Goal: Information Seeking & Learning: Check status

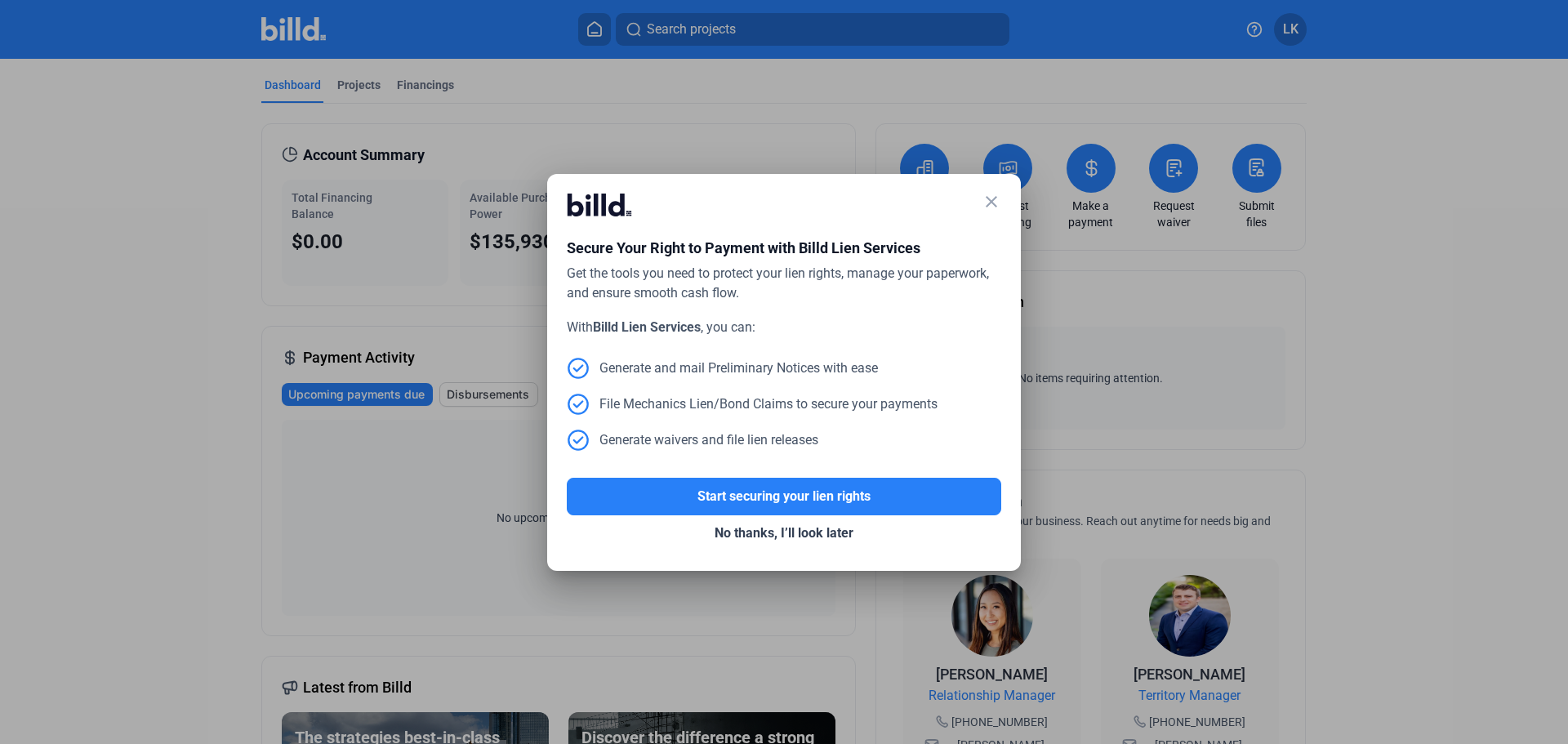
click at [987, 202] on mat-icon "close" at bounding box center [992, 202] width 20 height 20
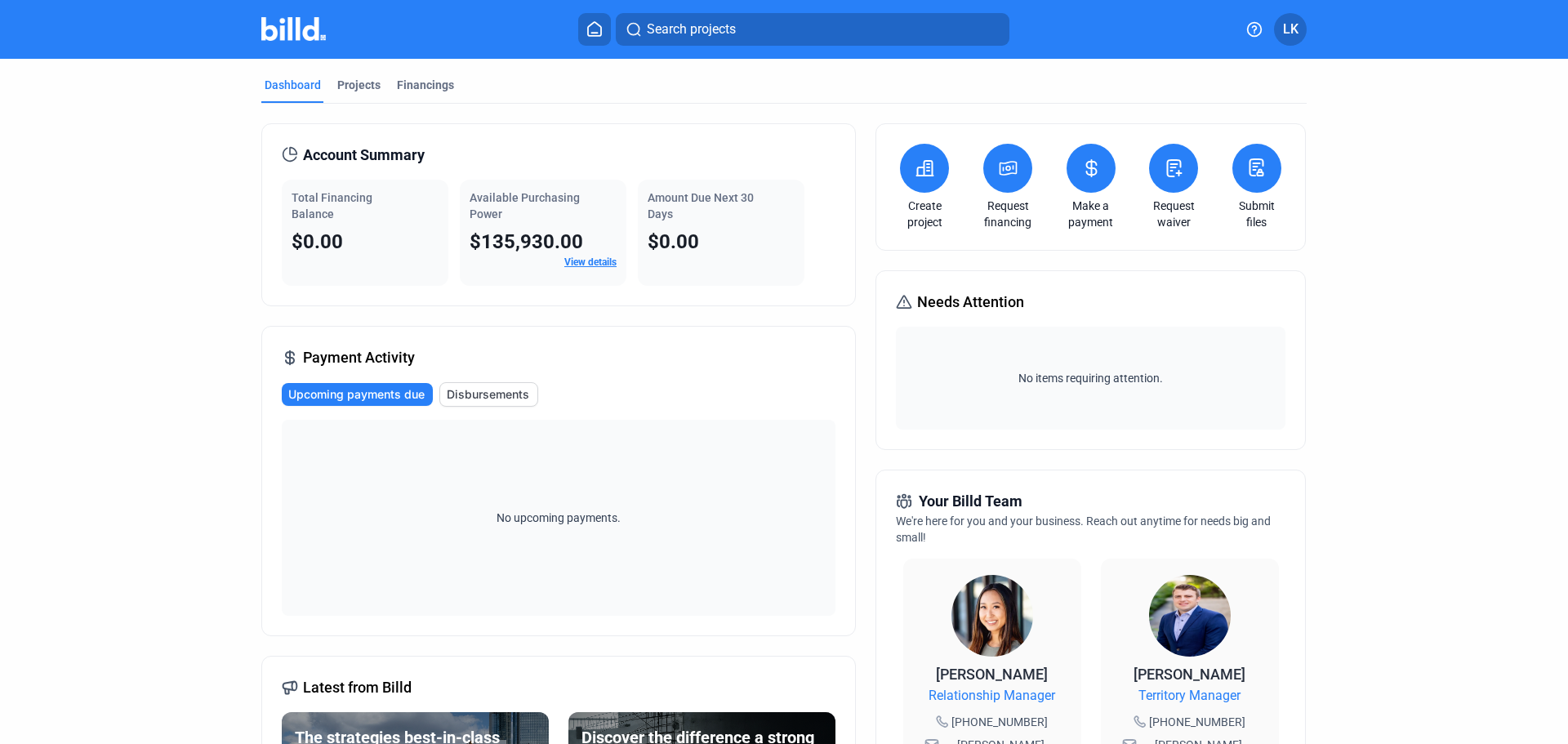
click at [588, 261] on link "View details" at bounding box center [590, 262] width 52 height 11
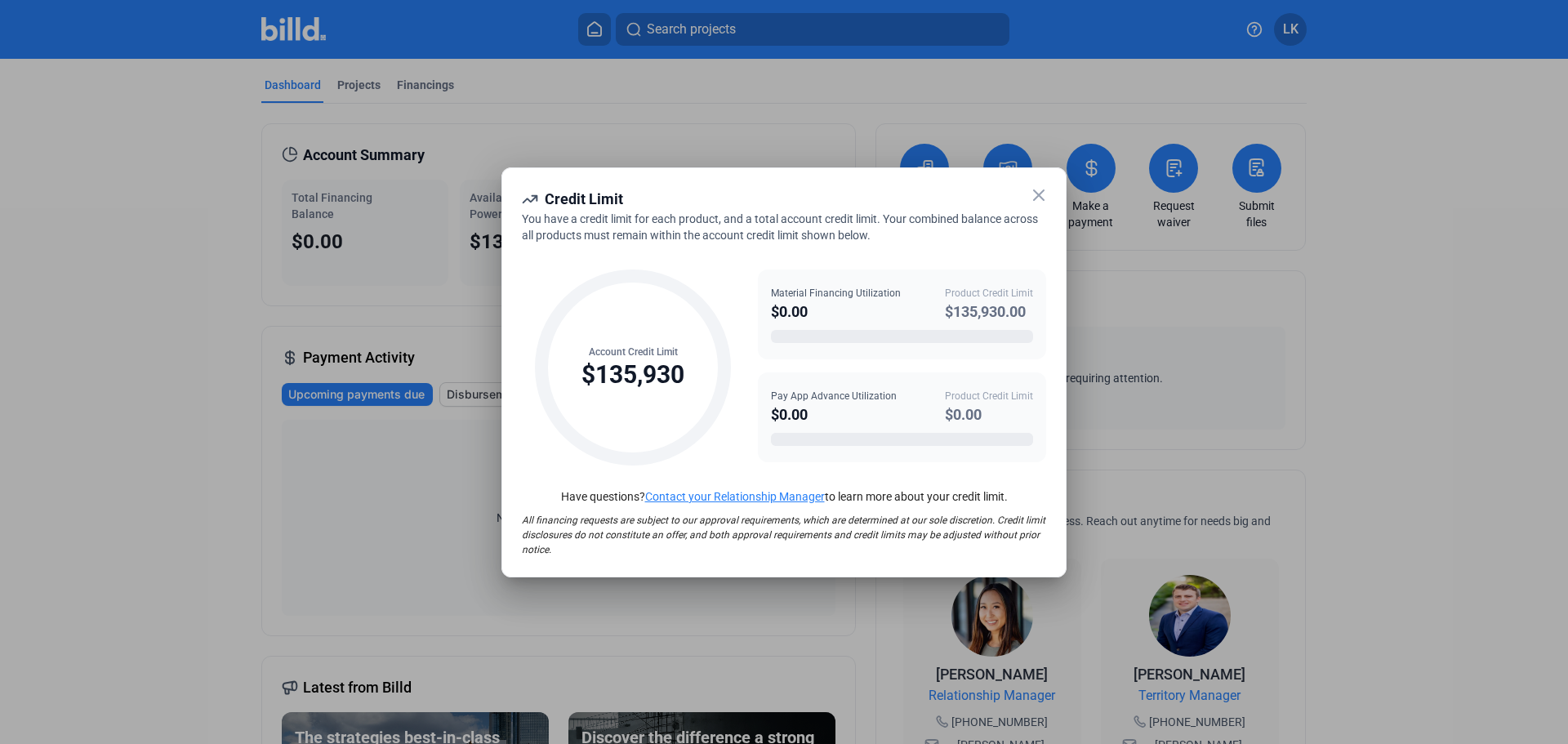
click at [1034, 192] on icon at bounding box center [1039, 196] width 20 height 20
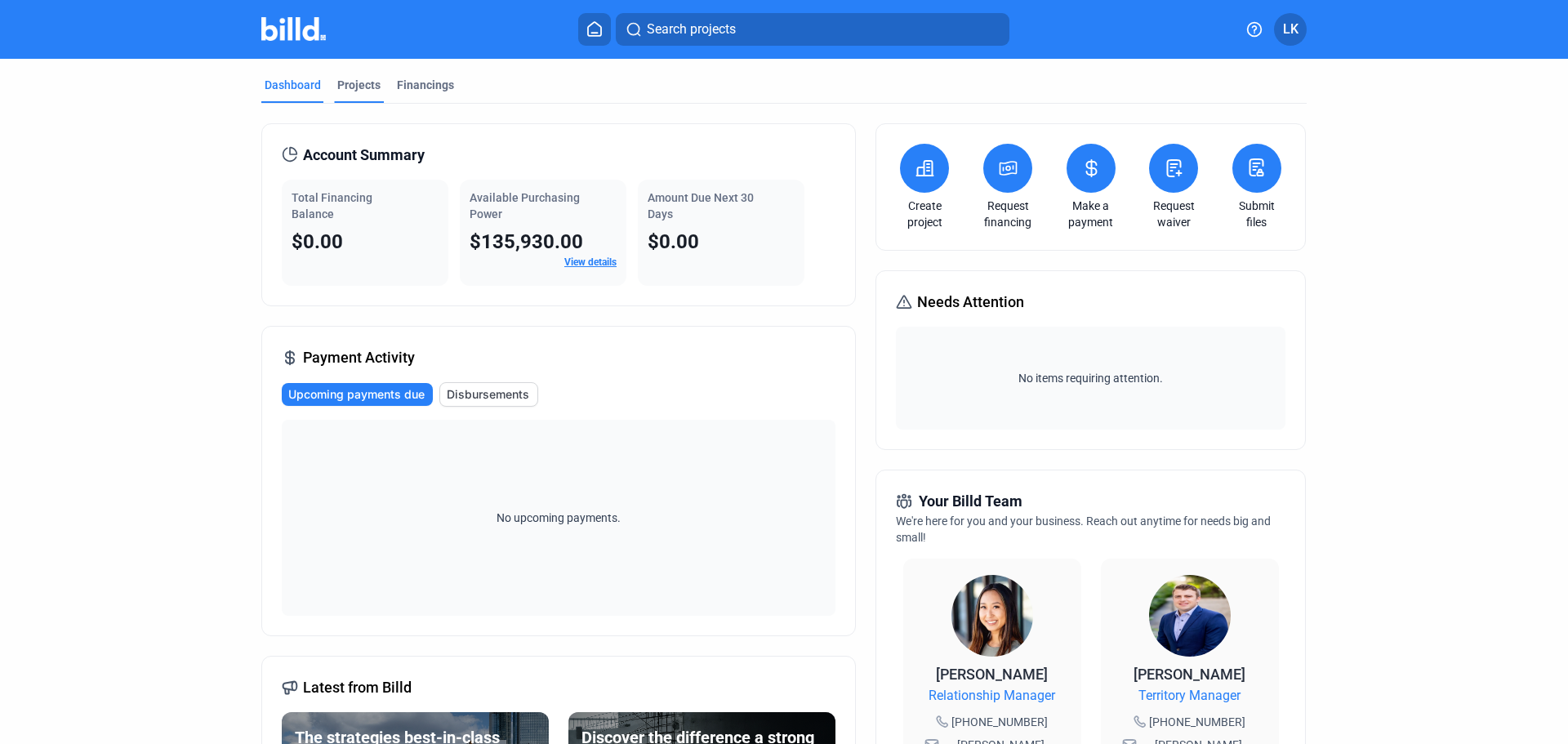
click at [345, 86] on div "Projects" at bounding box center [359, 85] width 43 height 16
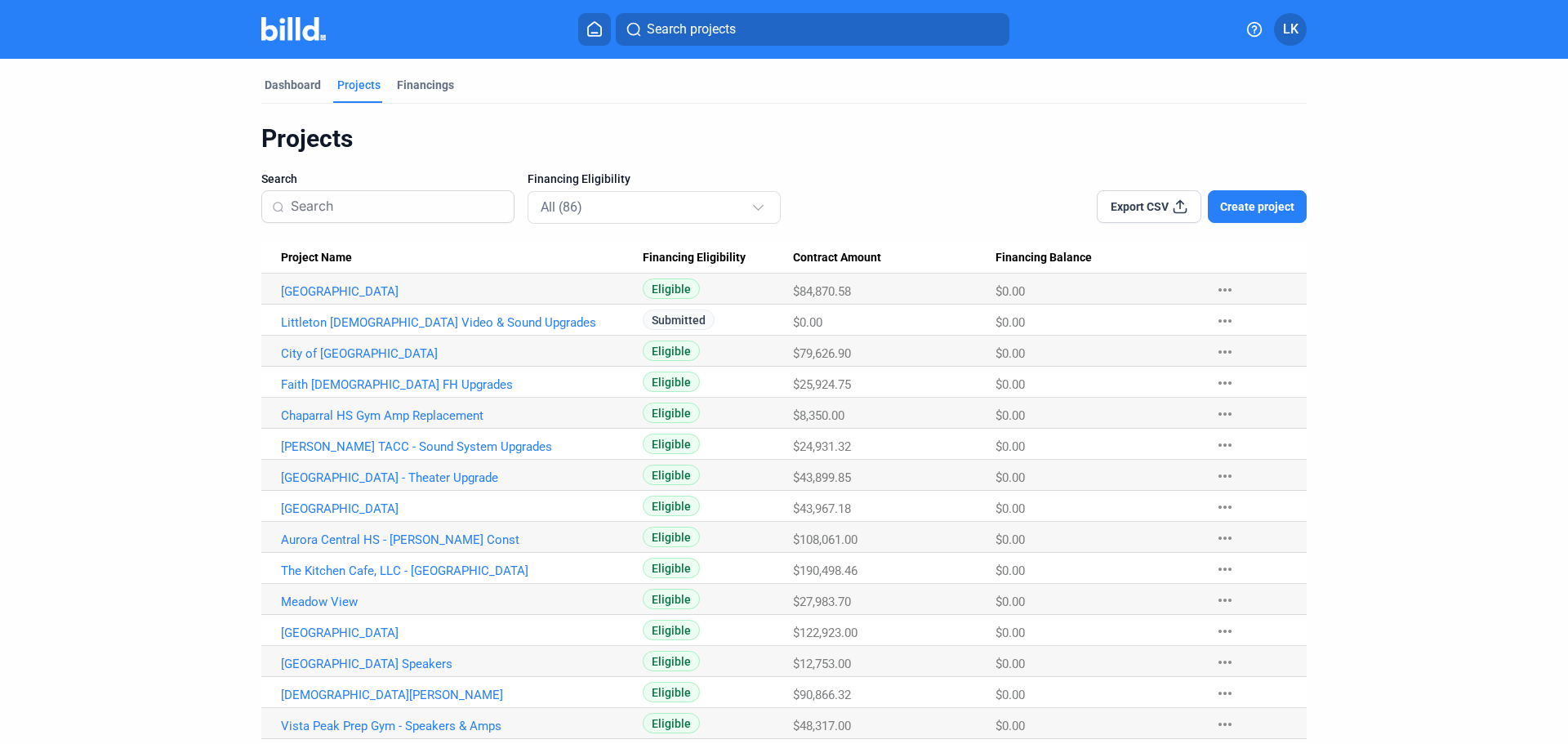
click at [419, 211] on input at bounding box center [396, 207] width 213 height 34
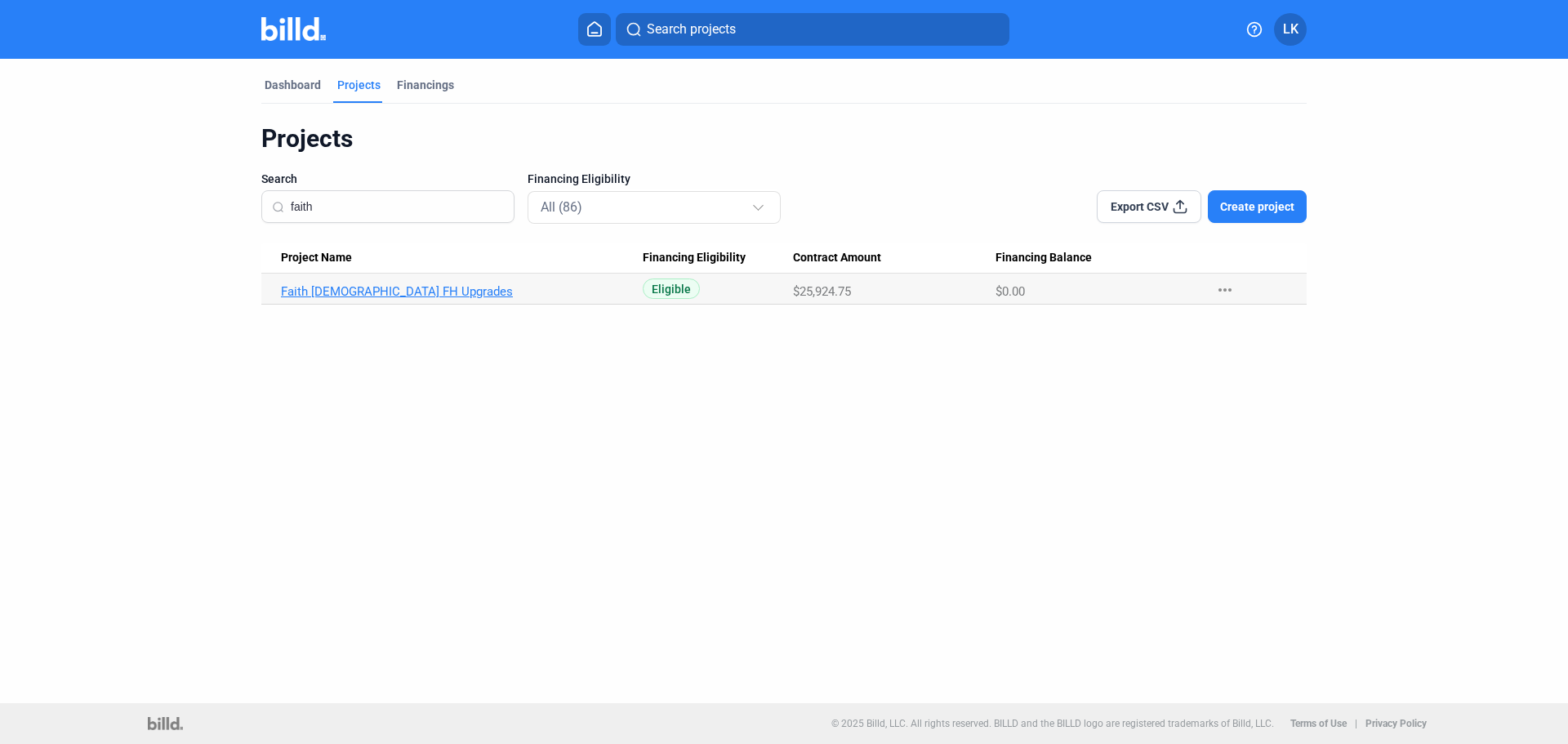
type input "faith"
click at [316, 297] on link "Faith [DEMOGRAPHIC_DATA] FH Upgrades" at bounding box center [461, 291] width 362 height 15
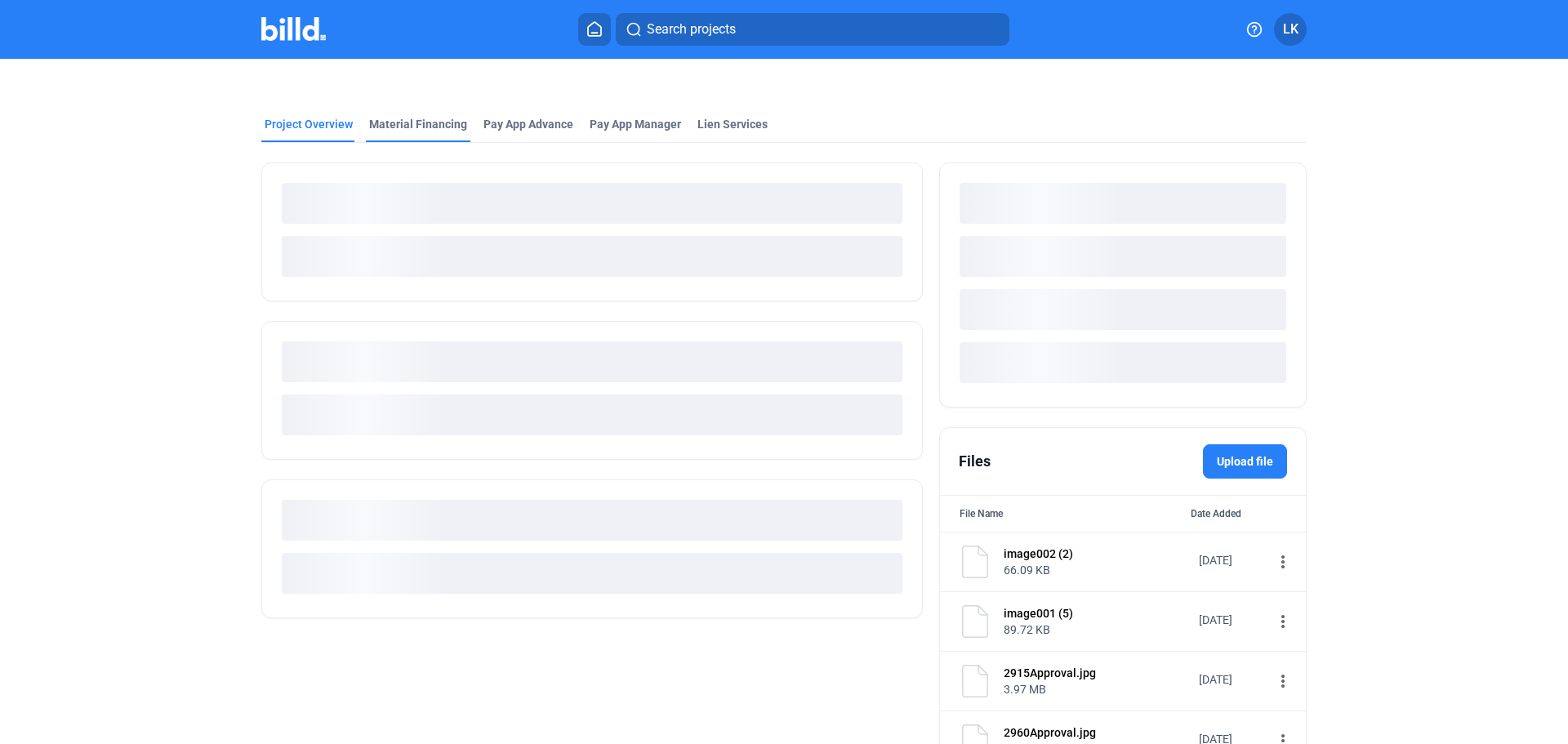
click at [411, 130] on div "Material Financing" at bounding box center [418, 124] width 98 height 16
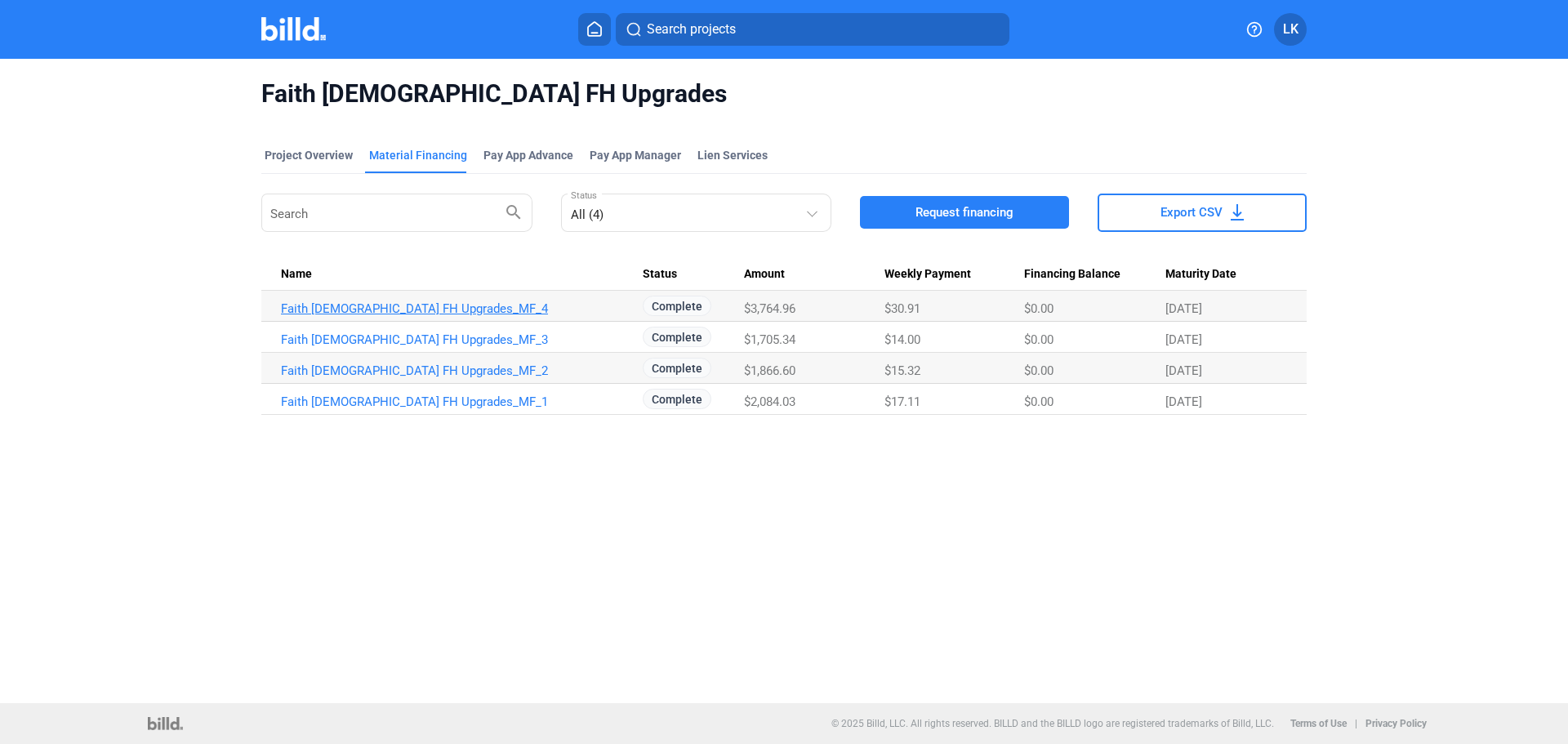
click at [432, 309] on link "Faith [DEMOGRAPHIC_DATA] FH Upgrades_MF_4" at bounding box center [461, 309] width 362 height 15
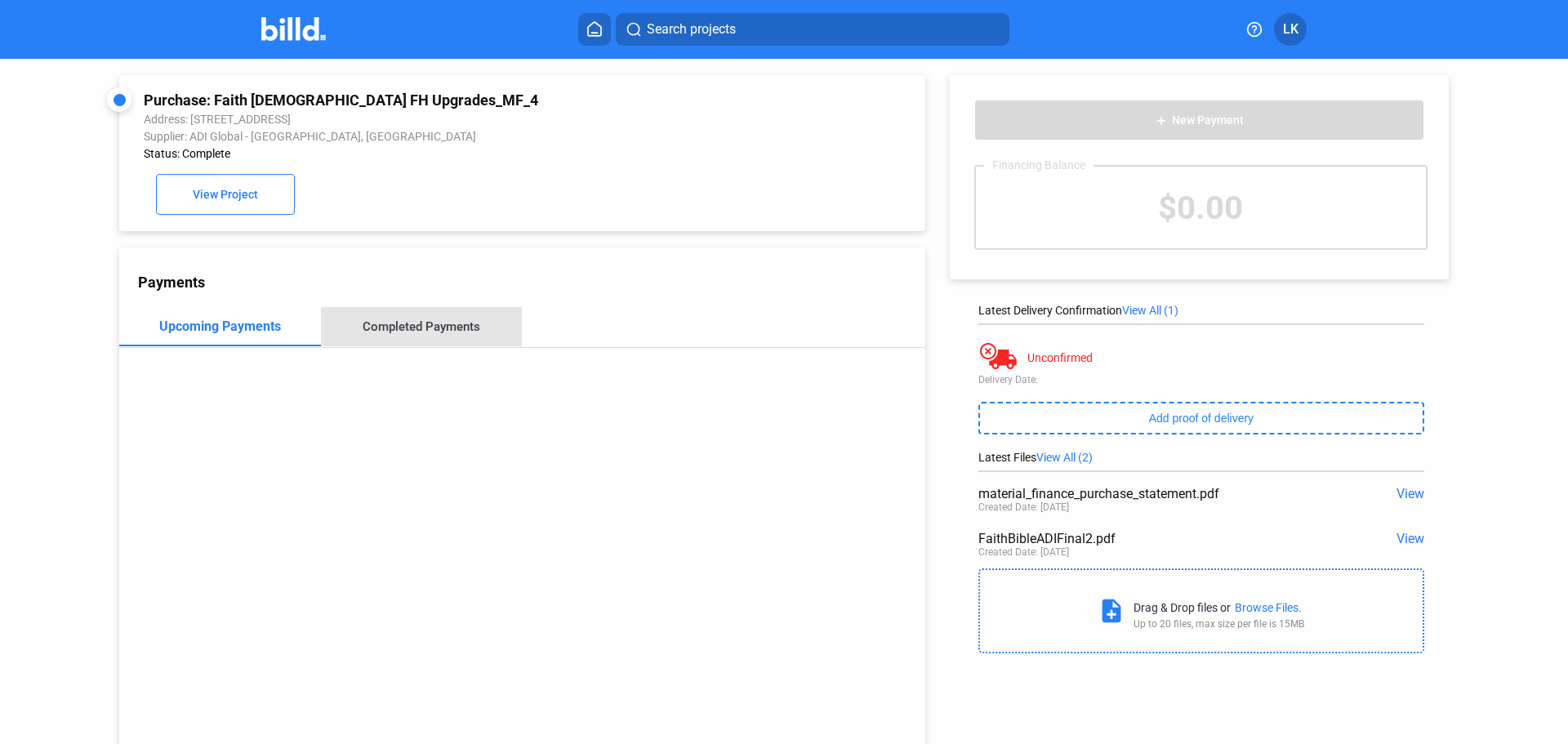
click at [436, 340] on div "Completed Payments" at bounding box center [421, 326] width 202 height 39
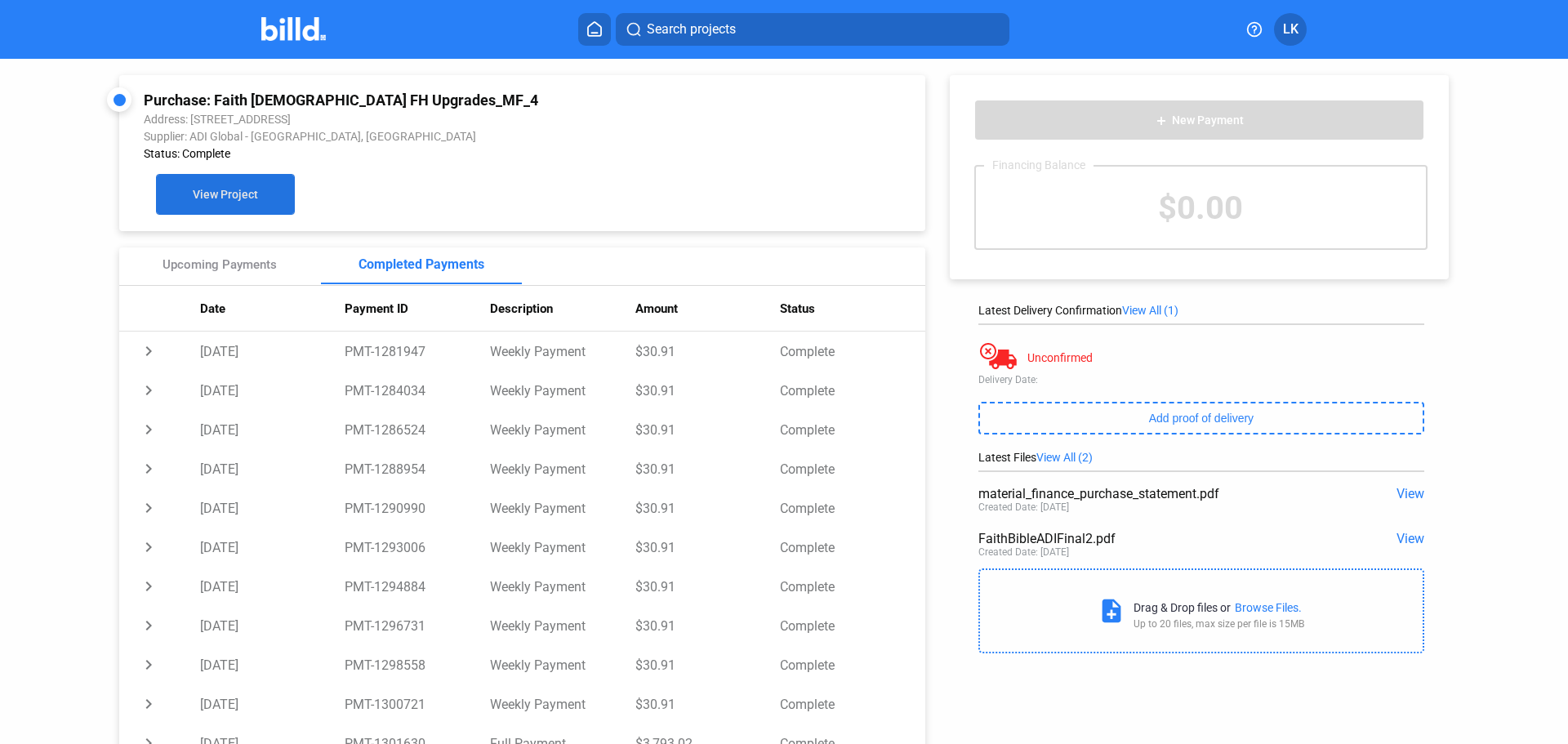
click at [246, 199] on span "View Project" at bounding box center [225, 195] width 65 height 13
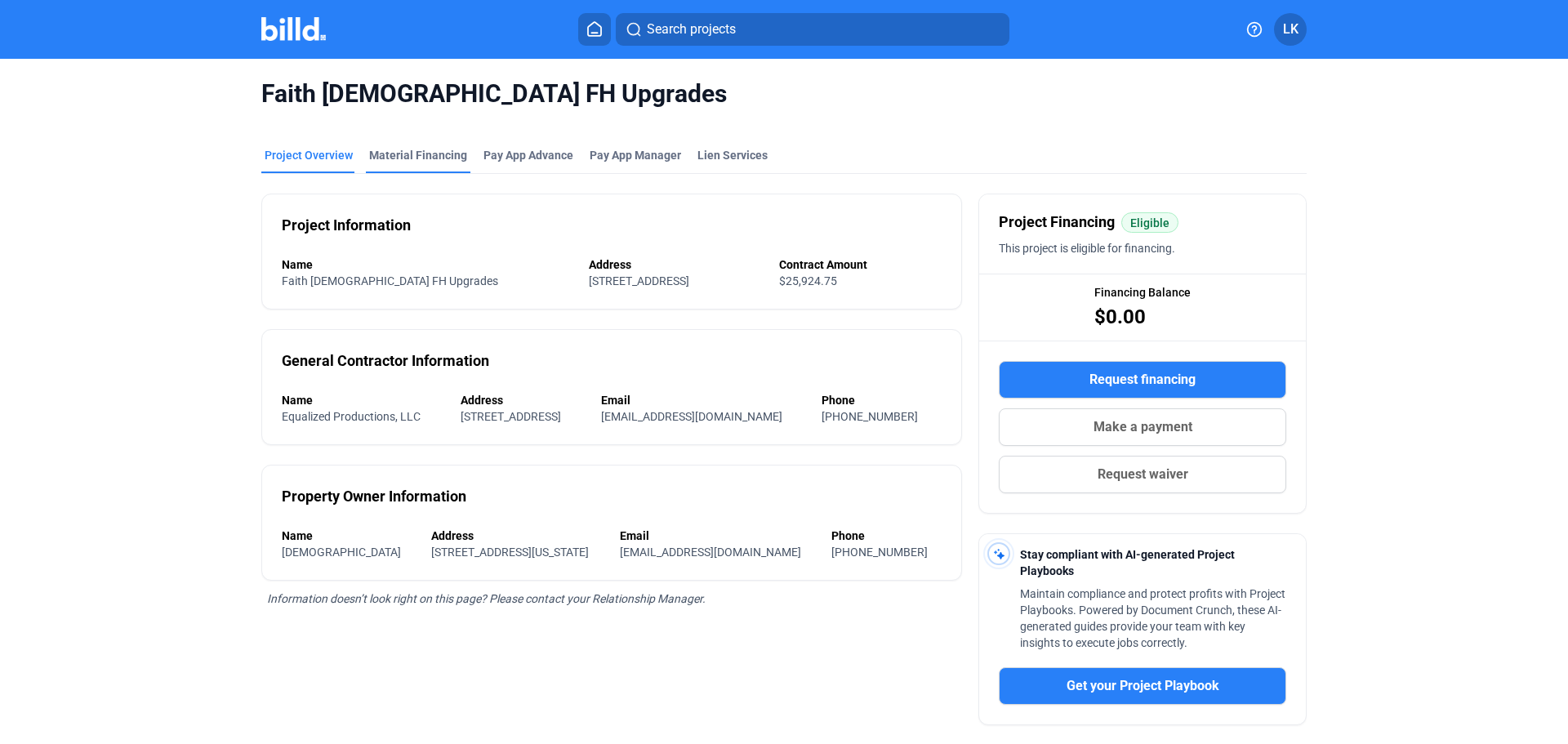
click at [424, 166] on div "Material Financing" at bounding box center [417, 160] width 105 height 26
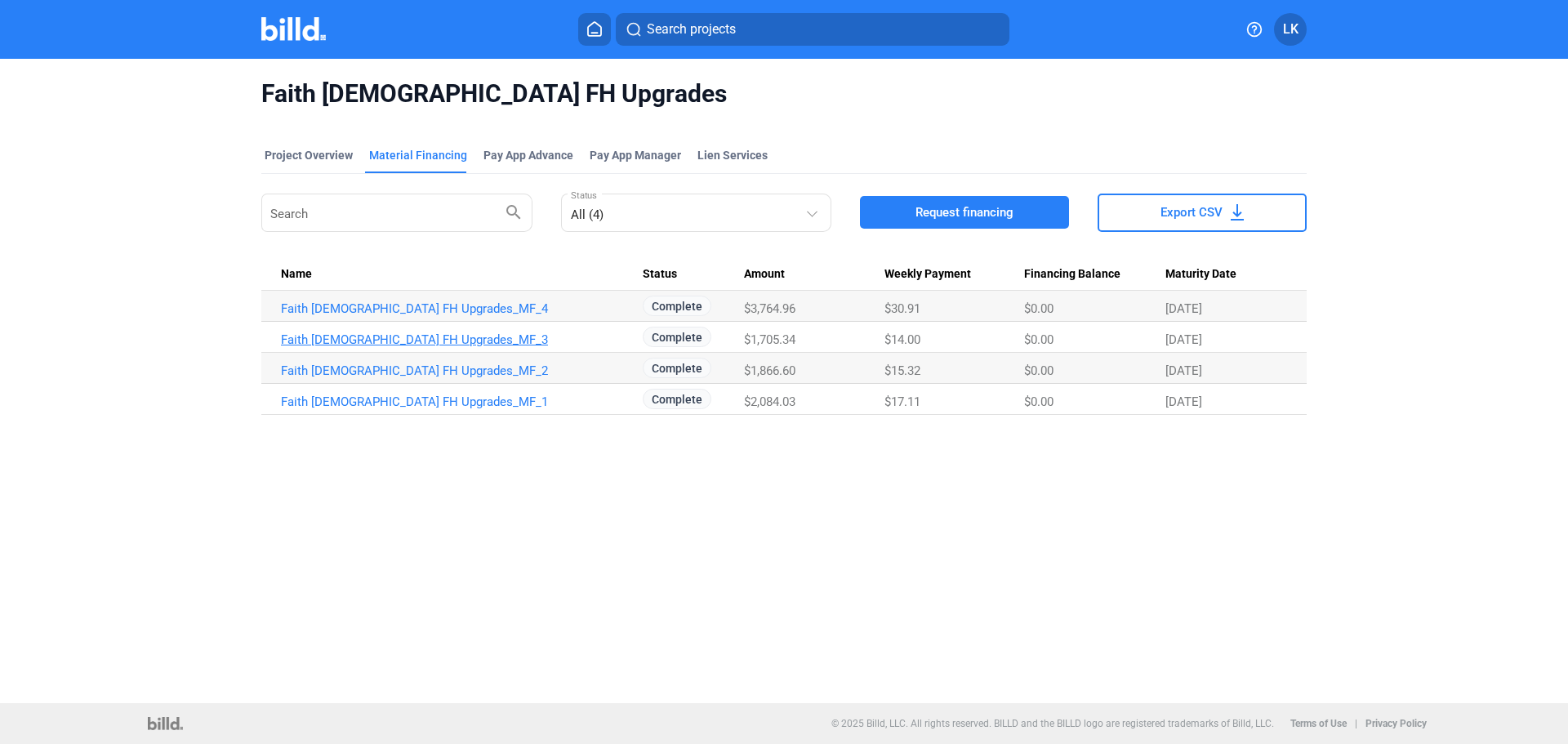
click at [433, 336] on link "Faith [DEMOGRAPHIC_DATA] FH Upgrades_MF_3" at bounding box center [461, 340] width 362 height 15
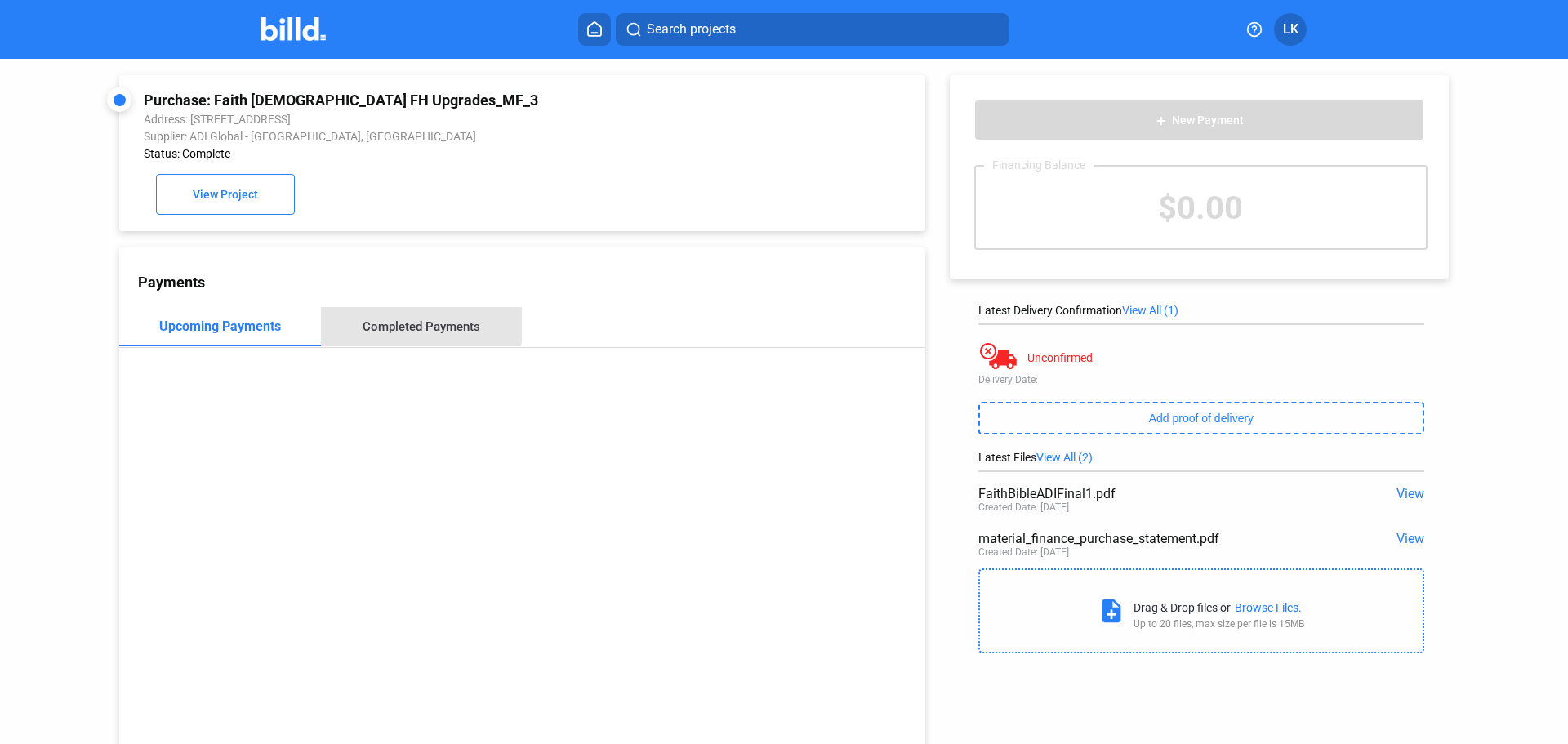
click at [416, 324] on div "Completed Payments" at bounding box center [421, 327] width 118 height 15
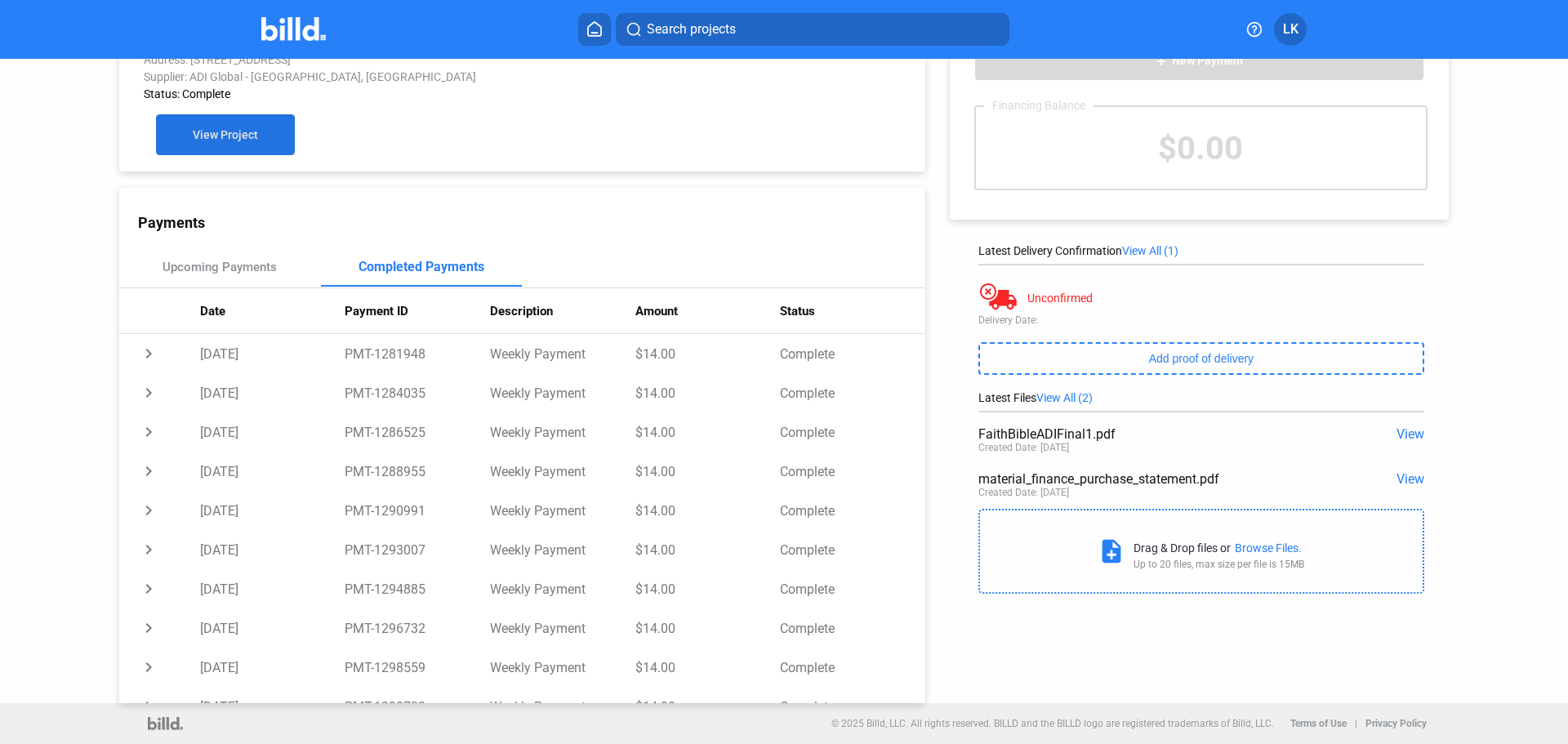
click at [251, 152] on button "View Project" at bounding box center [225, 134] width 139 height 41
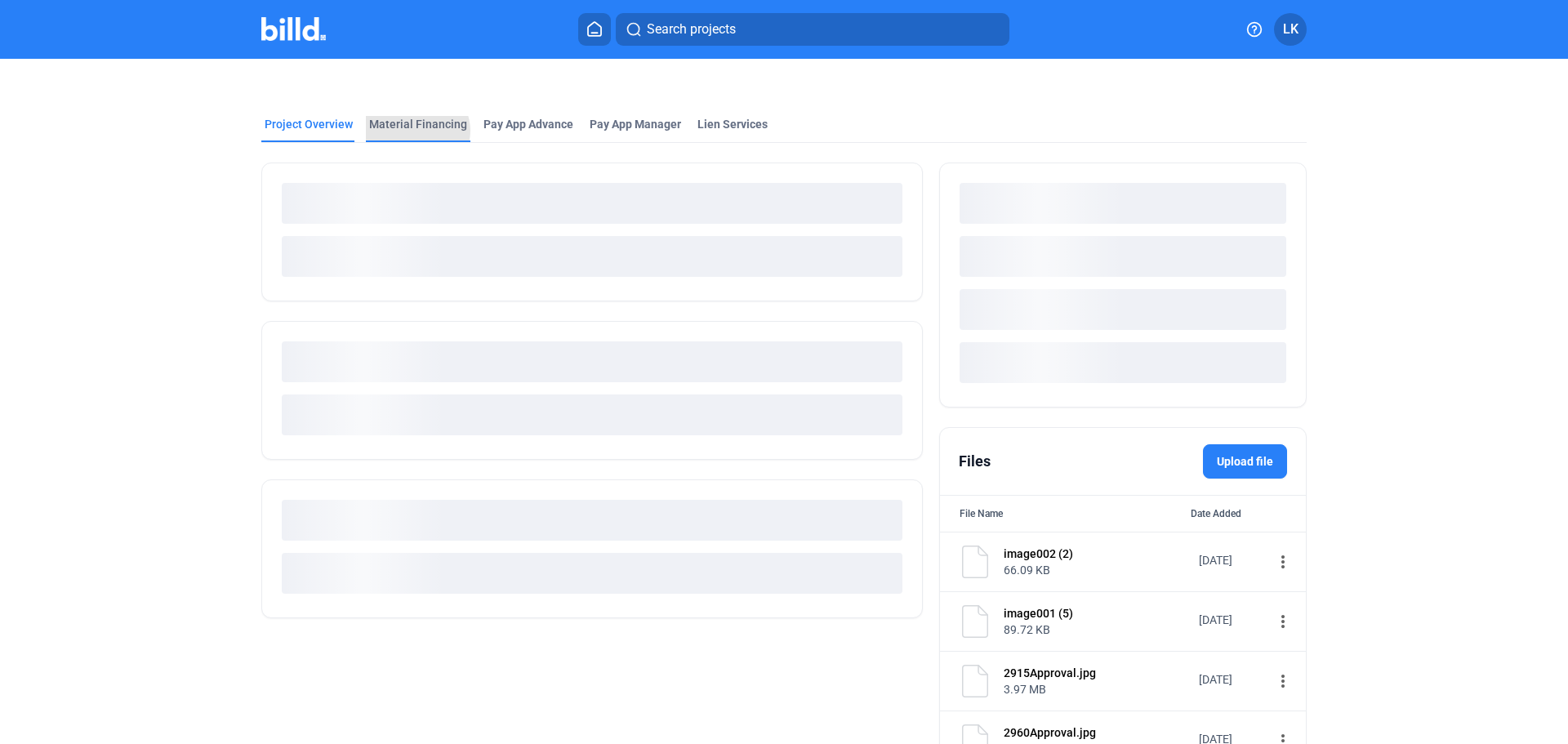
click at [410, 131] on div "Material Financing" at bounding box center [418, 124] width 98 height 16
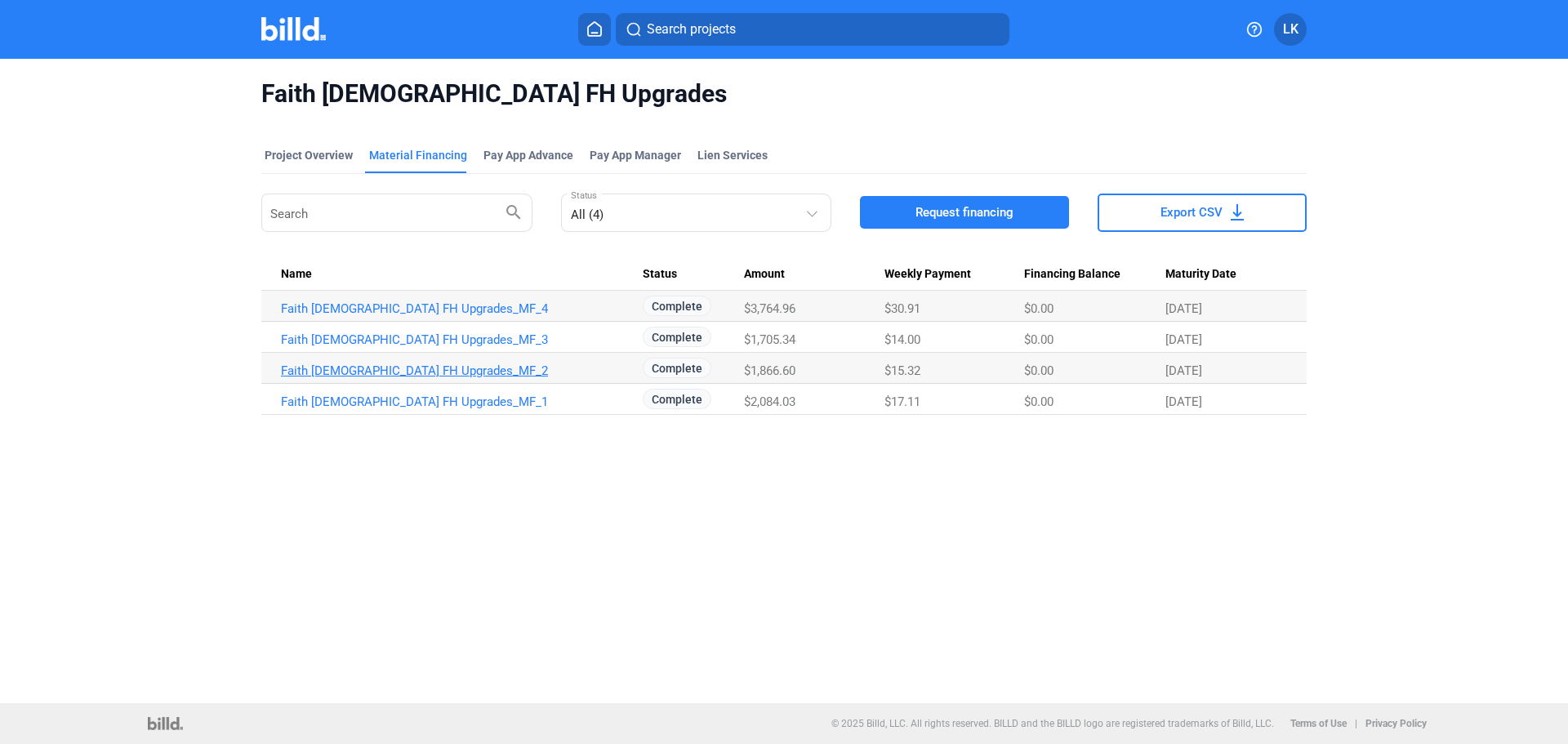
click at [409, 365] on link "Faith [DEMOGRAPHIC_DATA] FH Upgrades_MF_2" at bounding box center [461, 371] width 362 height 15
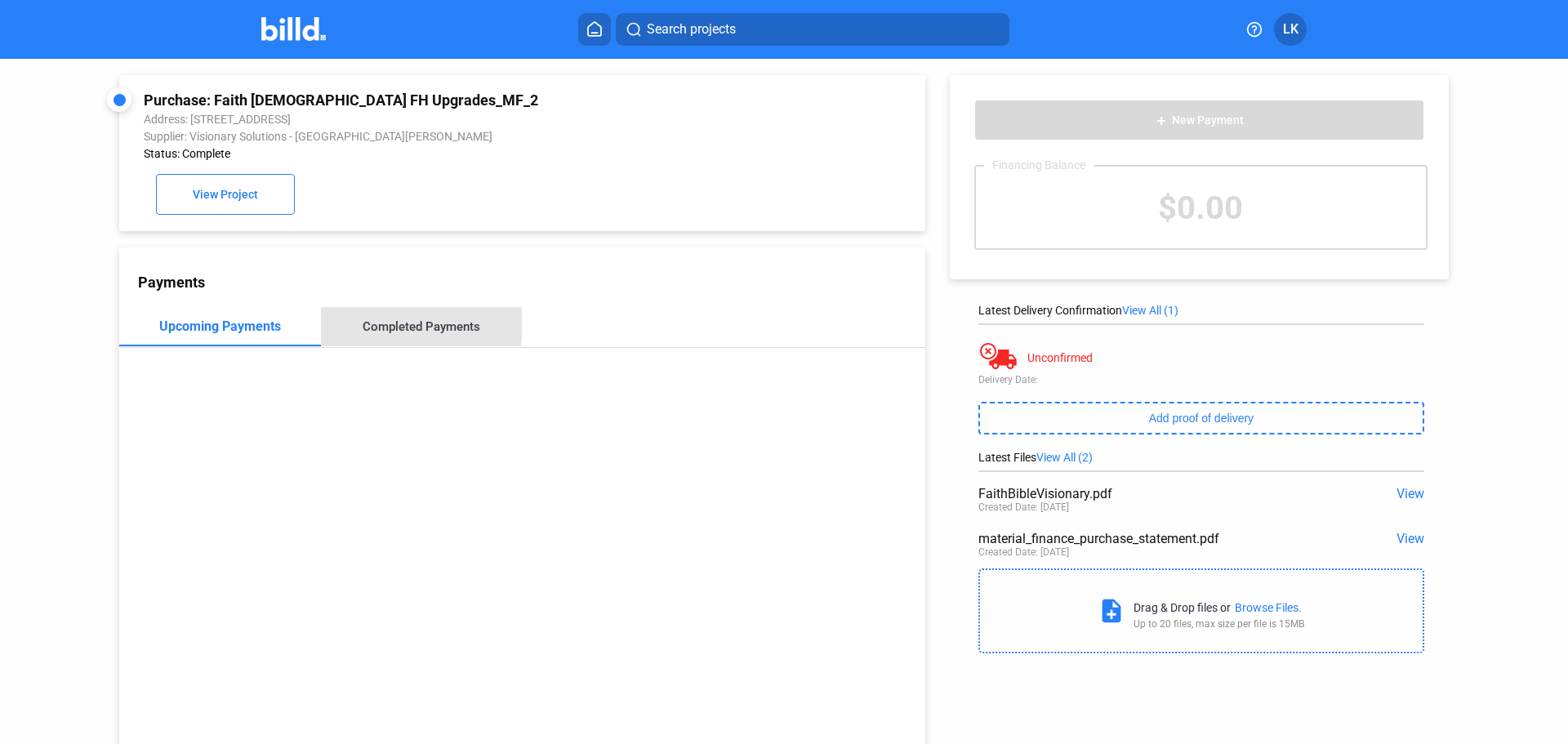
click at [379, 329] on div "Completed Payments" at bounding box center [421, 327] width 118 height 15
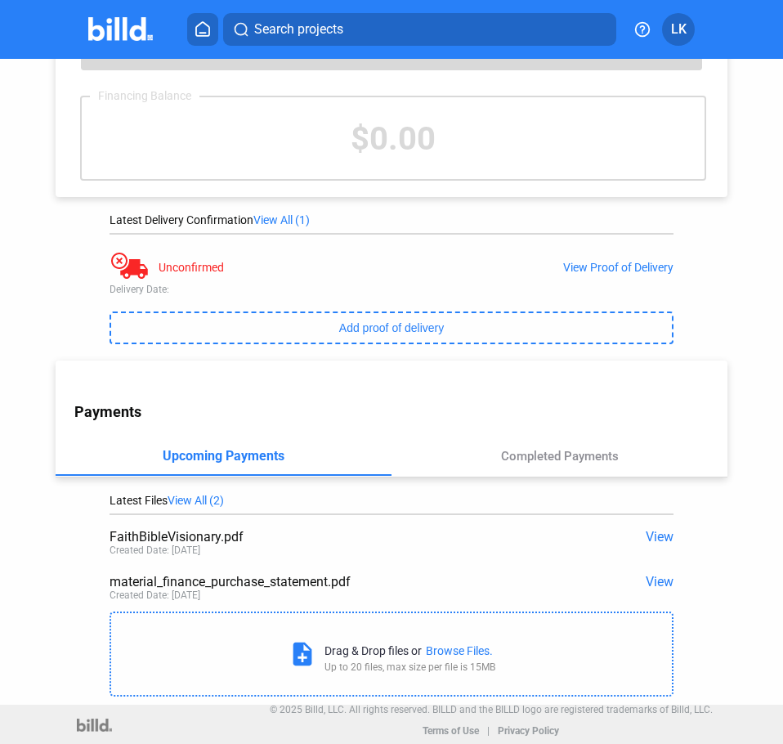
scroll to position [171, 0]
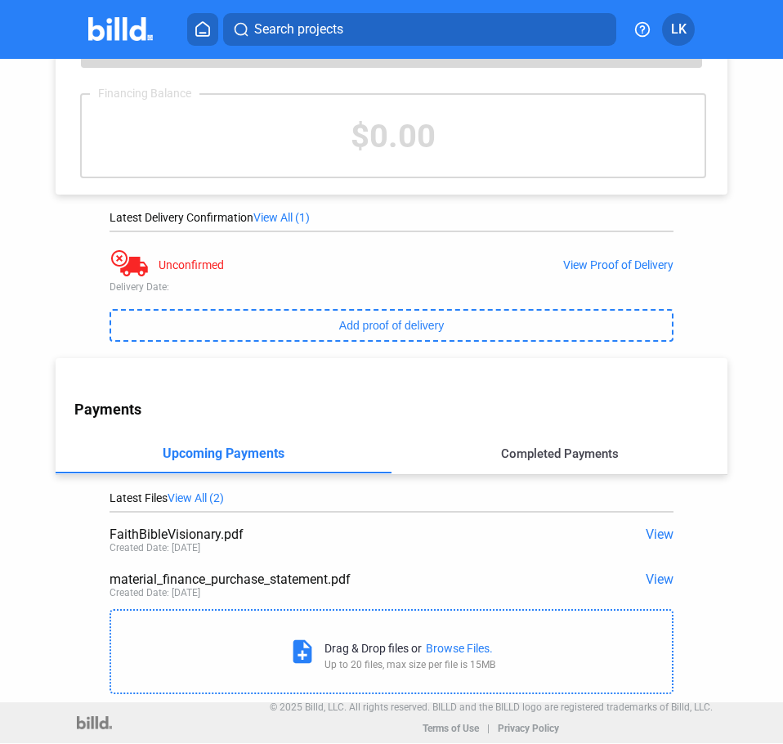
click at [510, 460] on div "Completed Payments" at bounding box center [560, 453] width 336 height 39
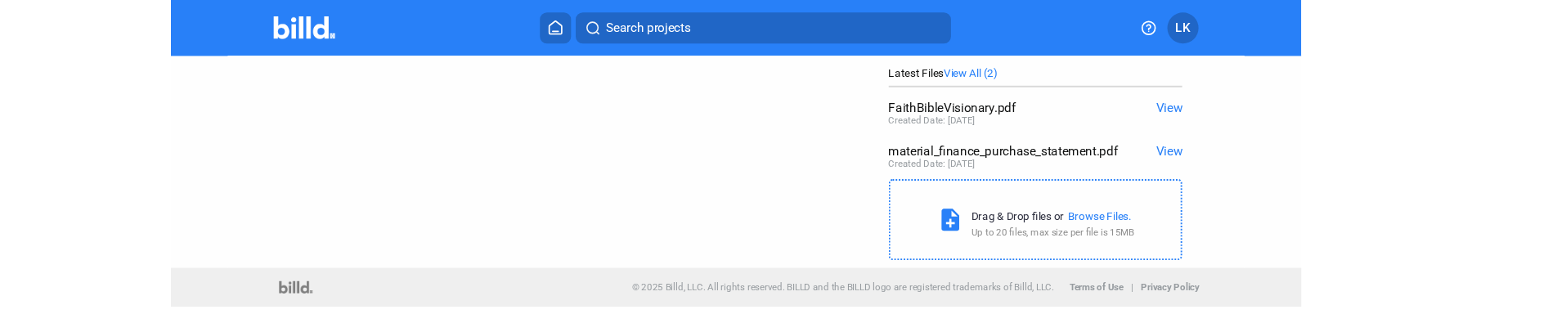
scroll to position [383, 0]
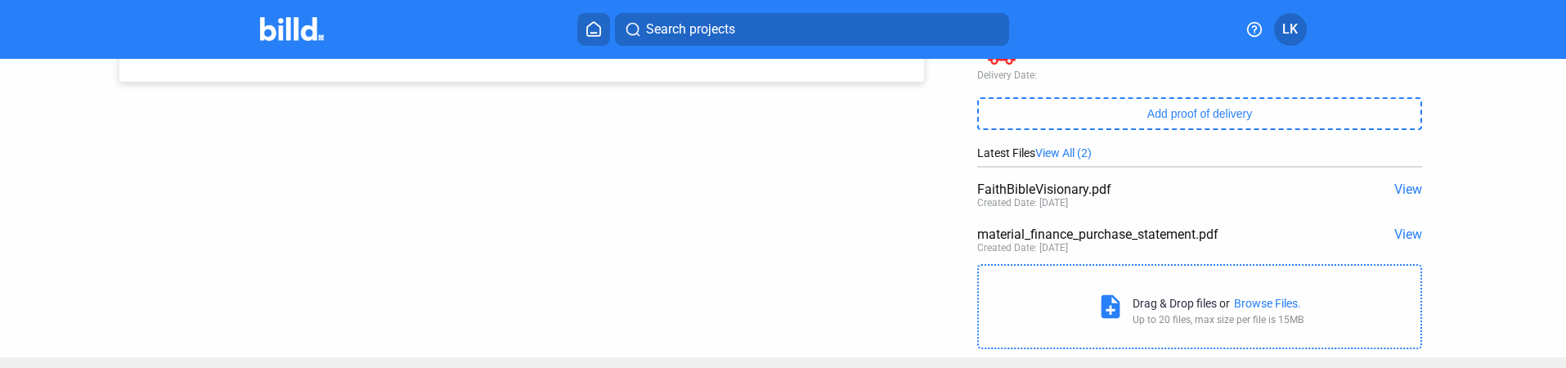
scroll to position [255, 0]
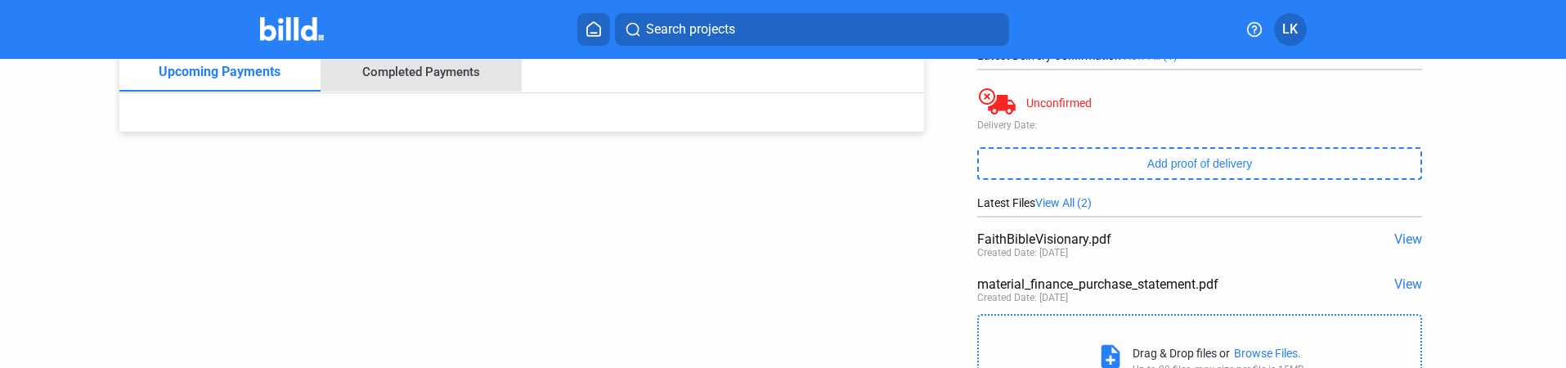
click at [443, 77] on div "Completed Payments" at bounding box center [421, 72] width 118 height 15
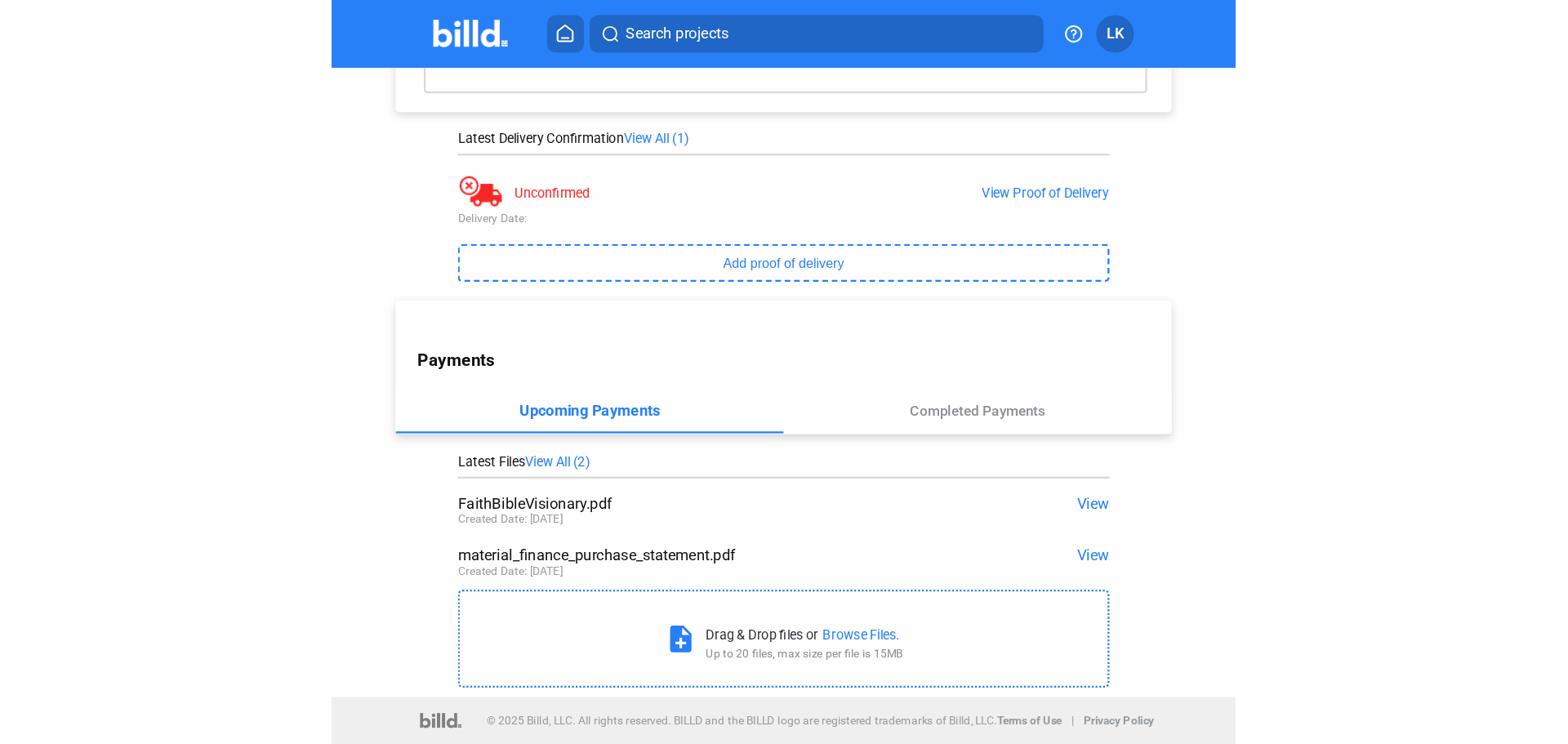
scroll to position [0, 0]
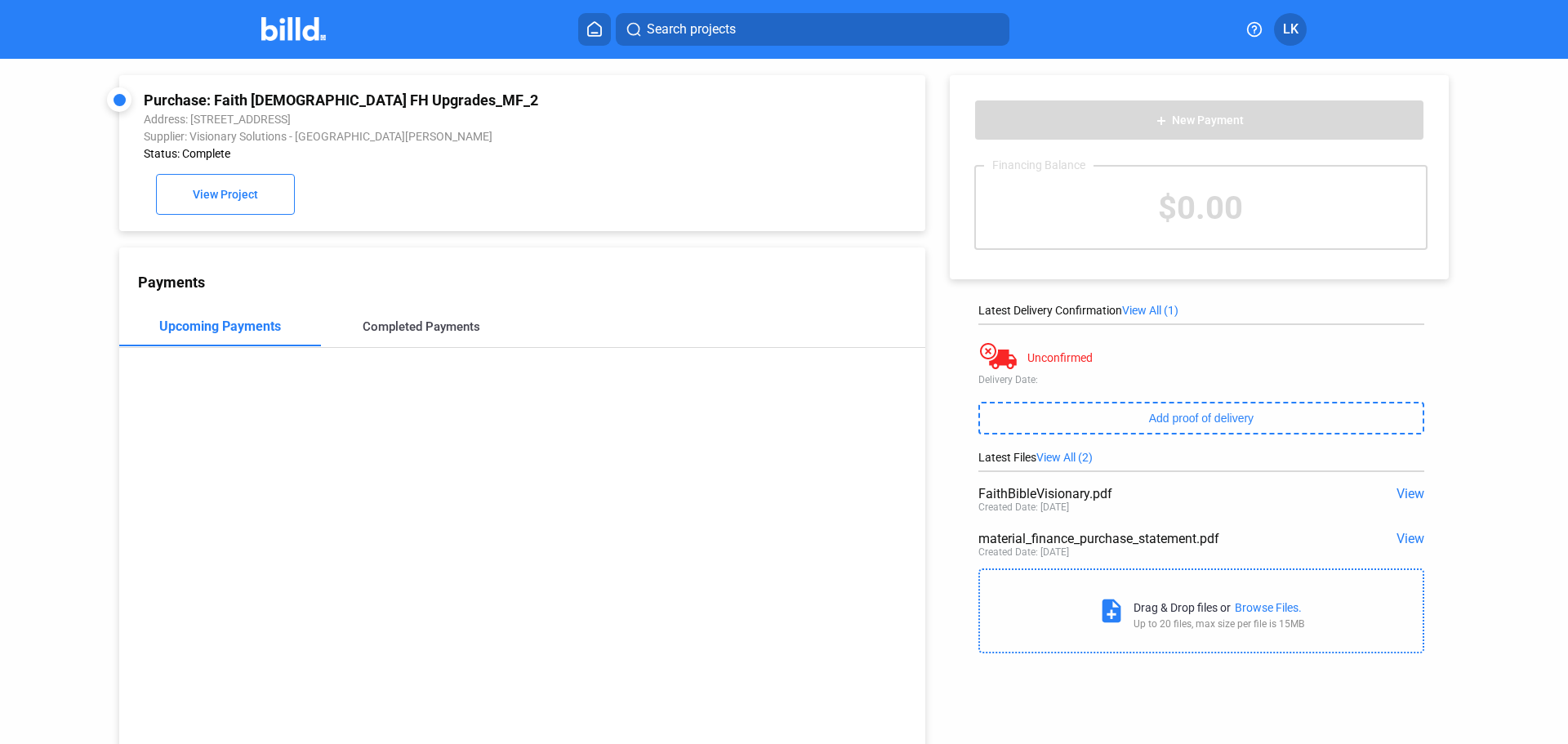
click at [382, 333] on div "Completed Payments" at bounding box center [421, 327] width 118 height 15
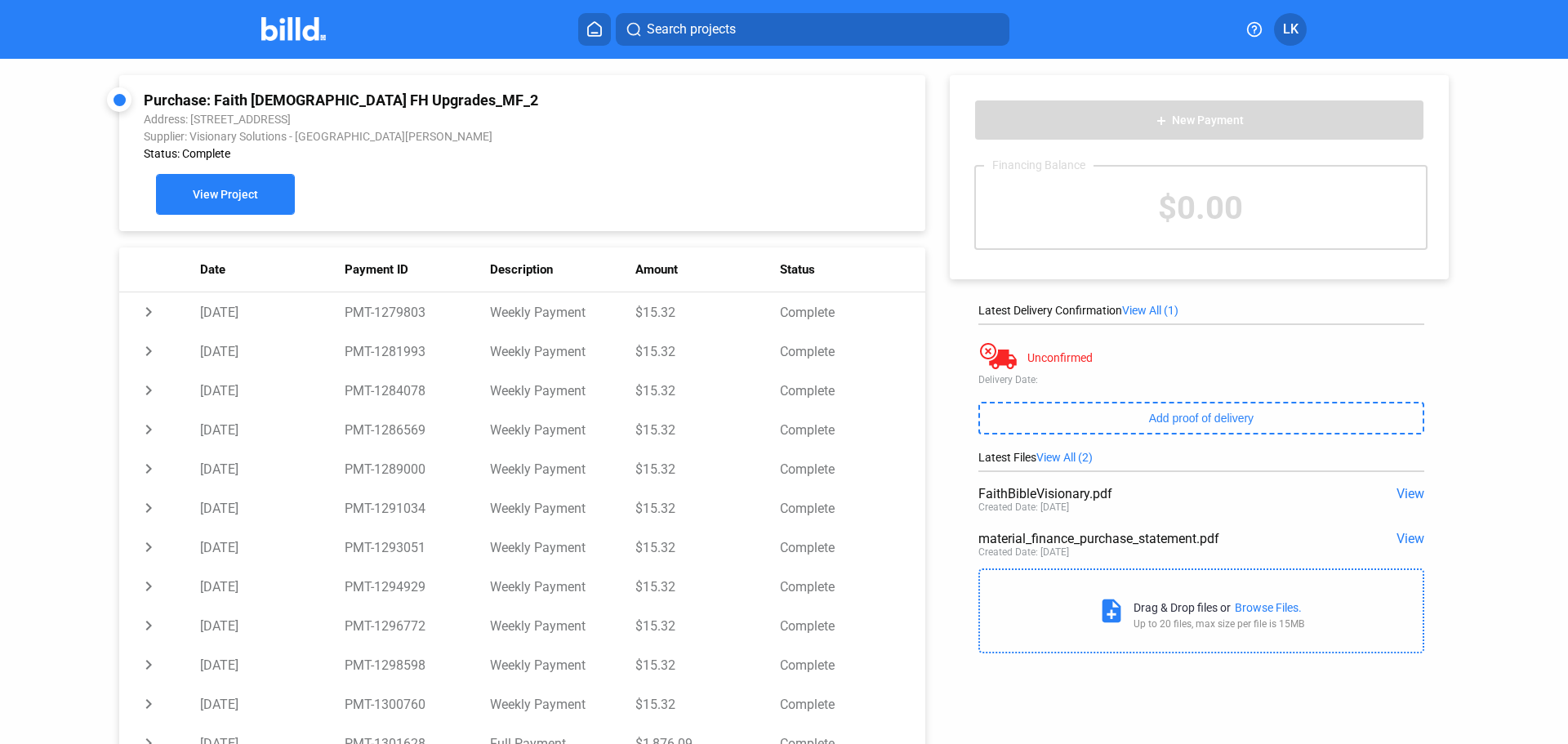
click at [244, 202] on span "View Project" at bounding box center [225, 195] width 65 height 13
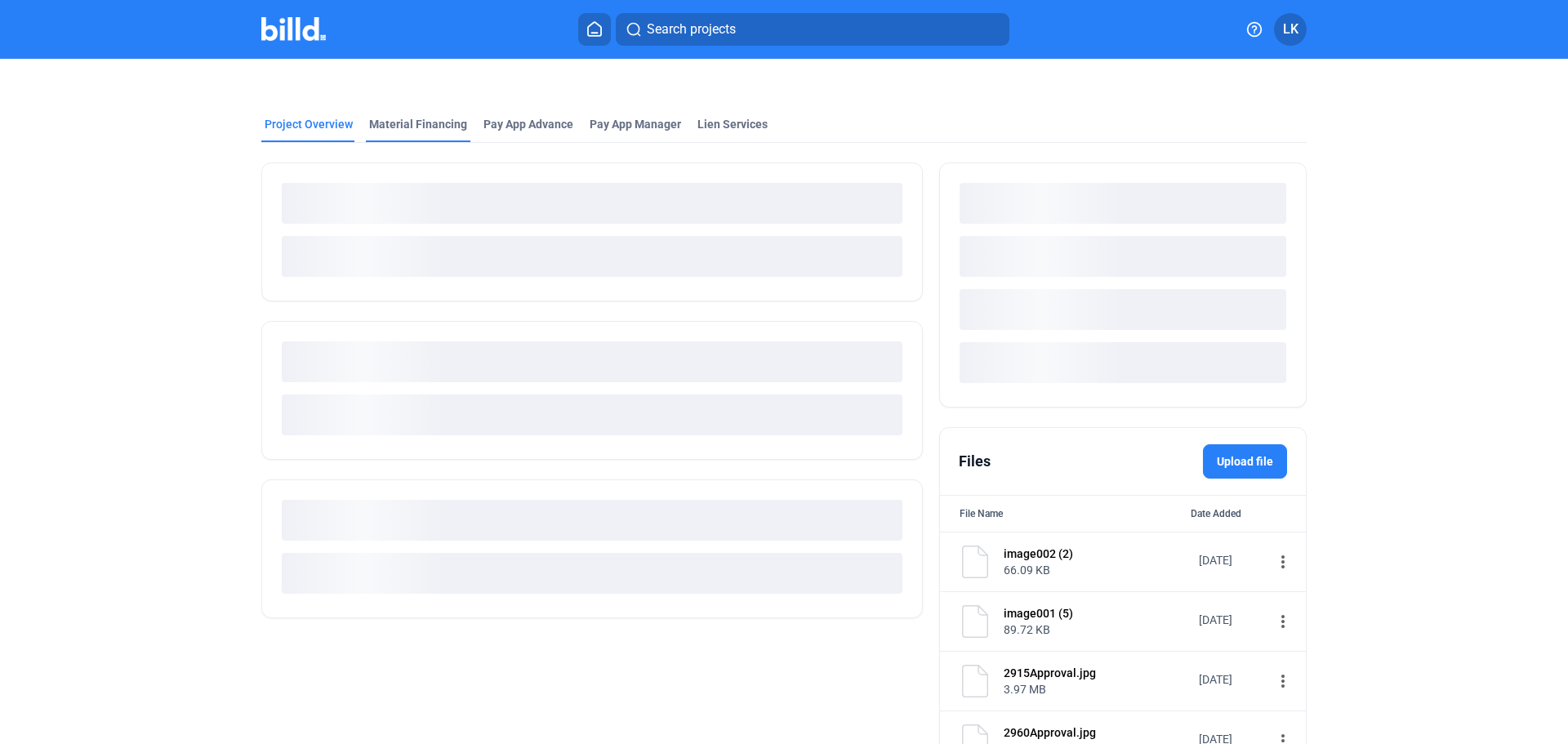
click at [423, 128] on div "Material Financing" at bounding box center [418, 124] width 98 height 16
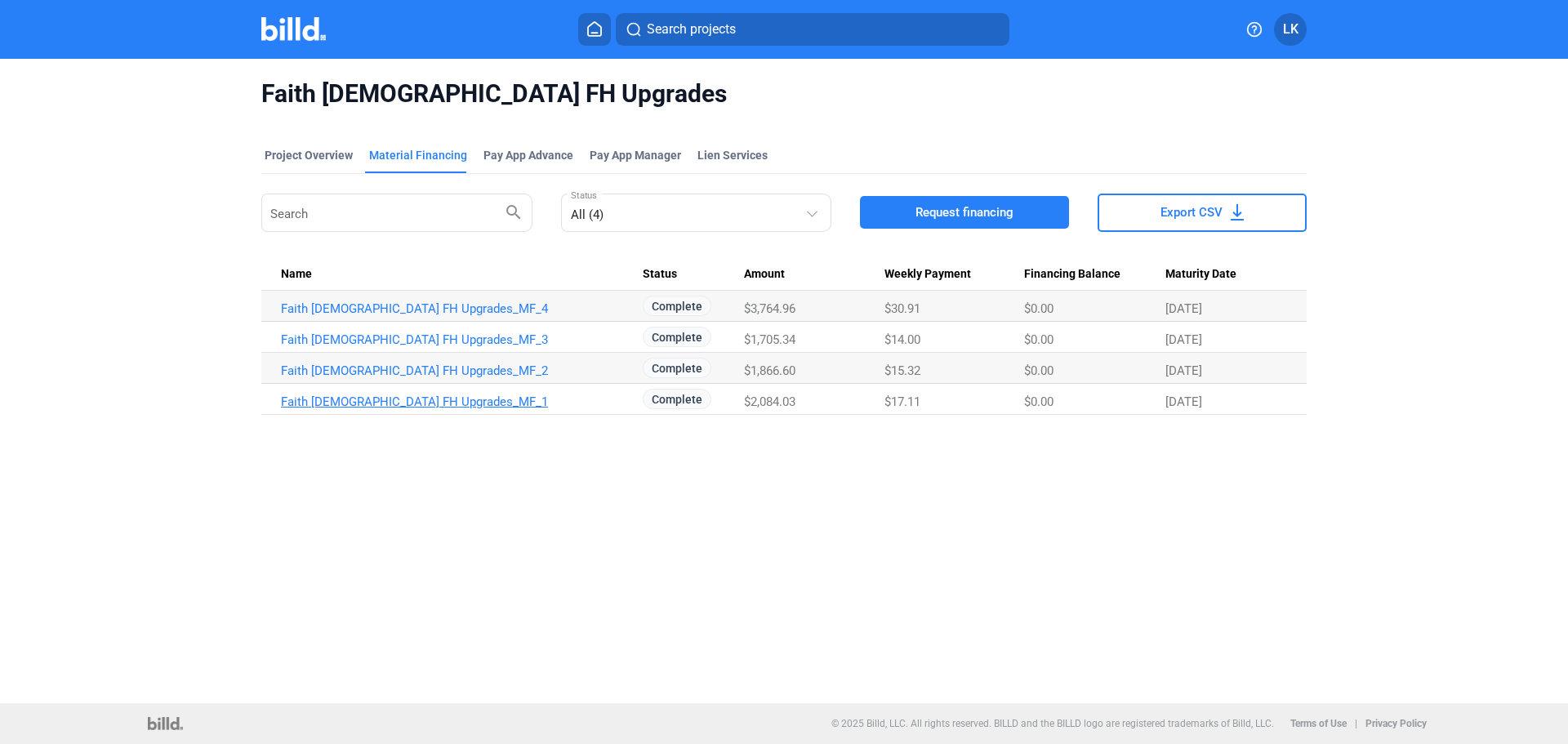
click at [356, 394] on link "Faith [DEMOGRAPHIC_DATA] FH Upgrades_MF_1" at bounding box center [461, 401] width 362 height 15
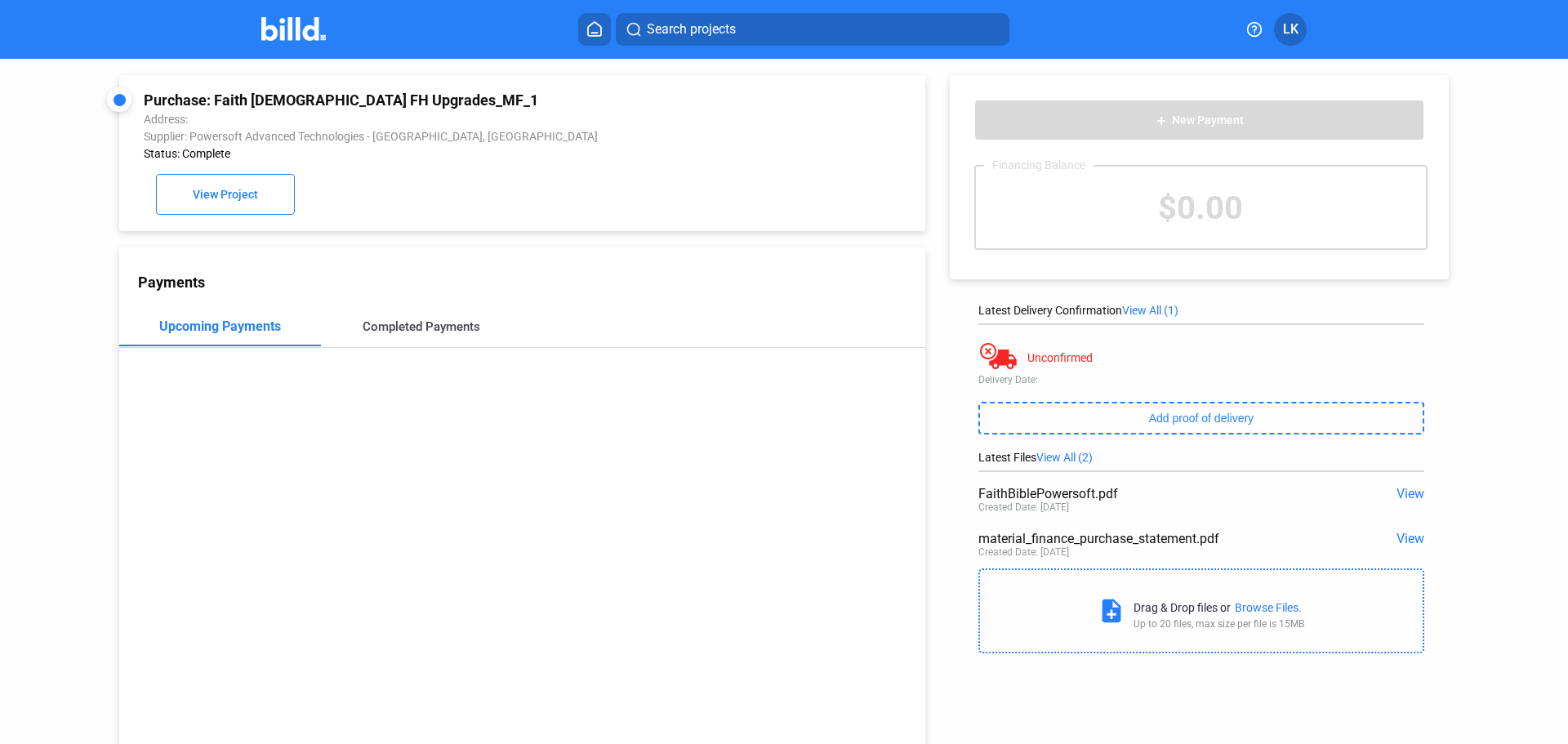
click at [441, 329] on div "Completed Payments" at bounding box center [421, 327] width 118 height 15
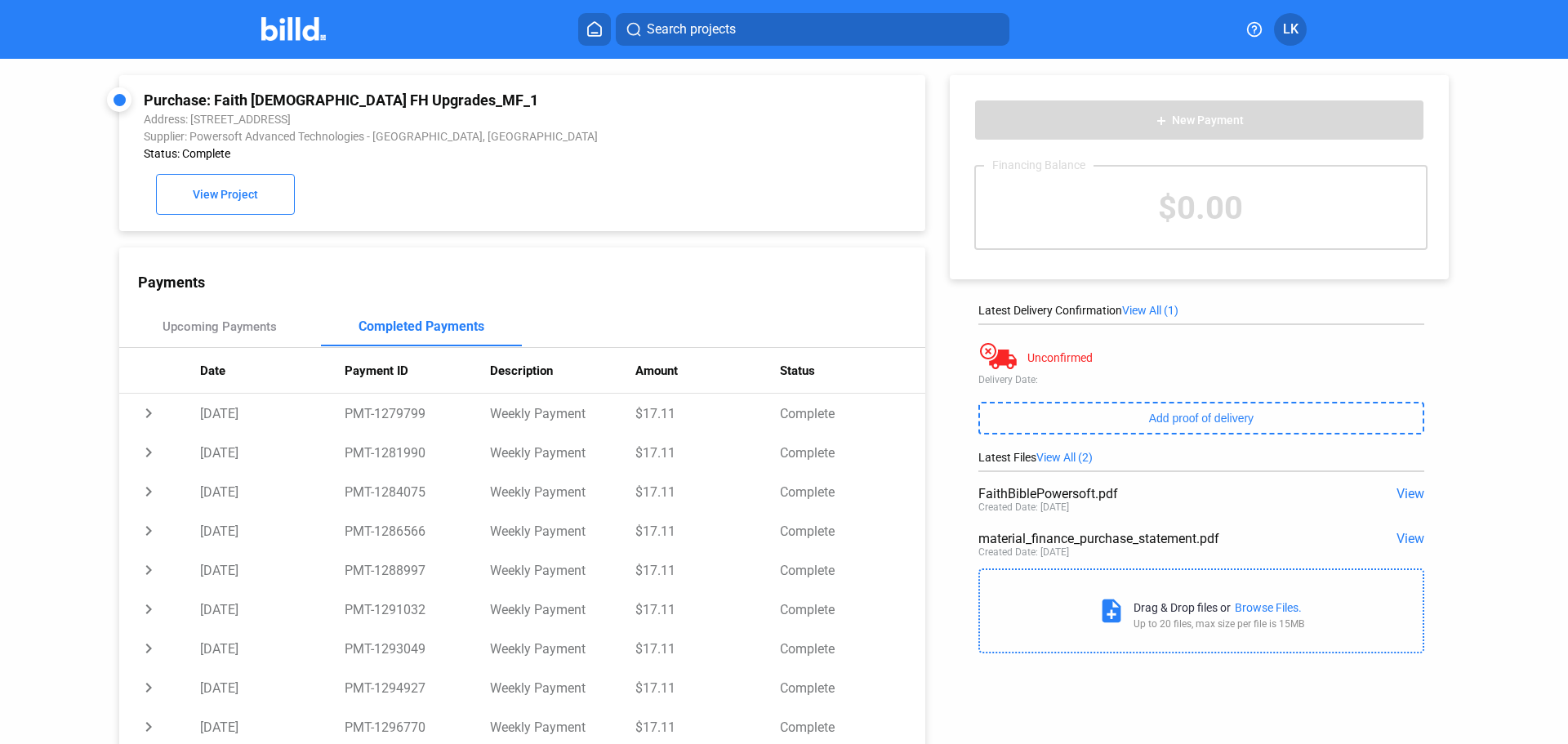
click at [701, 39] on button "Search projects" at bounding box center [812, 29] width 393 height 33
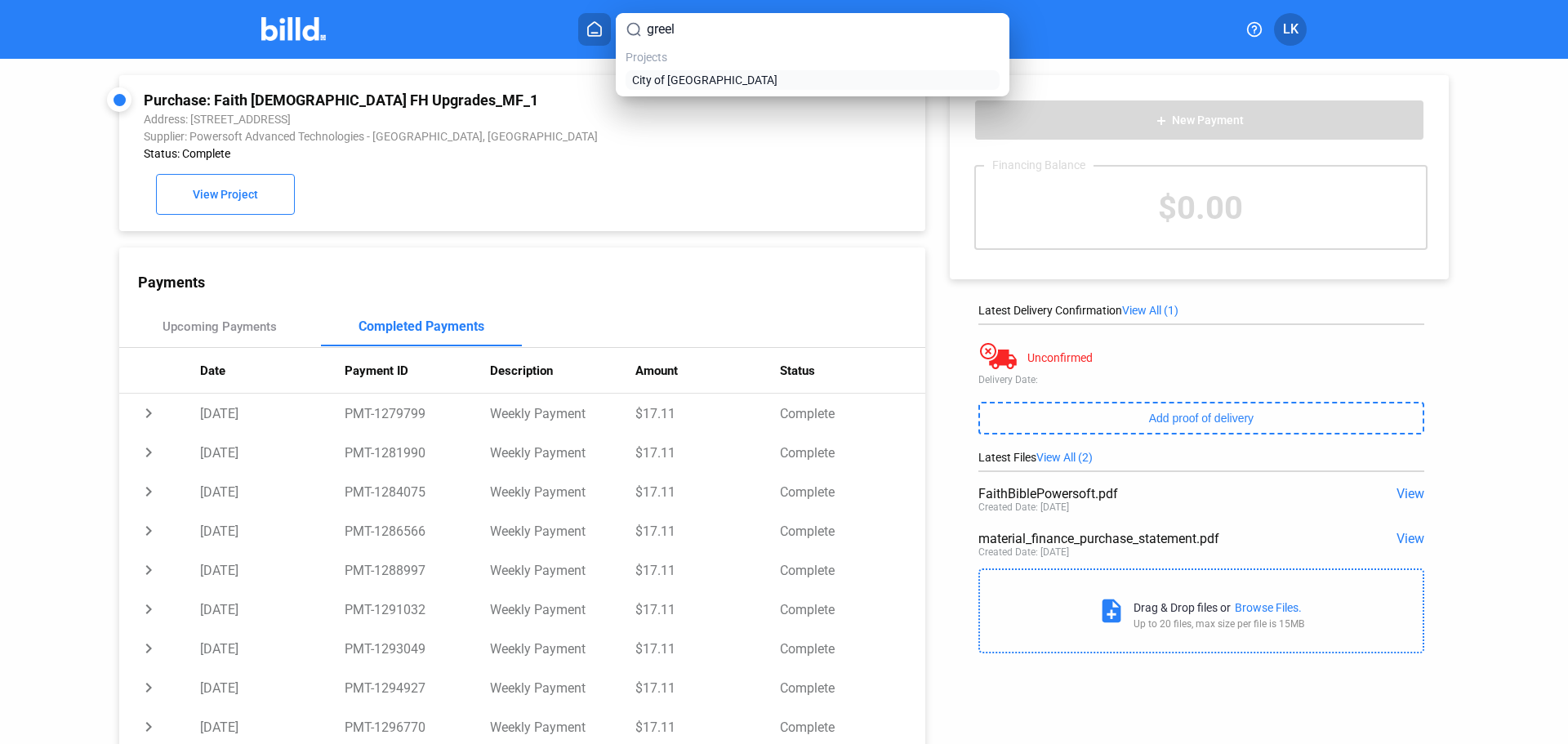
type input "greel"
click at [714, 73] on span "City of [GEOGRAPHIC_DATA]" at bounding box center [705, 80] width 146 height 16
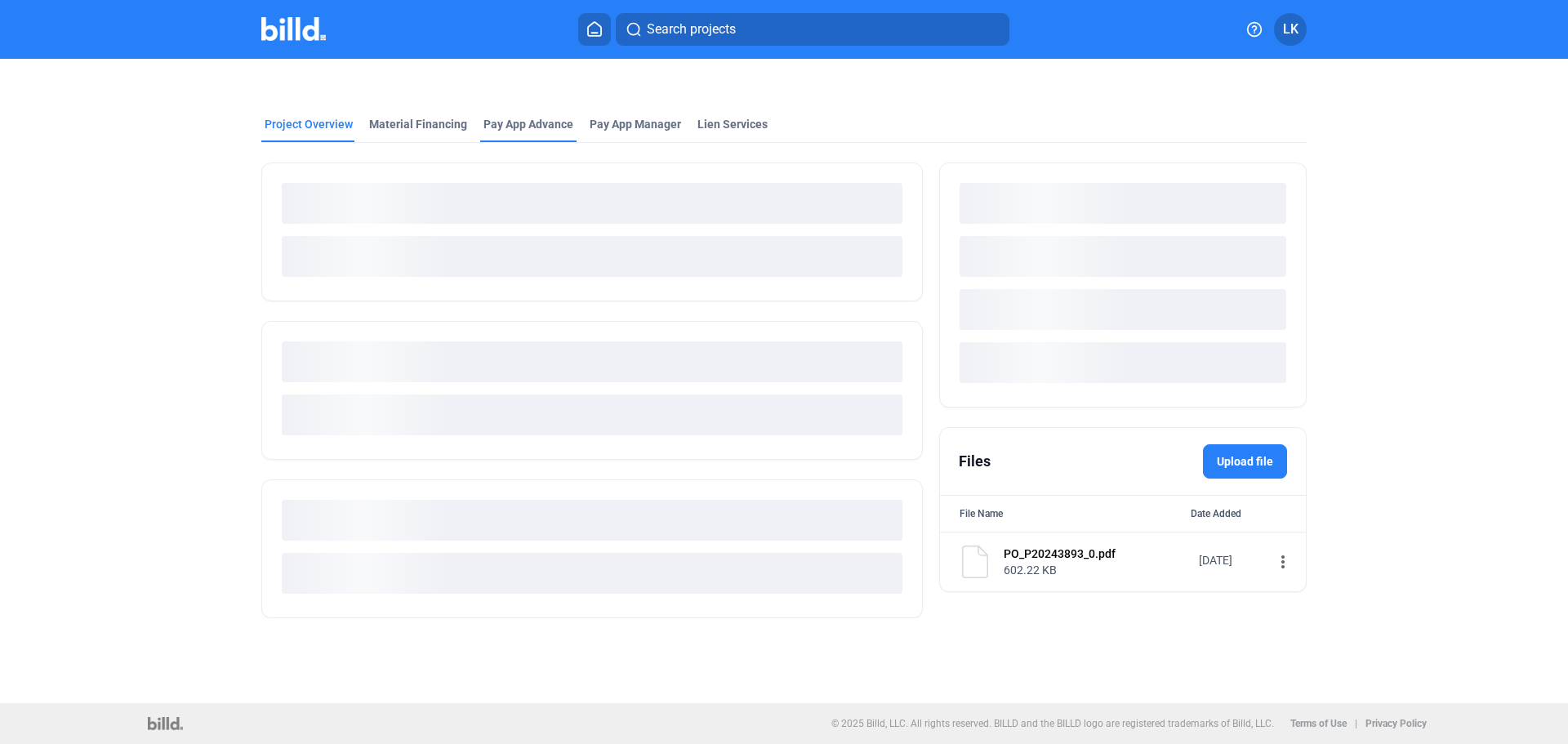
click at [480, 131] on div "Pay App Advance" at bounding box center [528, 129] width 96 height 26
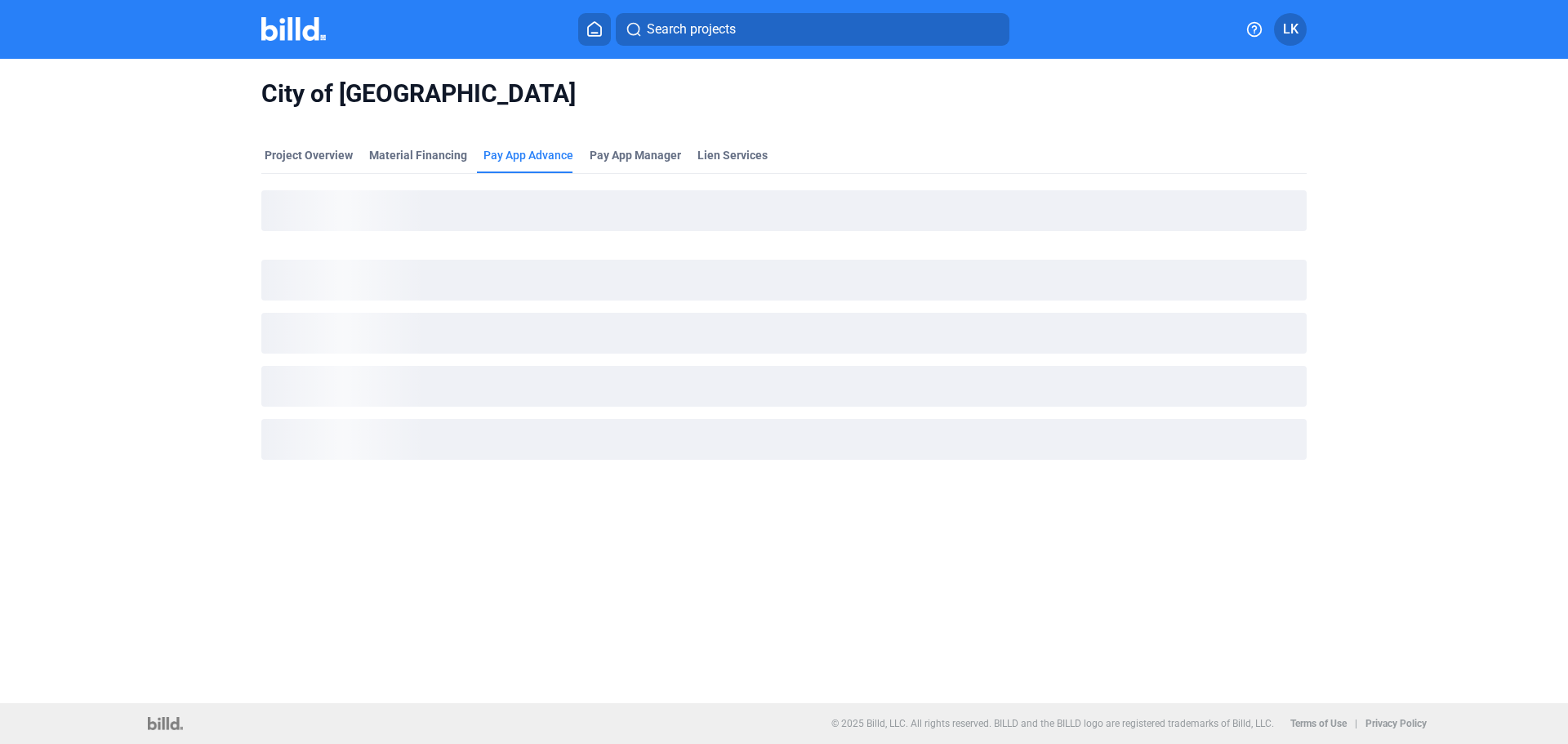
click at [437, 128] on div "City of [GEOGRAPHIC_DATA]" at bounding box center [784, 94] width 1045 height 70
click at [432, 157] on div "Material Financing" at bounding box center [418, 155] width 98 height 16
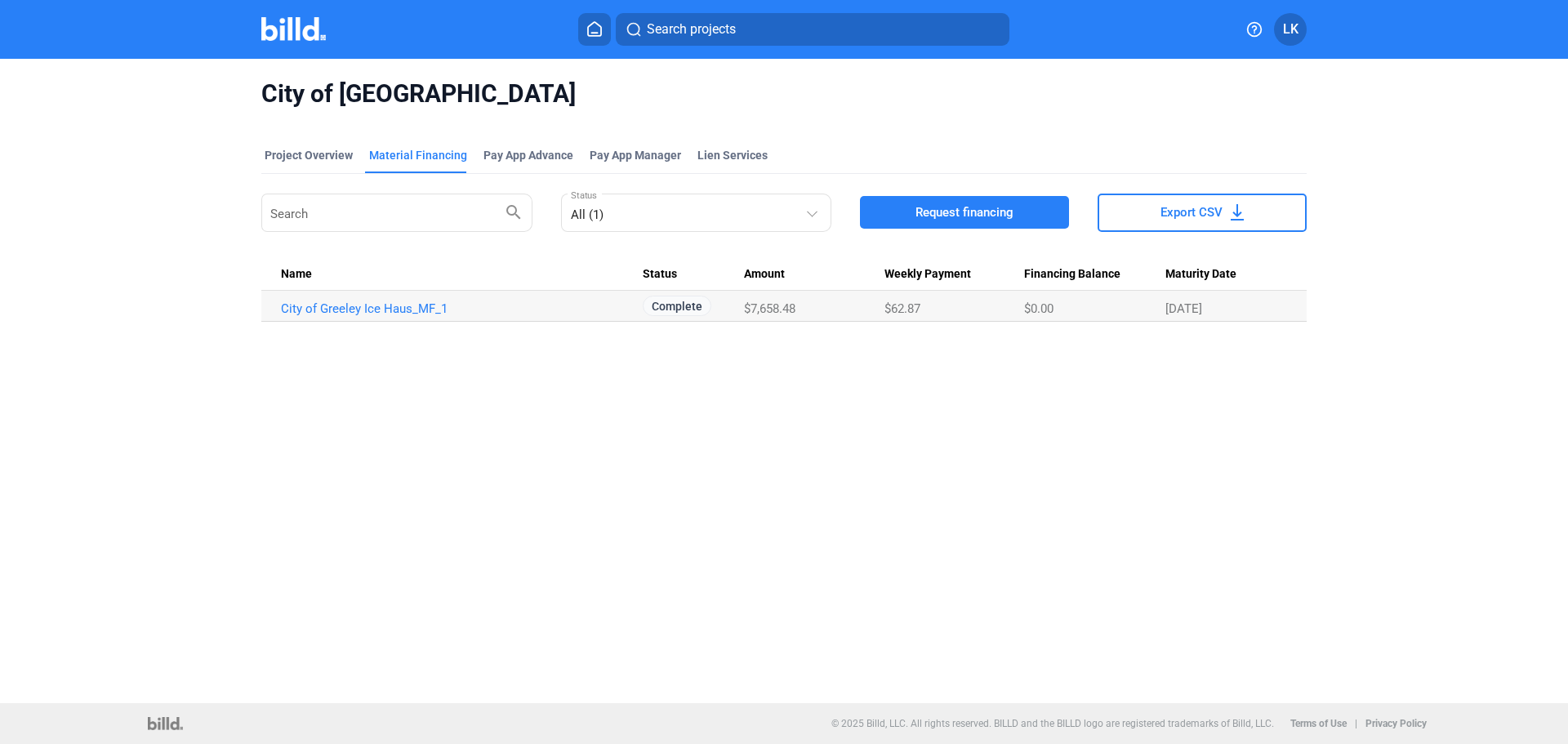
click at [395, 320] on td "City of Greeley Ice Haus_MF_1" at bounding box center [452, 306] width 382 height 31
click at [394, 311] on link "City of Greeley Ice Haus_MF_1" at bounding box center [461, 309] width 362 height 15
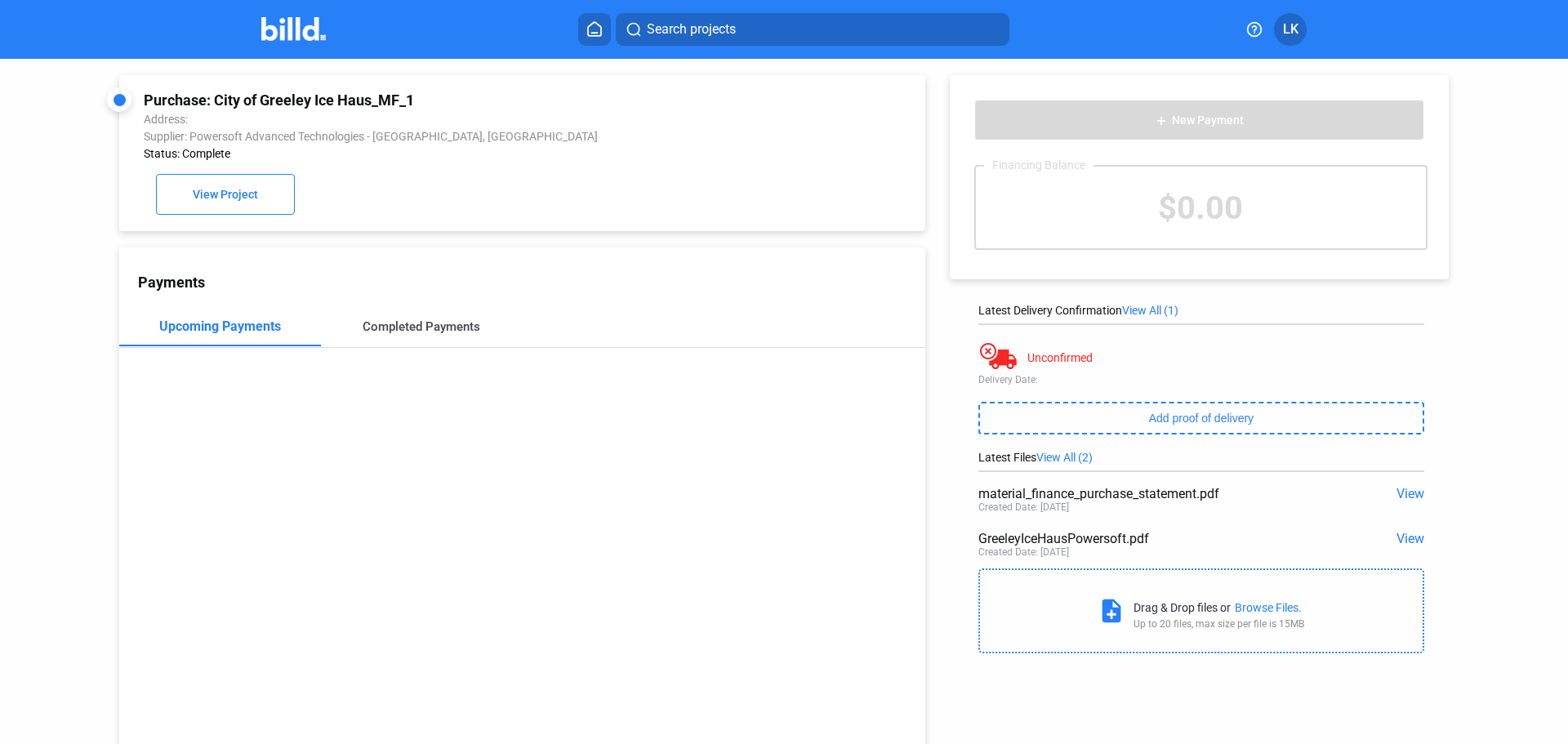
click at [400, 333] on div "Completed Payments" at bounding box center [421, 327] width 118 height 15
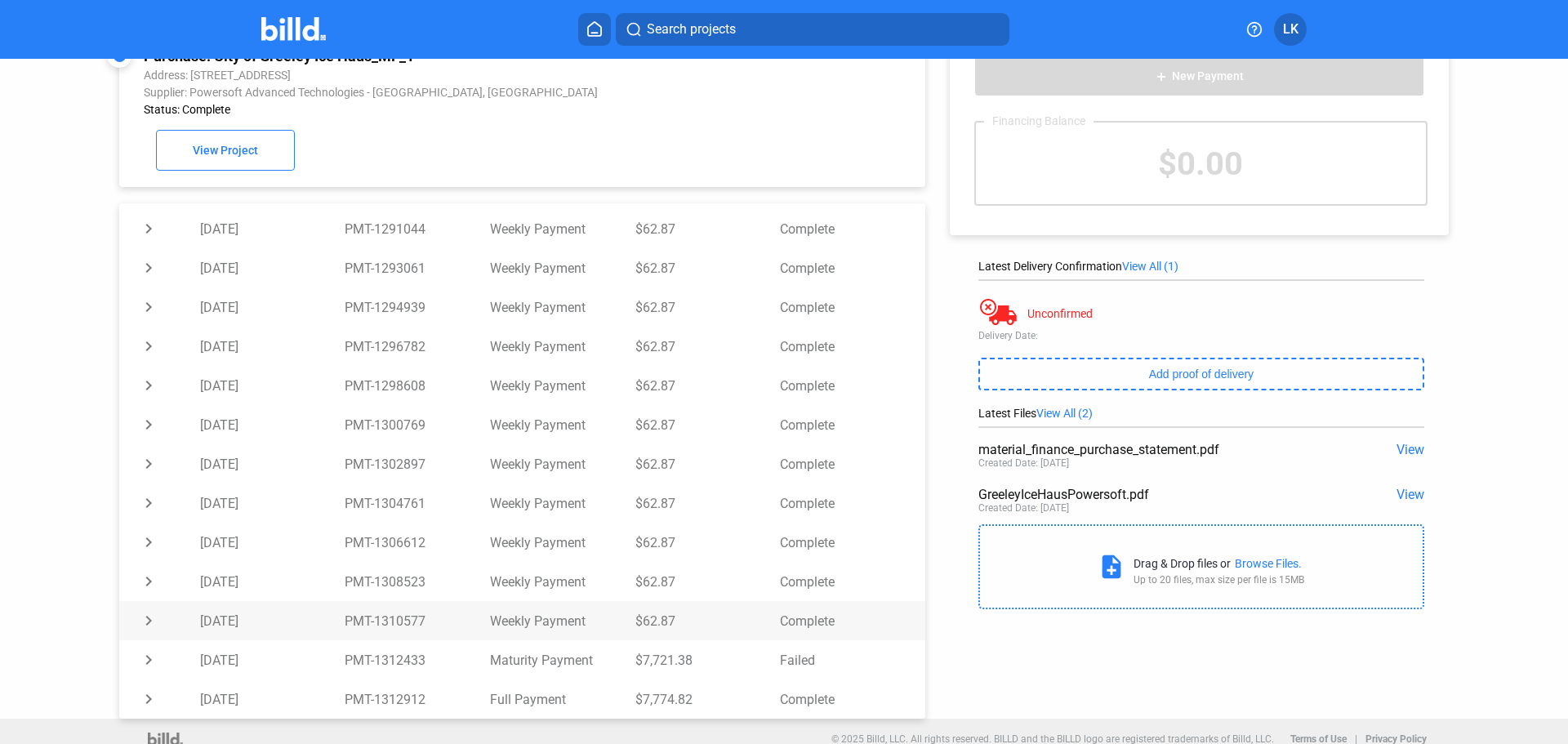
scroll to position [63, 0]
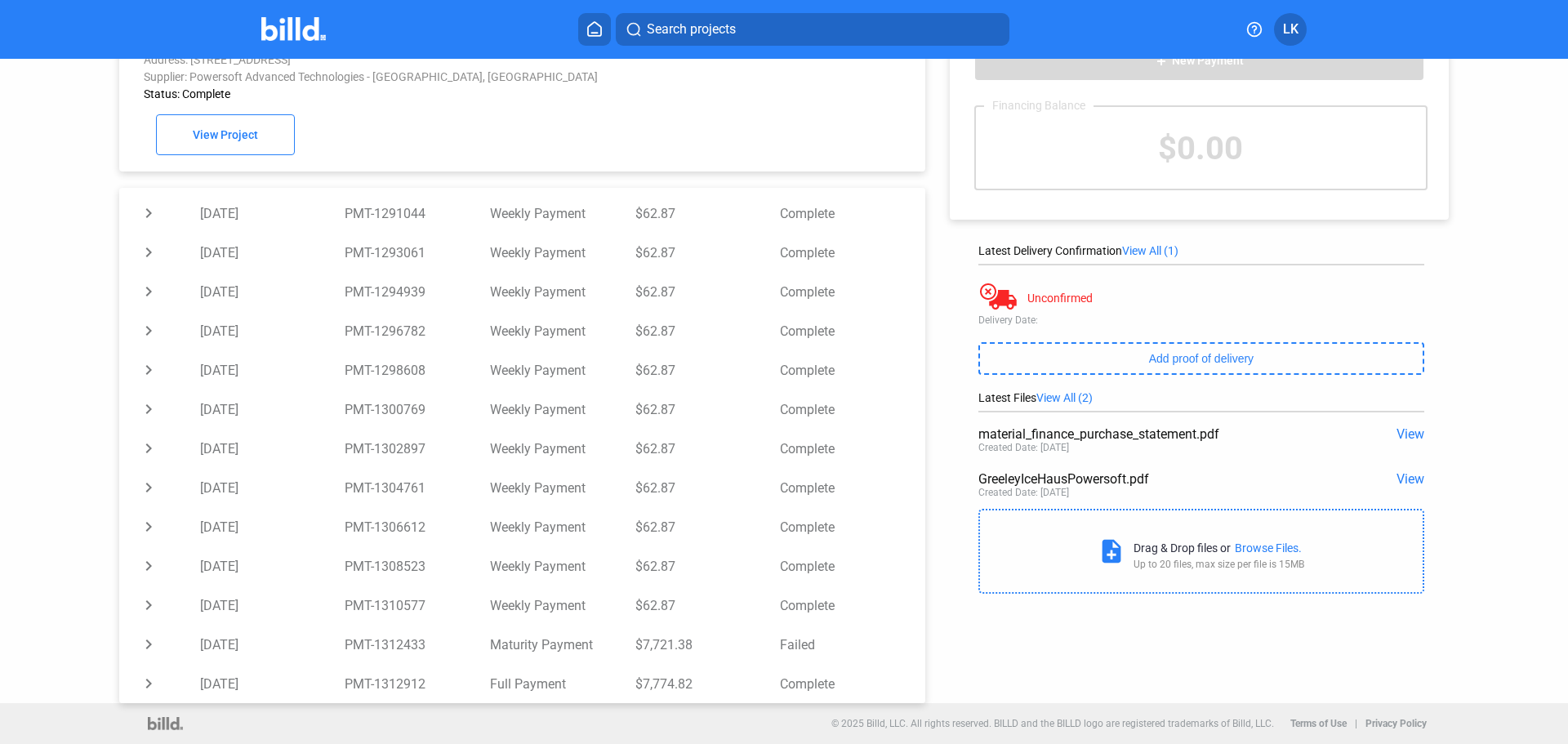
click at [1396, 477] on span "View" at bounding box center [1410, 479] width 28 height 16
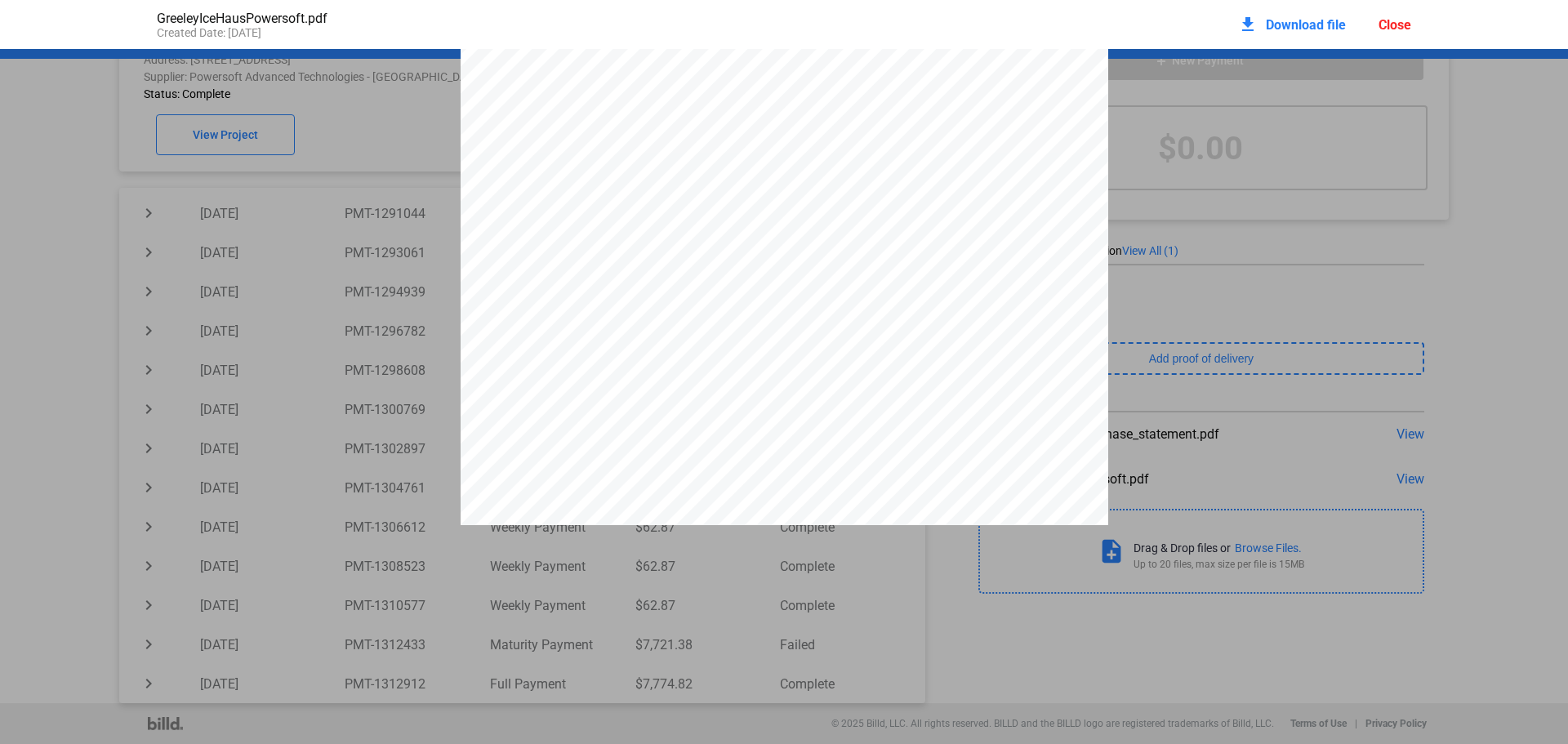
scroll to position [129, 0]
click at [1397, 29] on div "Close" at bounding box center [1394, 25] width 33 height 16
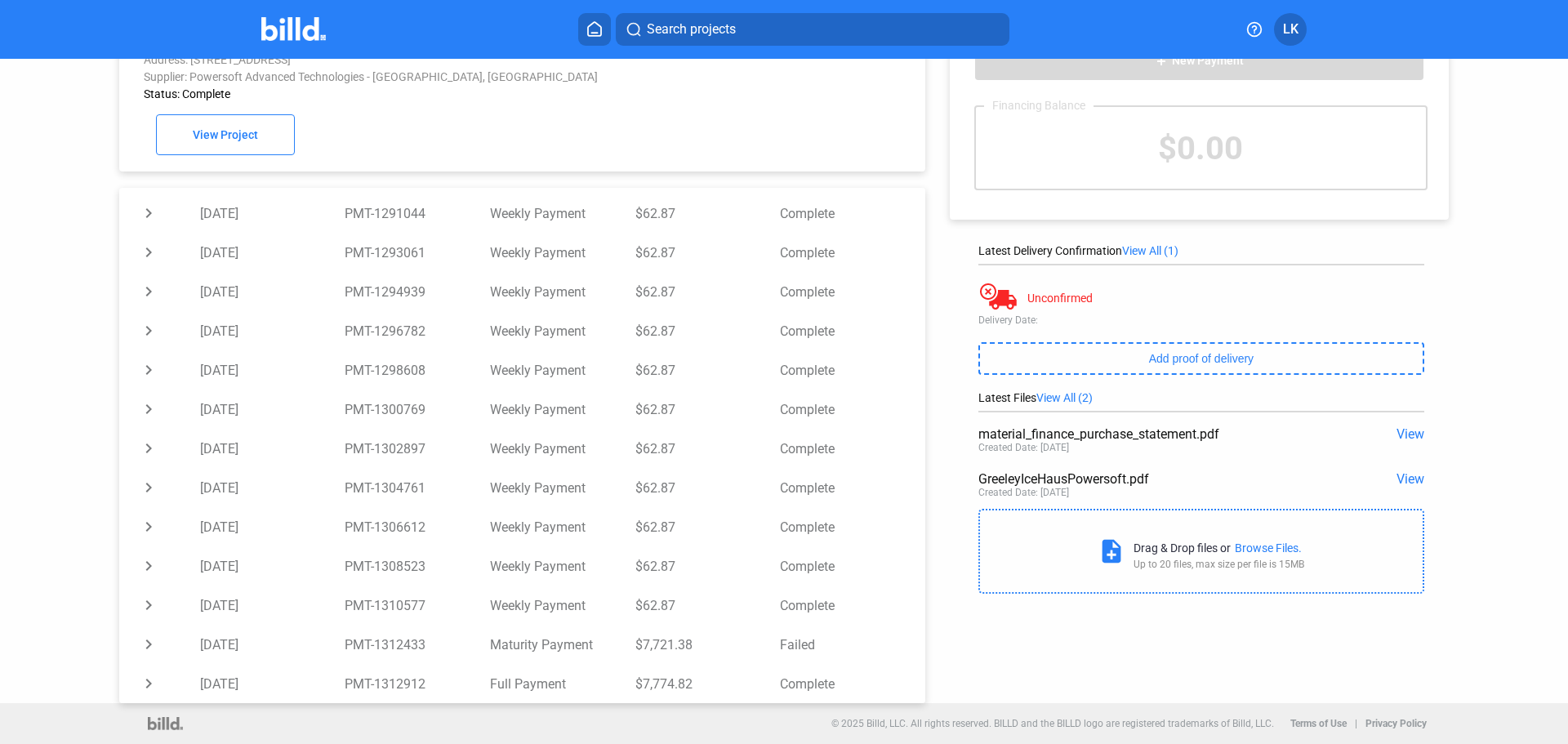
click at [713, 43] on button "Search projects" at bounding box center [812, 29] width 393 height 33
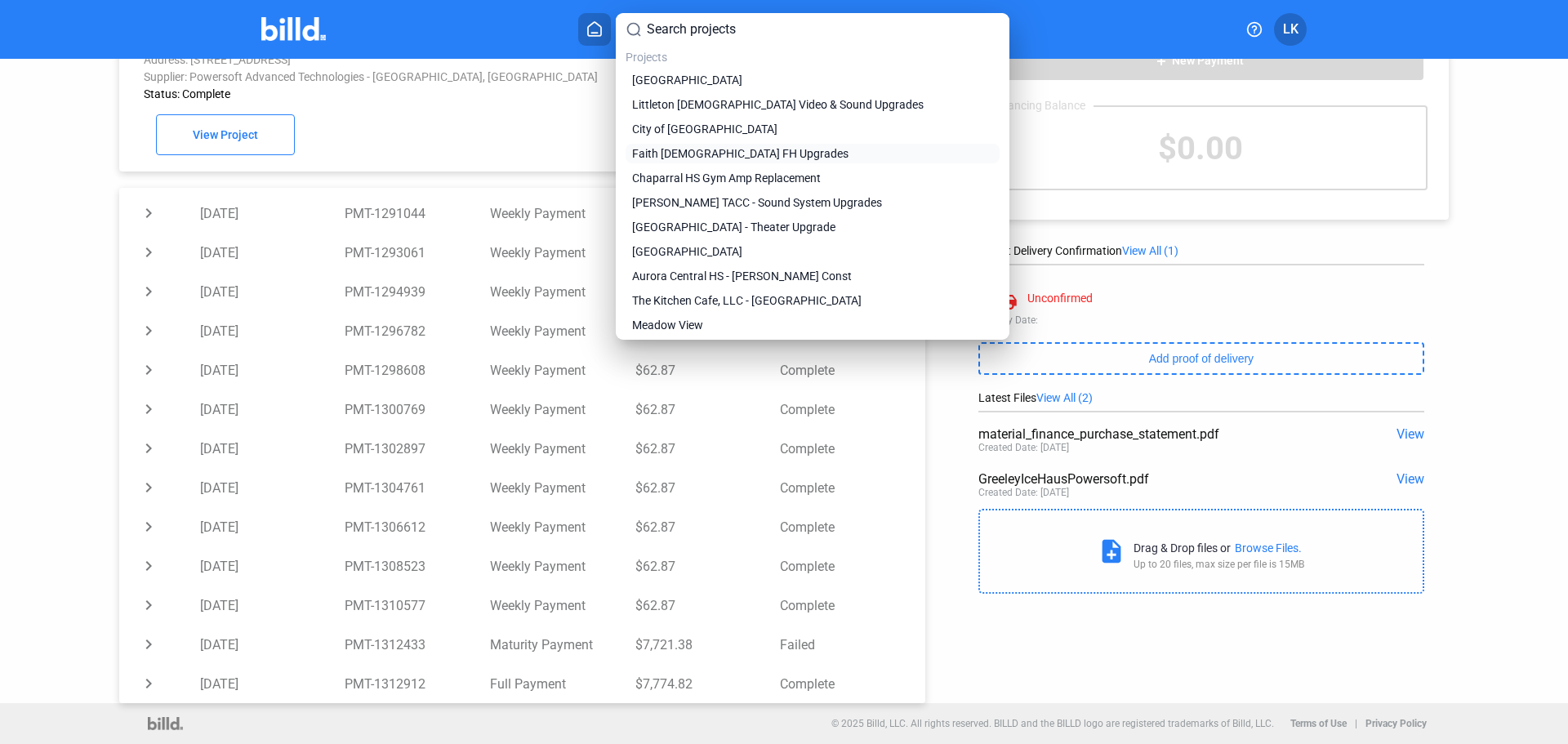
click at [691, 161] on span "Faith [DEMOGRAPHIC_DATA] FH Upgrades" at bounding box center [740, 154] width 217 height 16
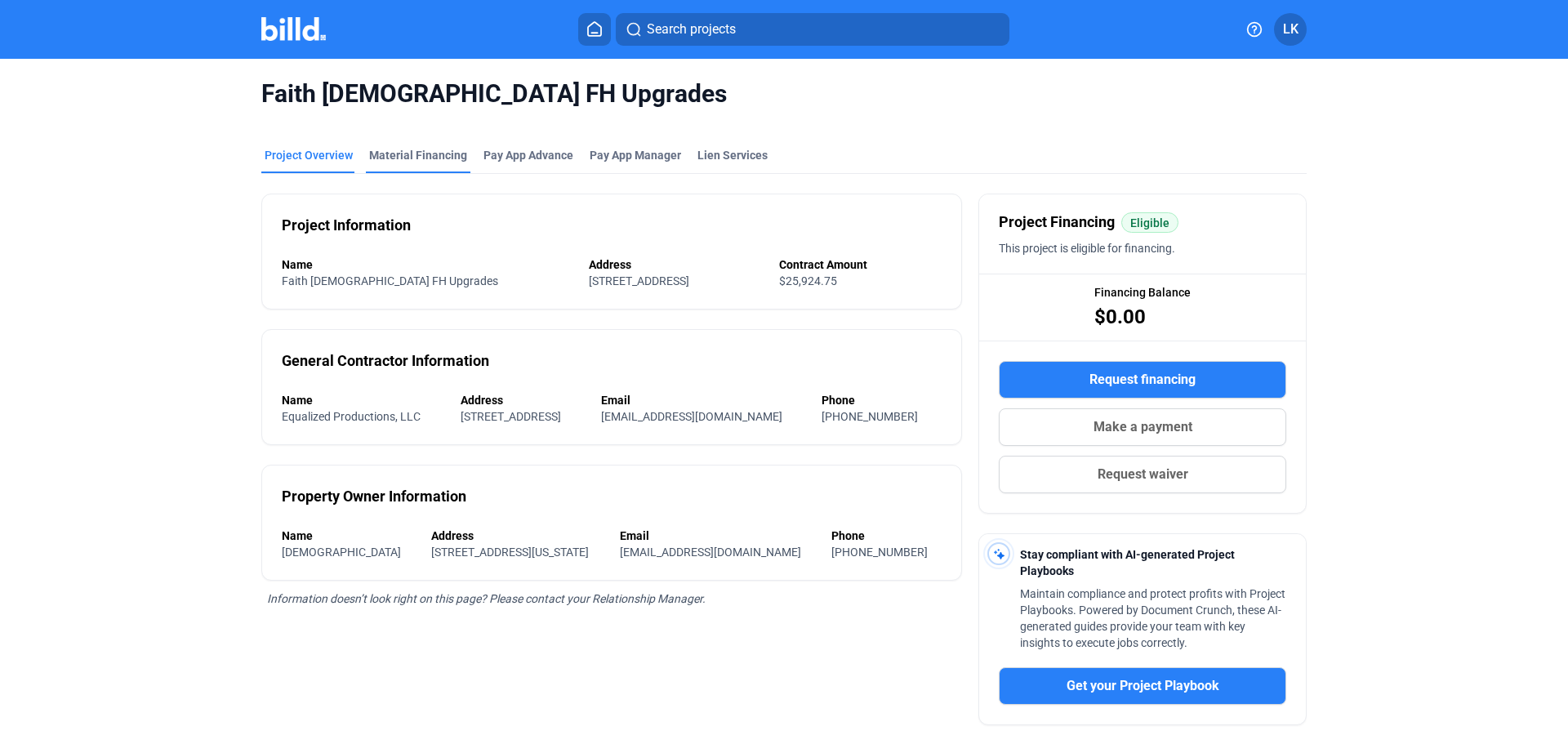
click at [431, 159] on div "Material Financing" at bounding box center [418, 155] width 98 height 16
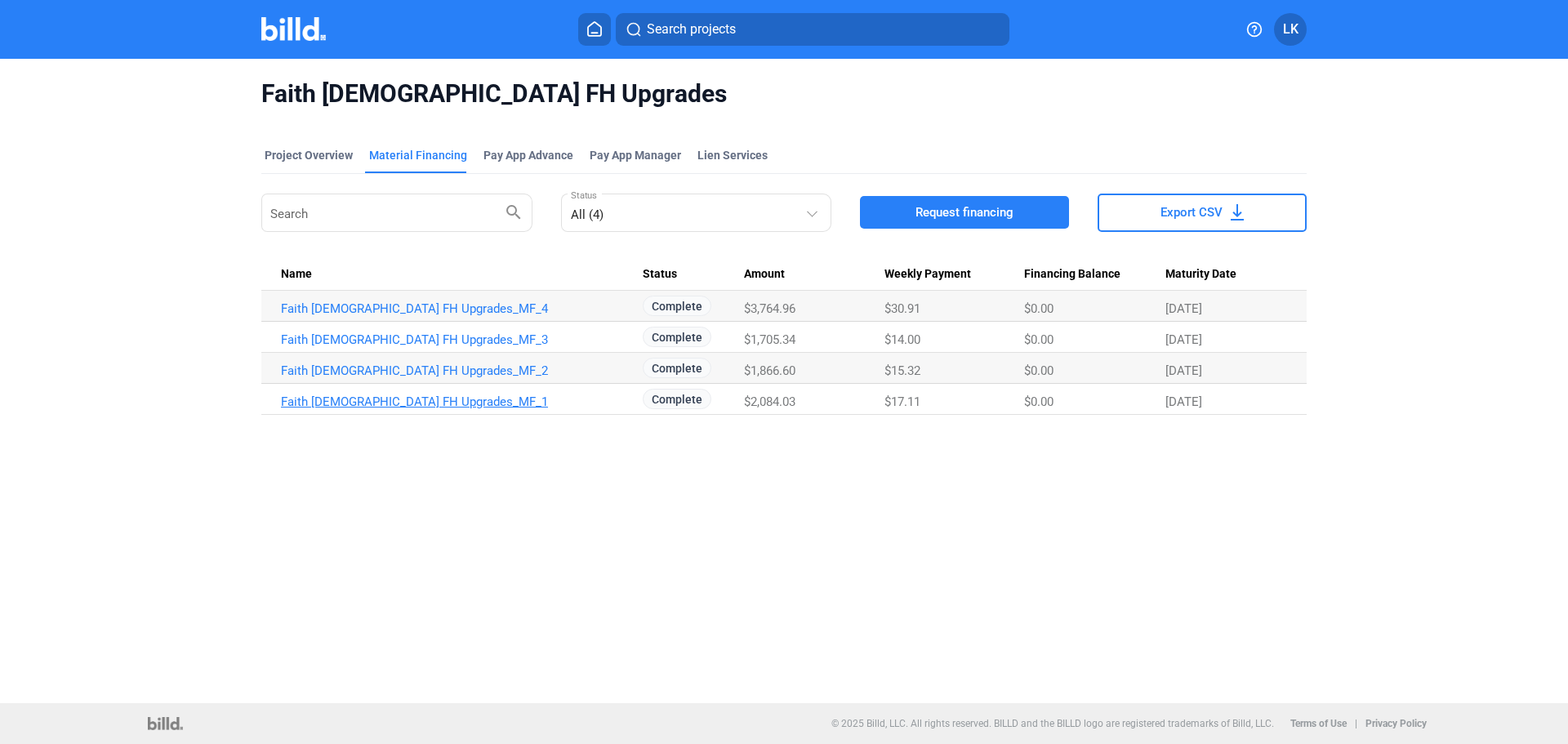
click at [432, 404] on link "Faith [DEMOGRAPHIC_DATA] FH Upgrades_MF_1" at bounding box center [461, 401] width 362 height 15
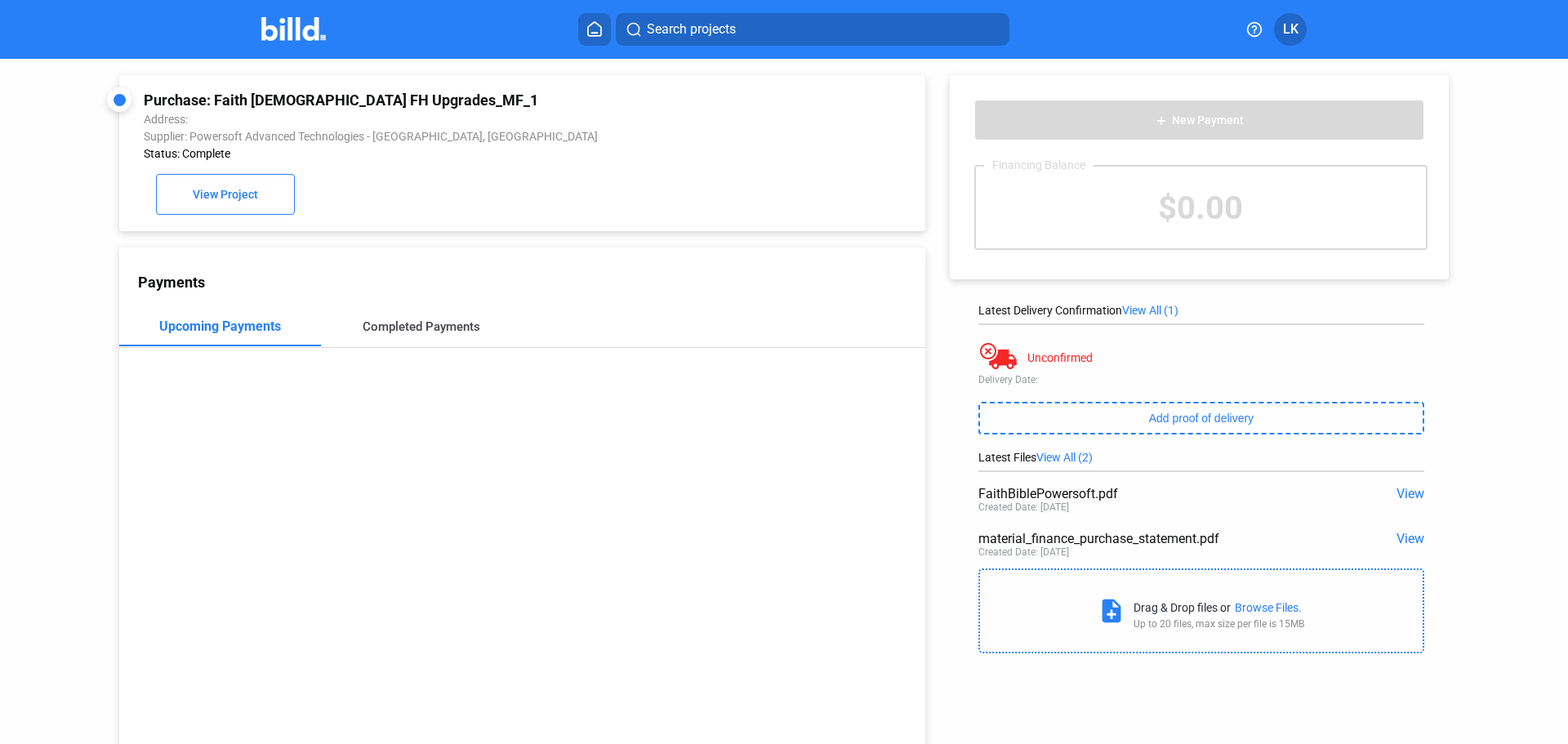
click at [389, 339] on div "Completed Payments" at bounding box center [421, 326] width 202 height 39
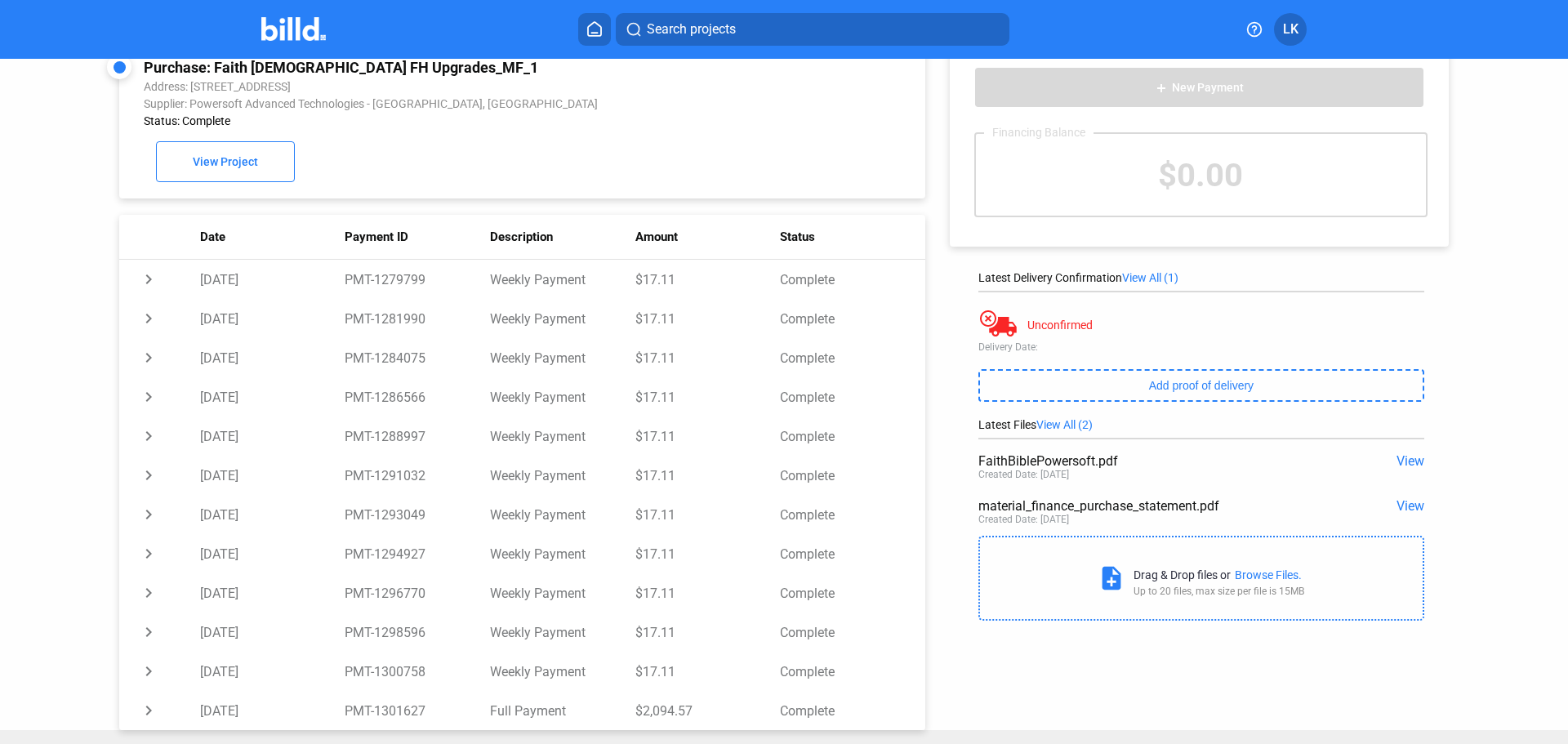
scroll to position [63, 0]
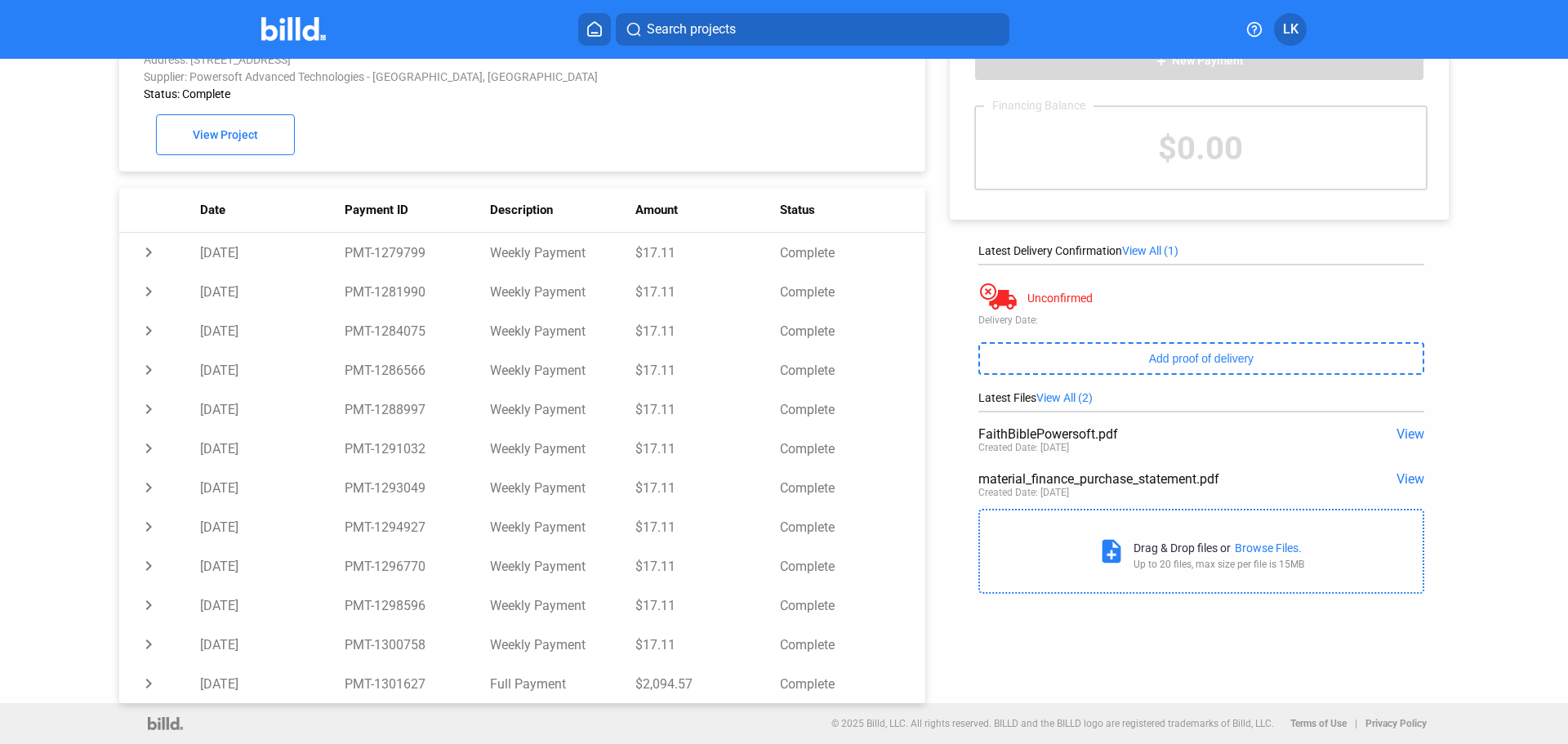
click at [686, 31] on span "Search projects" at bounding box center [690, 30] width 89 height 20
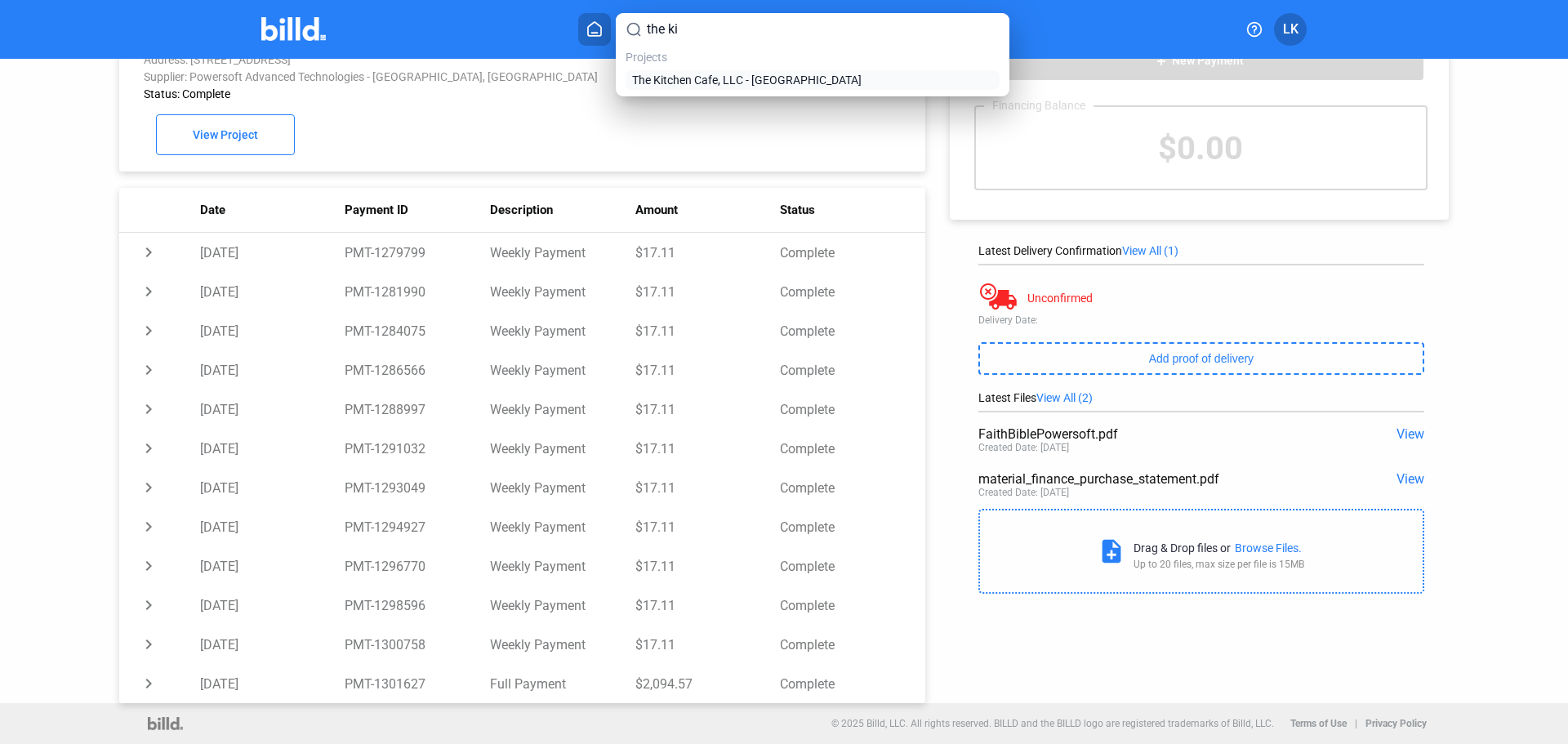
type input "the ki"
click at [696, 72] on span "The Kitchen Cafe, LLC - [GEOGRAPHIC_DATA]" at bounding box center [747, 80] width 230 height 16
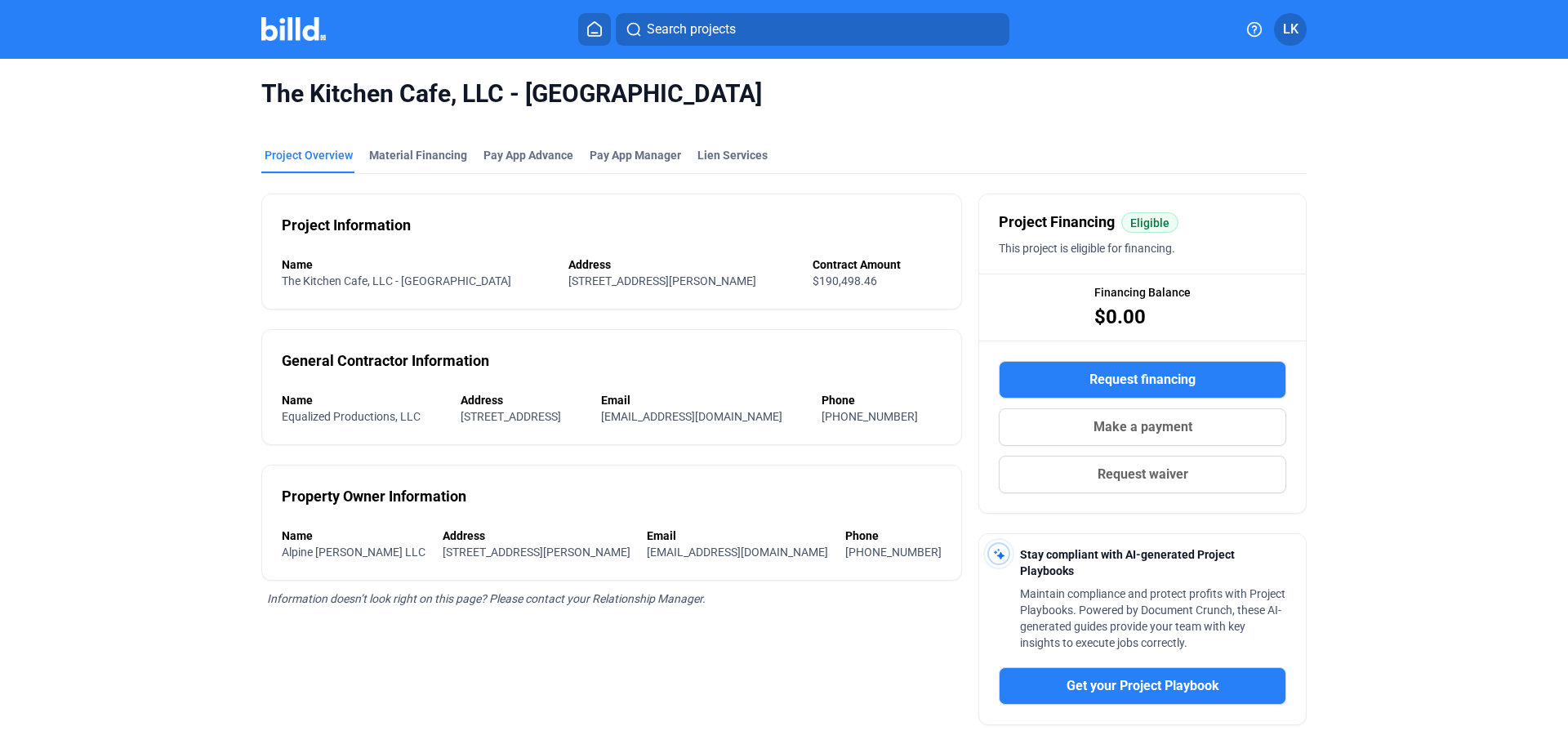
click at [422, 146] on mat-tab-group "Project Overview Material Financing Pay App Advance Pay App Manager Lien Servic…" at bounding box center [784, 519] width 1045 height 781
click at [424, 155] on div "Material Financing" at bounding box center [418, 155] width 98 height 16
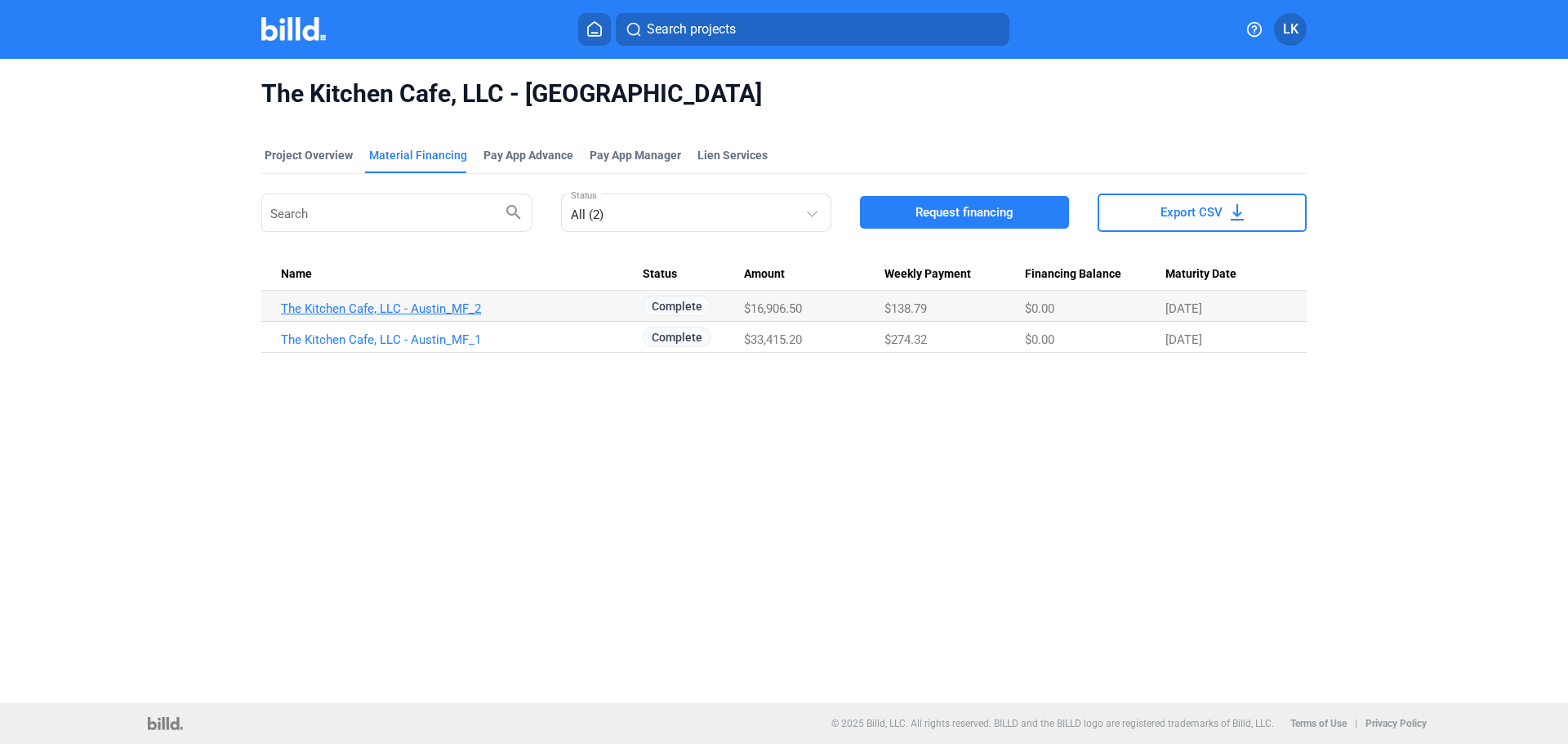
click at [439, 304] on link "The Kitchen Cafe, LLC - Austin_MF_2" at bounding box center [461, 309] width 362 height 15
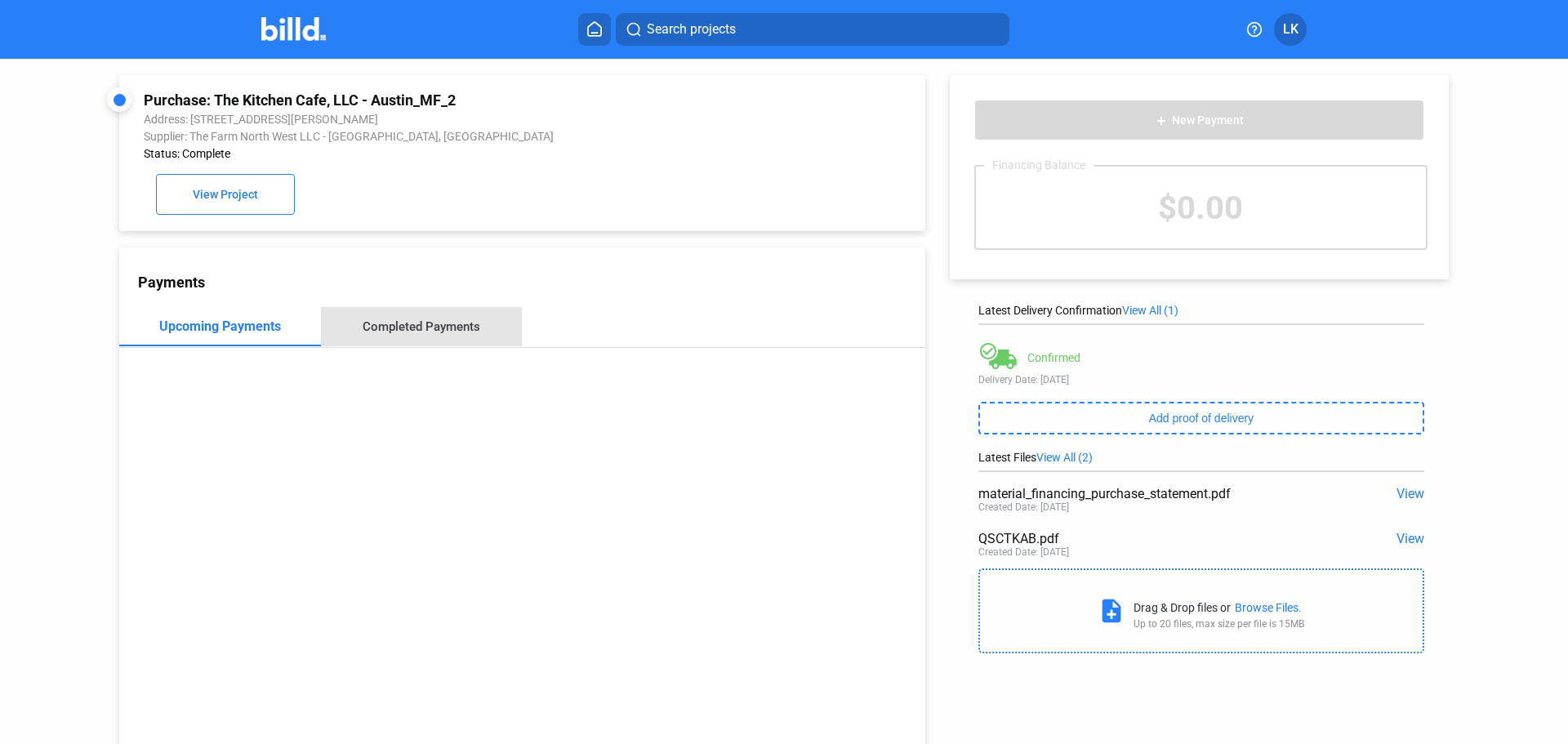
click at [437, 325] on div "Completed Payments" at bounding box center [421, 327] width 118 height 15
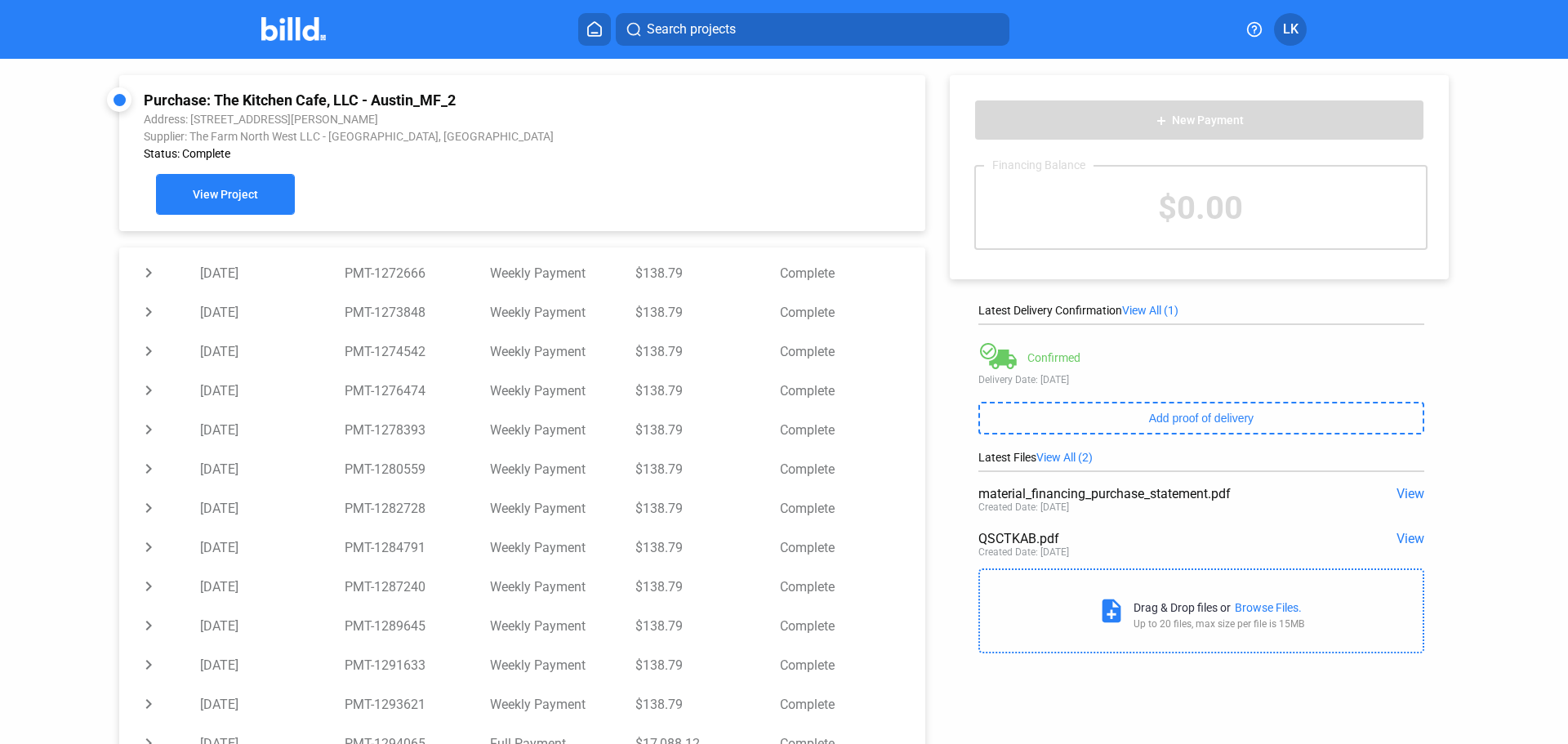
click at [236, 209] on button "View Project" at bounding box center [225, 194] width 139 height 41
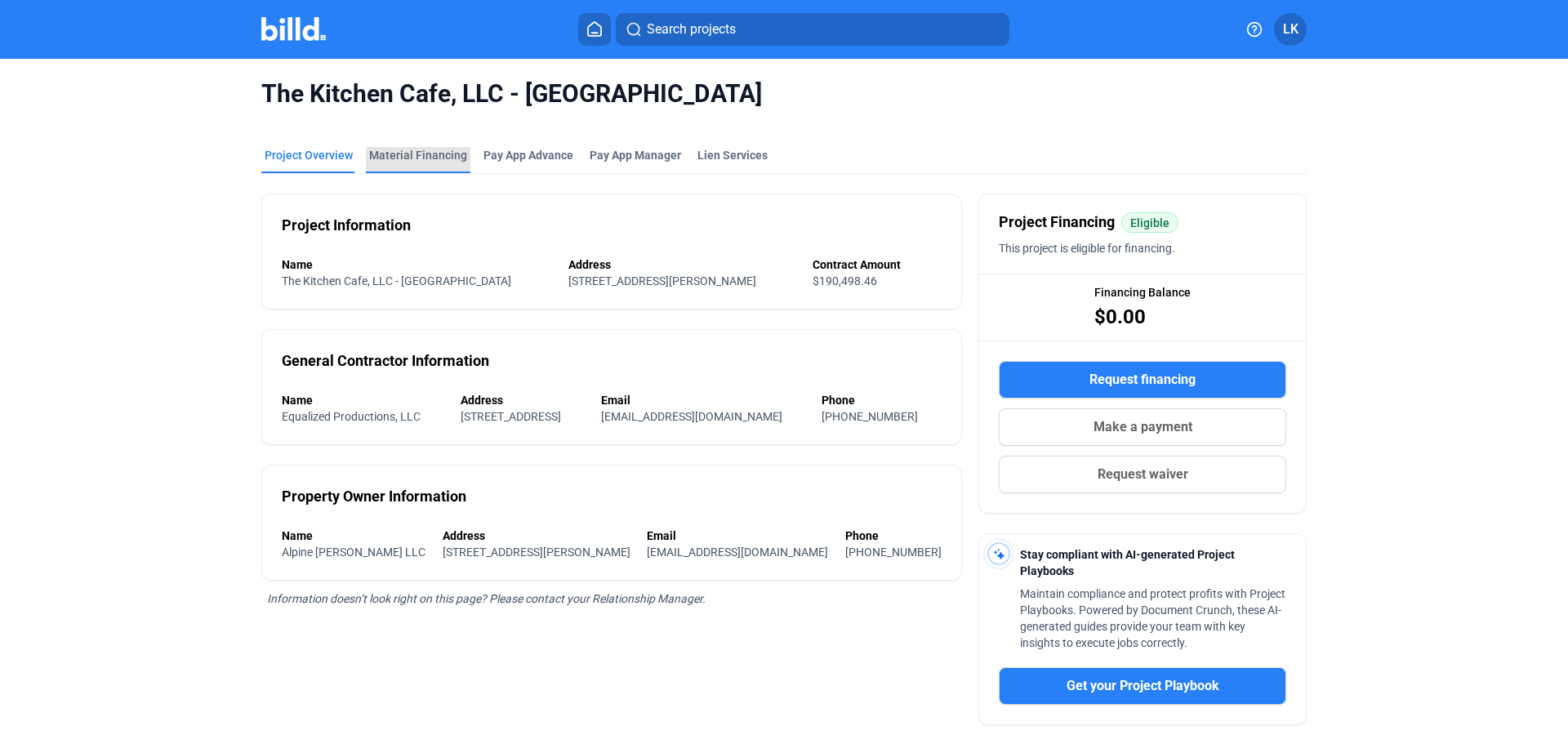
click at [449, 165] on div "Material Financing" at bounding box center [417, 160] width 105 height 26
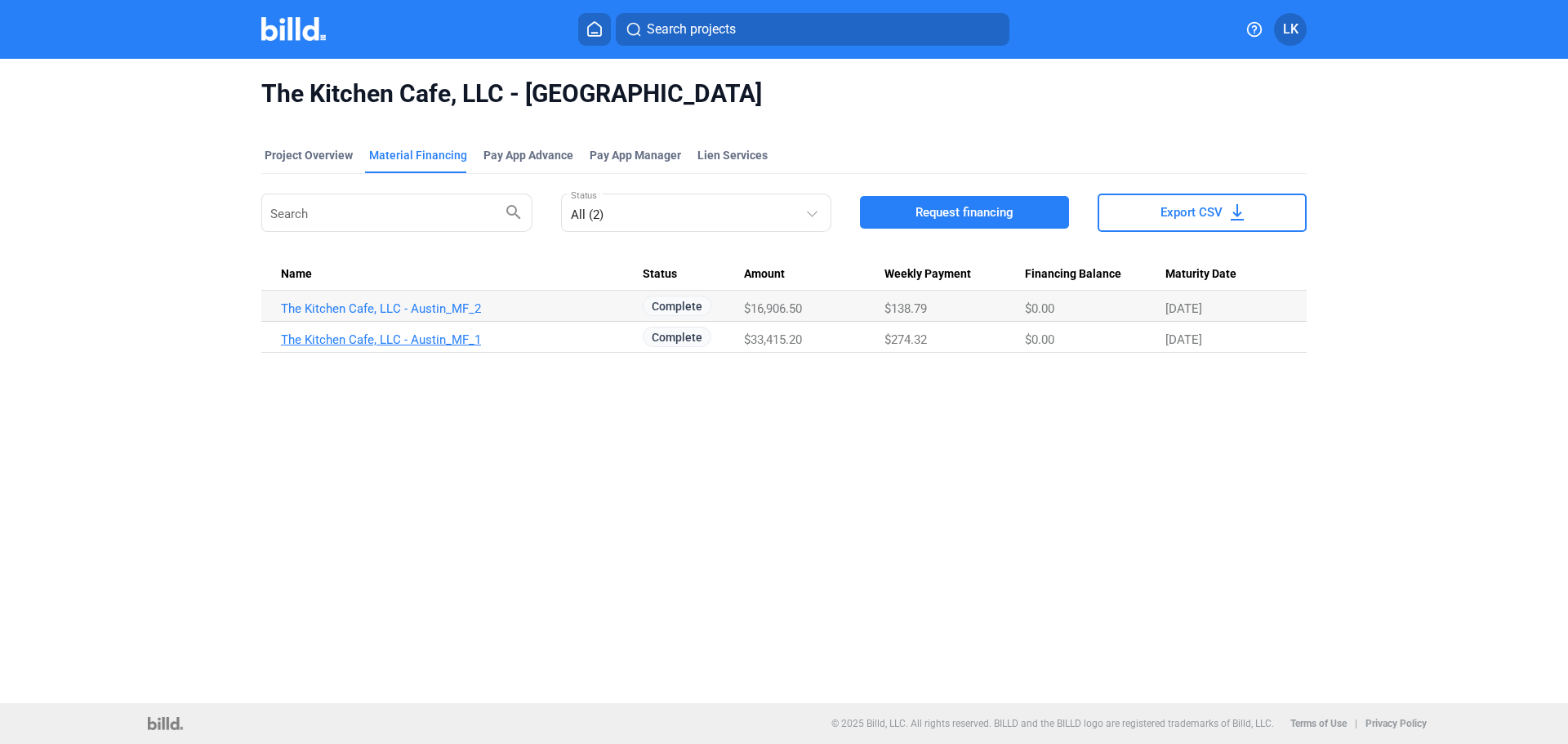
click at [467, 344] on link "The Kitchen Cafe, LLC - Austin_MF_1" at bounding box center [461, 340] width 362 height 15
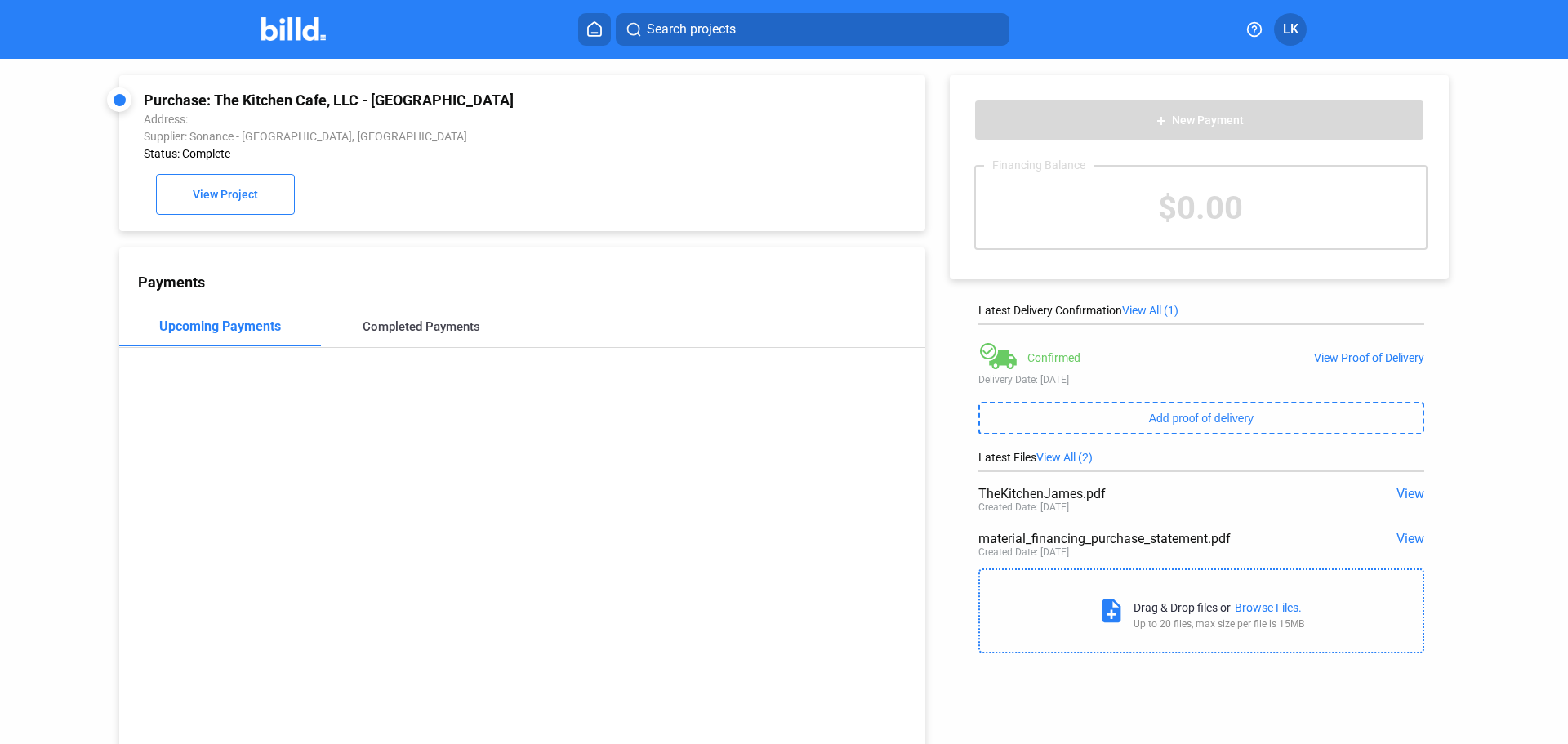
click at [417, 334] on div "Completed Payments" at bounding box center [421, 327] width 118 height 15
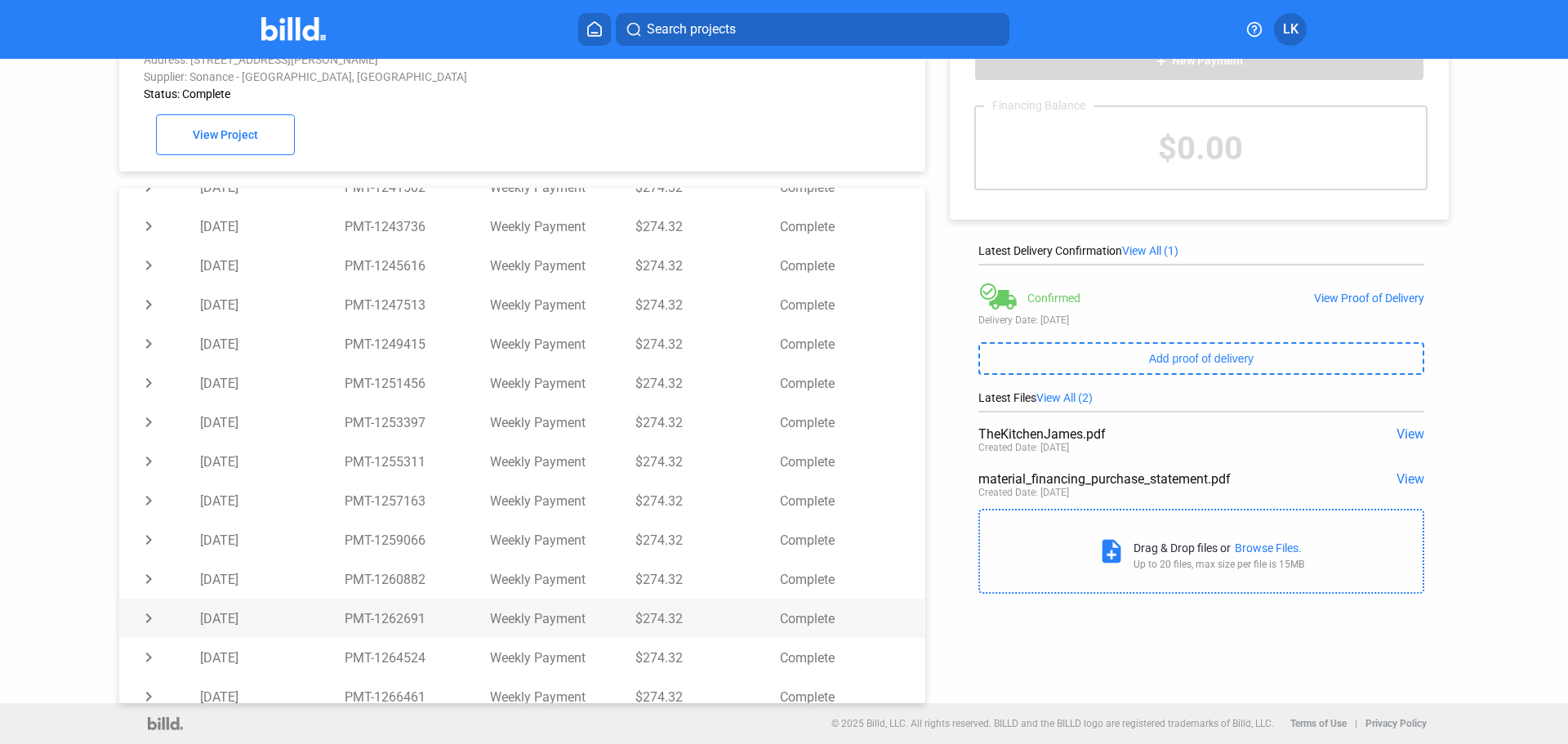
scroll to position [298, 0]
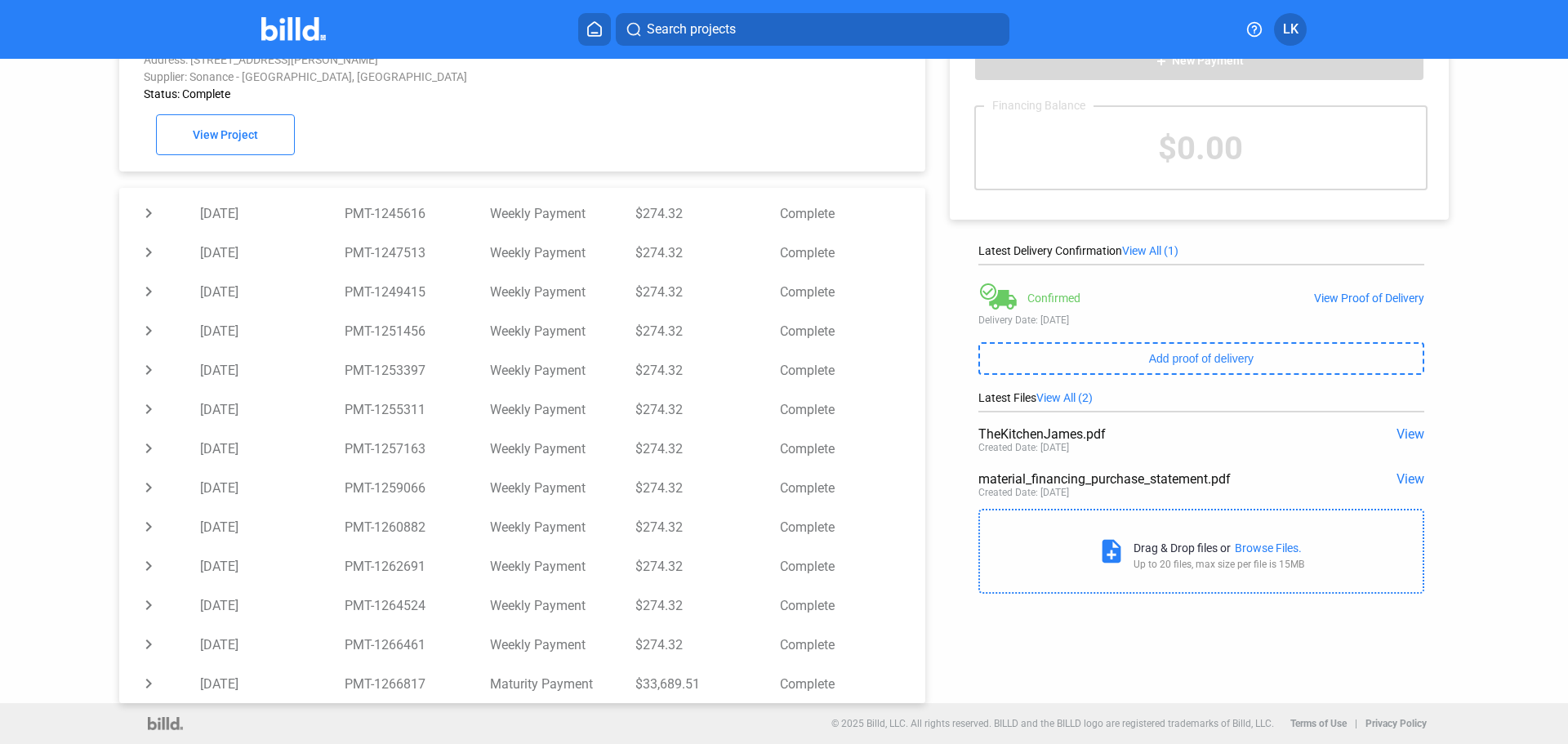
click at [687, 20] on span "Search projects" at bounding box center [690, 30] width 89 height 20
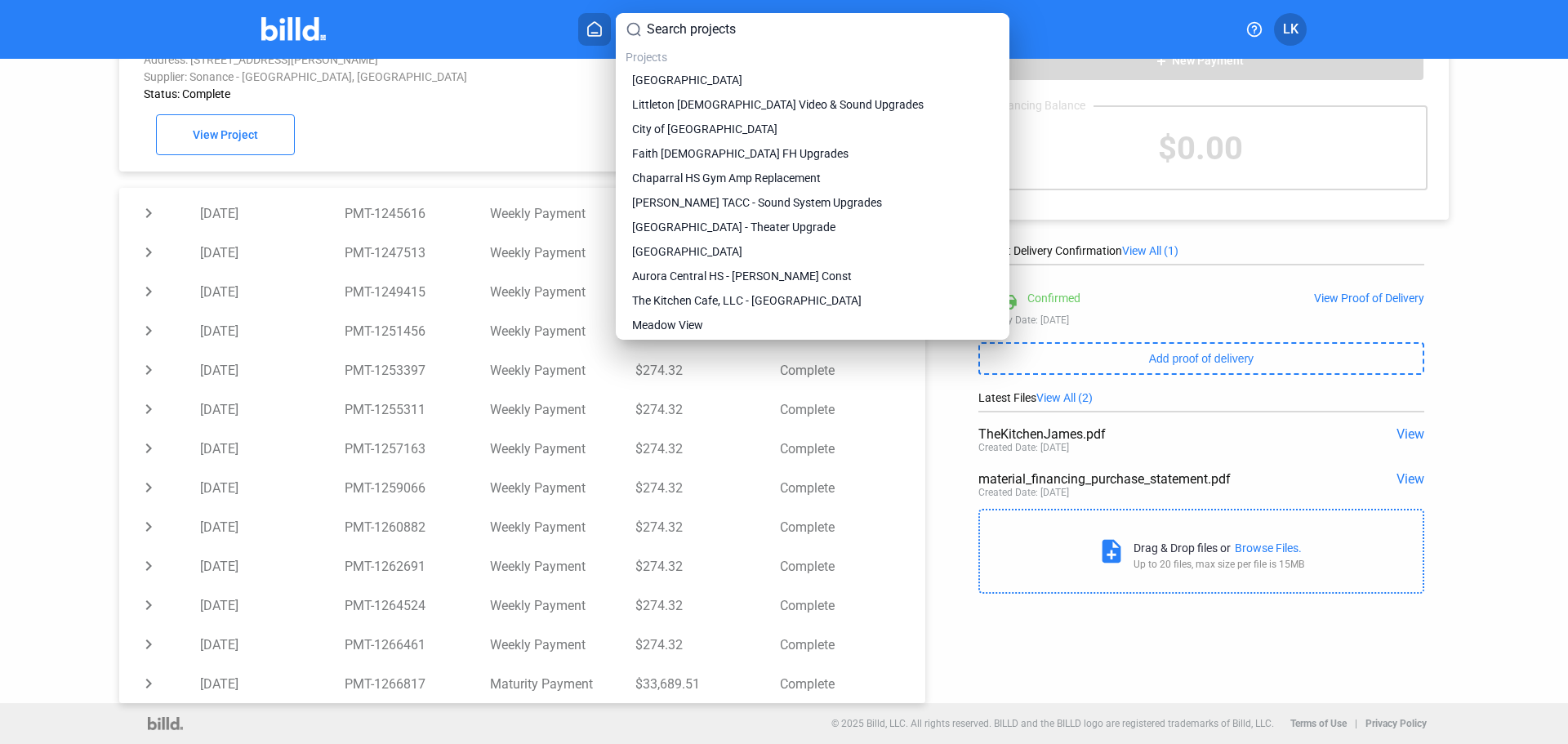
click at [699, 29] on input at bounding box center [822, 30] width 353 height 20
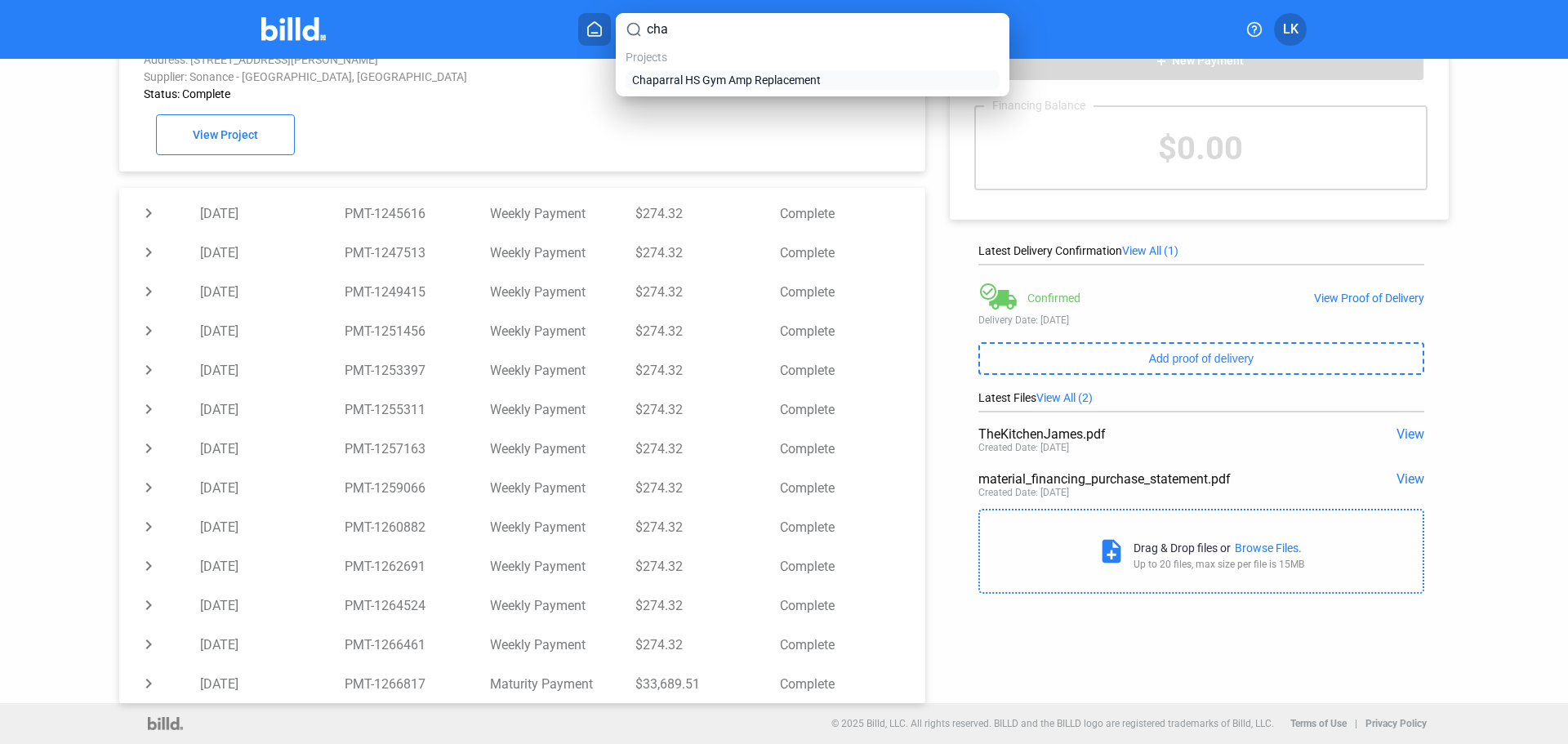
type input "cha"
click at [693, 77] on span "Chaparral HS Gym Amp Replacement" at bounding box center [726, 80] width 189 height 16
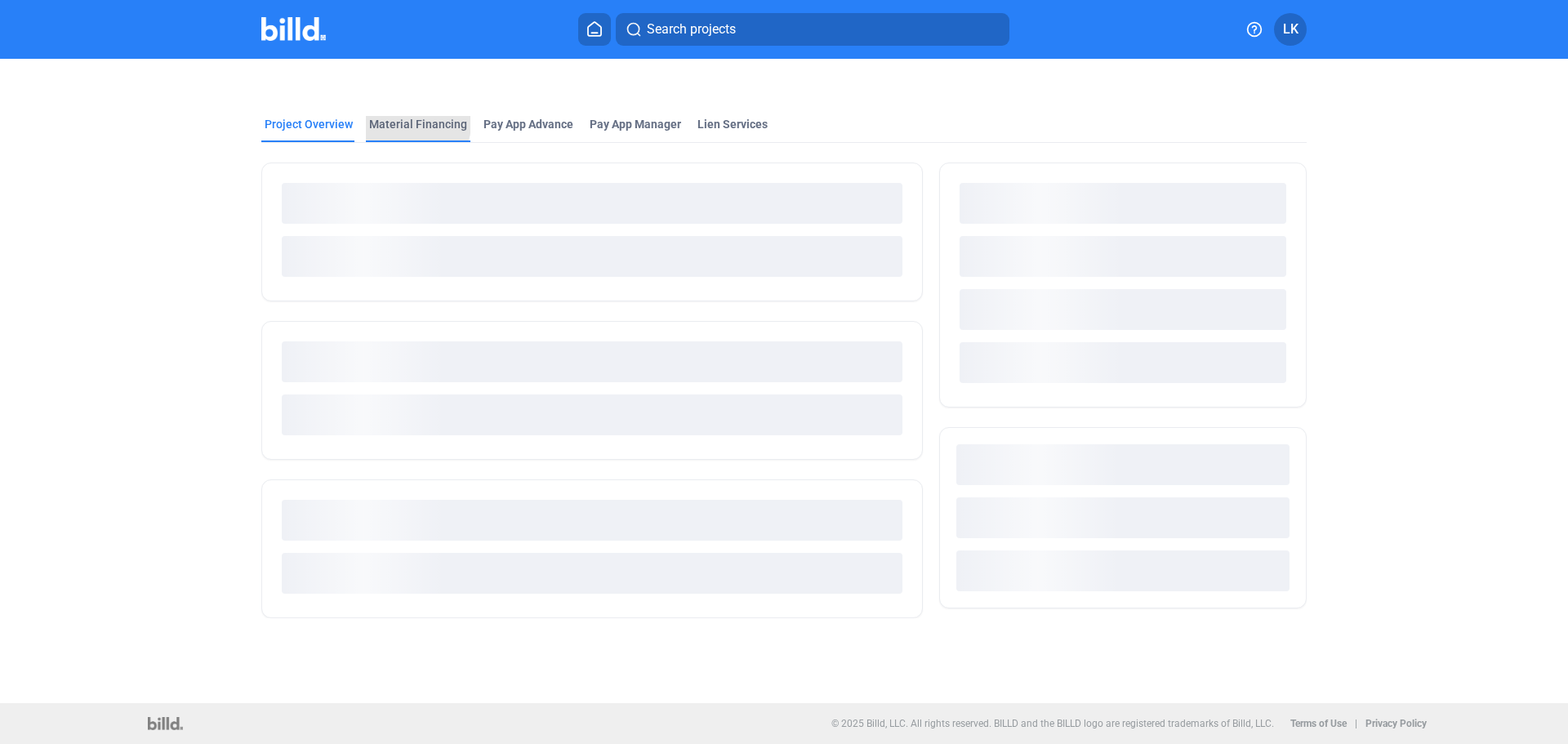
click at [412, 124] on div "Material Financing" at bounding box center [418, 124] width 98 height 16
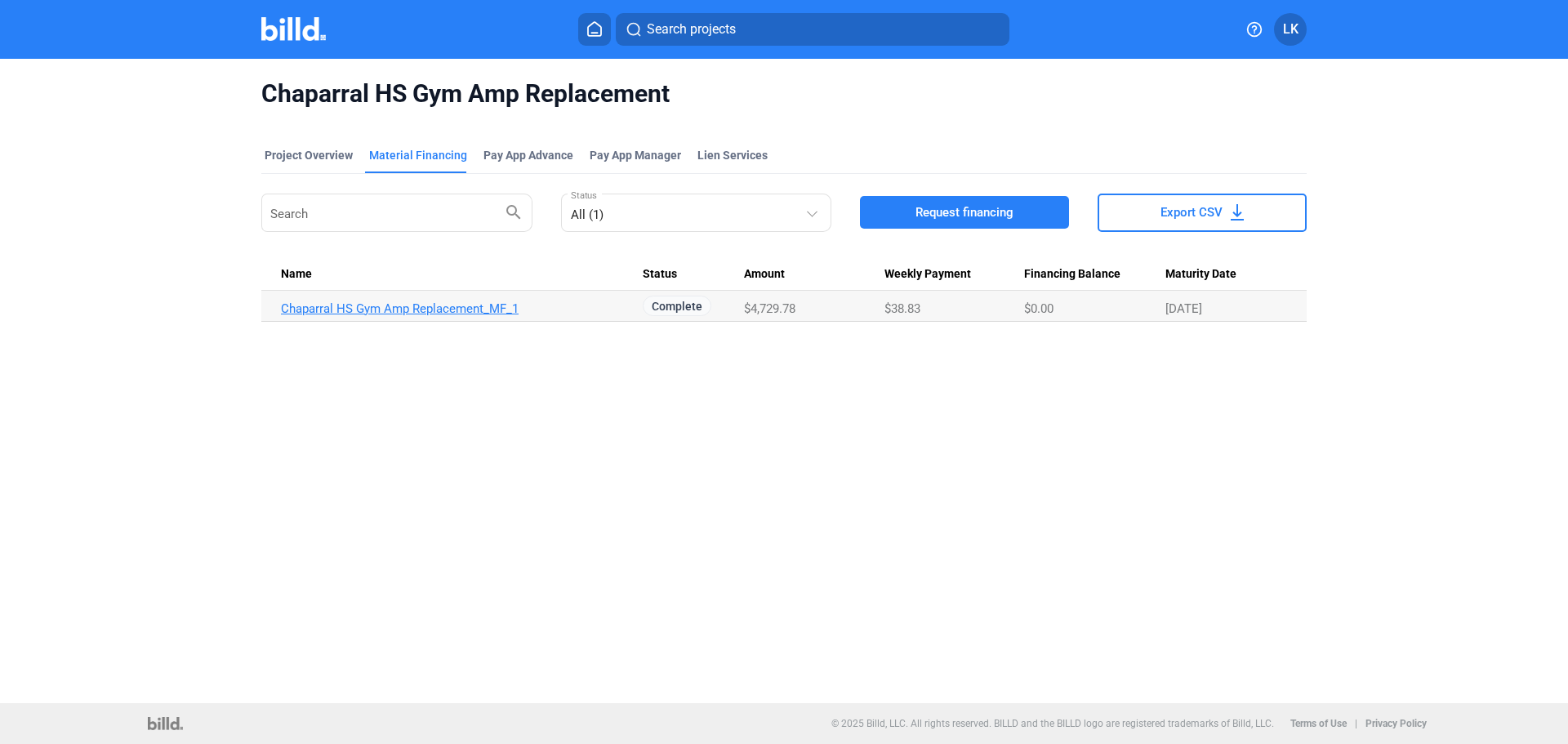
click at [411, 304] on link "Chaparral HS Gym Amp Replacement_MF_1" at bounding box center [461, 309] width 362 height 15
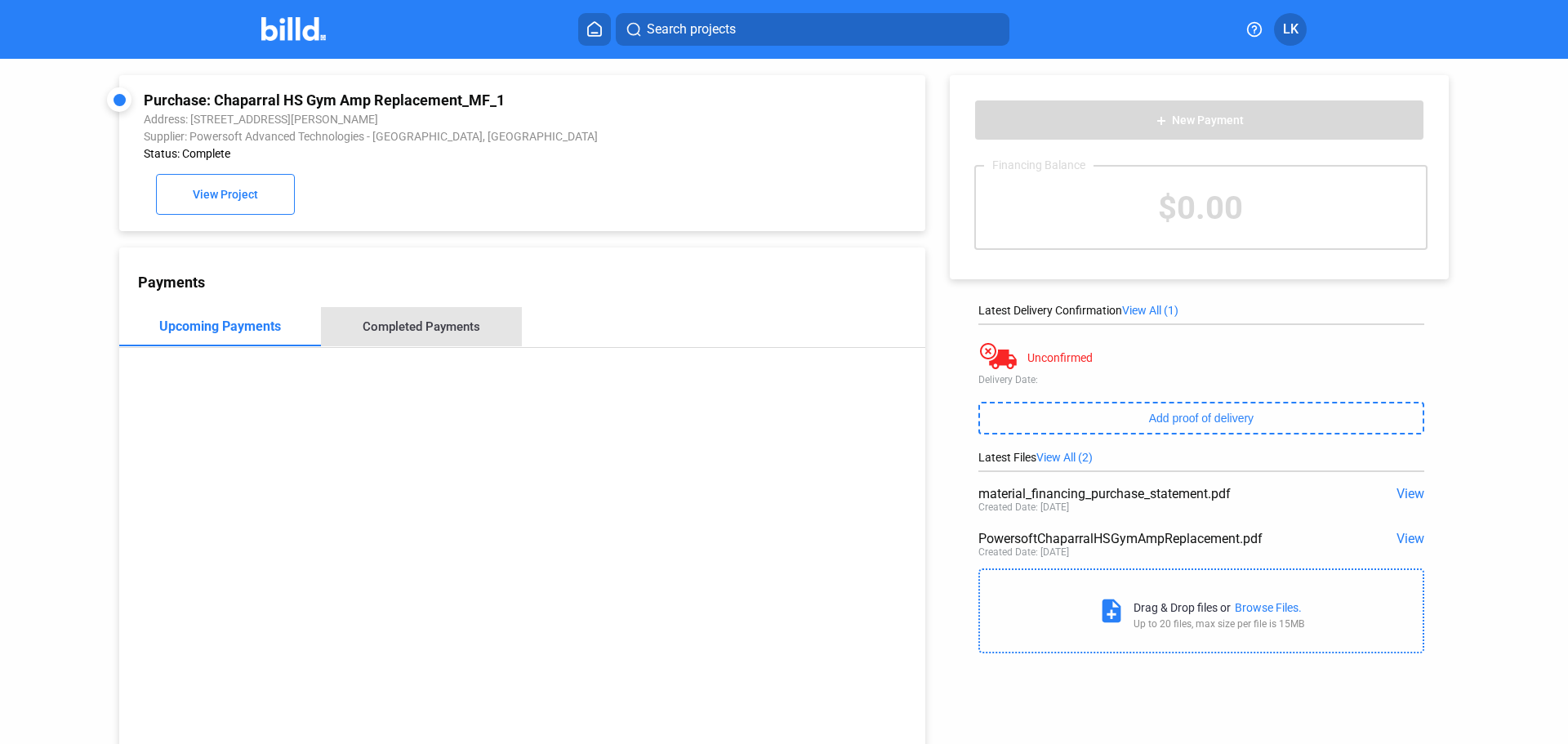
click at [422, 330] on div "Completed Payments" at bounding box center [421, 327] width 118 height 15
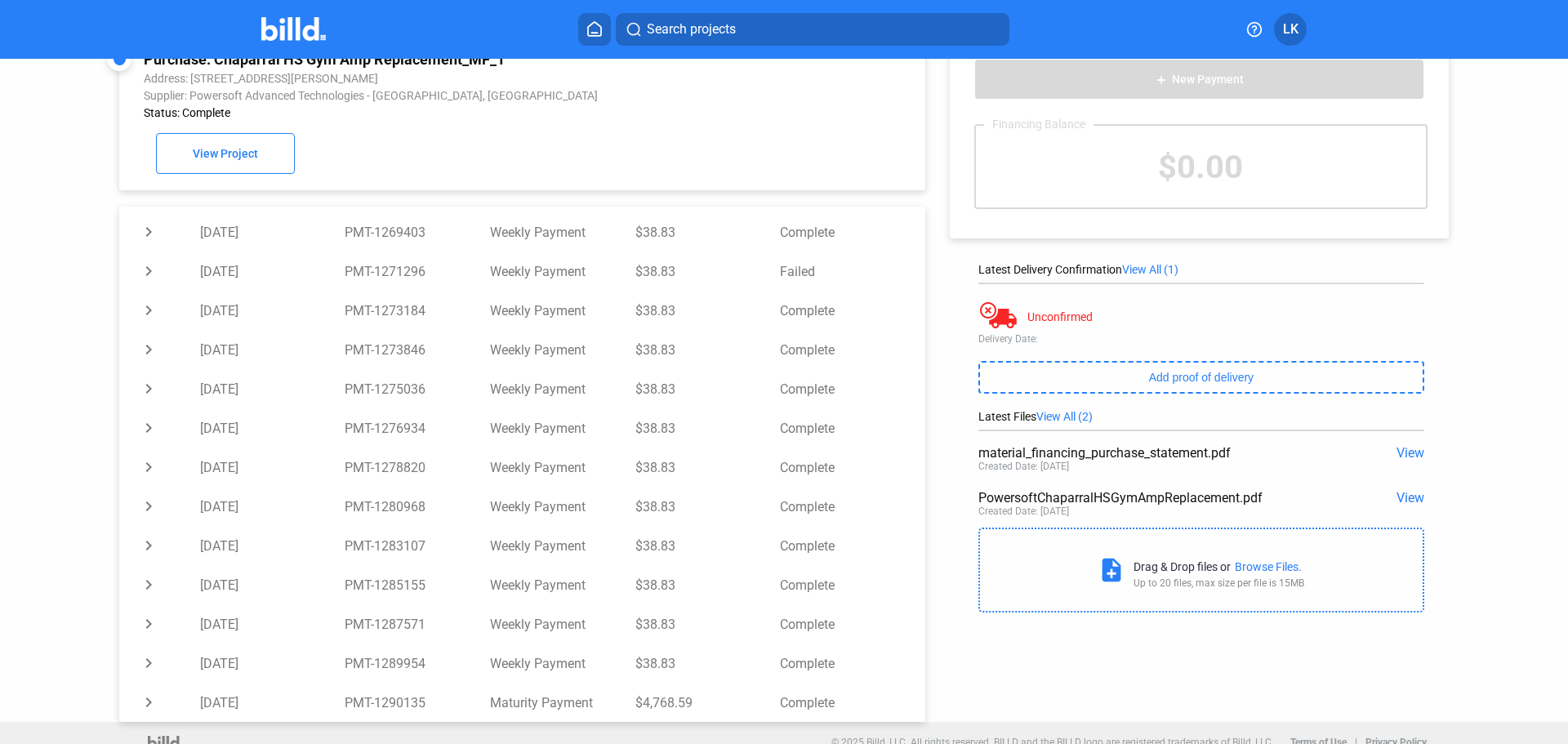
scroll to position [63, 0]
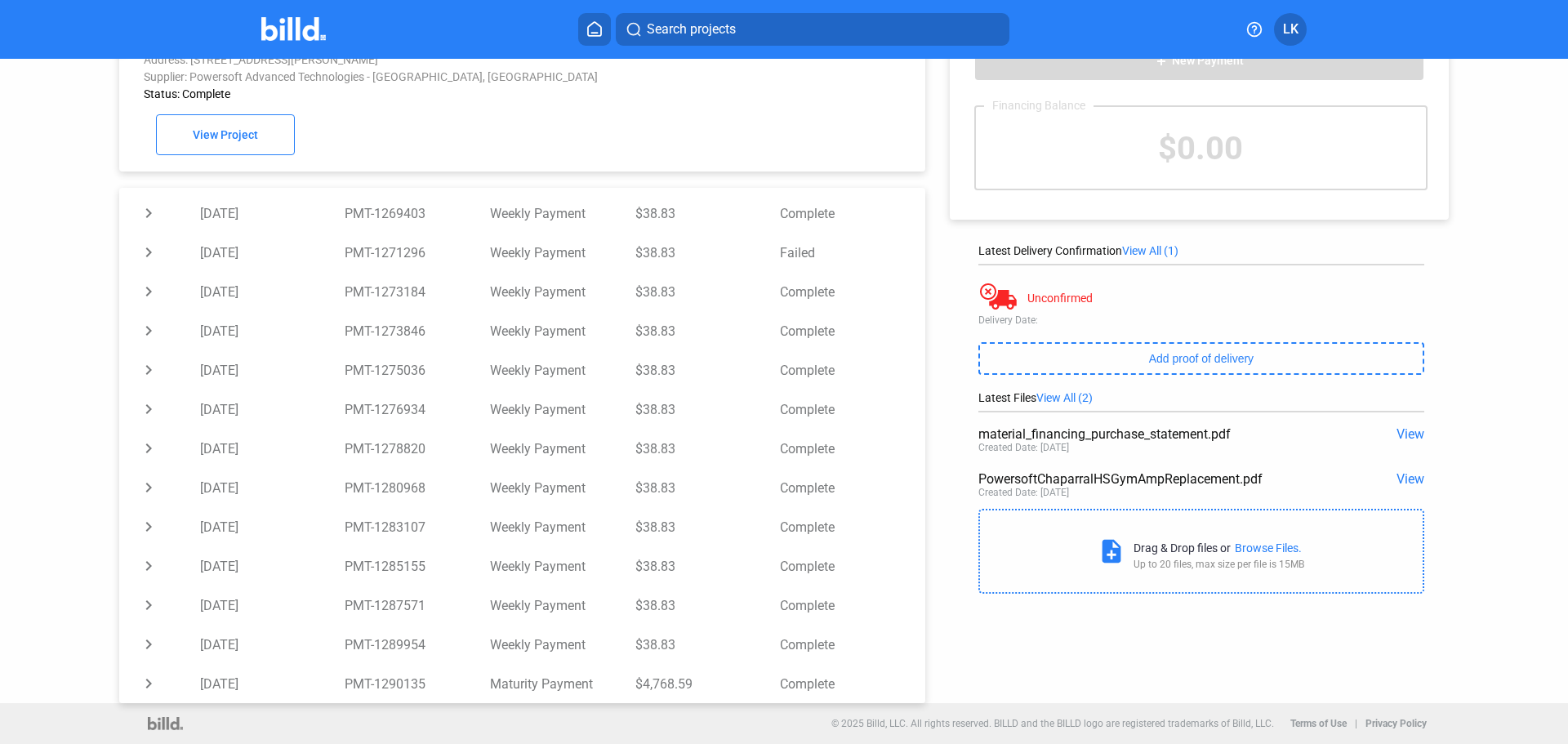
click at [716, 32] on span "Search projects" at bounding box center [690, 30] width 89 height 20
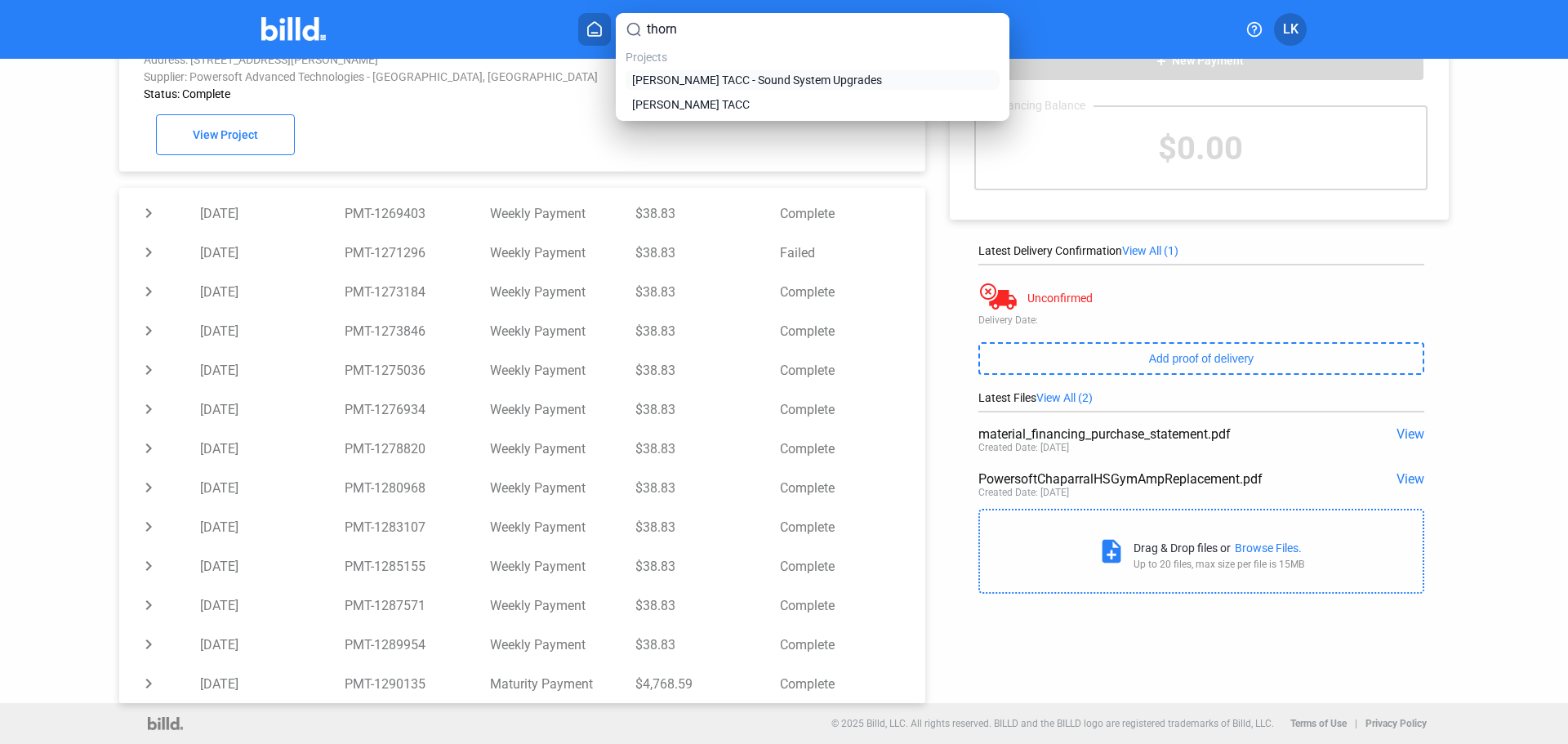
type input "thorn"
click at [727, 78] on span "[PERSON_NAME] TACC - Sound System Upgrades" at bounding box center [757, 80] width 250 height 16
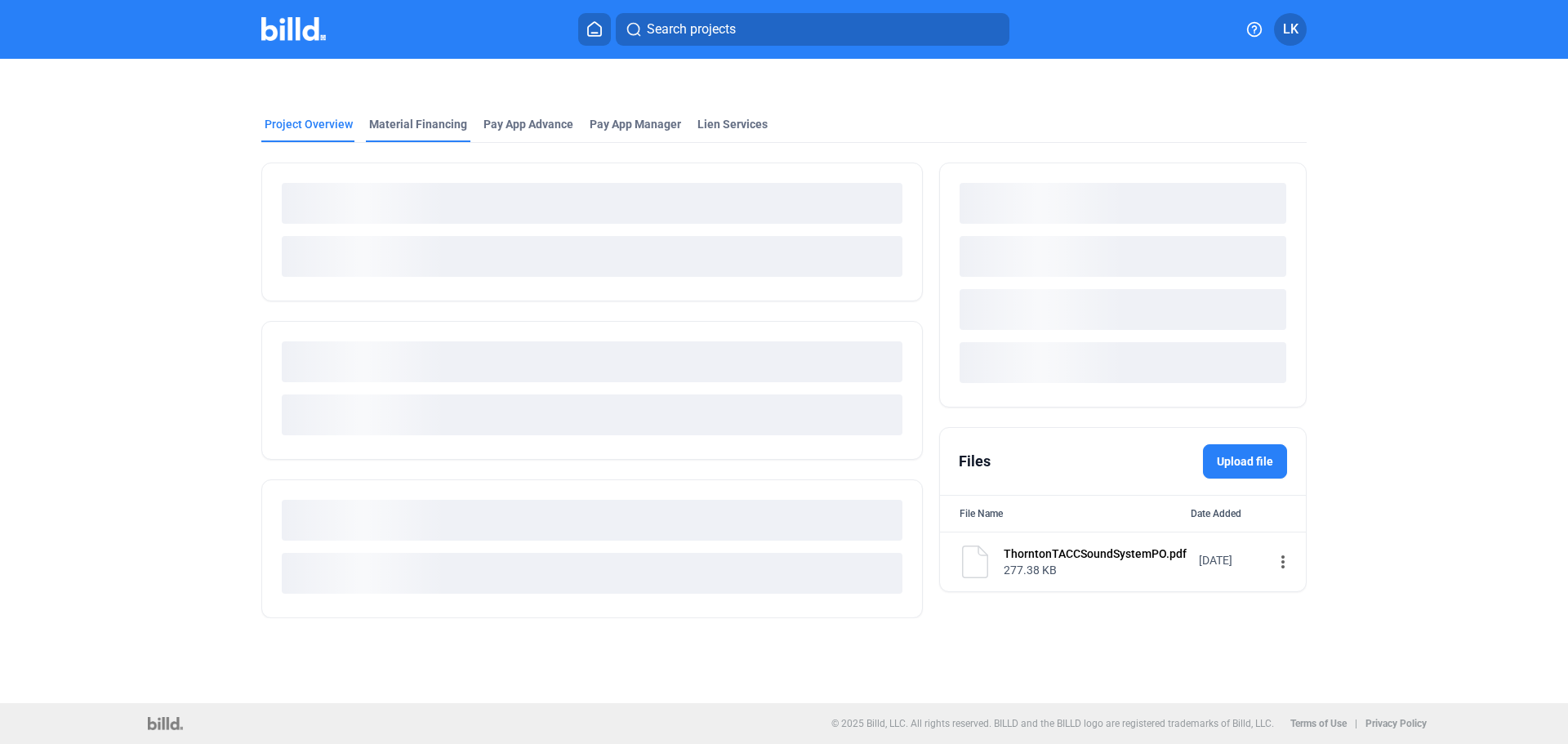
click at [399, 128] on div "Project Overview Material Financing Pay App Advance Pay App Manager Lien Servic…" at bounding box center [784, 349] width 1317 height 579
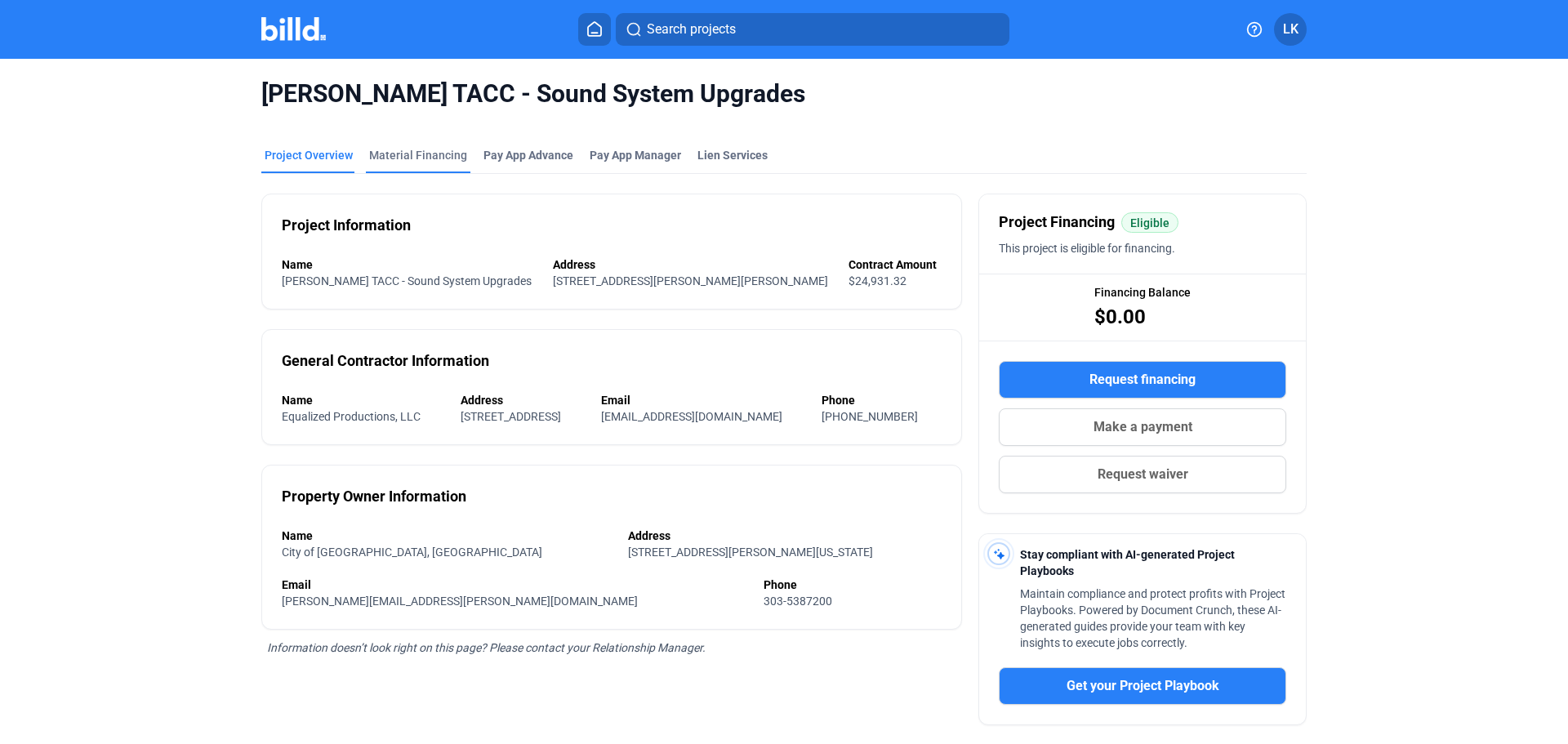
click at [431, 162] on div "Material Financing" at bounding box center [418, 155] width 98 height 16
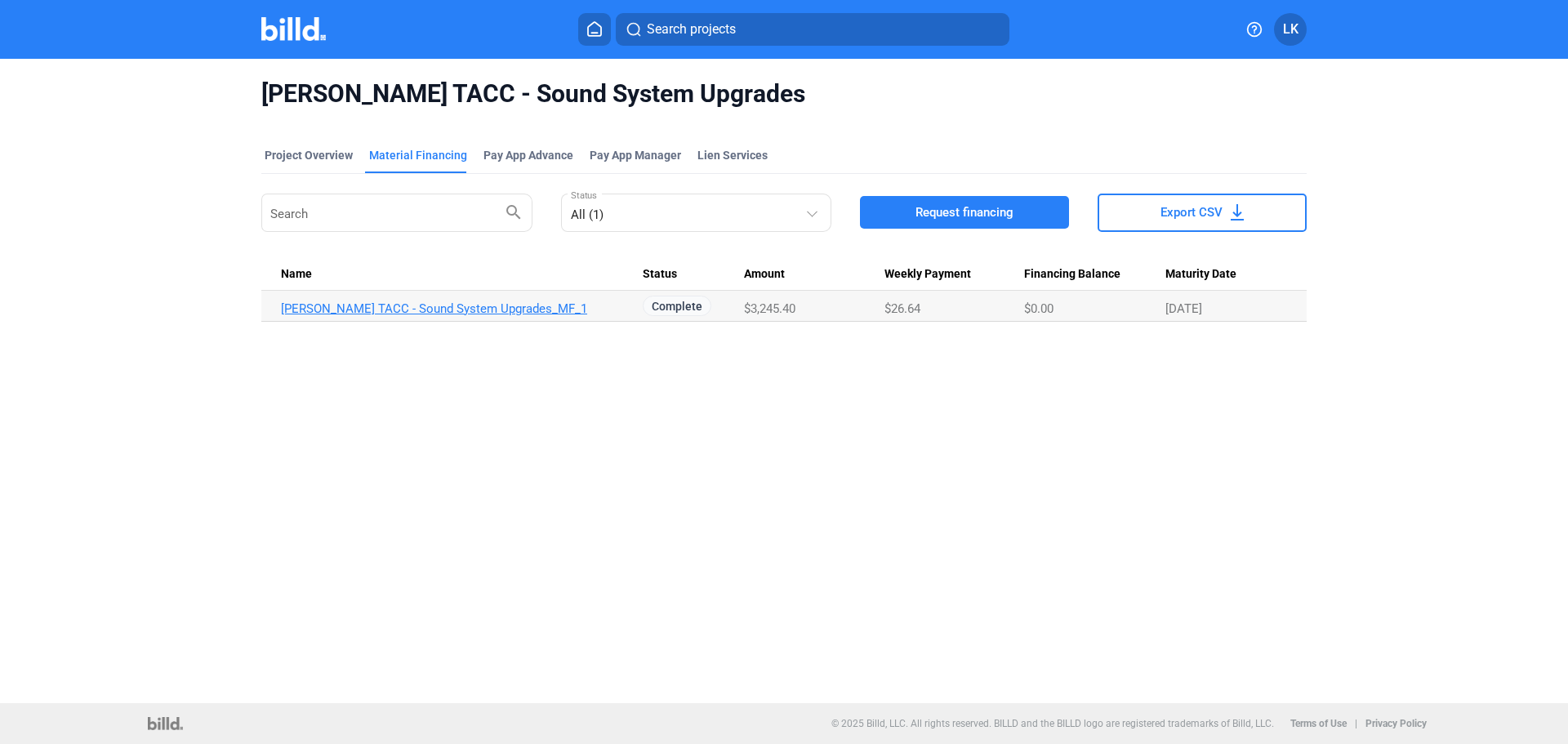
click at [507, 311] on link "[PERSON_NAME] TACC - Sound System Upgrades_MF_1" at bounding box center [461, 309] width 362 height 15
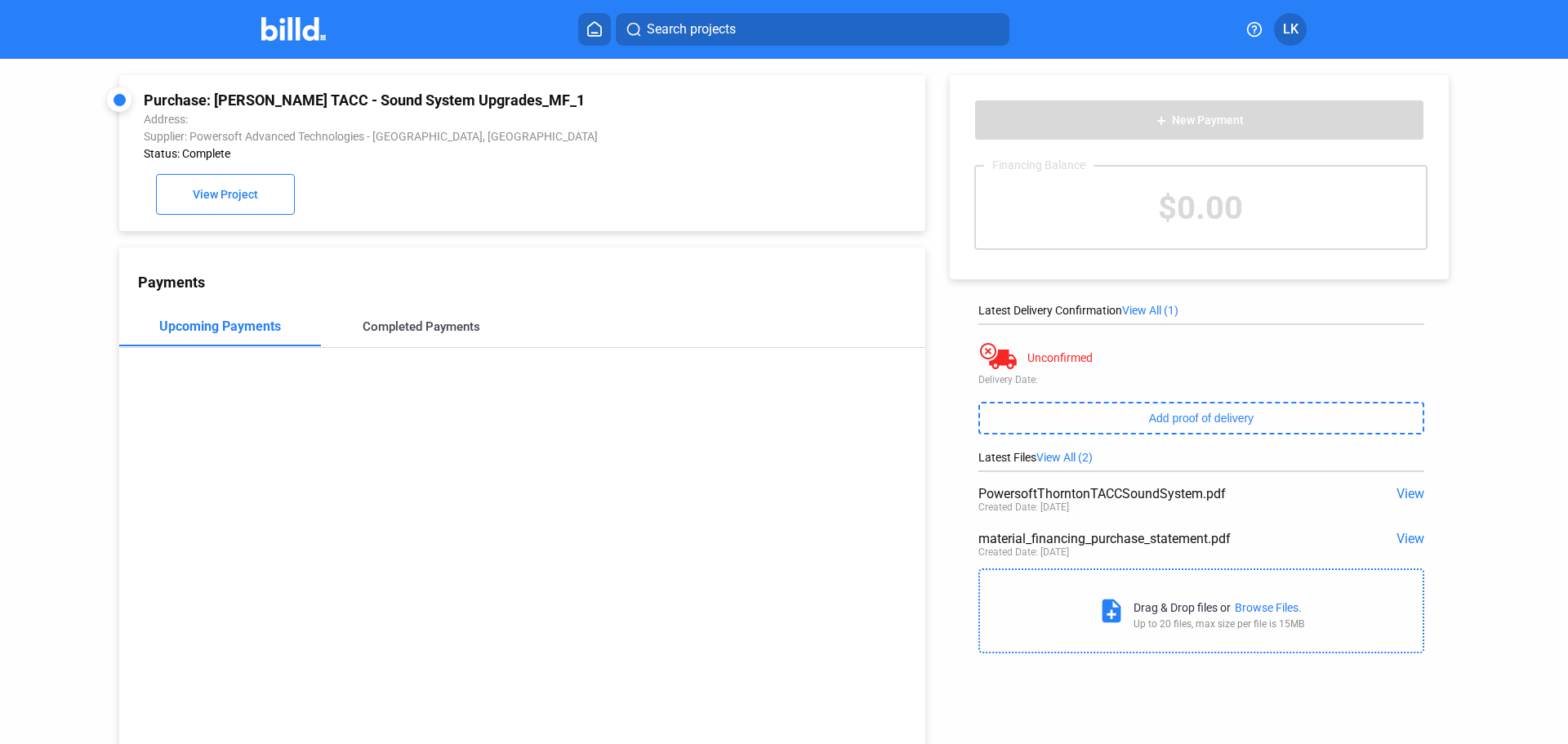
click at [396, 334] on div "Completed Payments" at bounding box center [421, 327] width 118 height 15
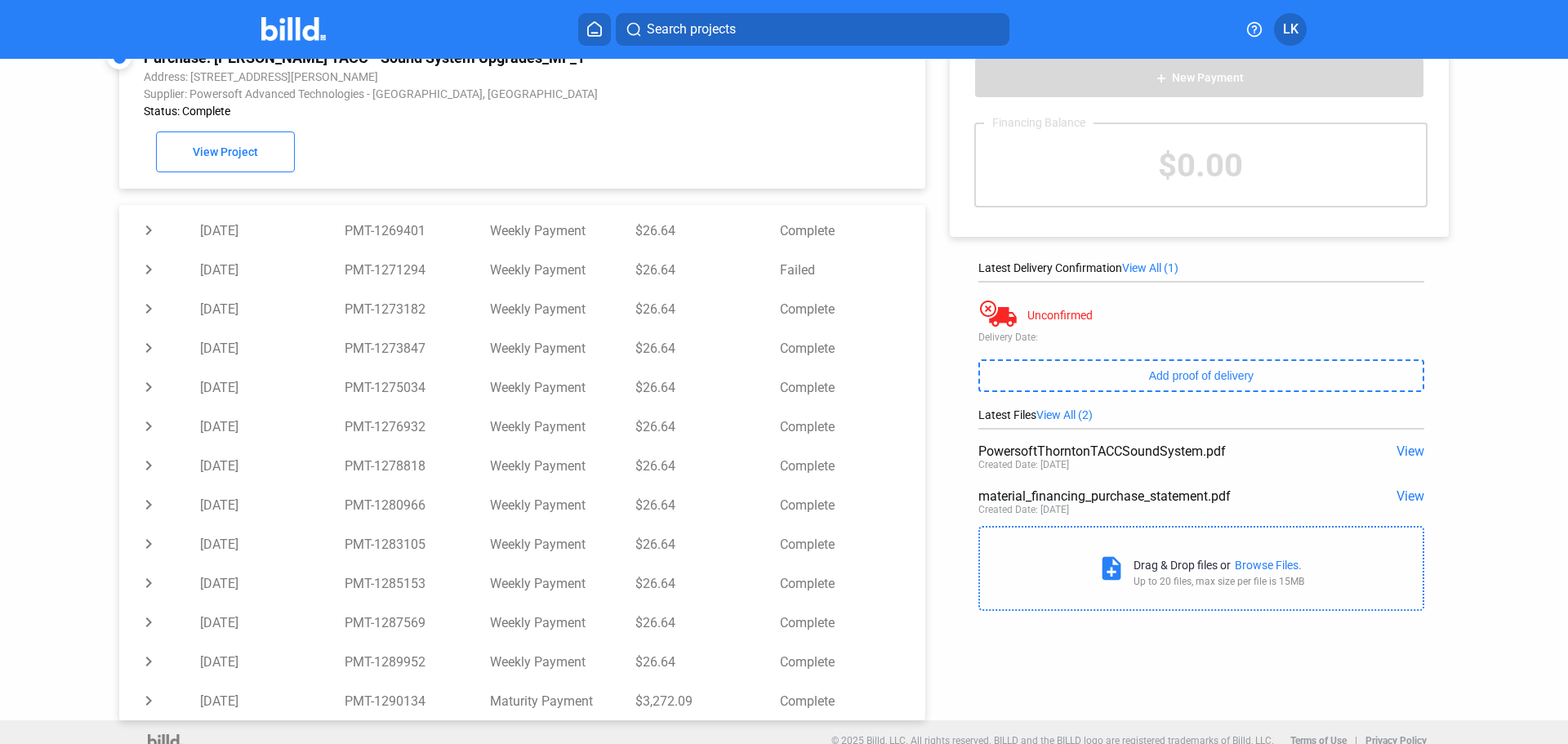
scroll to position [63, 0]
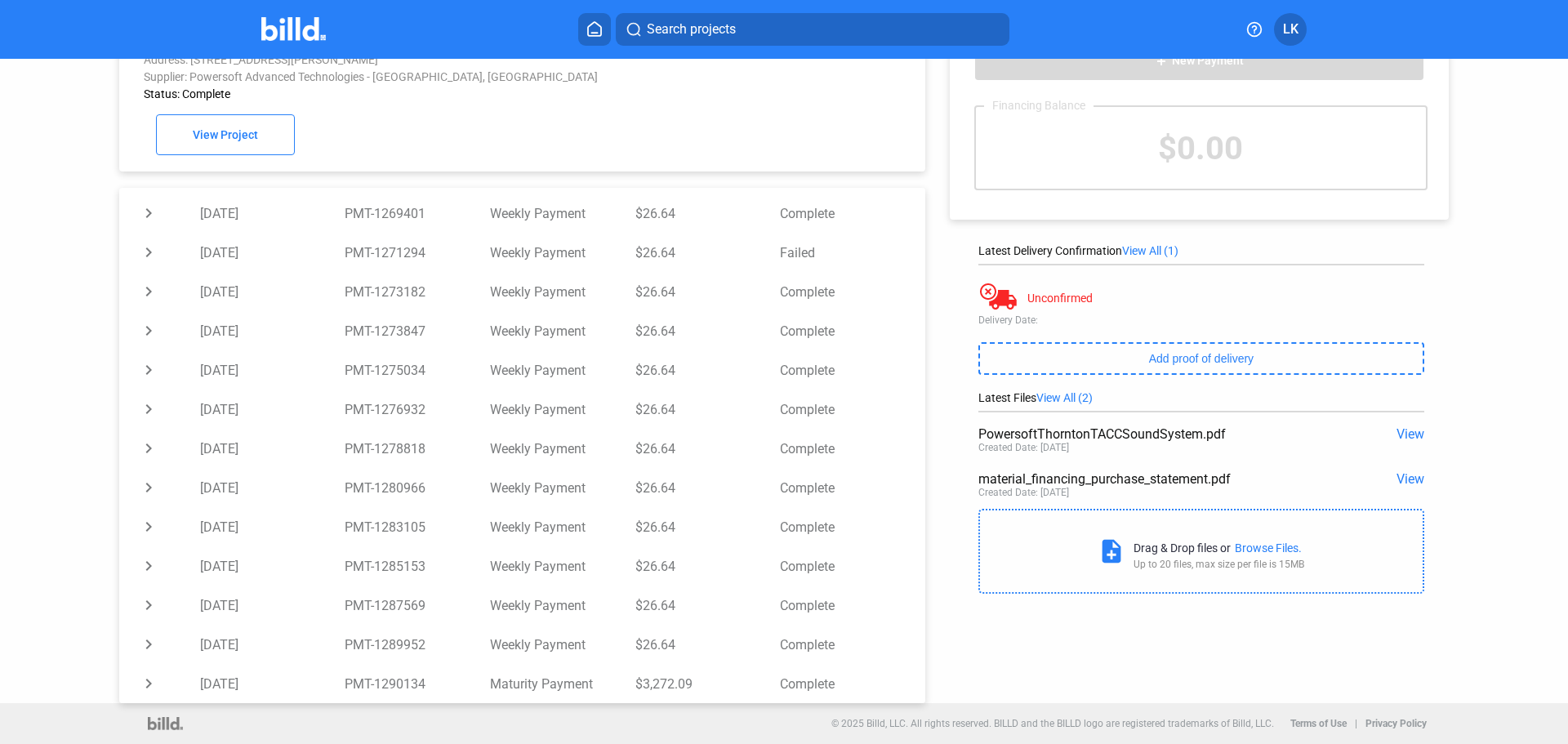
click at [722, 34] on span "Search projects" at bounding box center [690, 30] width 89 height 20
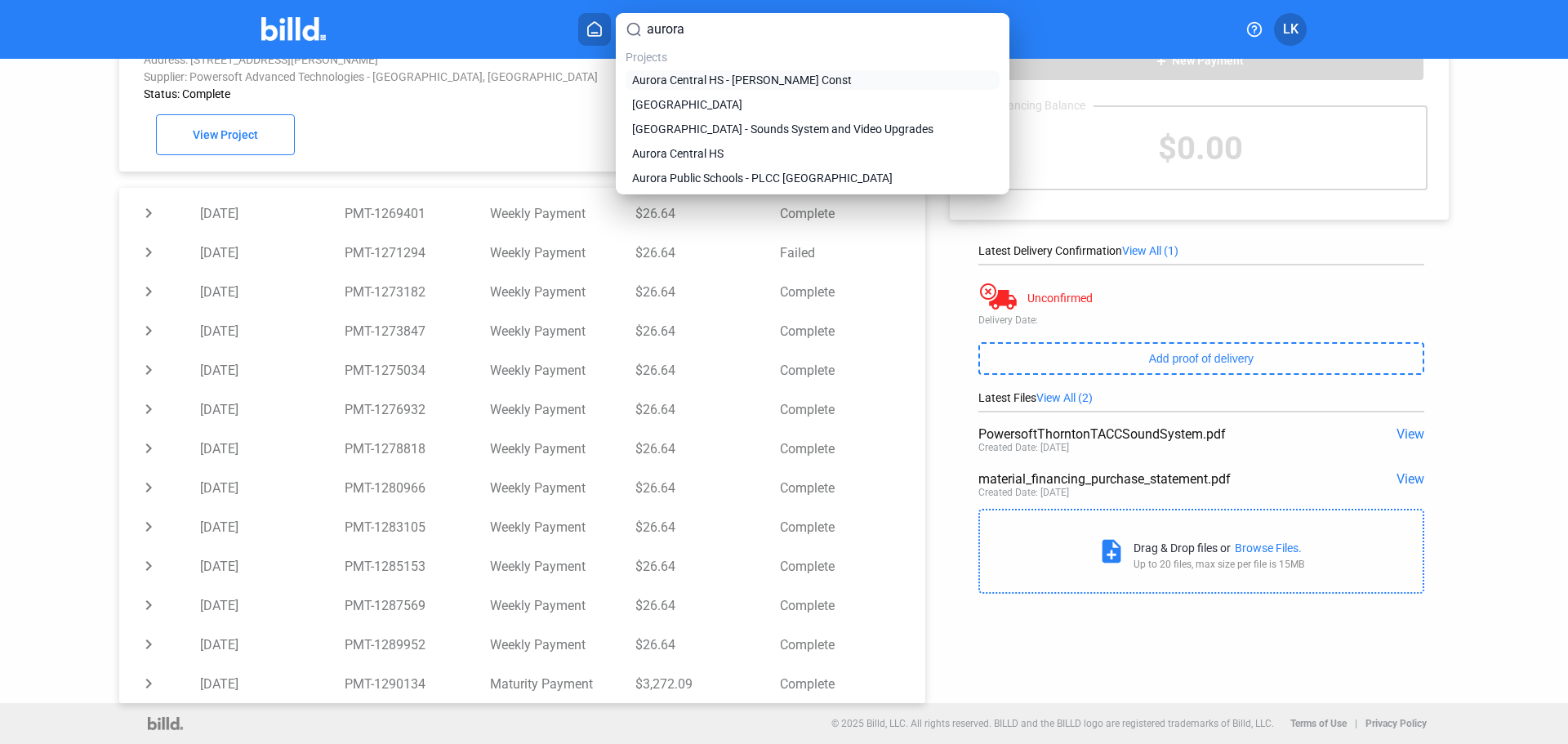
type input "aurora"
click at [707, 80] on span "Aurora Central HS - [PERSON_NAME] Const" at bounding box center [742, 80] width 220 height 16
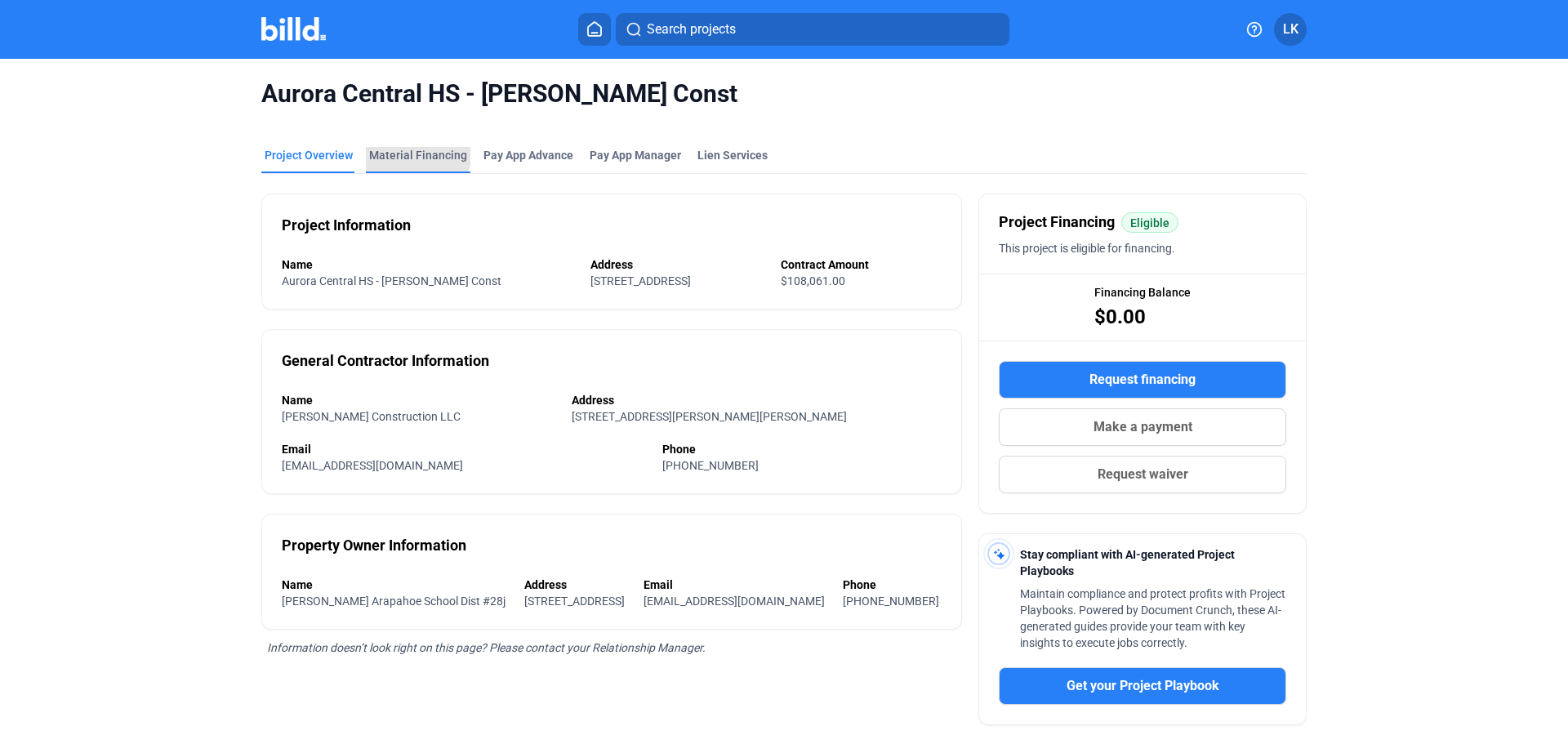
click at [384, 149] on div "Material Financing" at bounding box center [418, 155] width 98 height 16
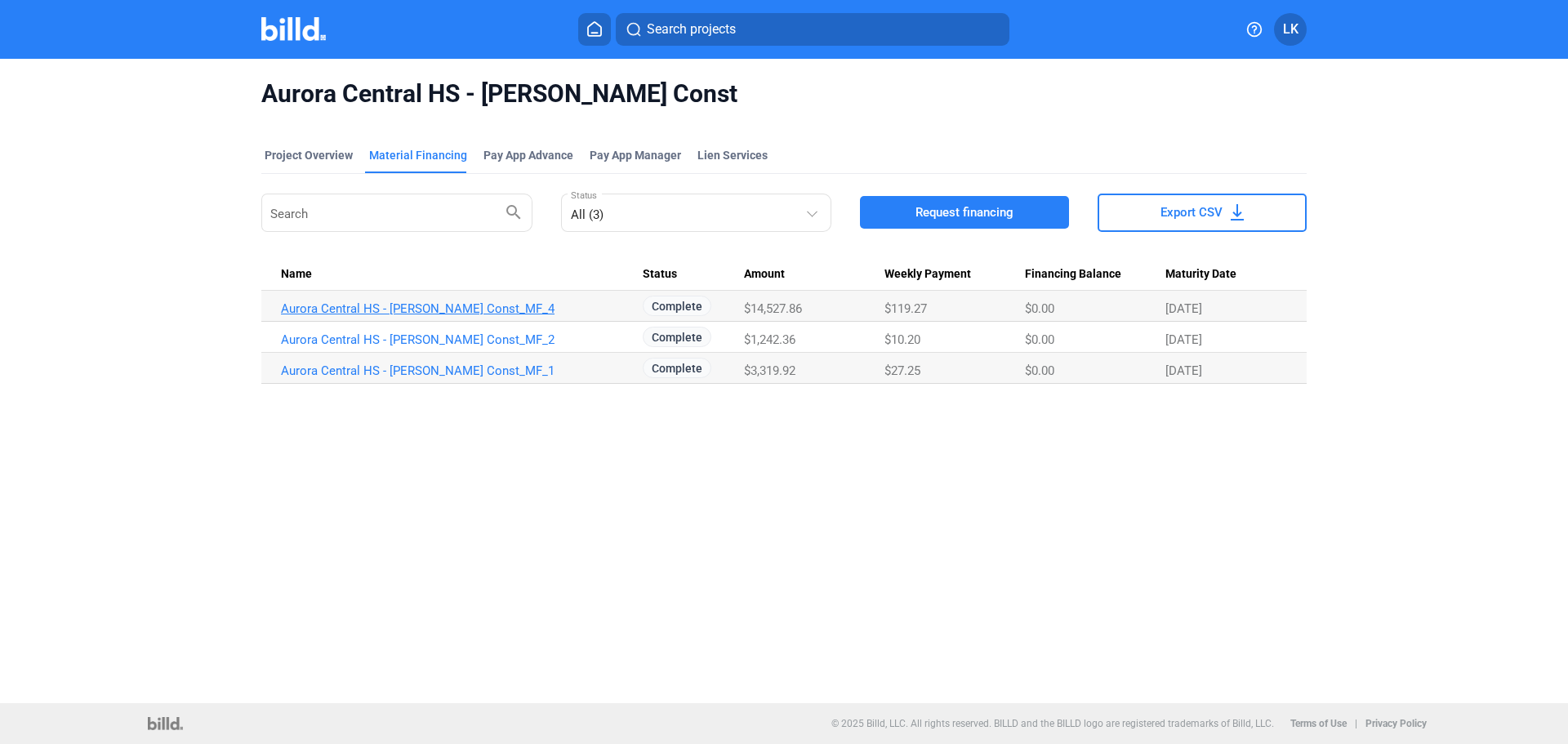
click at [450, 313] on link "Aurora Central HS - [PERSON_NAME] Const_MF_4" at bounding box center [461, 309] width 362 height 15
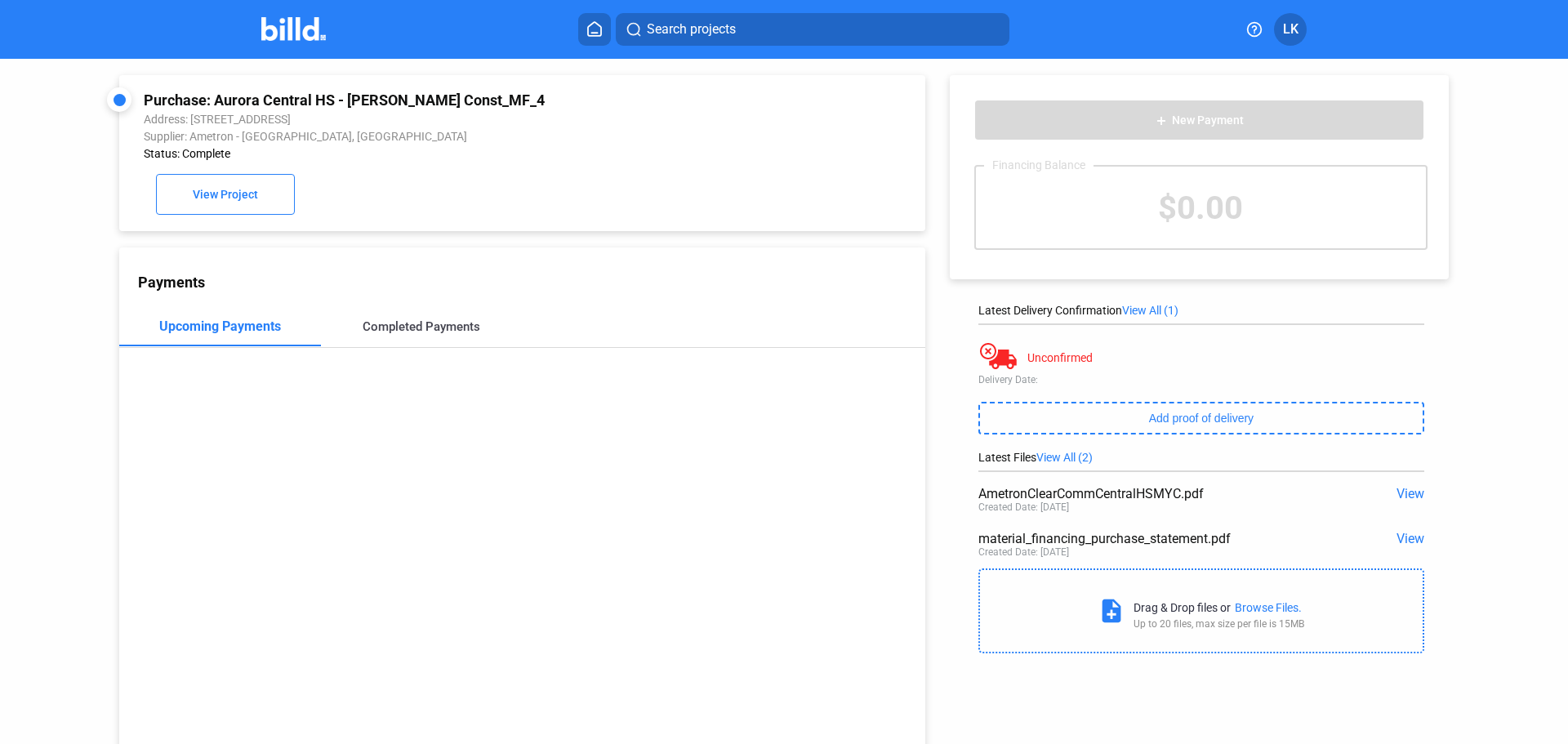
click at [391, 325] on div "Completed Payments" at bounding box center [421, 327] width 118 height 15
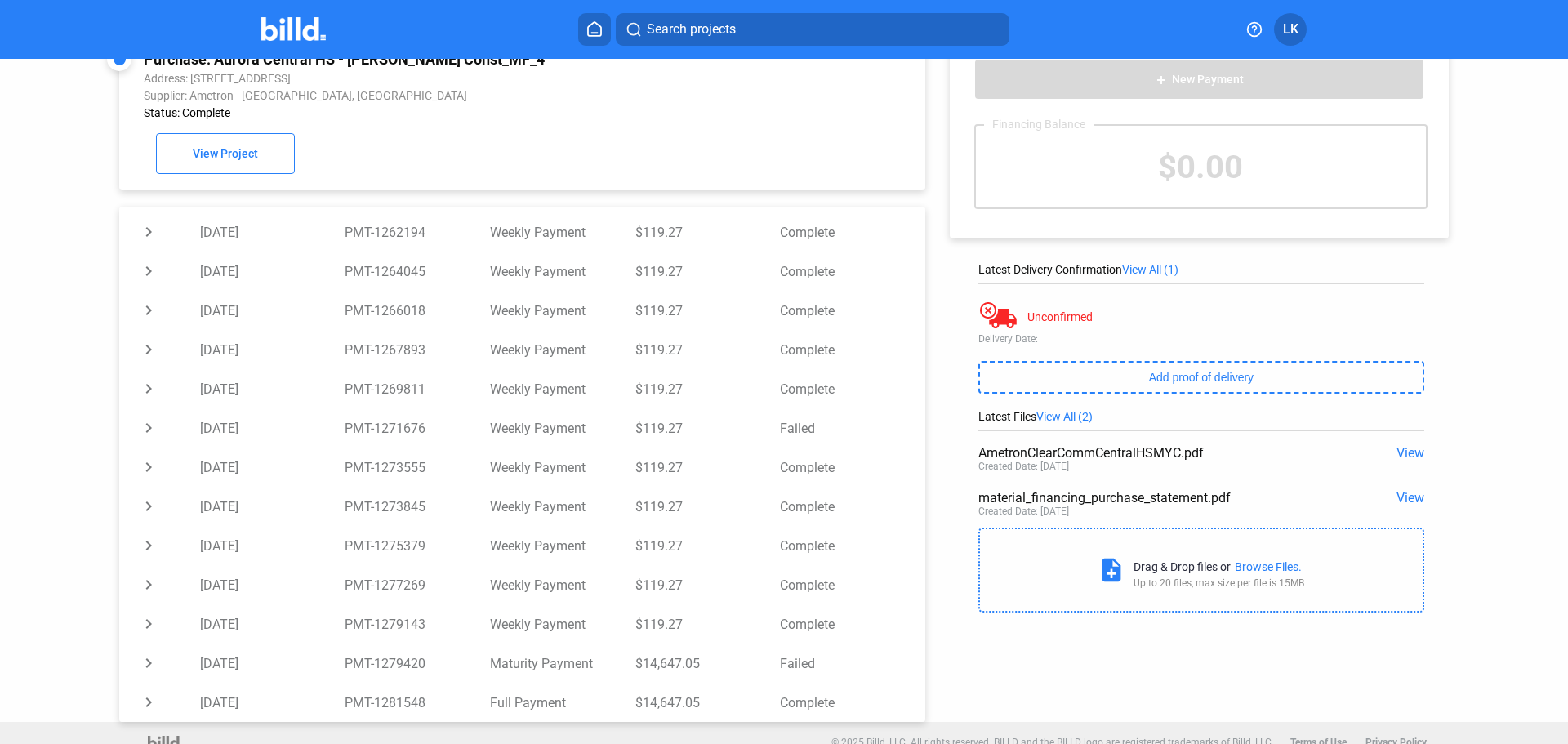
scroll to position [63, 0]
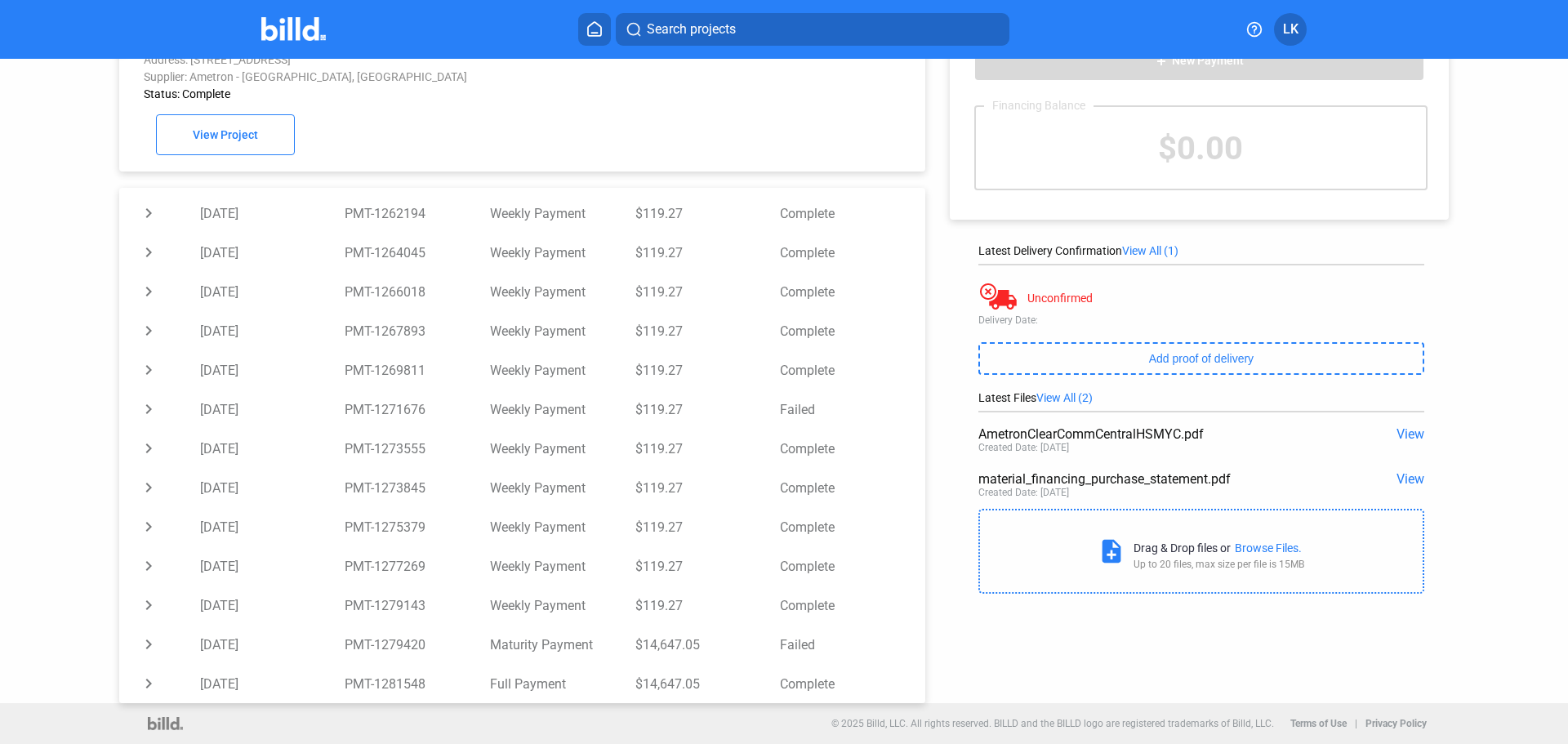
click at [676, 39] on button "Search projects" at bounding box center [812, 29] width 393 height 33
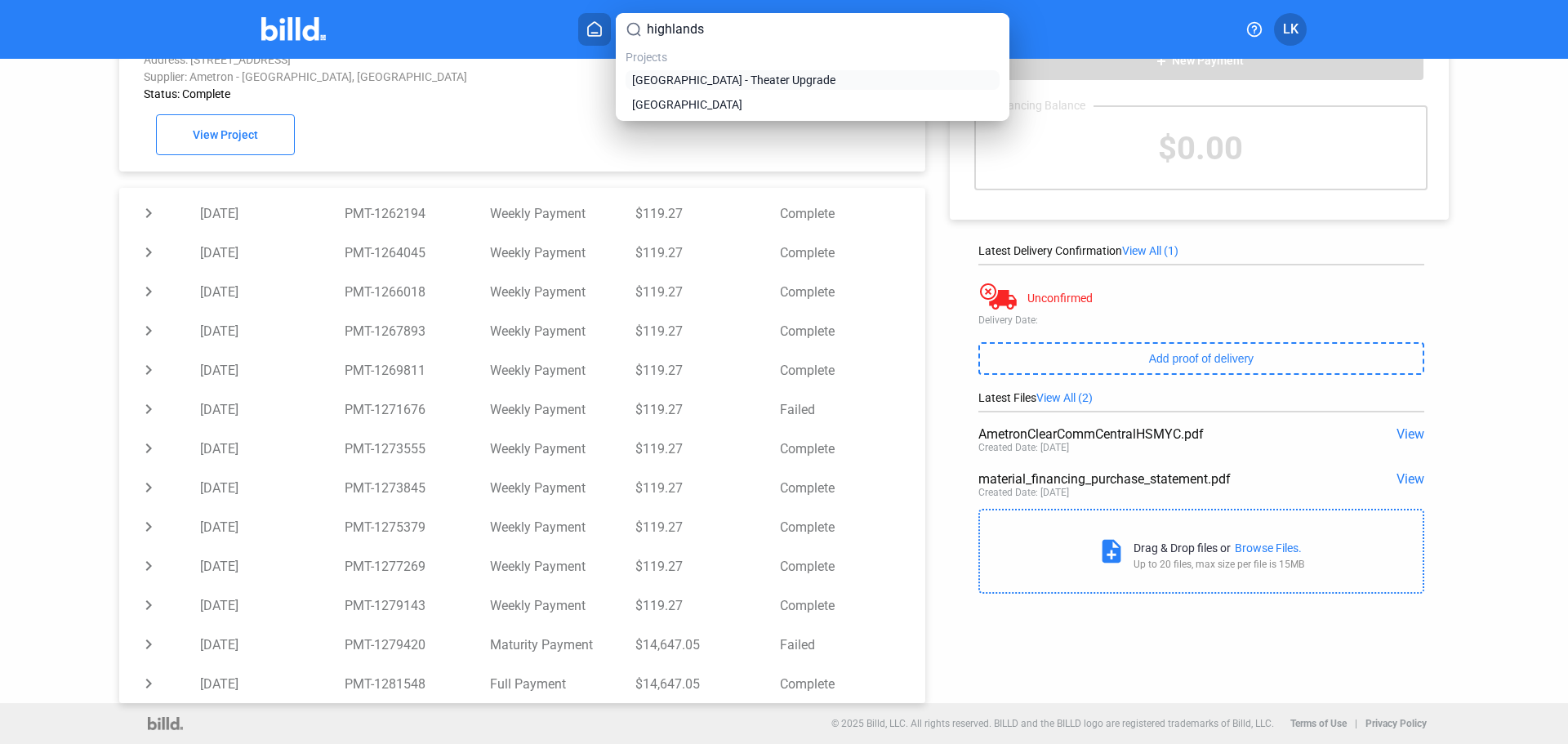
type input "highlands"
click at [753, 86] on span "[GEOGRAPHIC_DATA] - Theater Upgrade" at bounding box center [734, 80] width 204 height 16
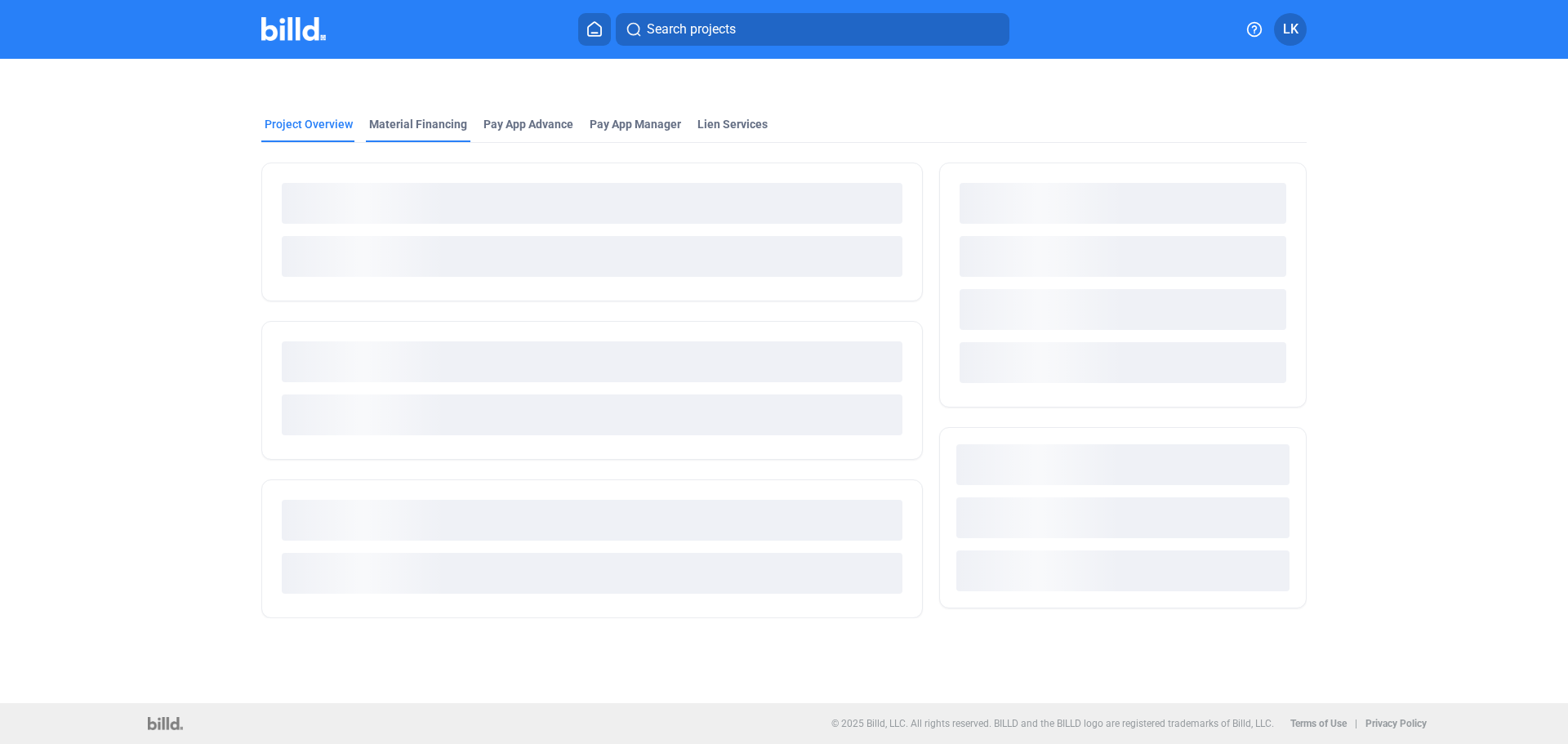
click at [448, 130] on div "Material Financing" at bounding box center [418, 124] width 98 height 16
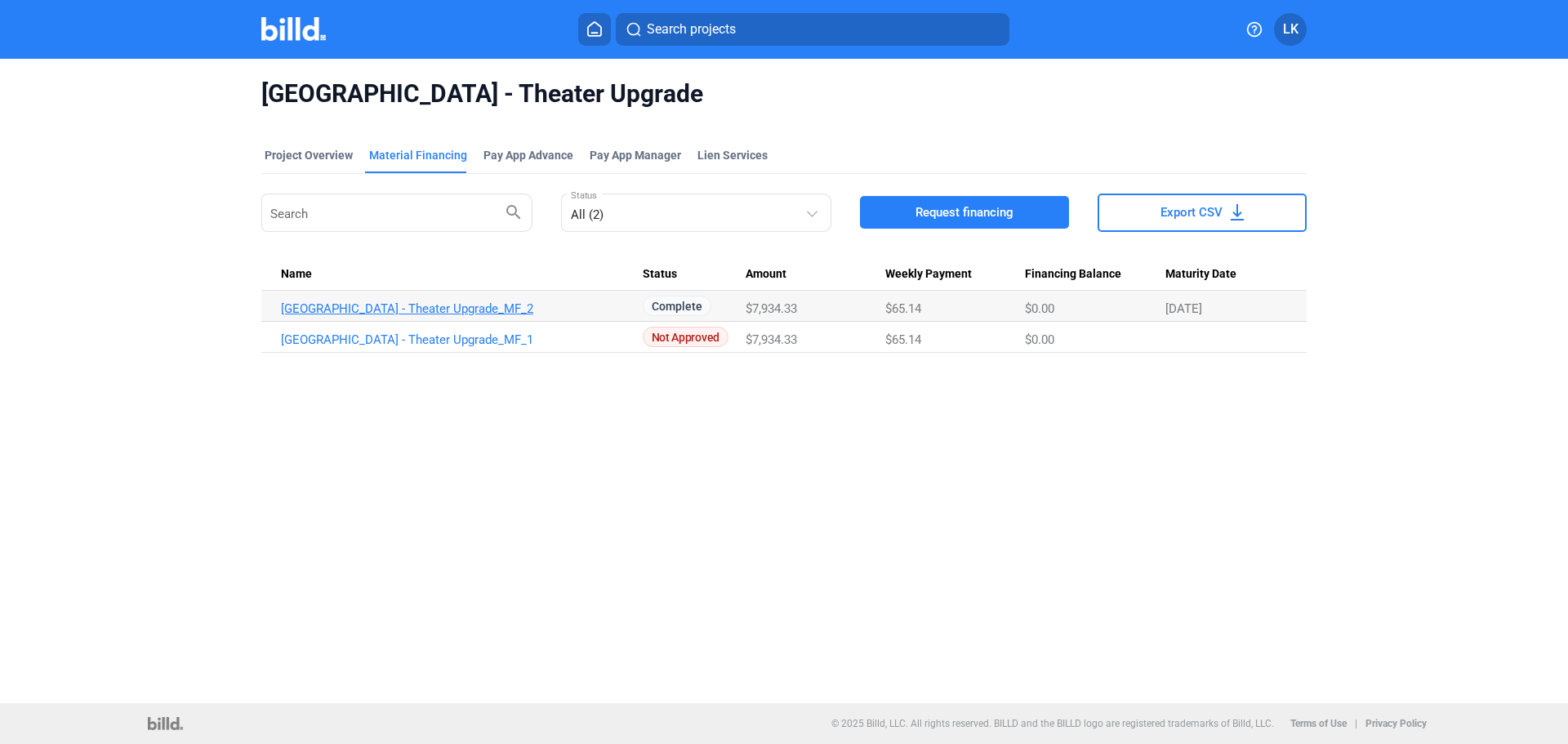
click at [458, 312] on link "[GEOGRAPHIC_DATA] - Theater Upgrade_MF_2" at bounding box center [461, 309] width 362 height 15
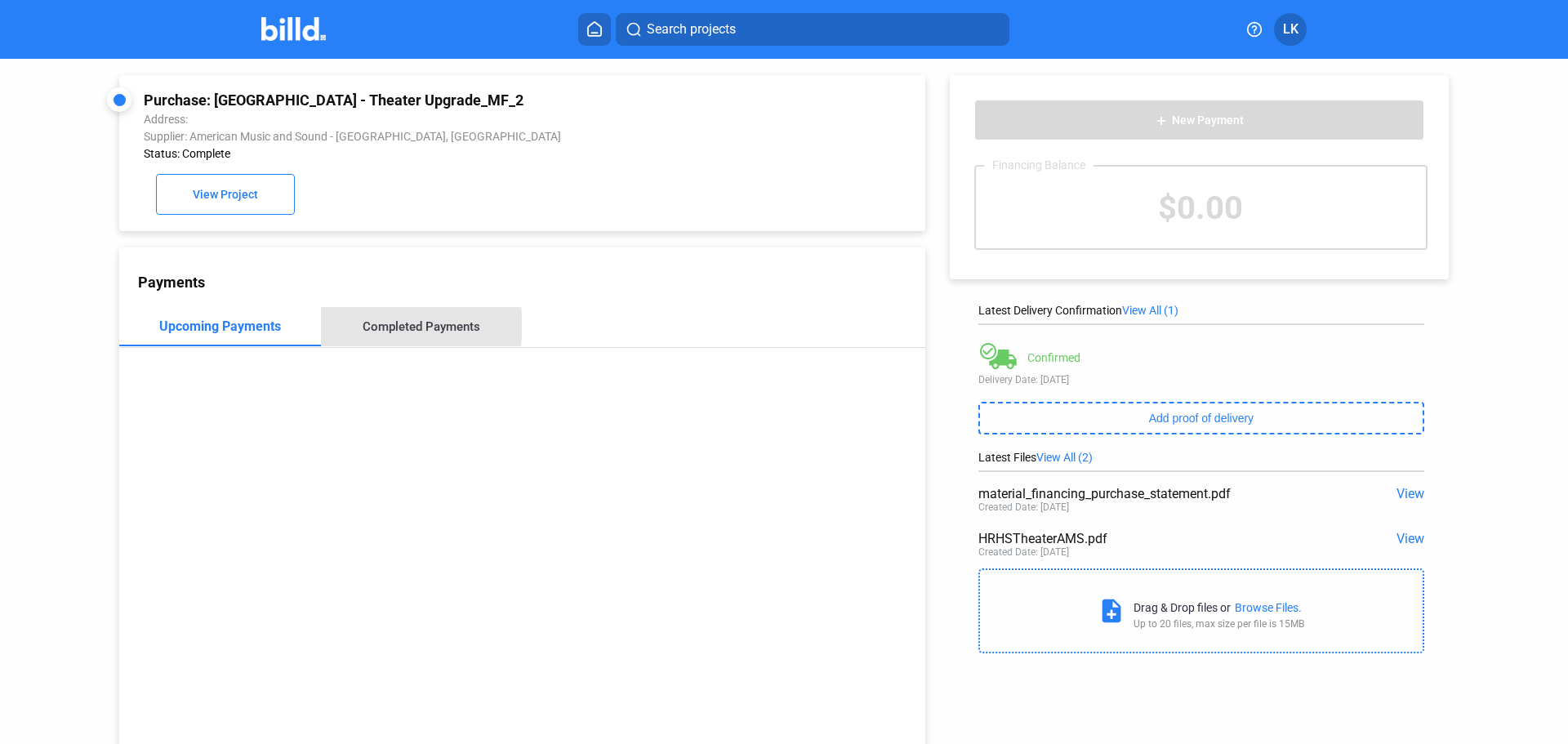
click at [414, 330] on div "Completed Payments" at bounding box center [421, 327] width 118 height 15
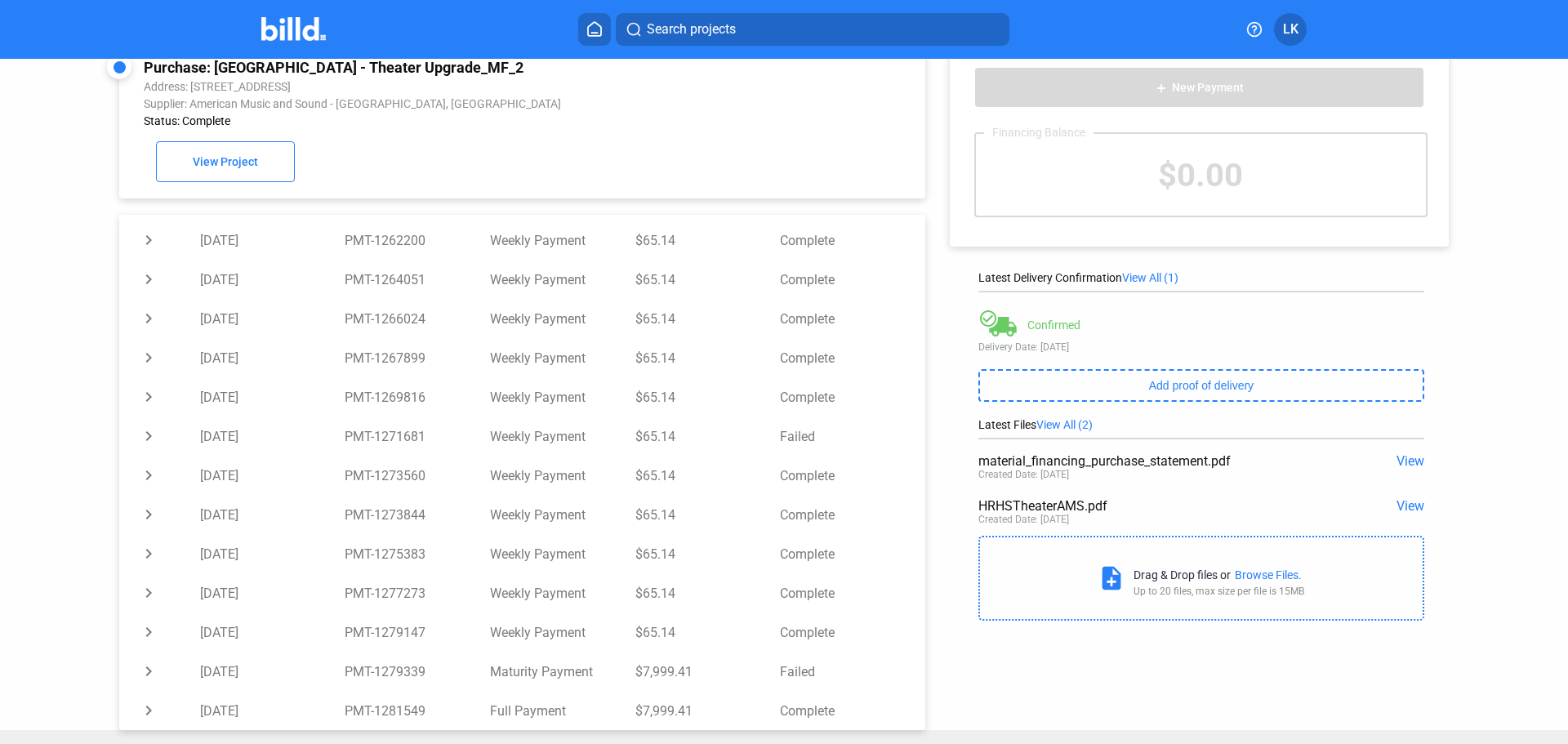
scroll to position [63, 0]
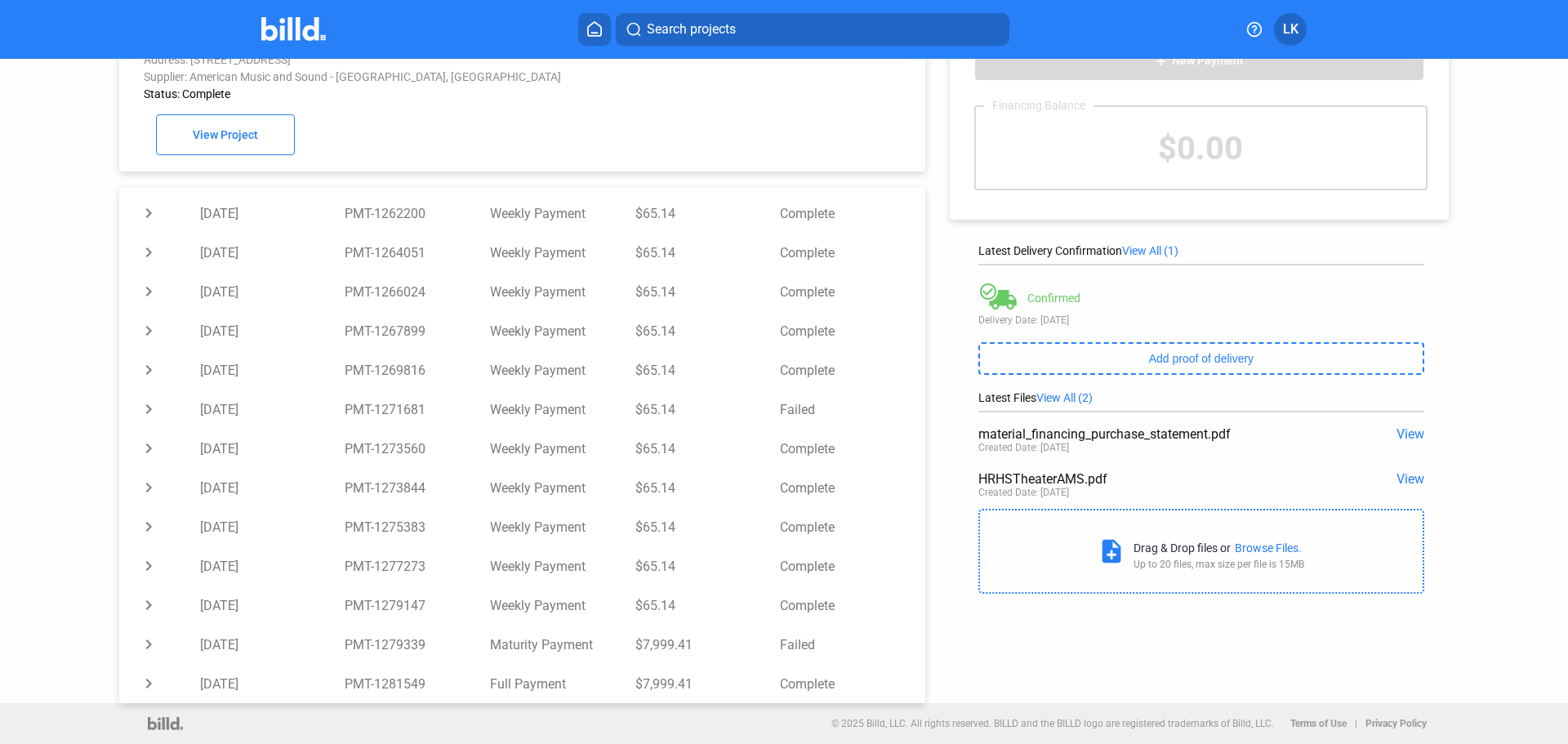
click at [703, 16] on button "Search projects" at bounding box center [812, 29] width 393 height 33
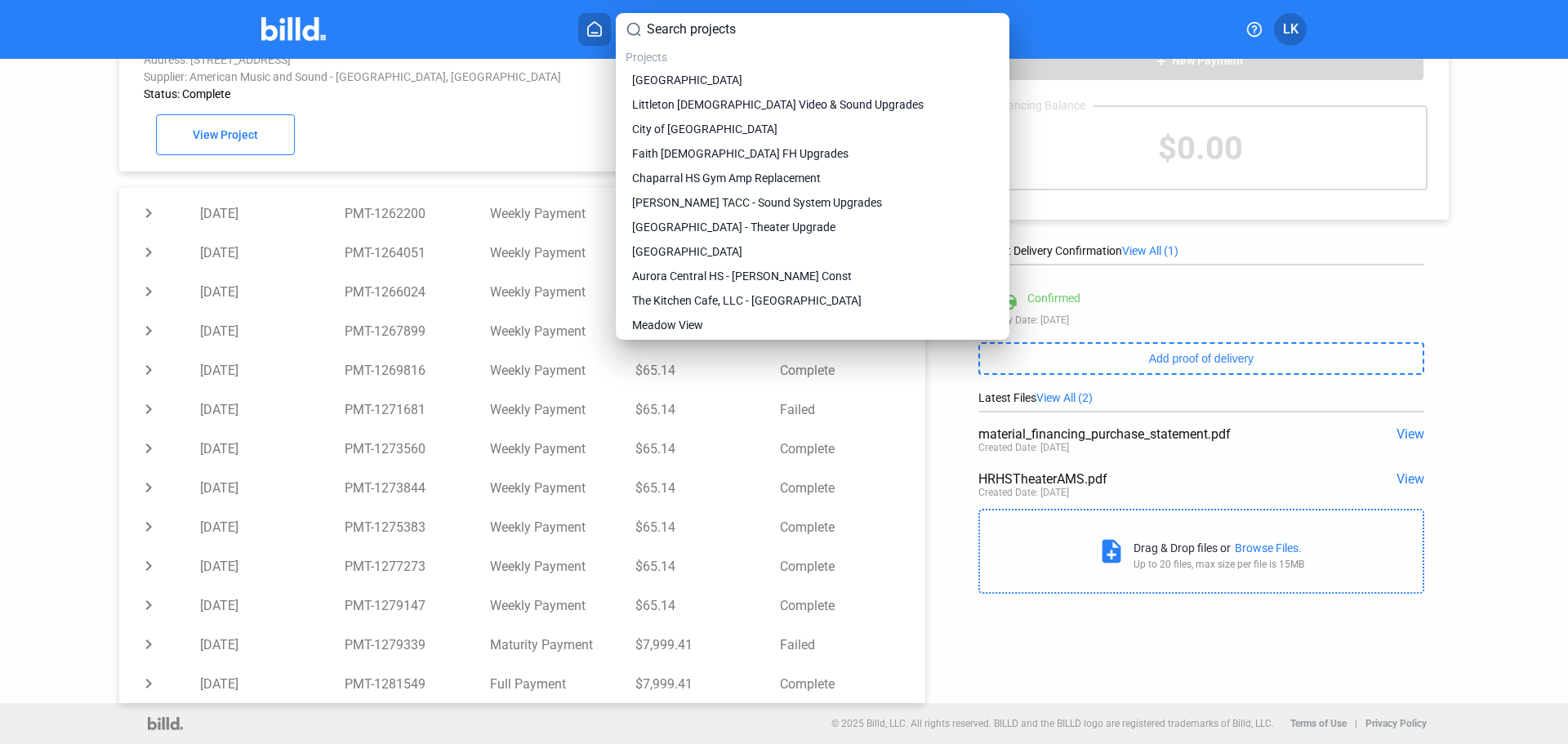
click at [703, 25] on input at bounding box center [822, 30] width 353 height 20
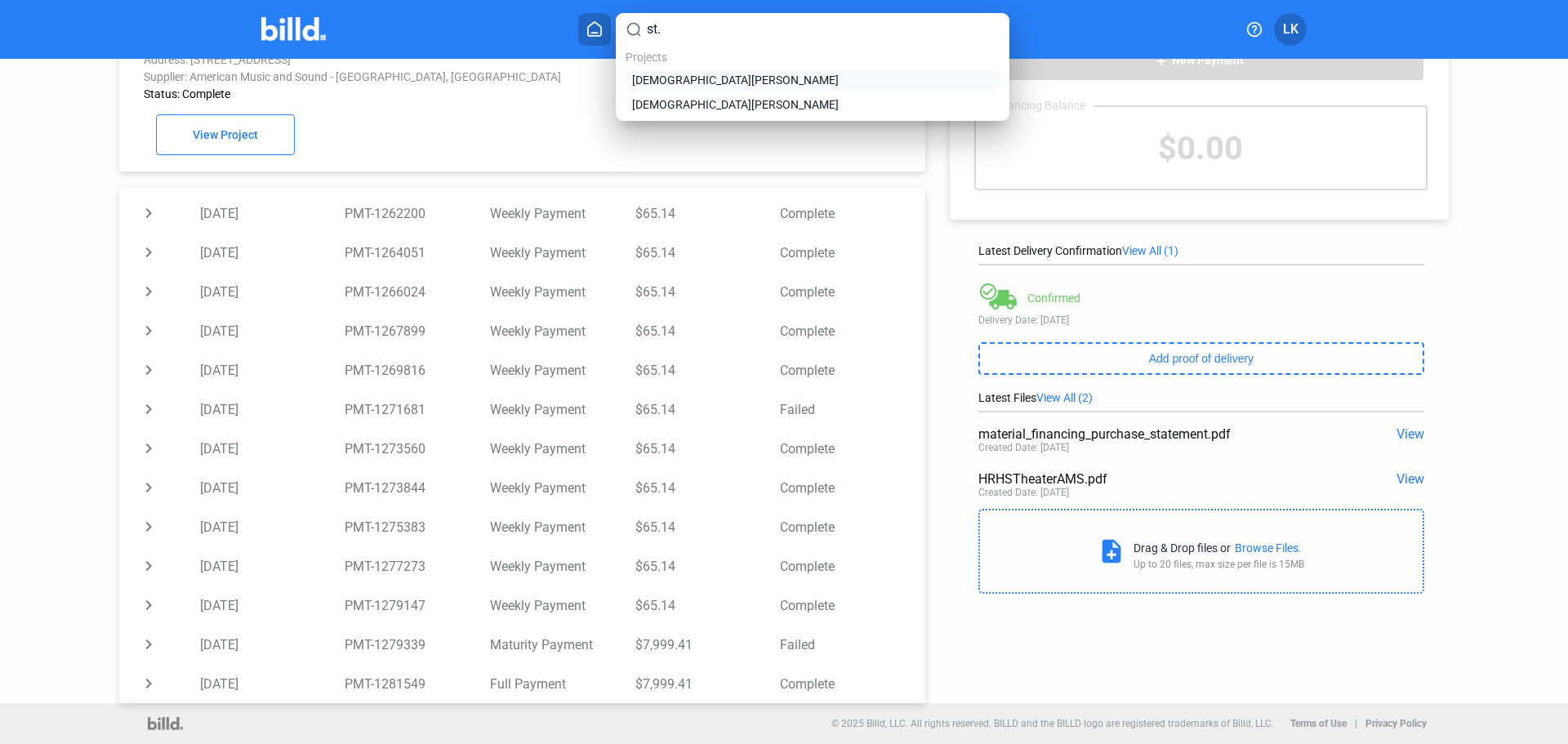
type input "st."
click at [709, 83] on span "[DEMOGRAPHIC_DATA][PERSON_NAME]" at bounding box center [735, 80] width 207 height 16
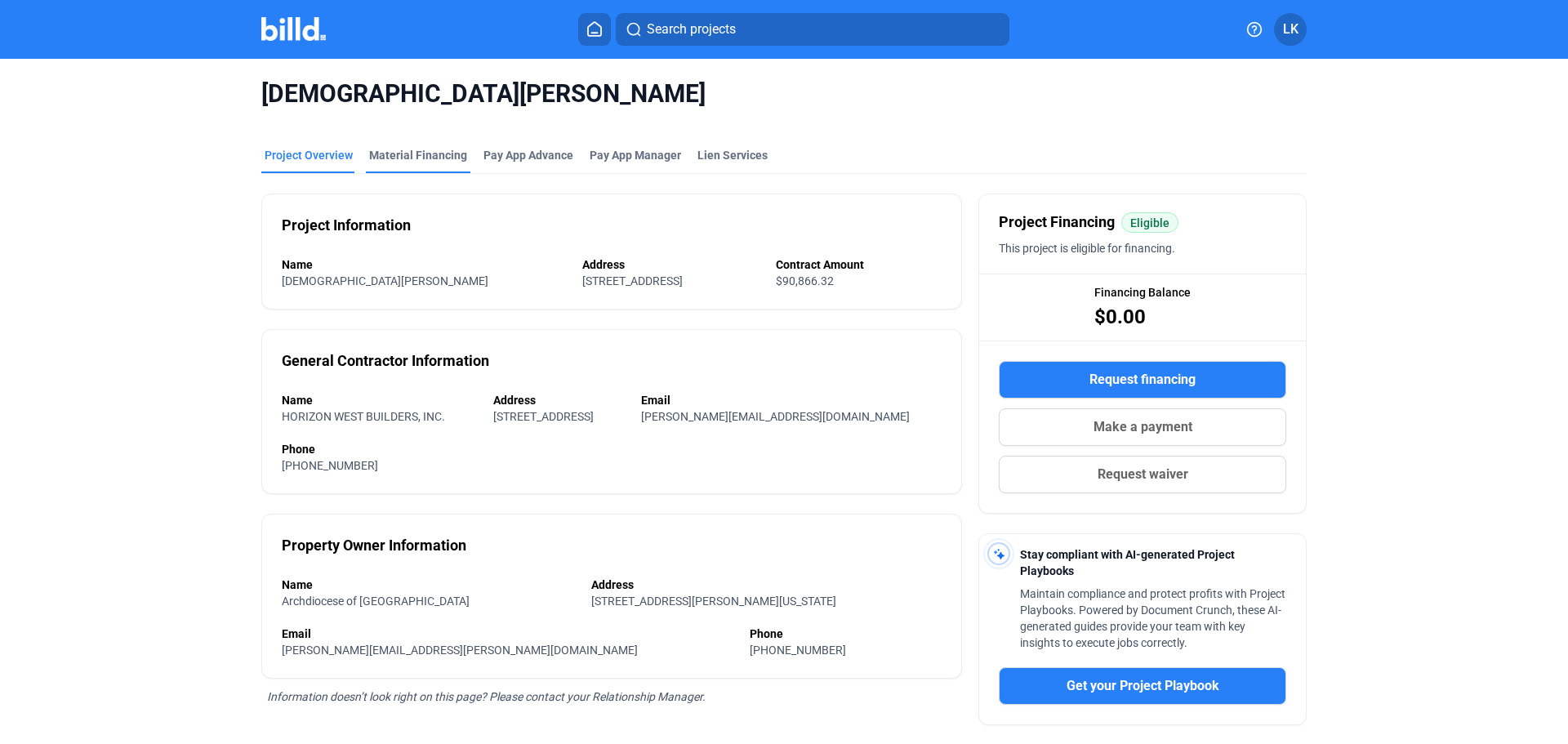
click at [404, 159] on div "Material Financing" at bounding box center [418, 155] width 98 height 16
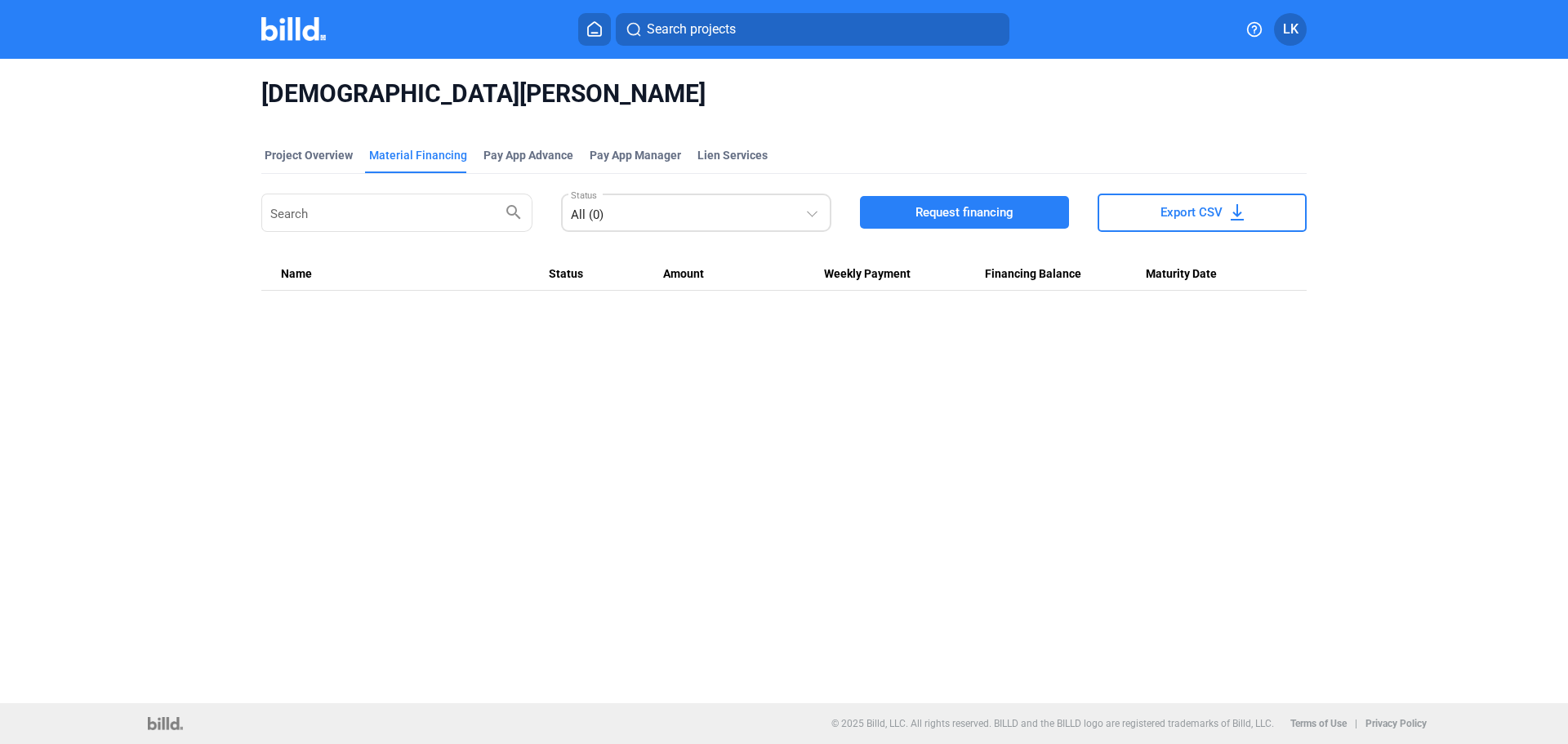
click at [709, 217] on div "All (0)" at bounding box center [687, 211] width 235 height 23
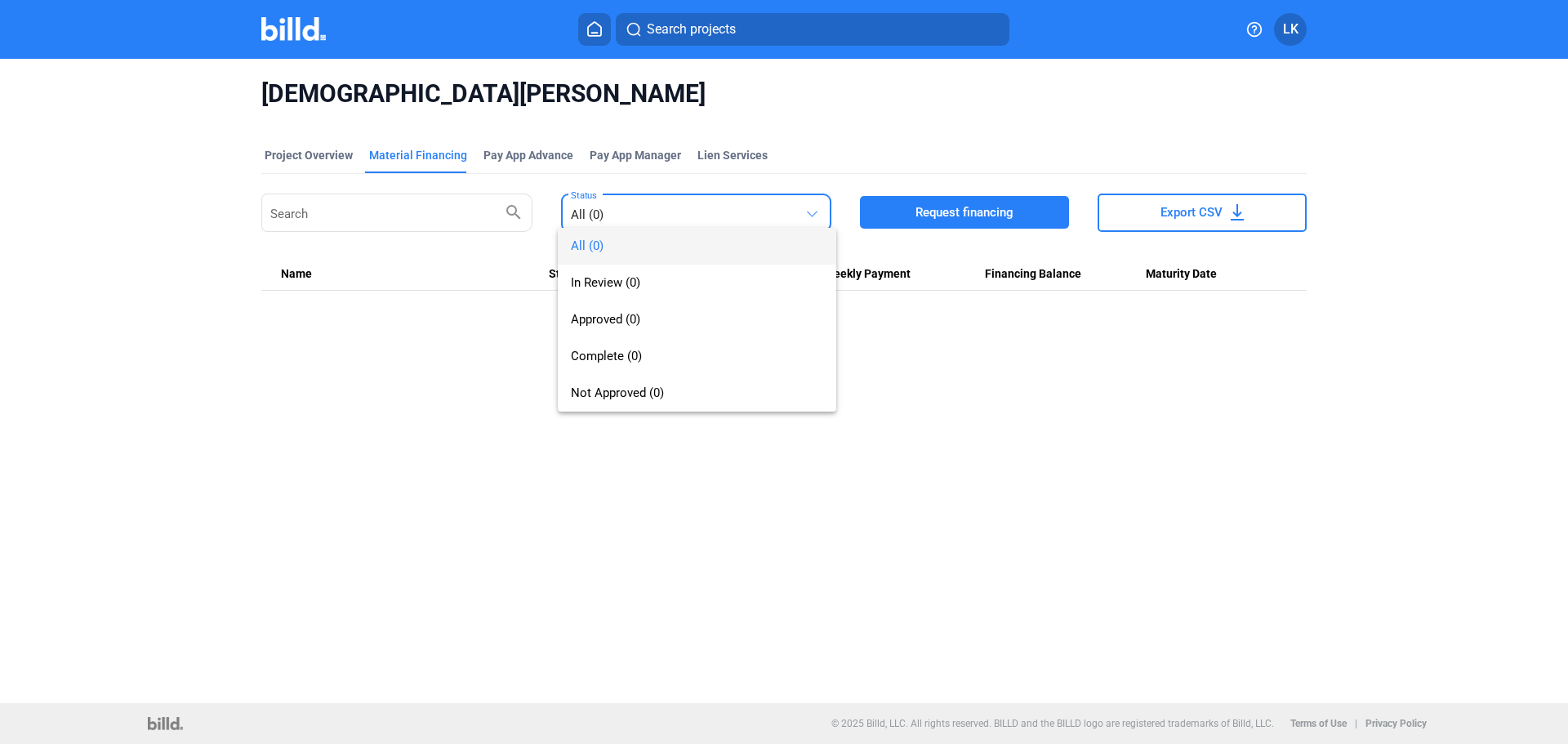
click at [397, 145] on div at bounding box center [784, 372] width 1568 height 744
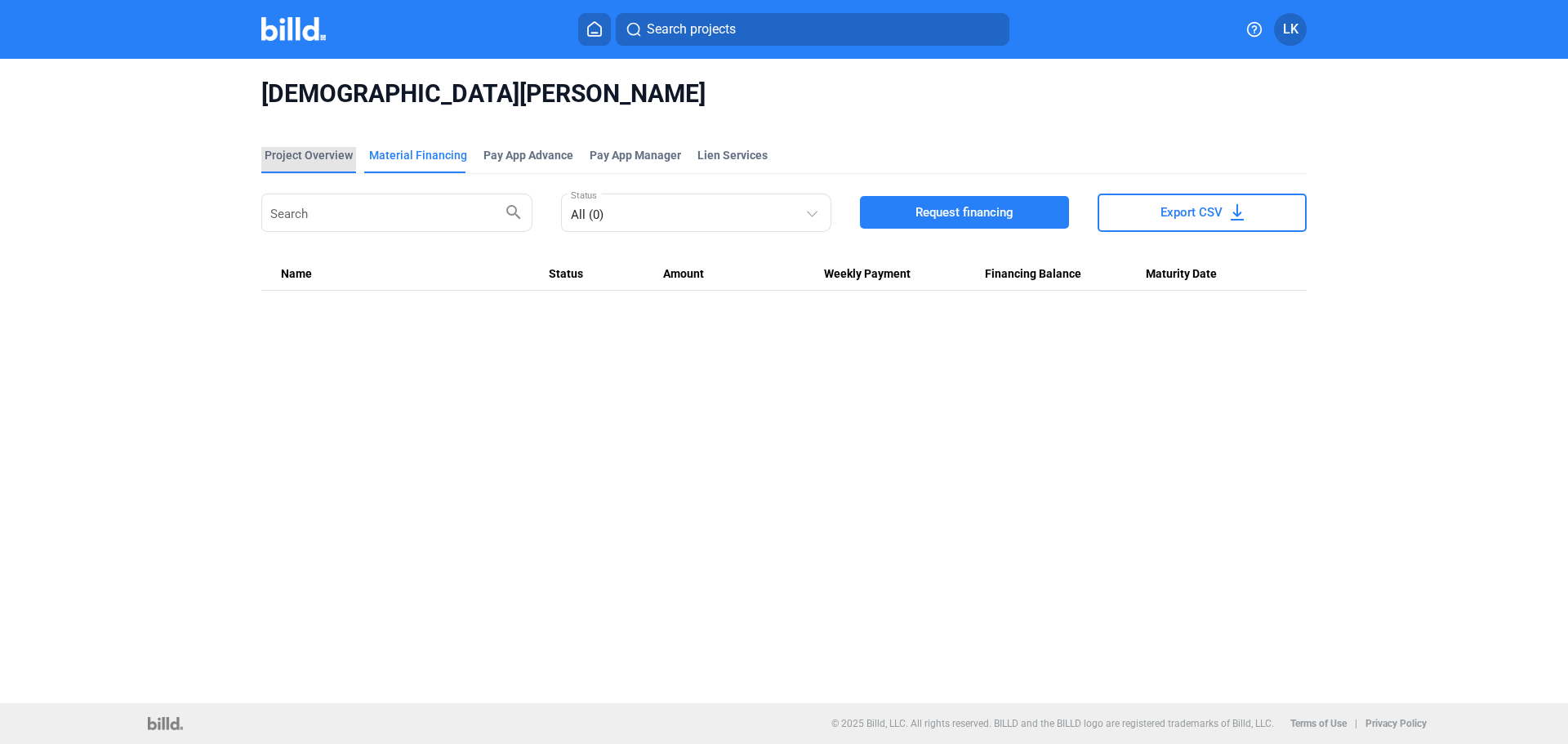
click at [307, 156] on div "Project Overview" at bounding box center [309, 155] width 88 height 16
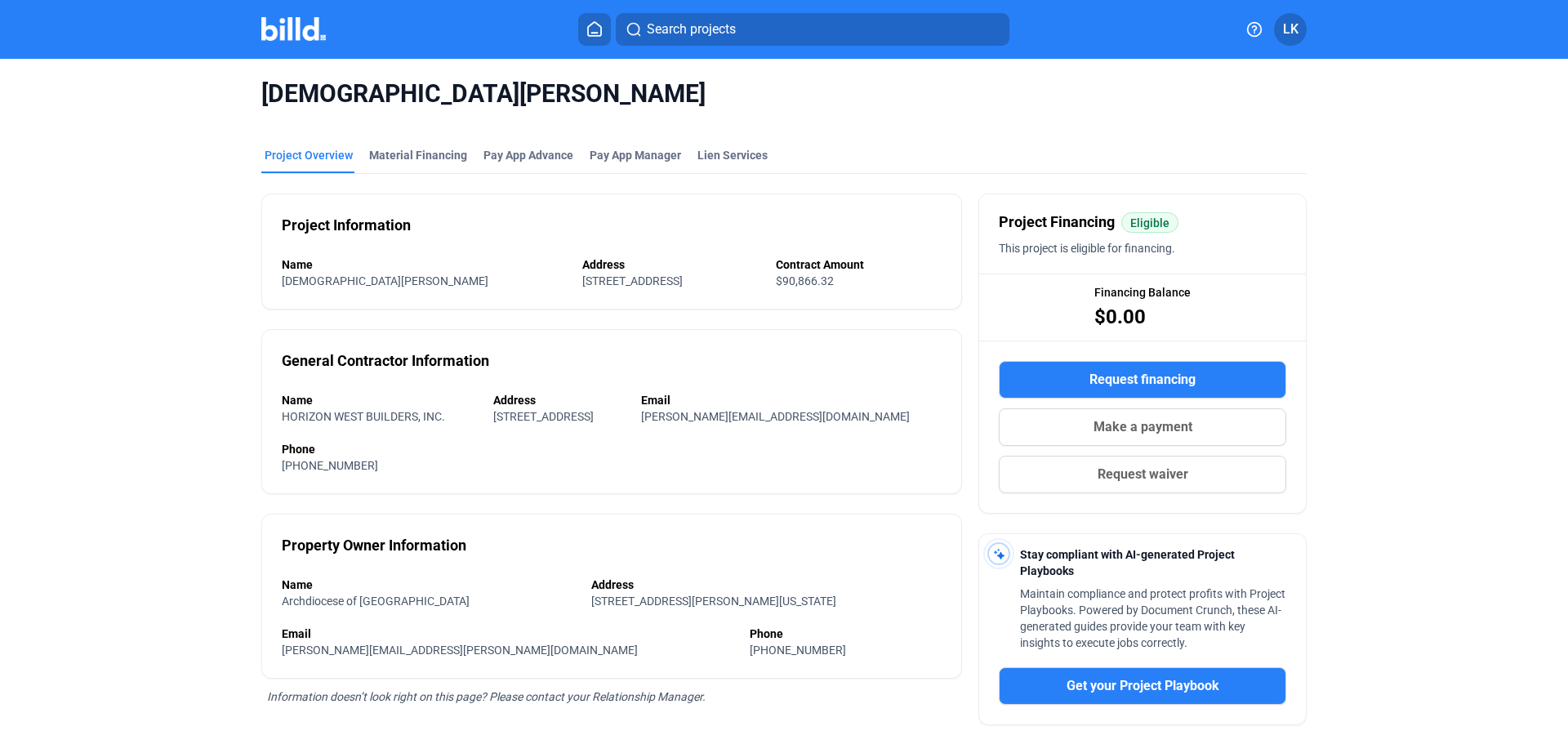
click at [808, 37] on button "Search projects" at bounding box center [812, 29] width 393 height 33
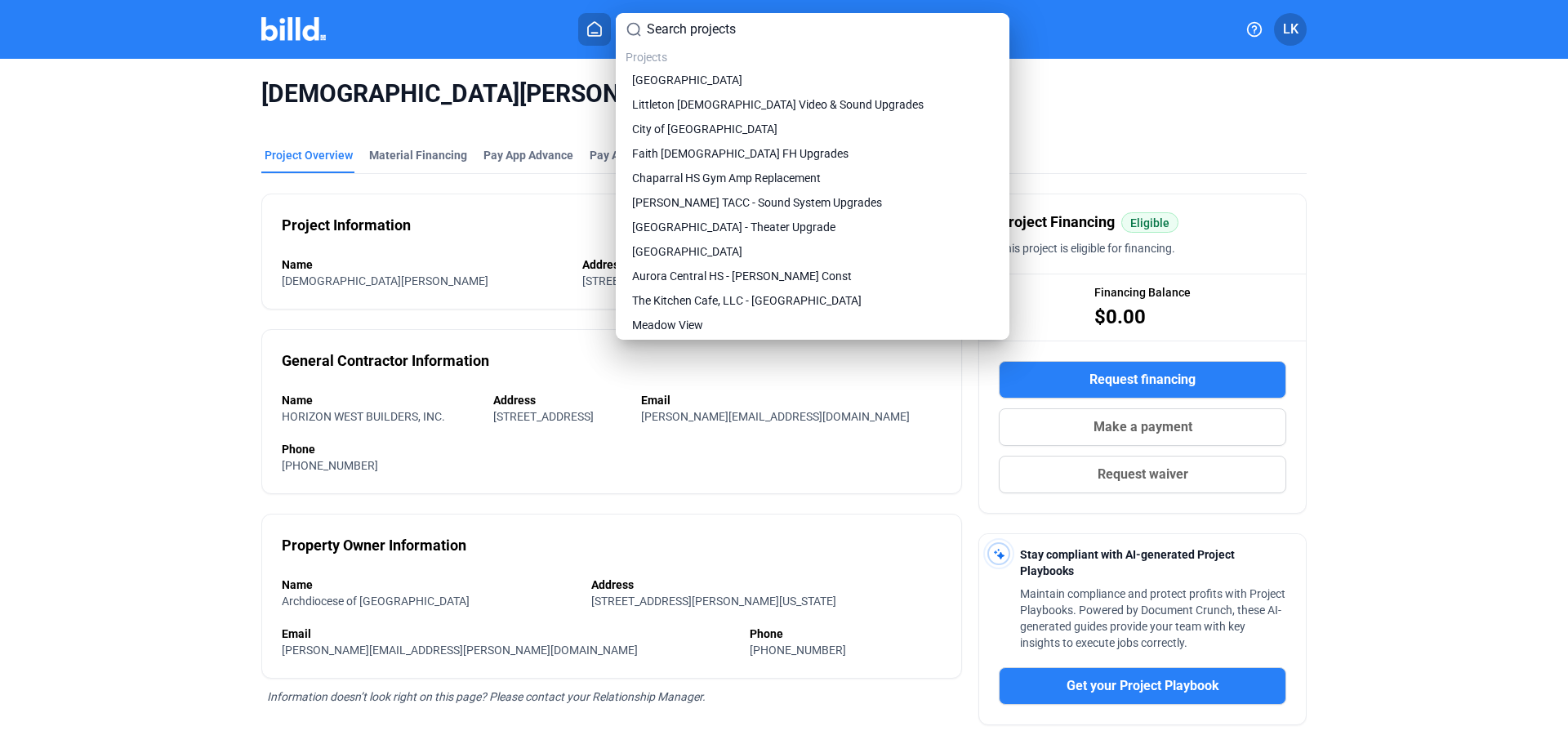
click at [404, 164] on div at bounding box center [784, 372] width 1568 height 744
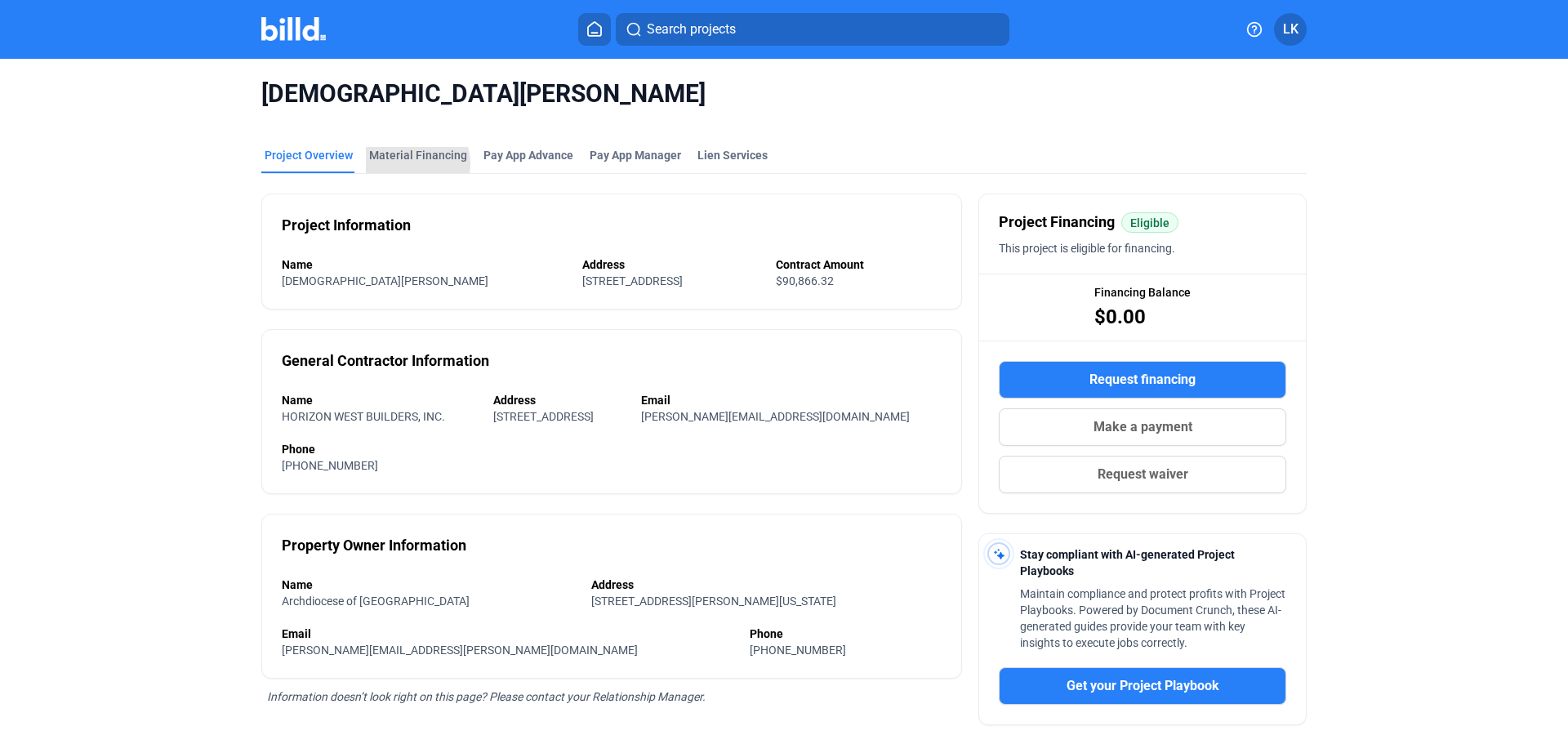
click at [404, 164] on div "Material Financing" at bounding box center [417, 160] width 105 height 26
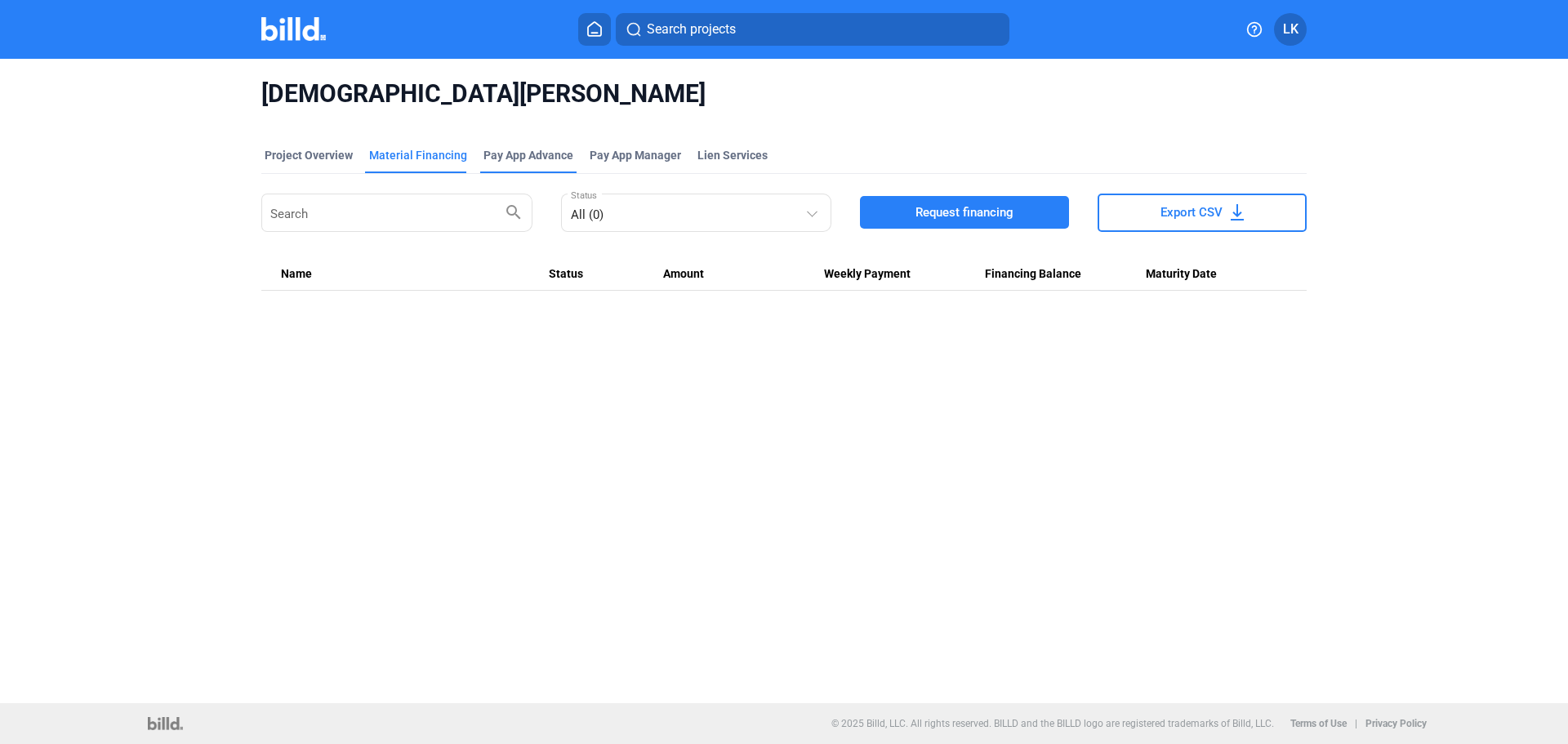
click at [525, 150] on div "Pay App Advance" at bounding box center [528, 155] width 90 height 16
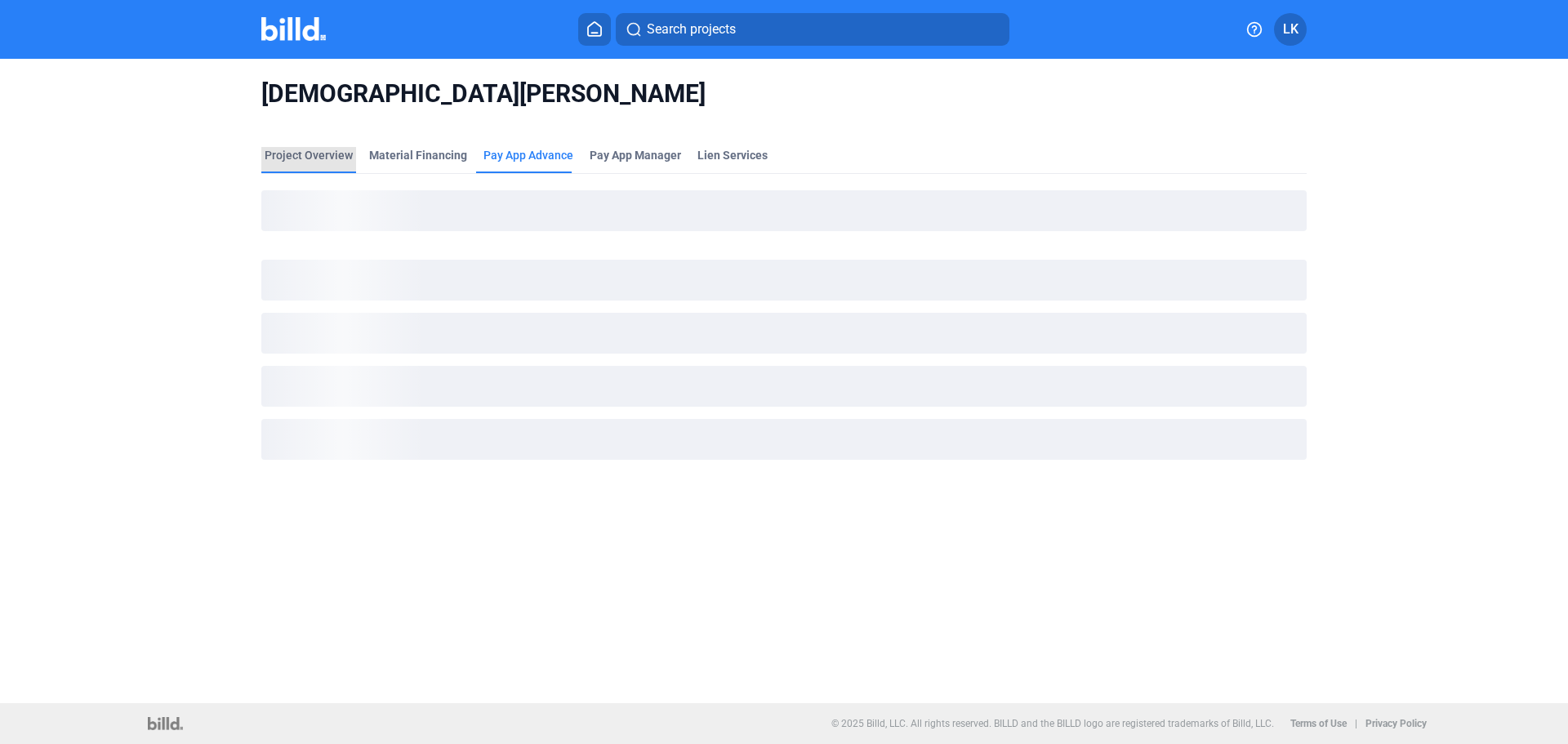
click at [332, 150] on div "Project Overview" at bounding box center [309, 155] width 88 height 16
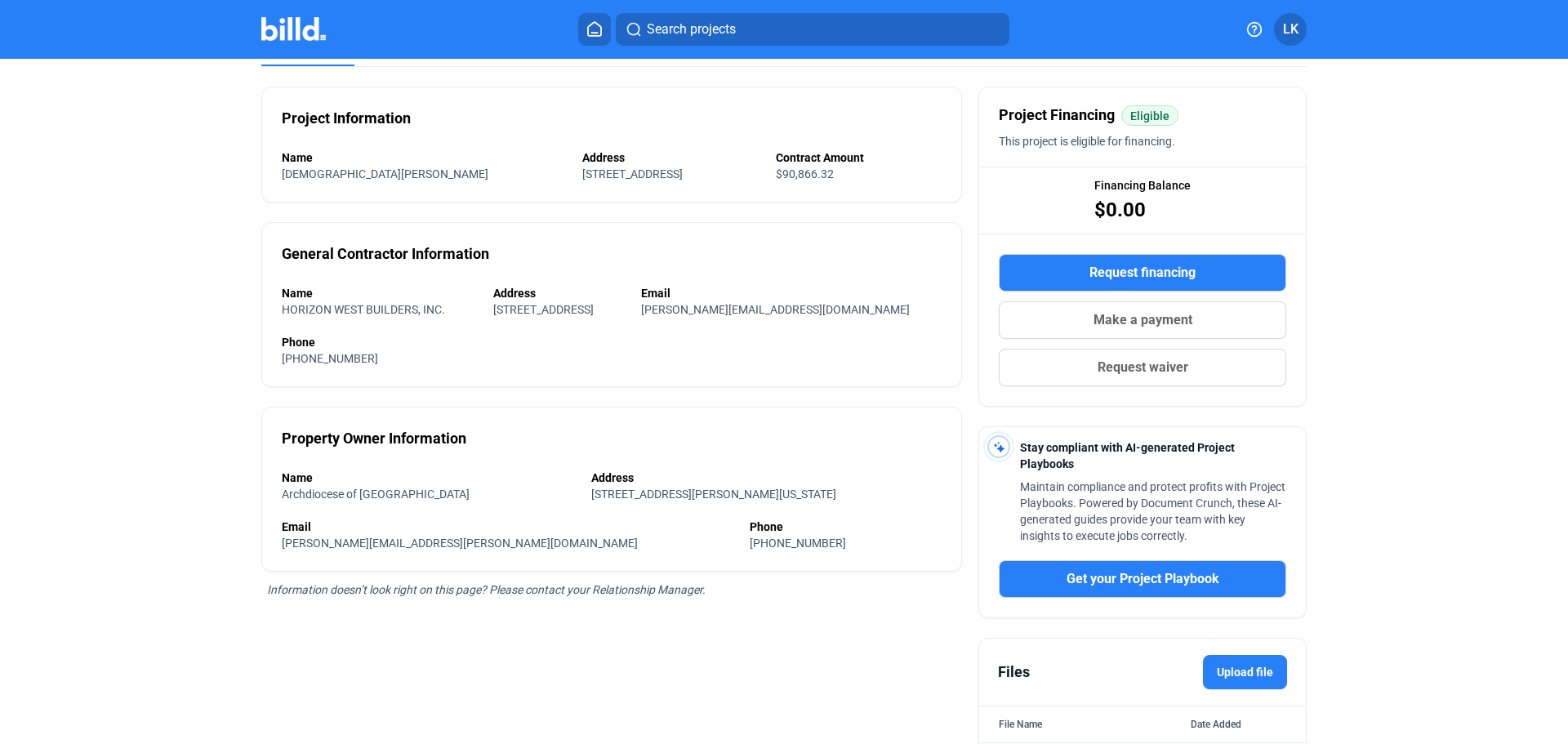
scroll to position [64, 0]
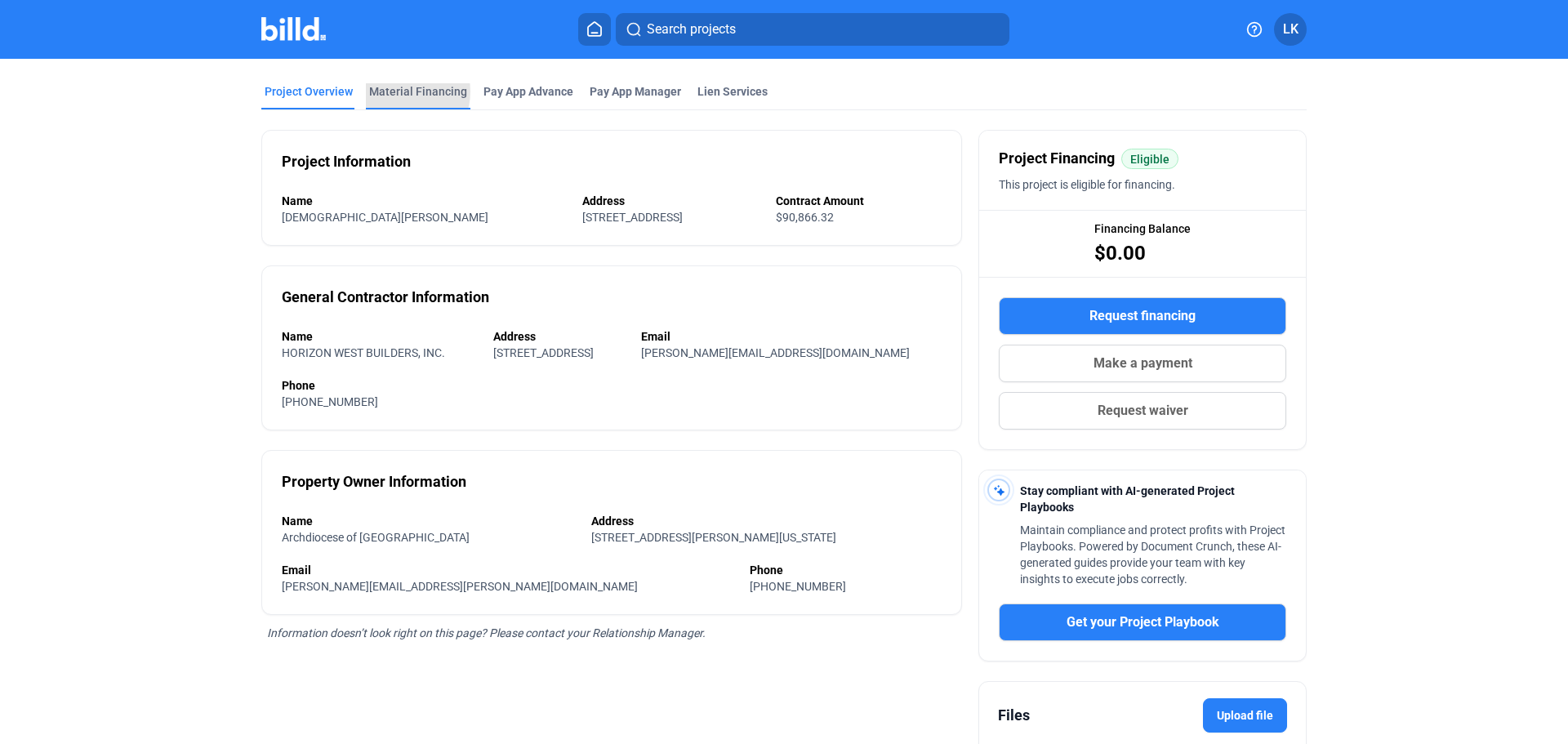
click at [390, 92] on div "Material Financing" at bounding box center [418, 91] width 98 height 16
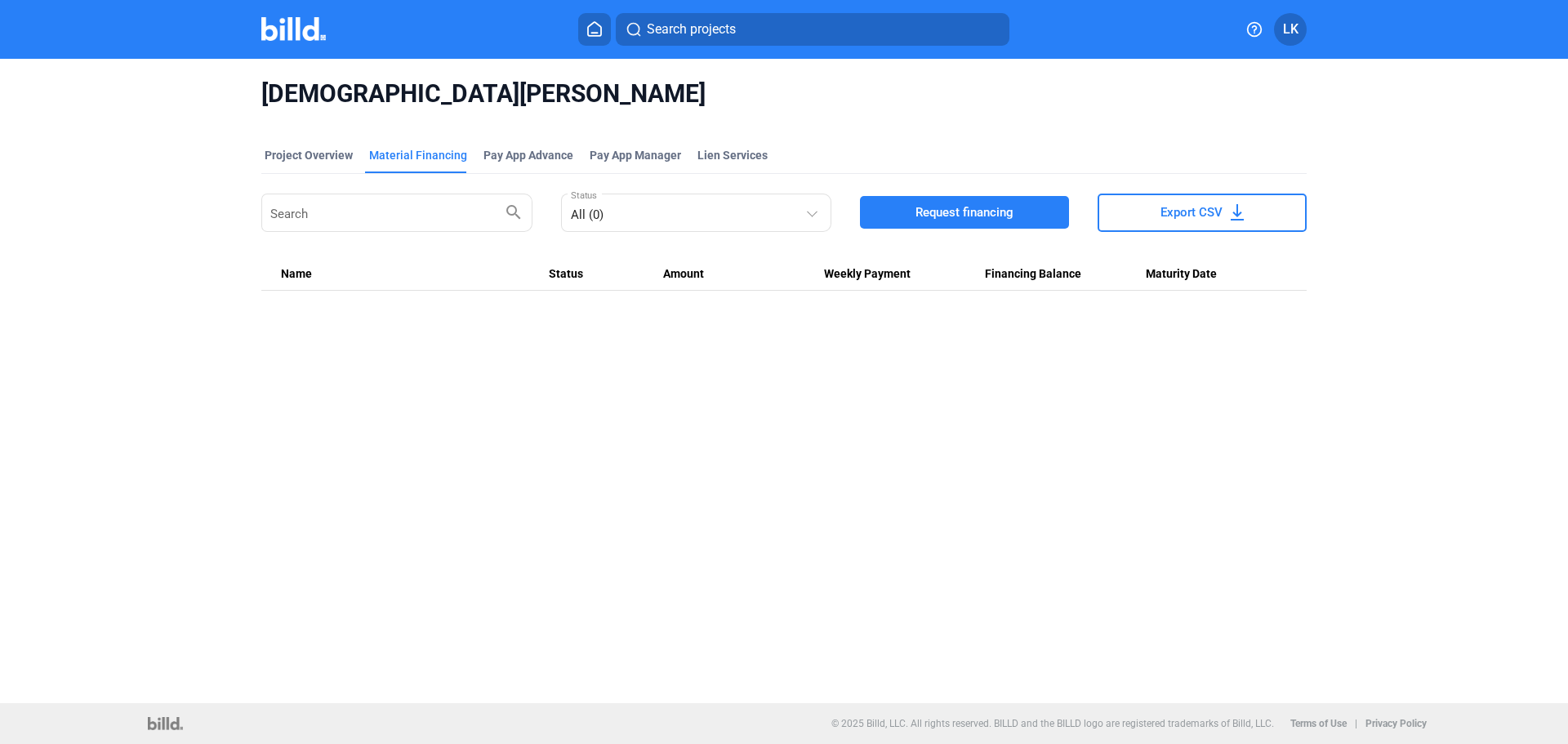
click at [669, 34] on span "Search projects" at bounding box center [690, 30] width 89 height 20
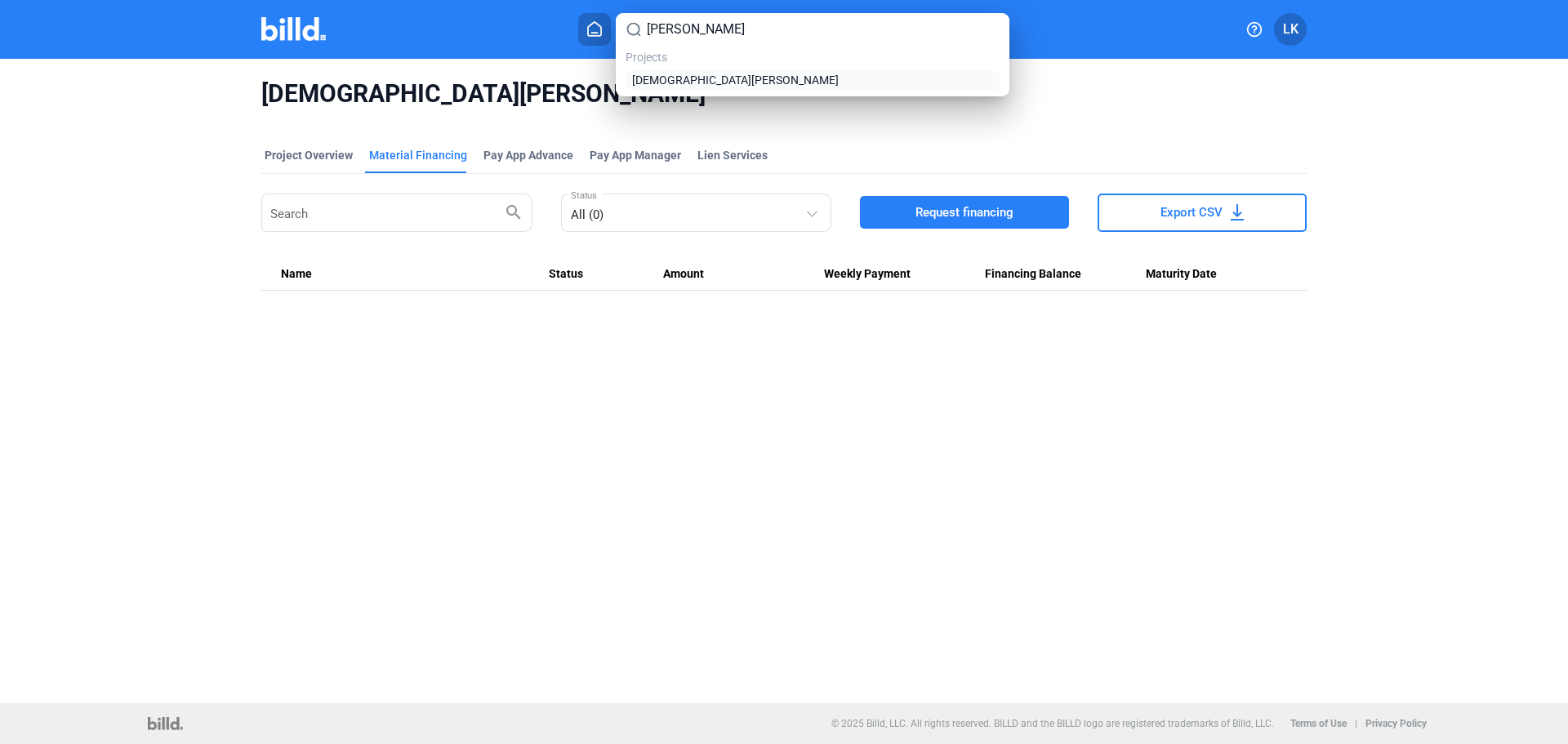
type input "[PERSON_NAME]"
click at [710, 83] on span "[DEMOGRAPHIC_DATA][PERSON_NAME]" at bounding box center [735, 80] width 207 height 16
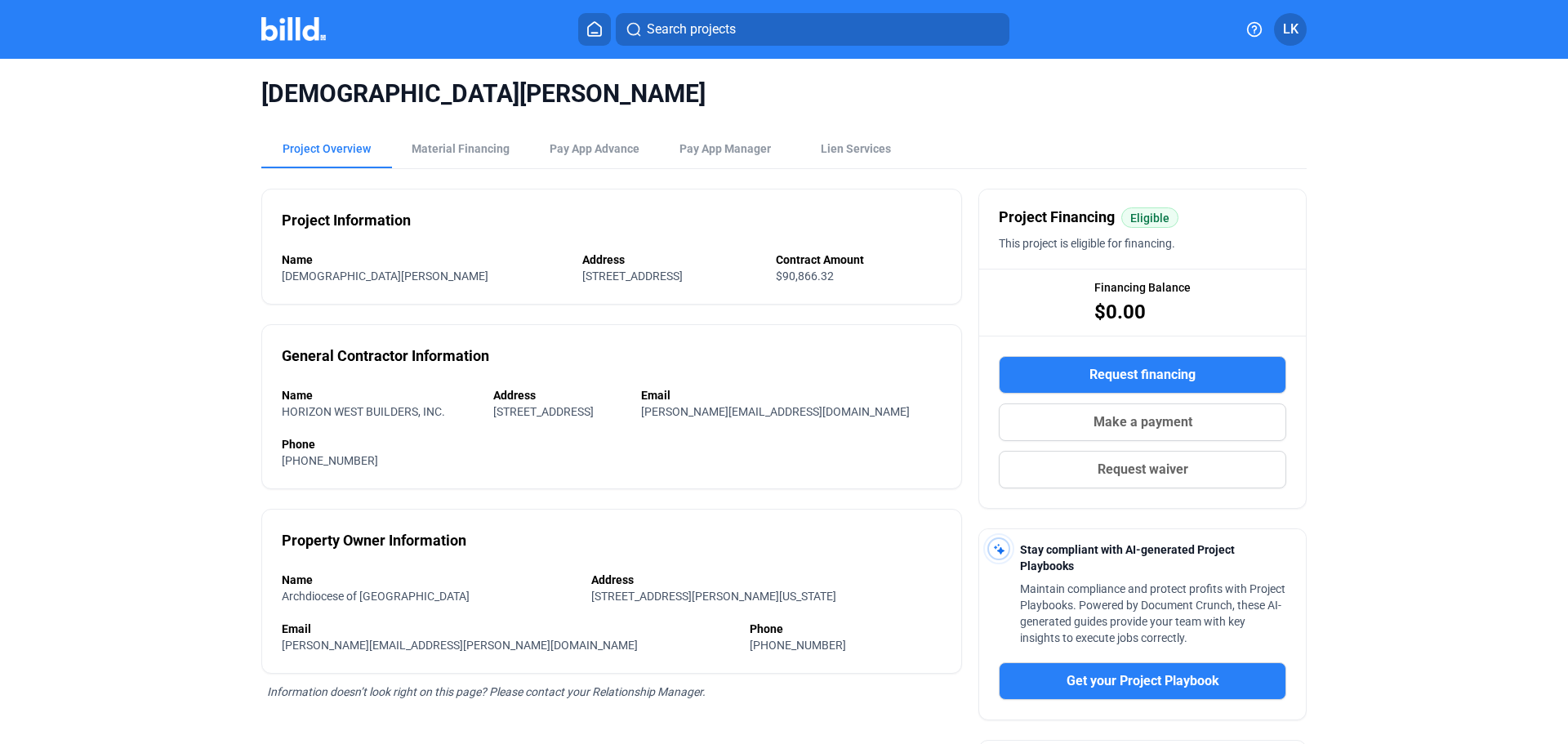
click at [594, 29] on icon at bounding box center [594, 29] width 16 height 16
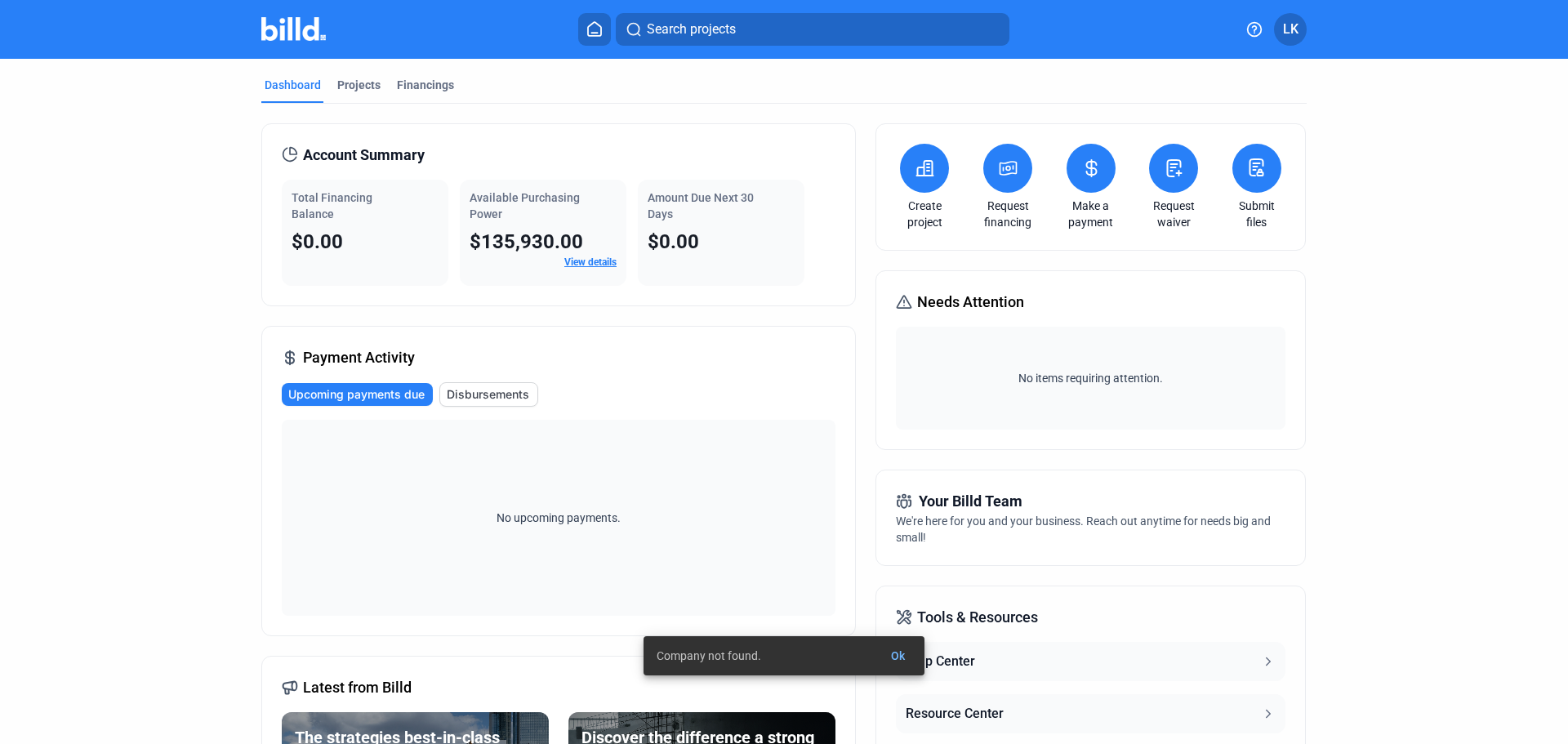
click at [896, 651] on span "Ok" at bounding box center [898, 655] width 14 height 13
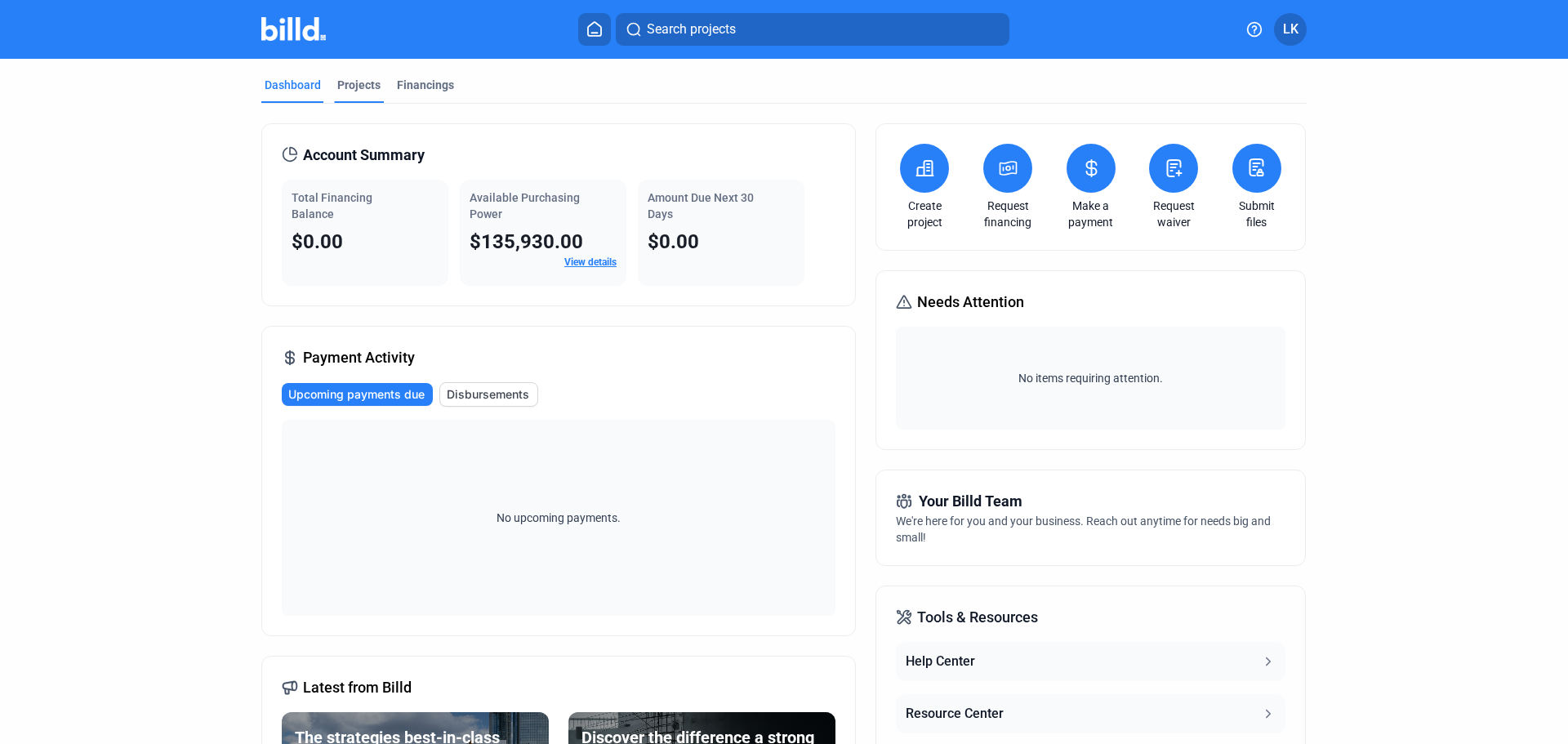
click at [357, 86] on div "Projects" at bounding box center [359, 85] width 43 height 16
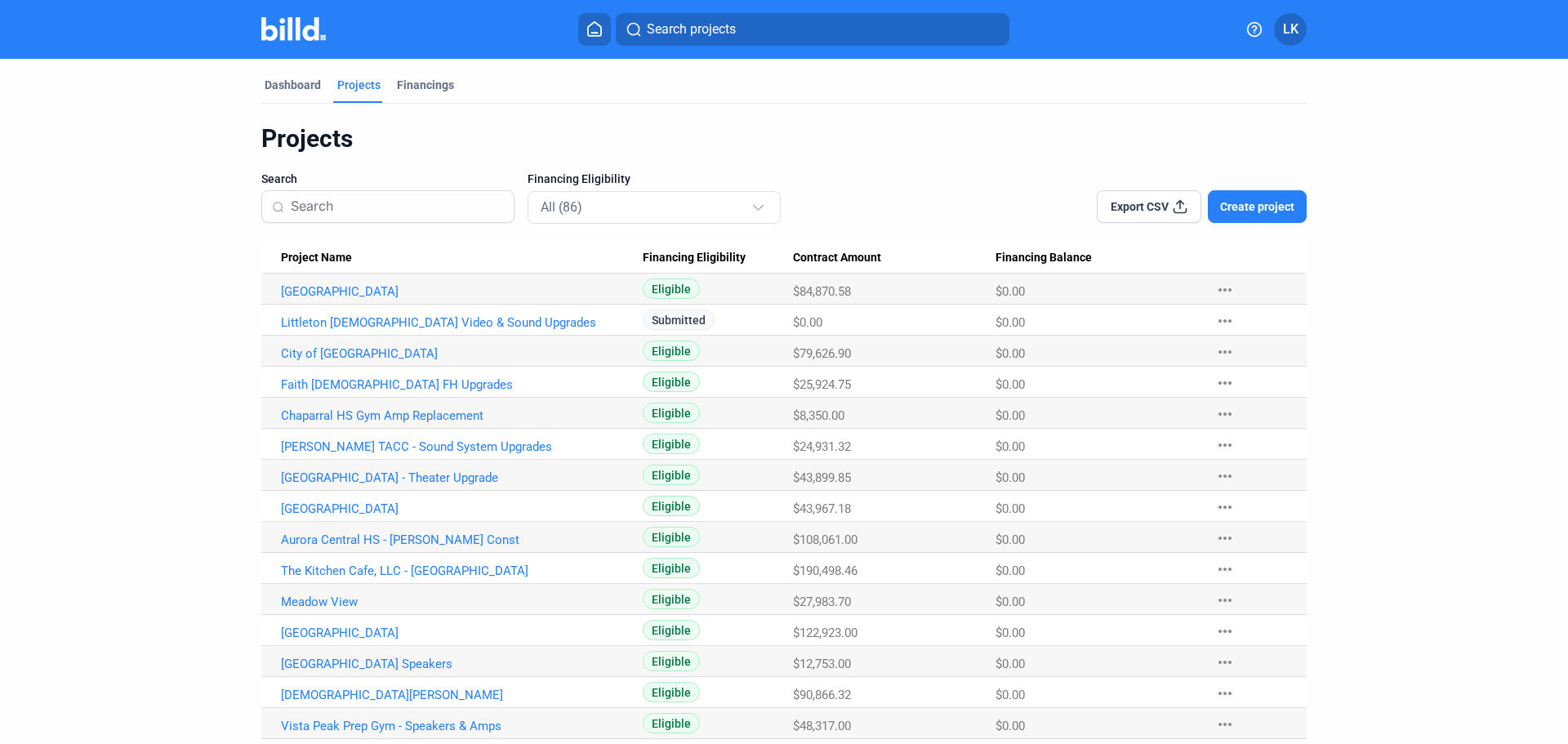
scroll to position [82, 0]
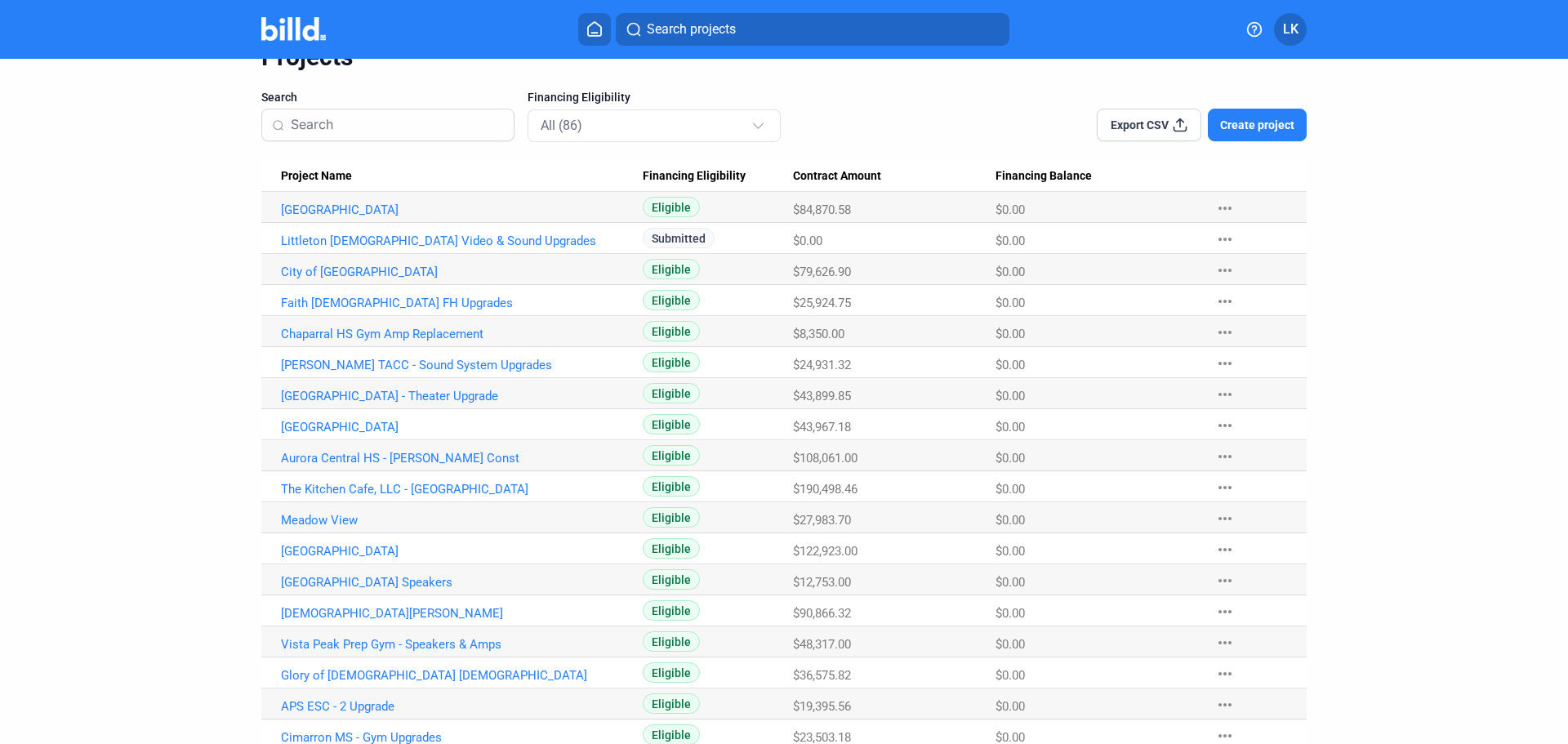
click at [319, 178] on span "Project Name" at bounding box center [316, 176] width 71 height 15
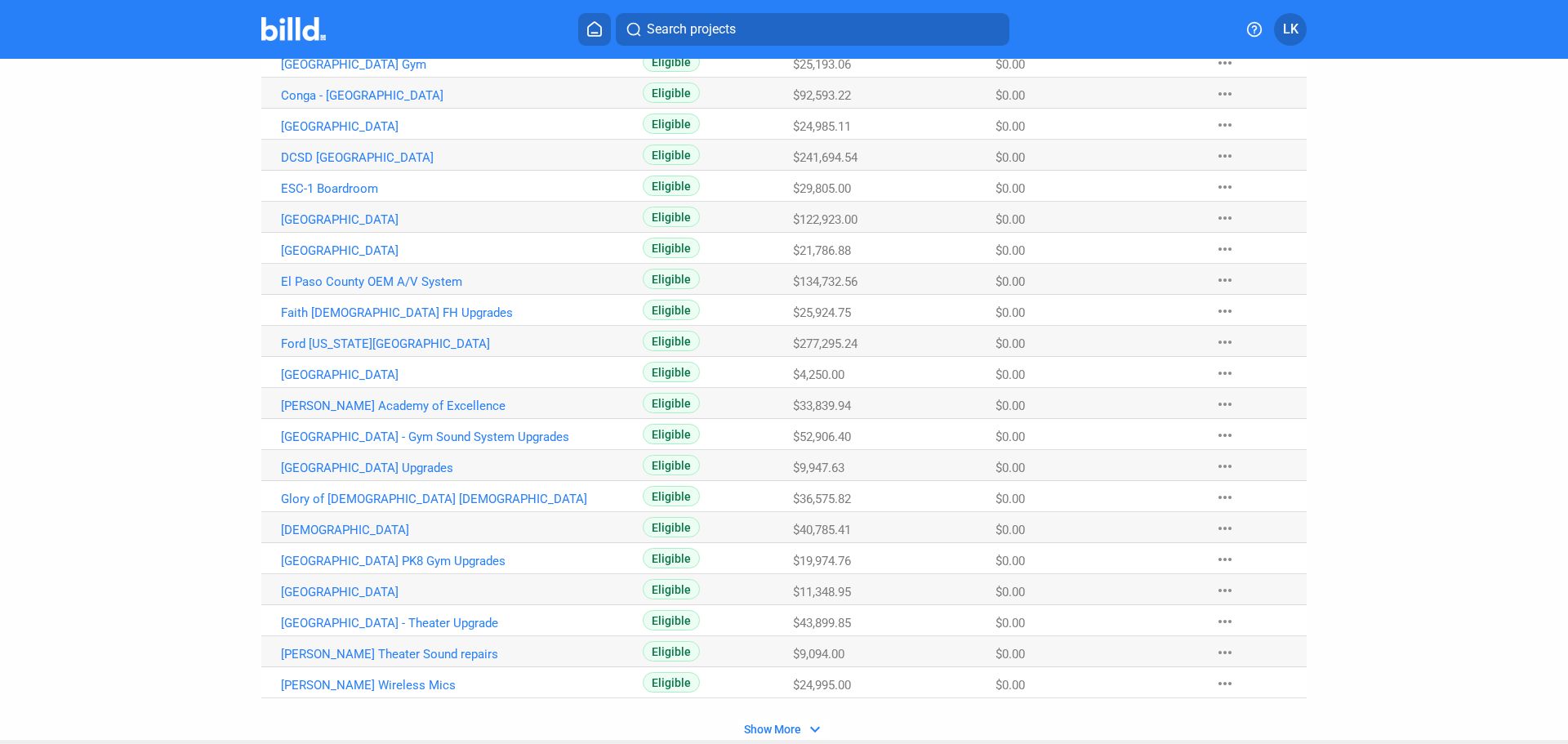
scroll to position [853, 0]
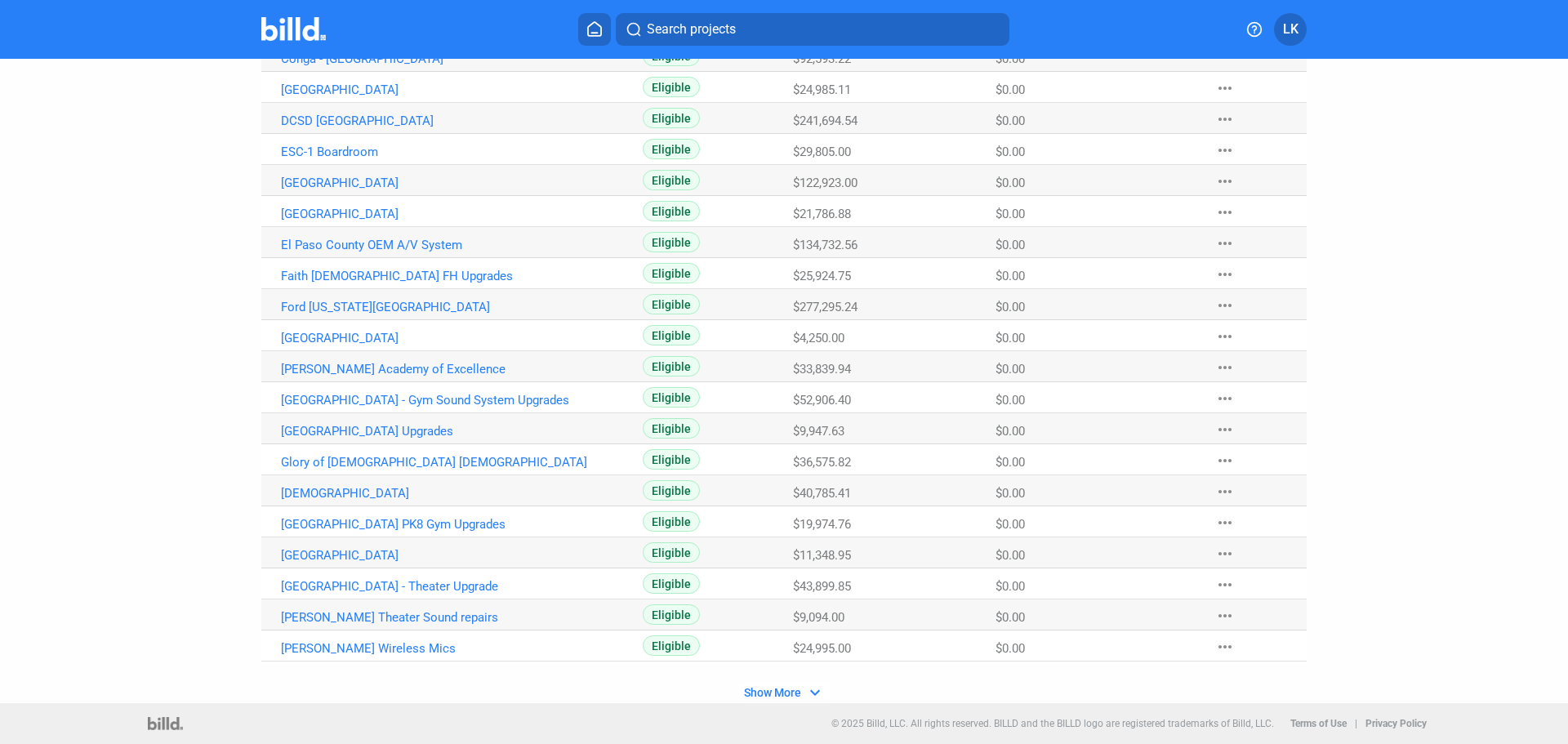
click at [798, 695] on button "Show More expand_more" at bounding box center [784, 692] width 91 height 21
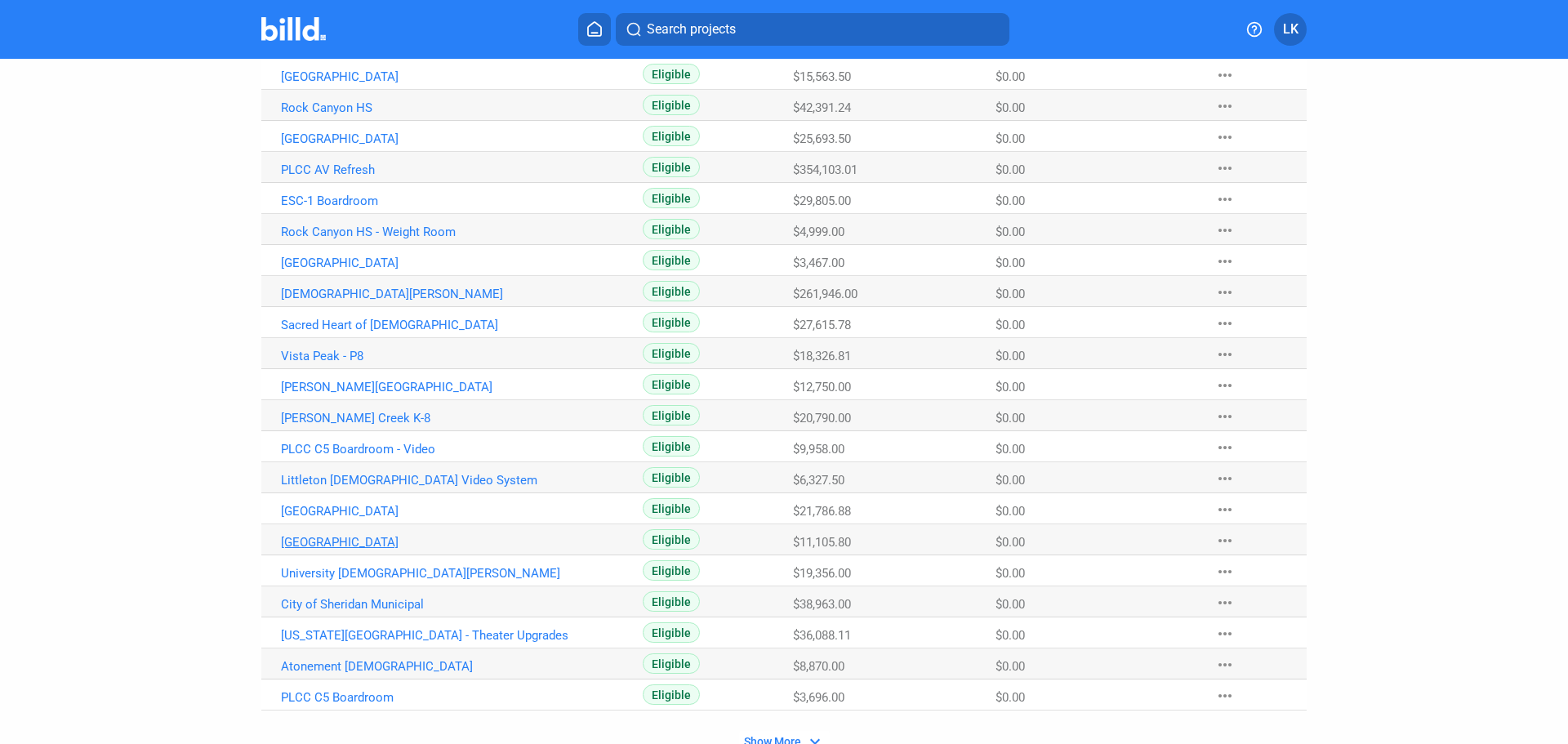
scroll to position [2094, 0]
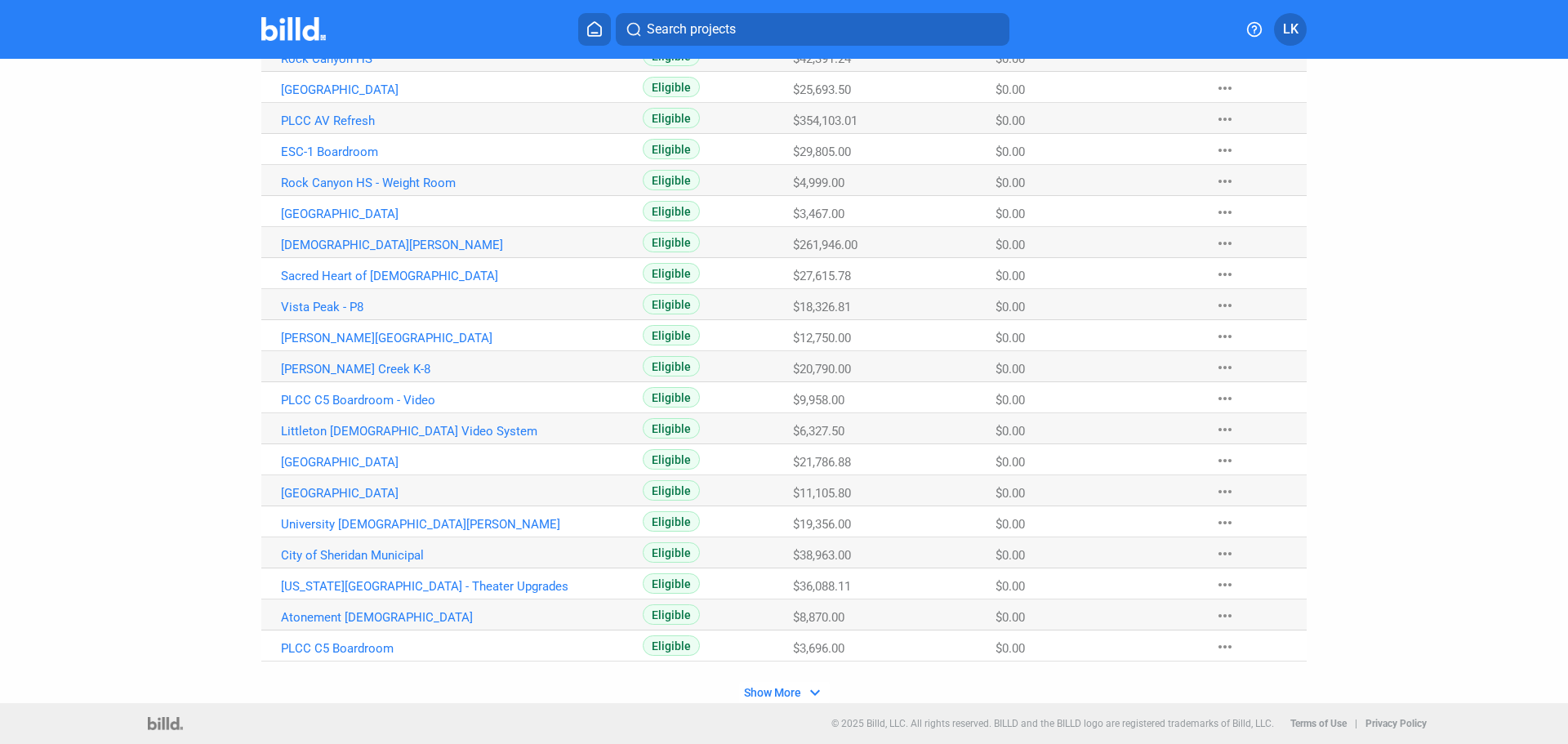
click at [797, 684] on button "Show More expand_more" at bounding box center [784, 692] width 91 height 21
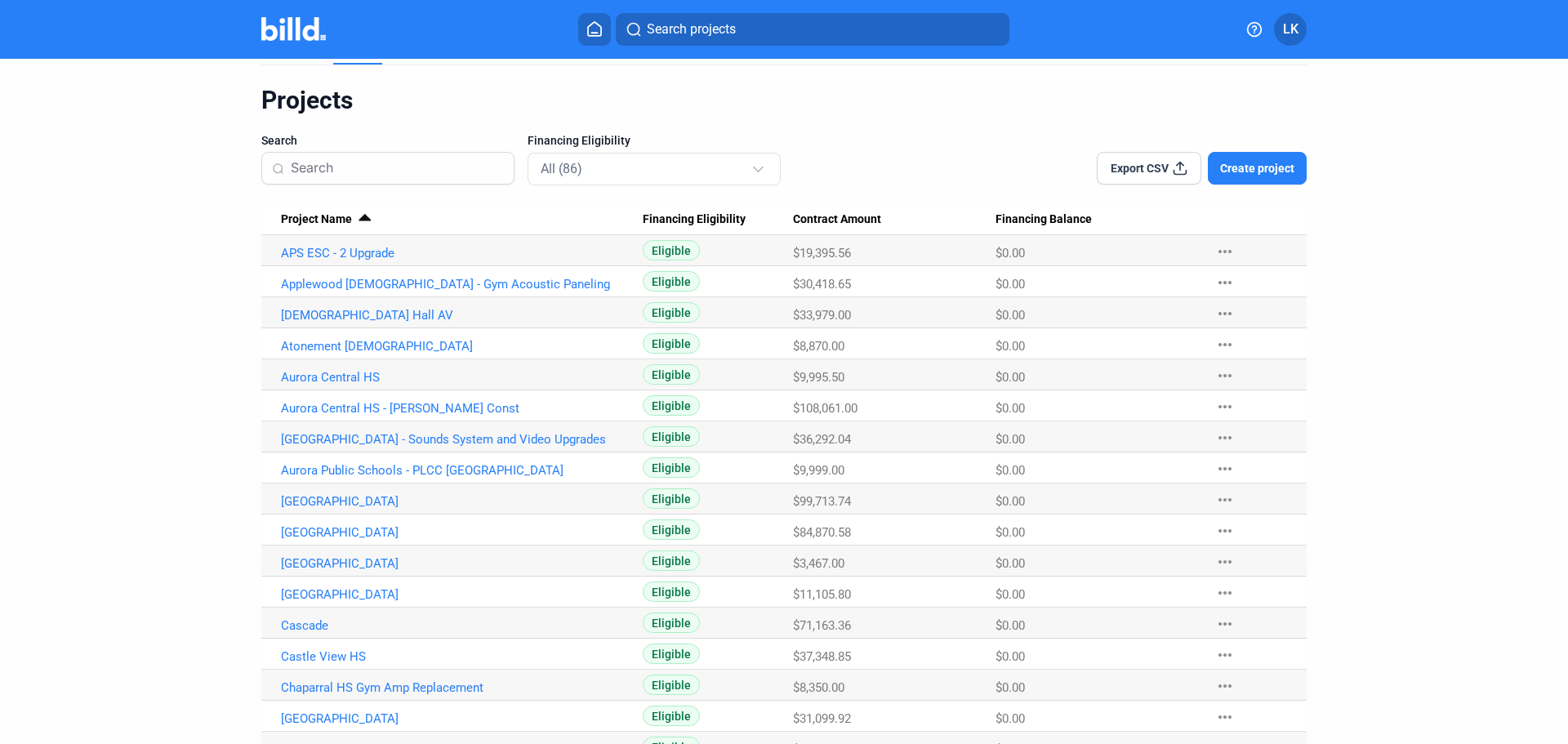
scroll to position [0, 0]
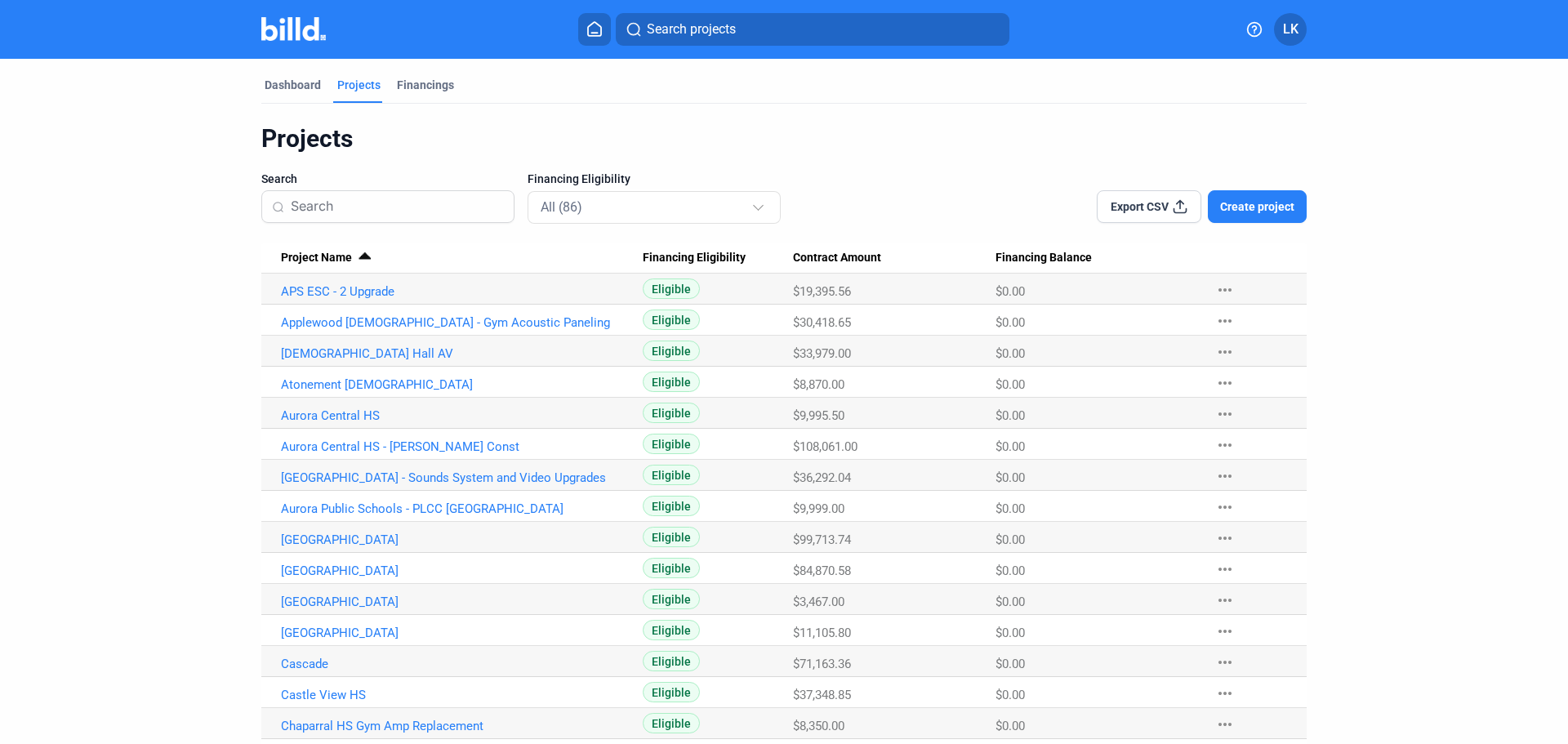
click at [347, 259] on div "Project Name" at bounding box center [461, 258] width 362 height 15
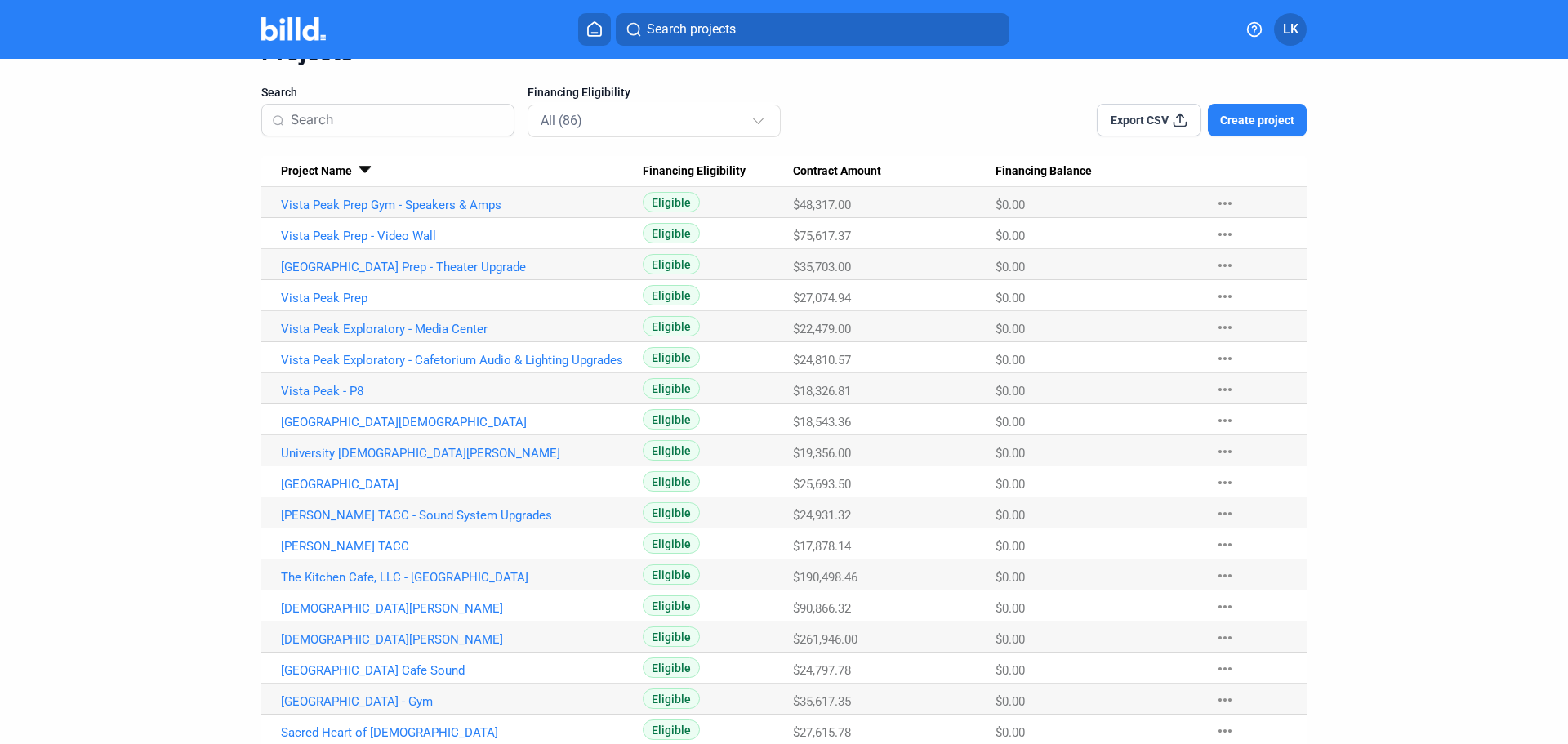
scroll to position [408, 0]
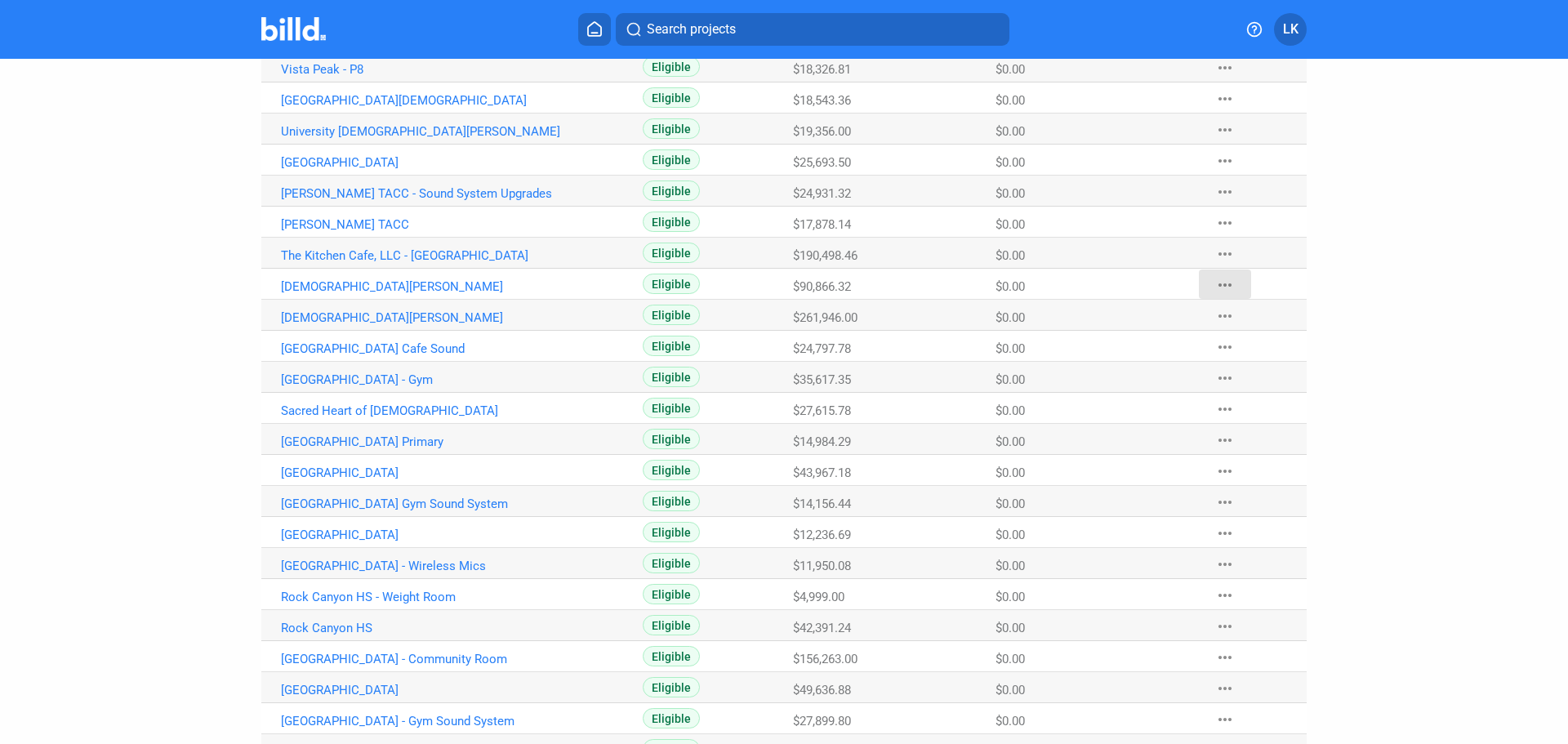
click at [1220, 283] on mat-icon "more_horiz" at bounding box center [1224, 285] width 20 height 20
click at [321, 285] on div at bounding box center [784, 372] width 1568 height 744
click at [321, 285] on link "[DEMOGRAPHIC_DATA][PERSON_NAME]" at bounding box center [461, 287] width 362 height 15
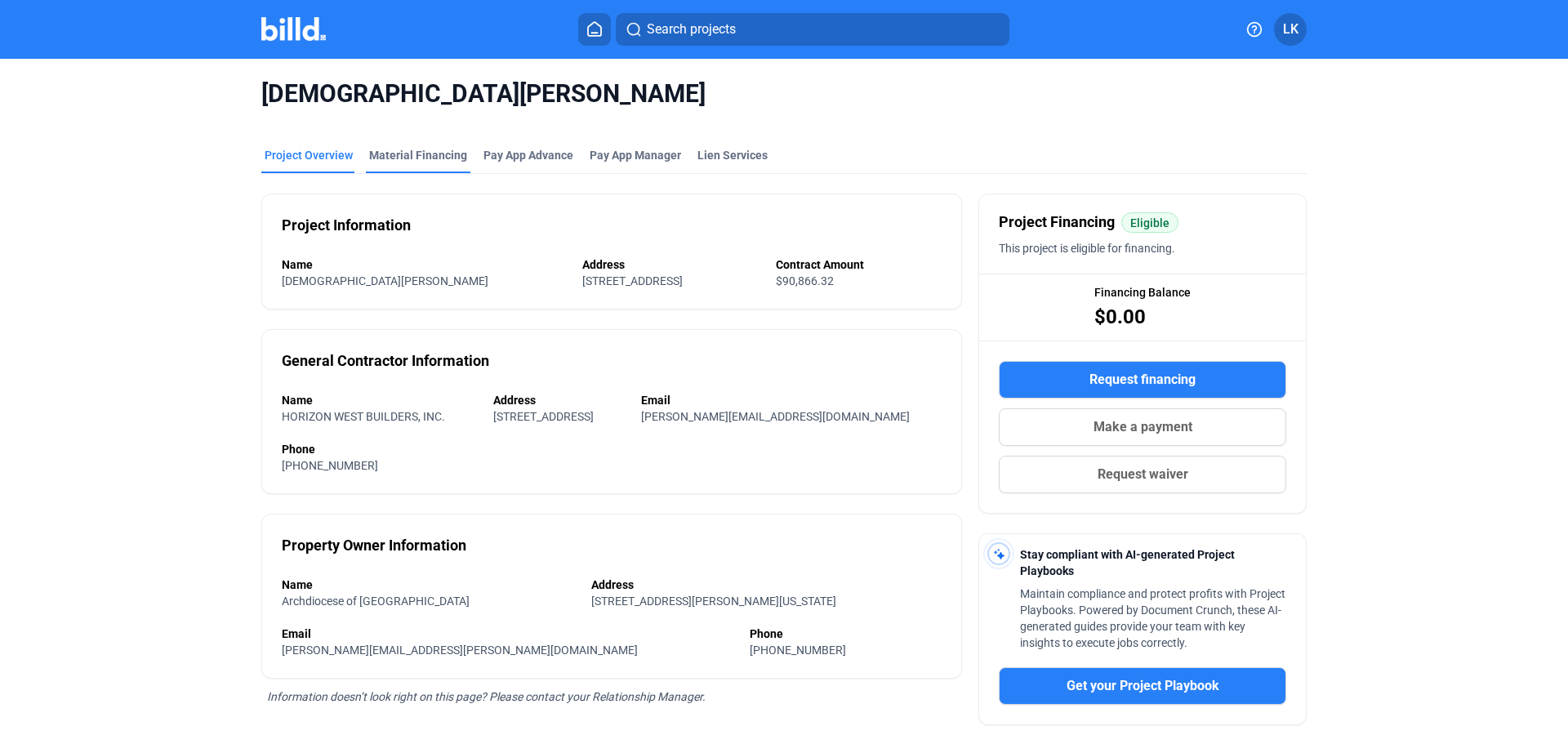
click at [395, 167] on div "Material Financing" at bounding box center [417, 160] width 105 height 26
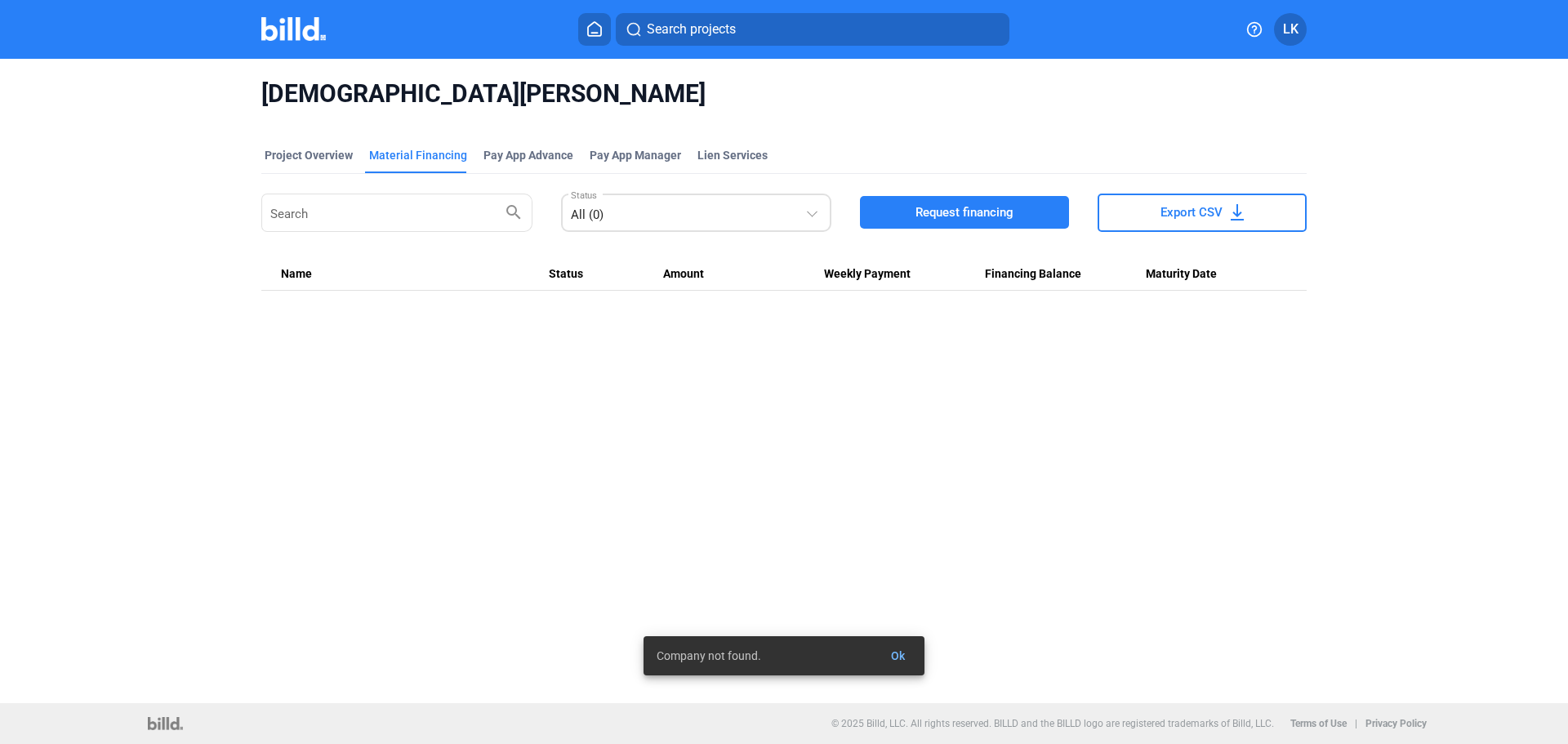
click at [618, 211] on div "All (0)" at bounding box center [687, 211] width 235 height 23
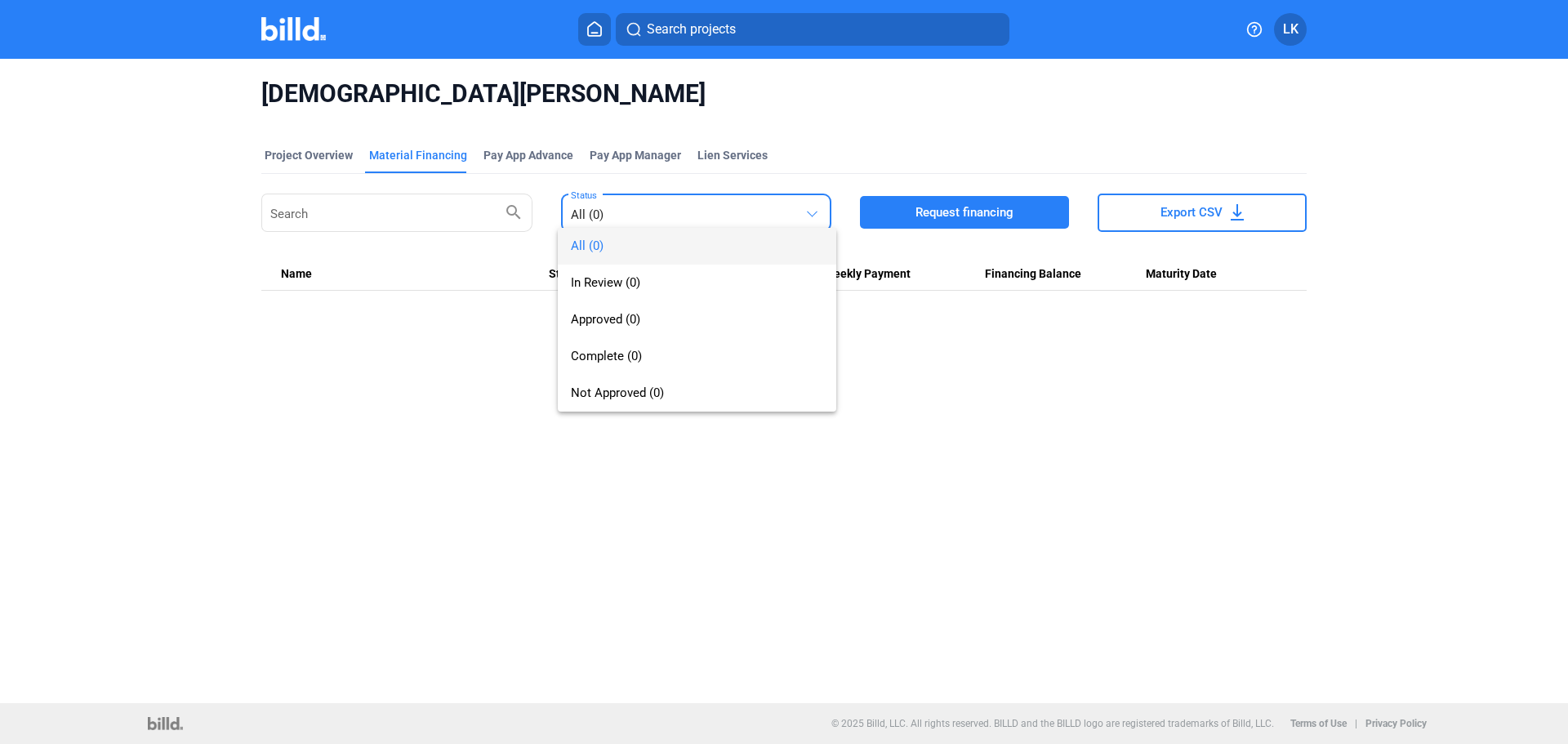
click at [691, 498] on div at bounding box center [784, 372] width 1568 height 744
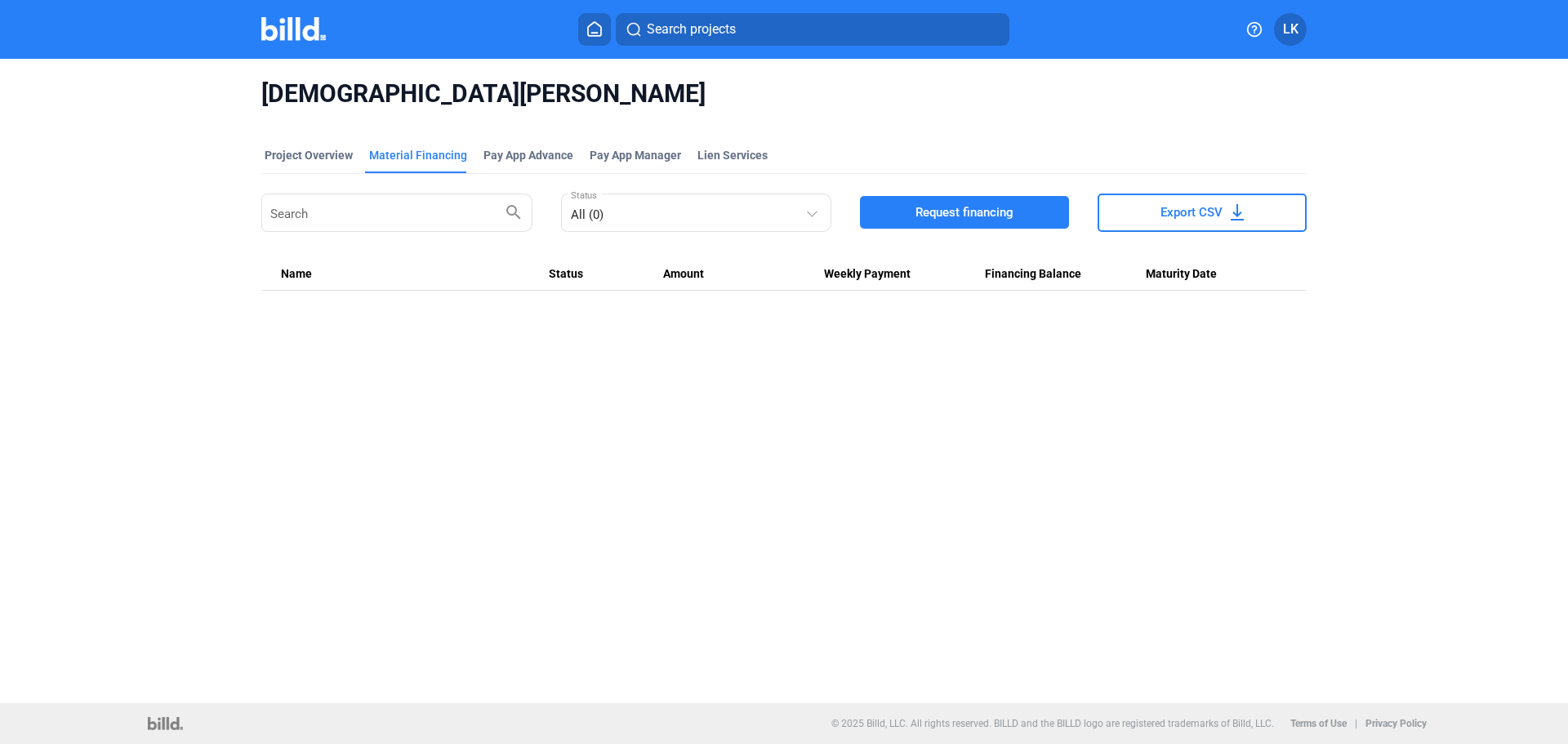
click at [267, 146] on mat-tab-group "Project Overview Material Financing Pay App Advance Pay App Manager Lien Servic…" at bounding box center [784, 210] width 1045 height 162
click at [280, 157] on div "Project Overview" at bounding box center [309, 155] width 88 height 16
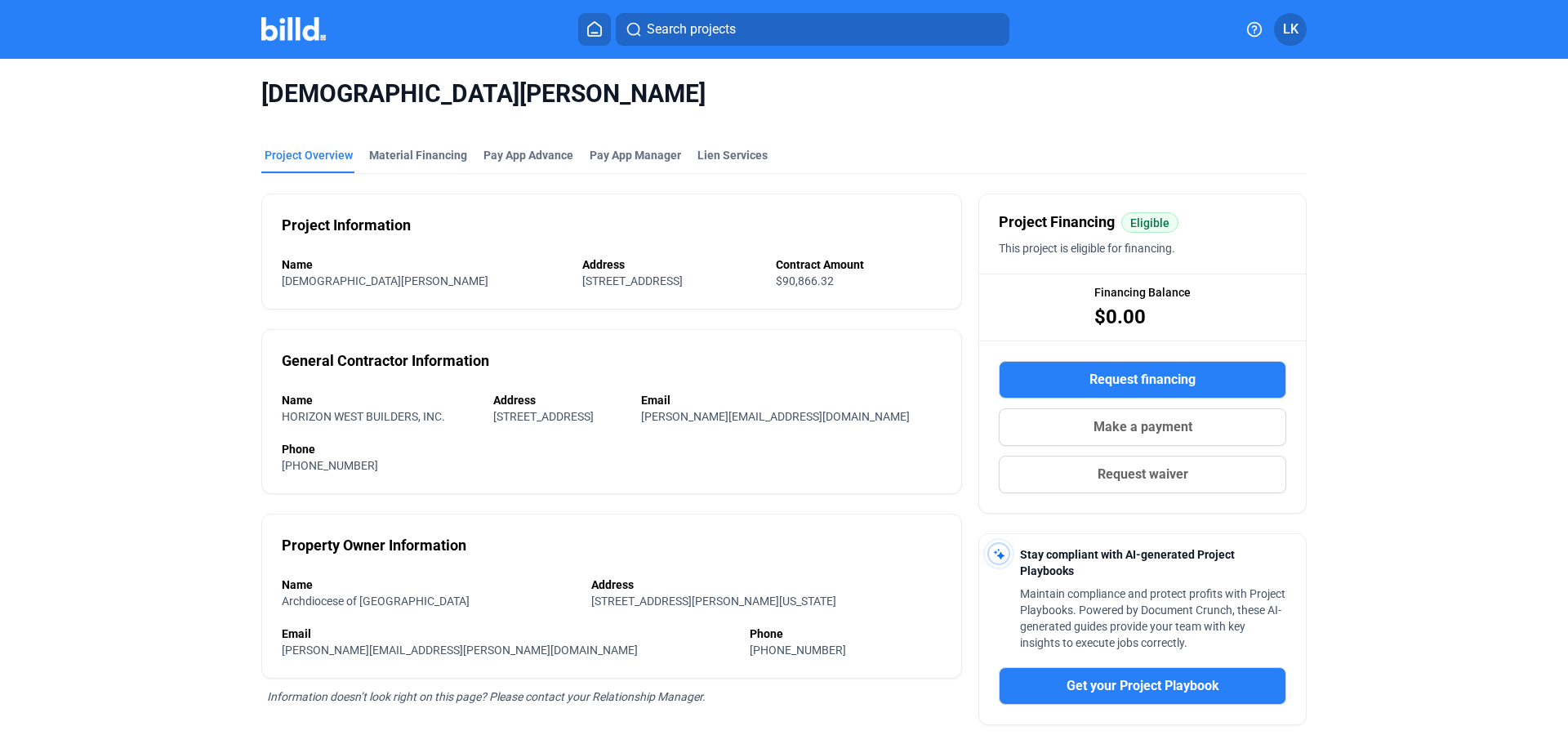
click at [271, 32] on img at bounding box center [294, 29] width 65 height 24
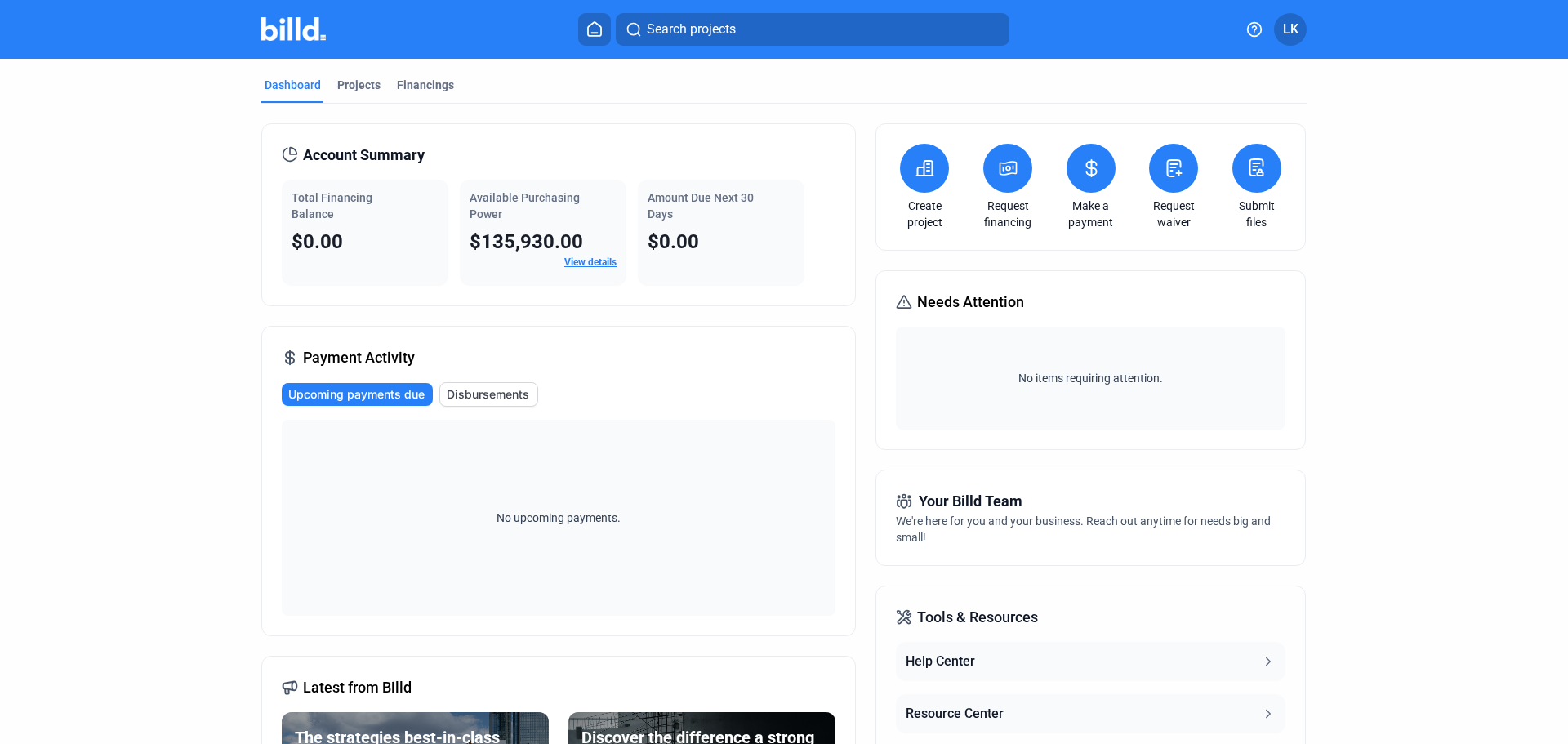
click at [1300, 34] on button "LK" at bounding box center [1289, 29] width 33 height 33
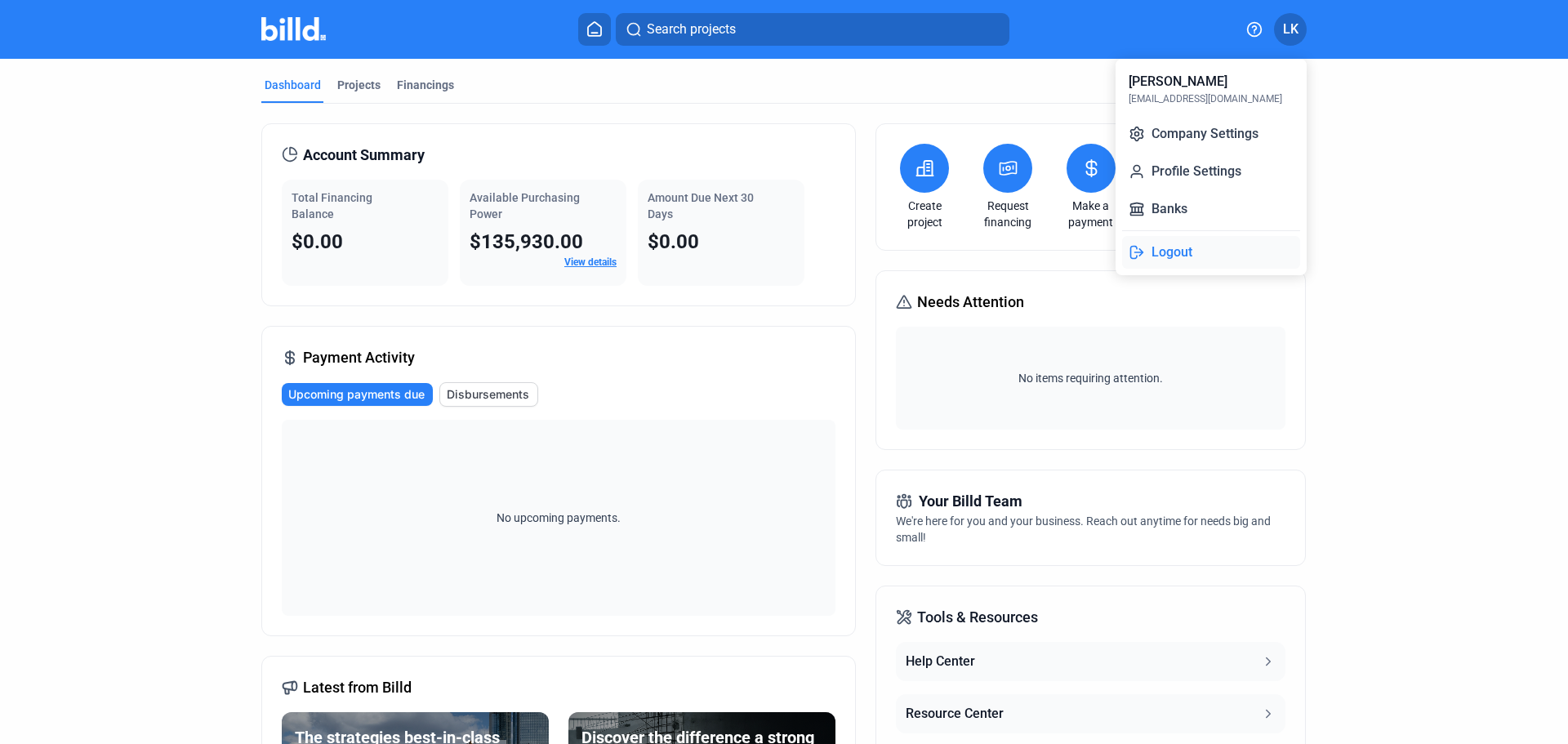
click at [1180, 246] on button "Logout" at bounding box center [1210, 252] width 178 height 33
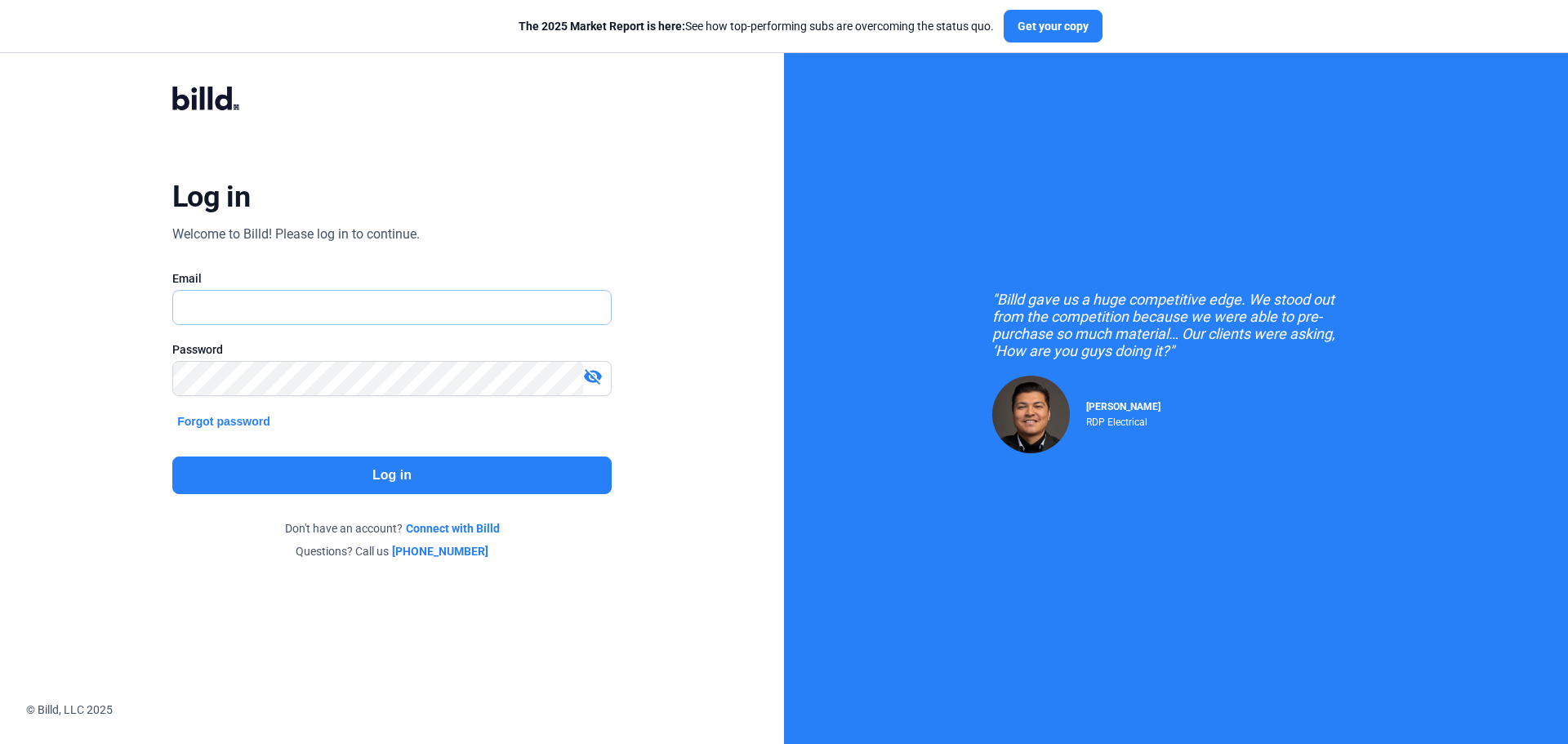
type input "[EMAIL_ADDRESS][DOMAIN_NAME]"
click at [399, 477] on button "Log in" at bounding box center [392, 475] width 439 height 38
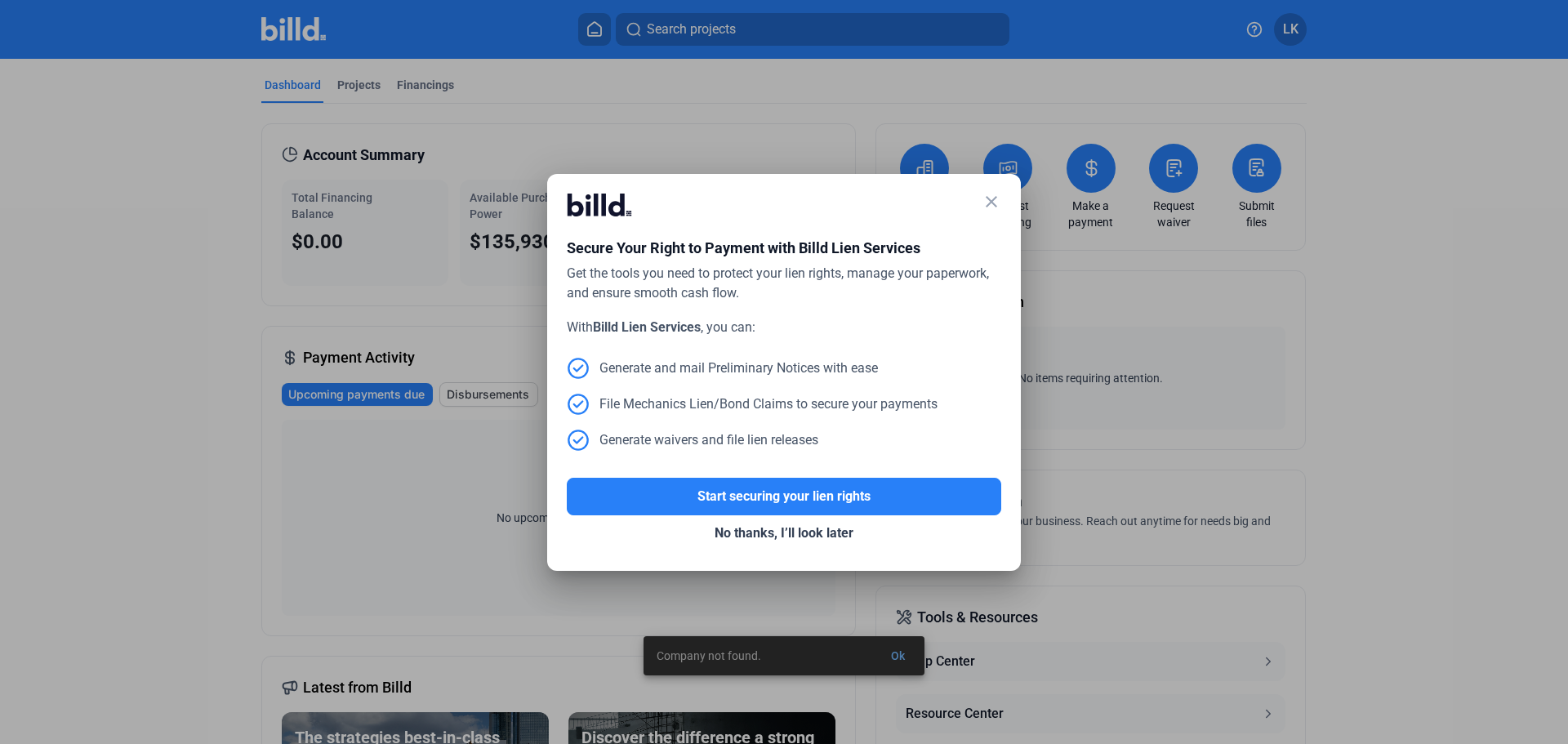
click at [1000, 199] on mat-icon "close" at bounding box center [992, 202] width 20 height 20
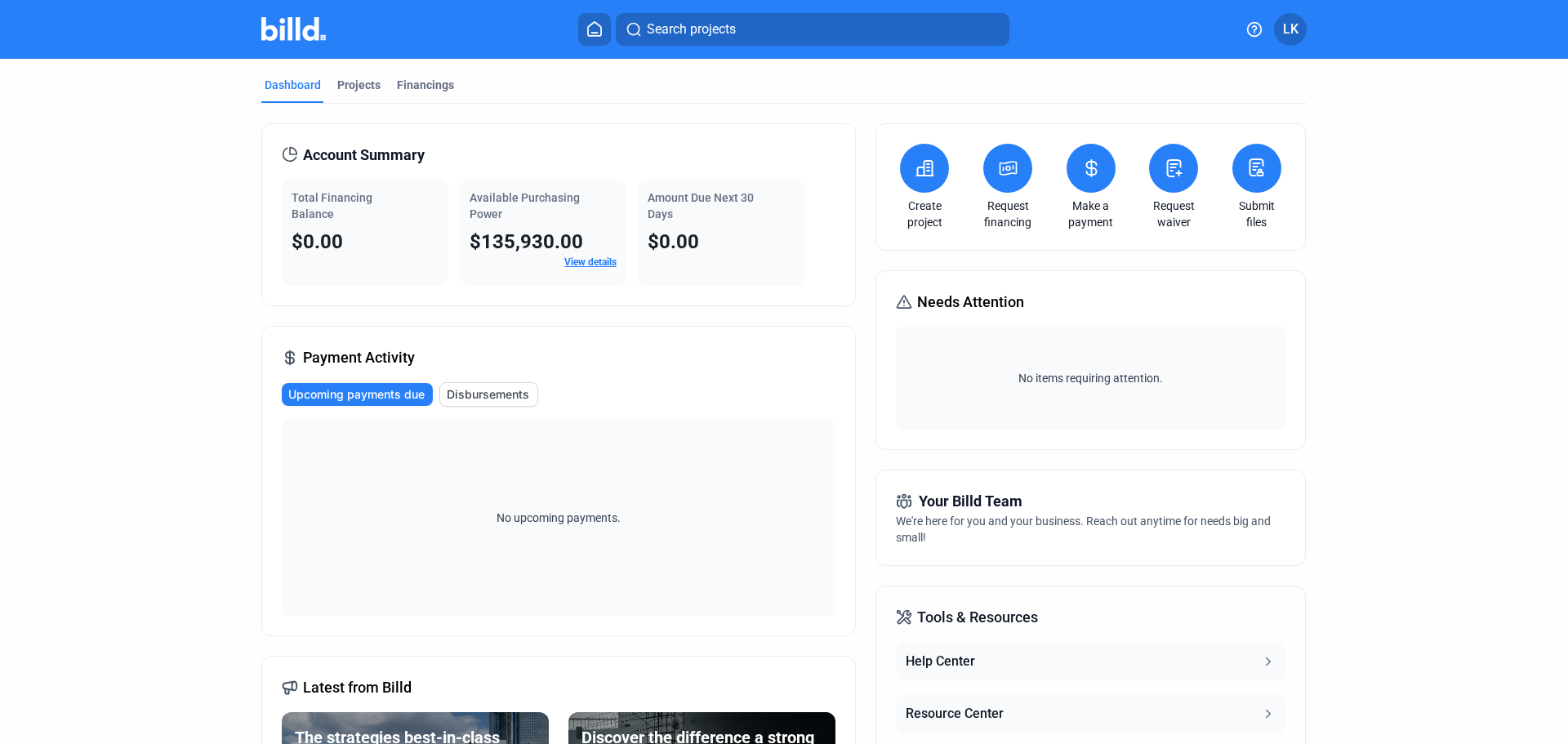
click at [745, 26] on button "Search projects" at bounding box center [812, 29] width 393 height 33
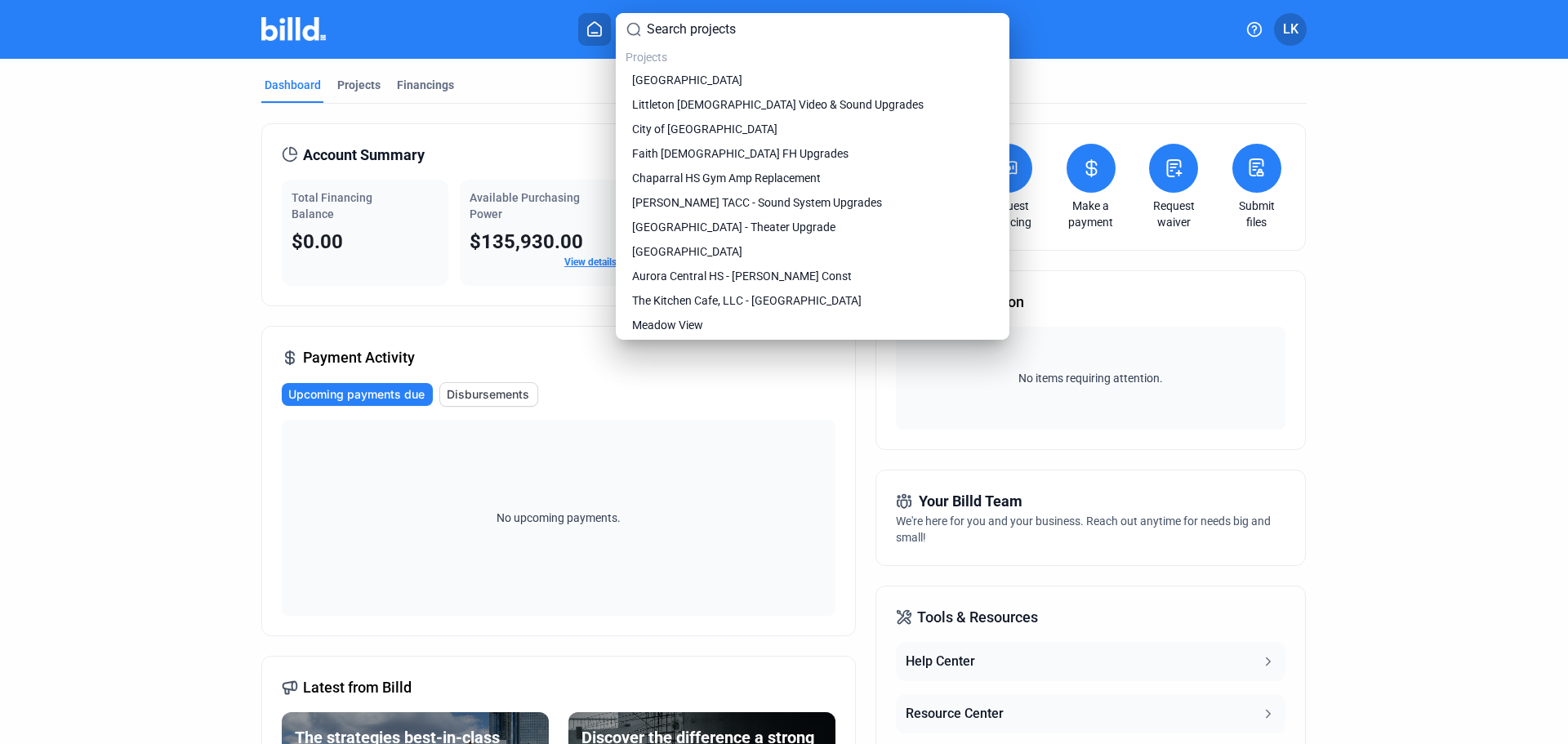
click at [405, 92] on div at bounding box center [784, 372] width 1568 height 744
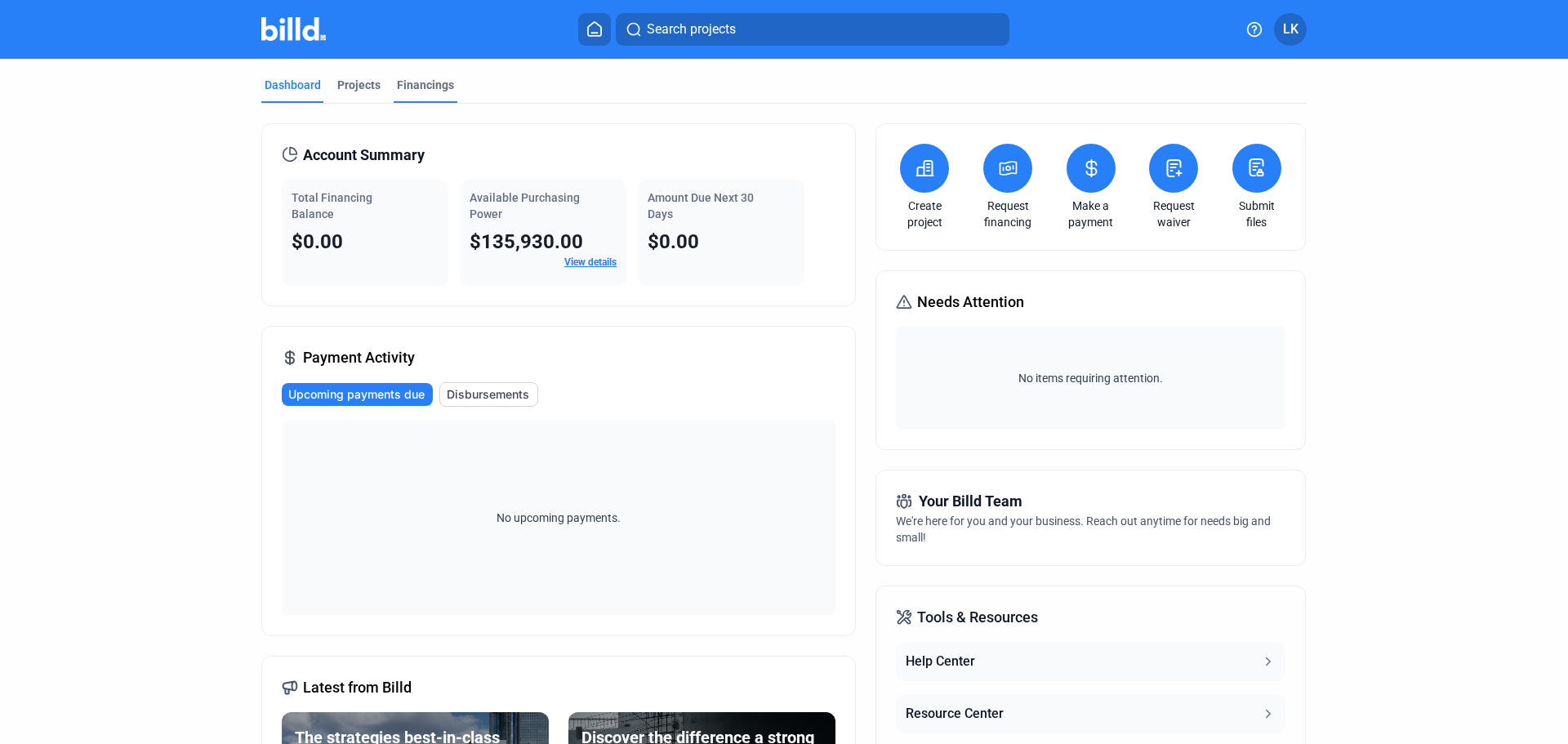
click at [409, 87] on div "Financings" at bounding box center [424, 85] width 57 height 16
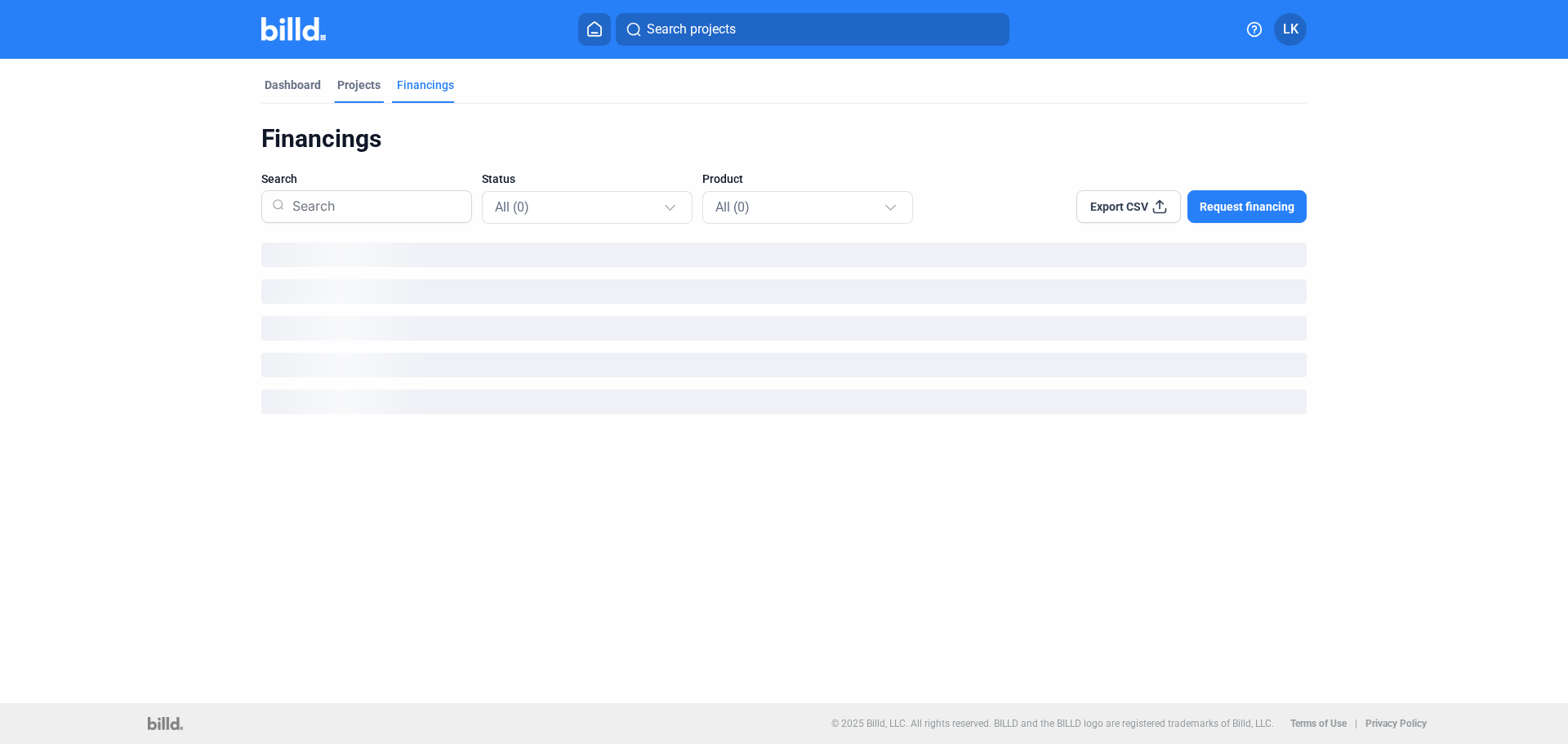
click at [347, 85] on div "Projects" at bounding box center [359, 85] width 43 height 16
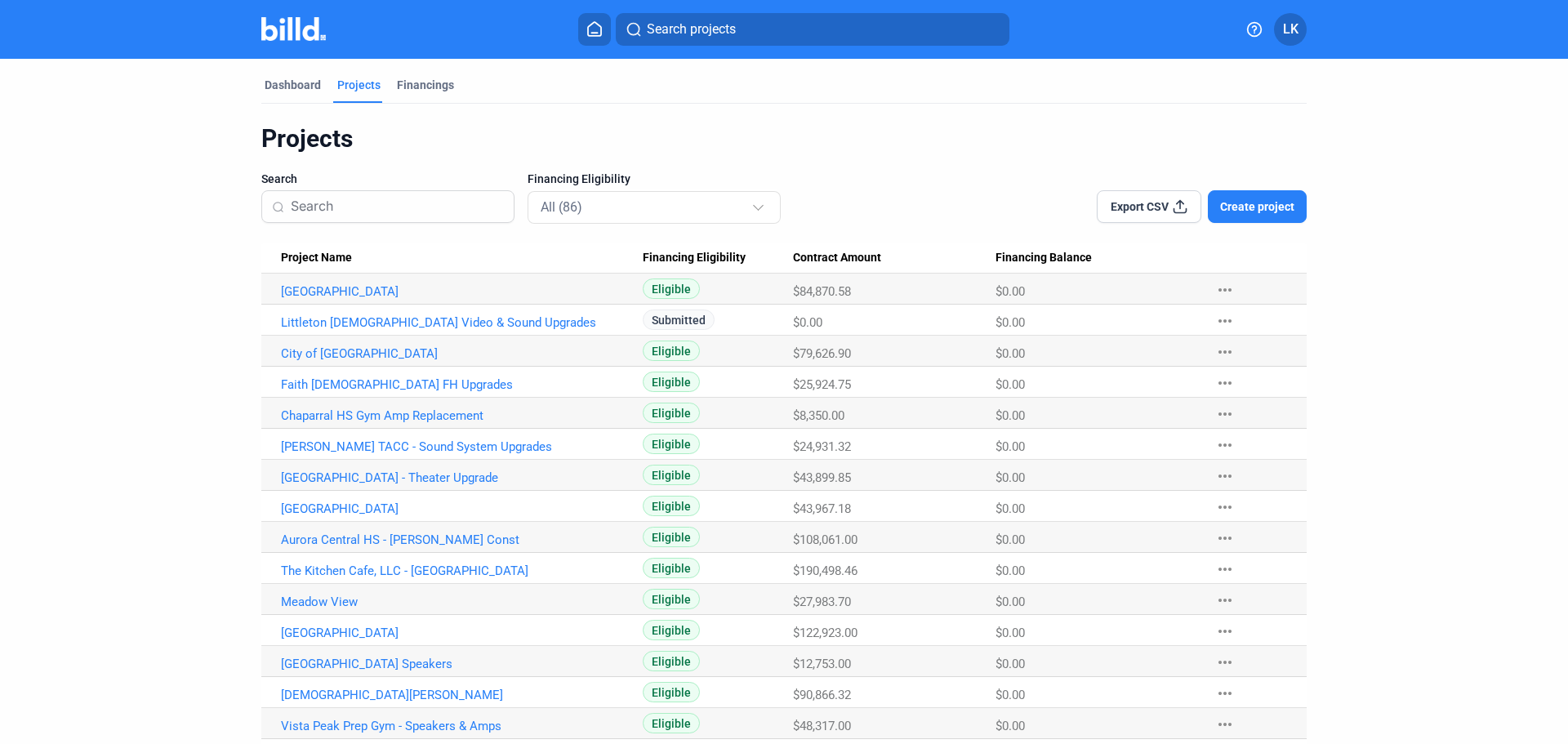
click at [321, 199] on input at bounding box center [396, 207] width 213 height 34
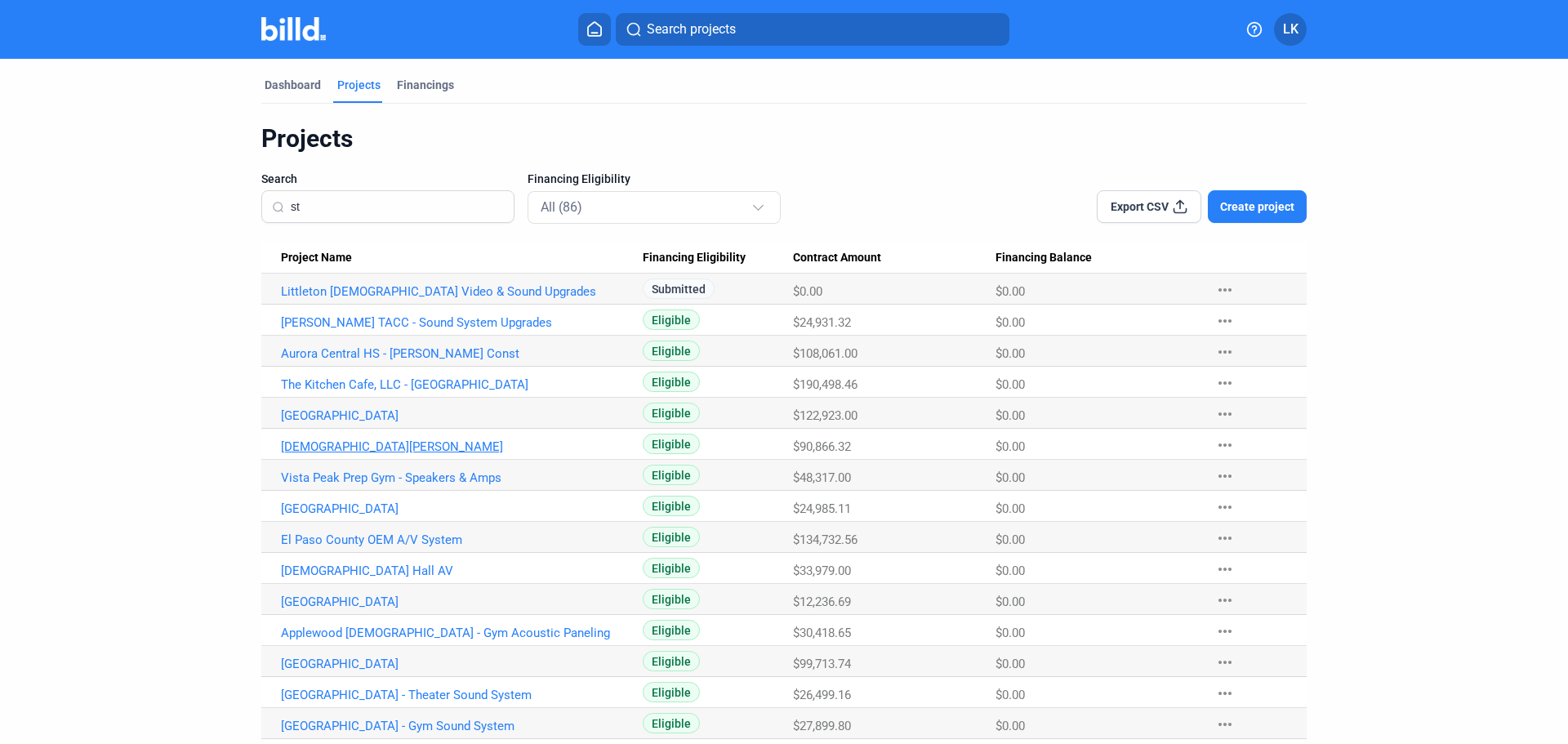
type input "st"
click at [340, 445] on link "[DEMOGRAPHIC_DATA][PERSON_NAME]" at bounding box center [461, 446] width 362 height 15
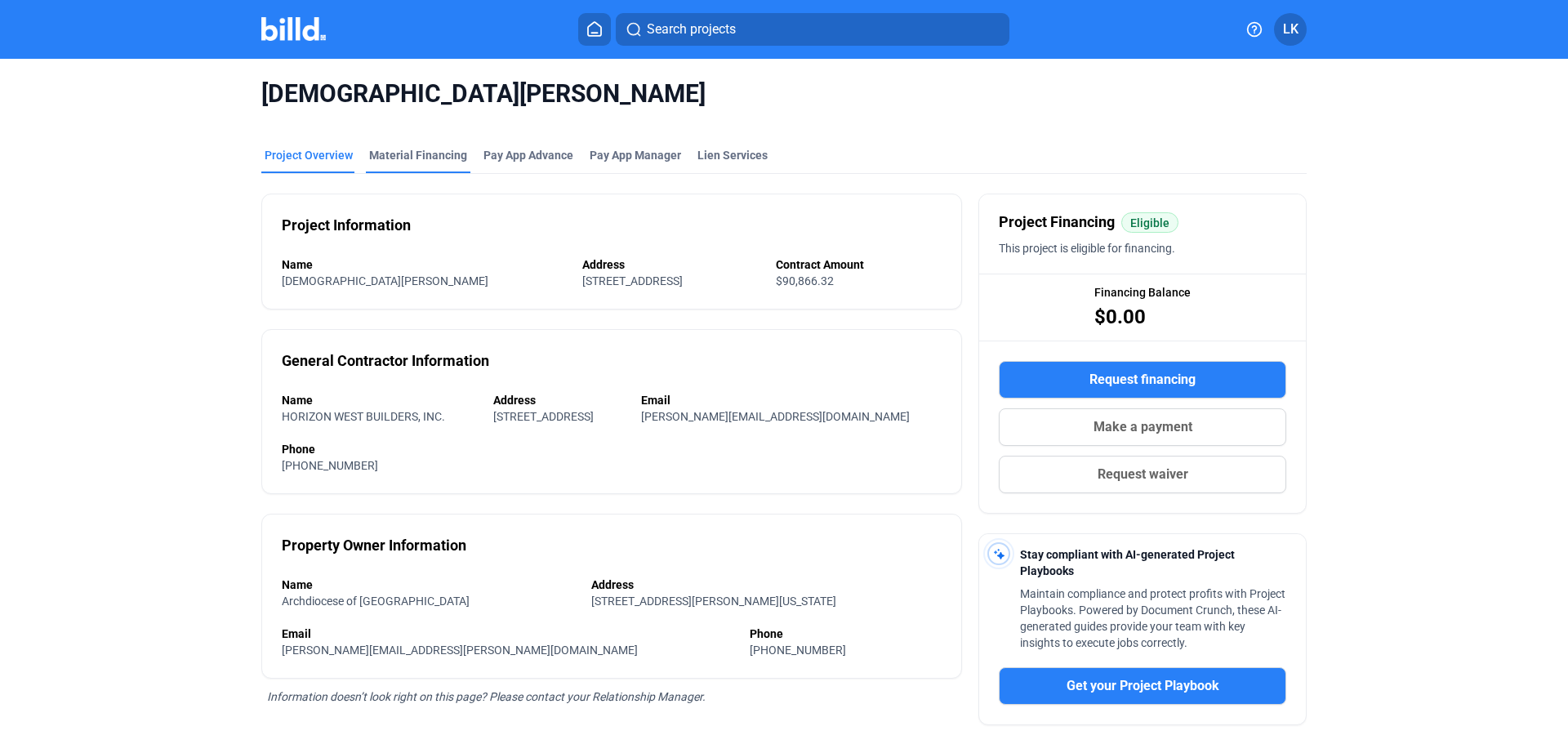
click at [414, 155] on div "Material Financing" at bounding box center [418, 155] width 98 height 16
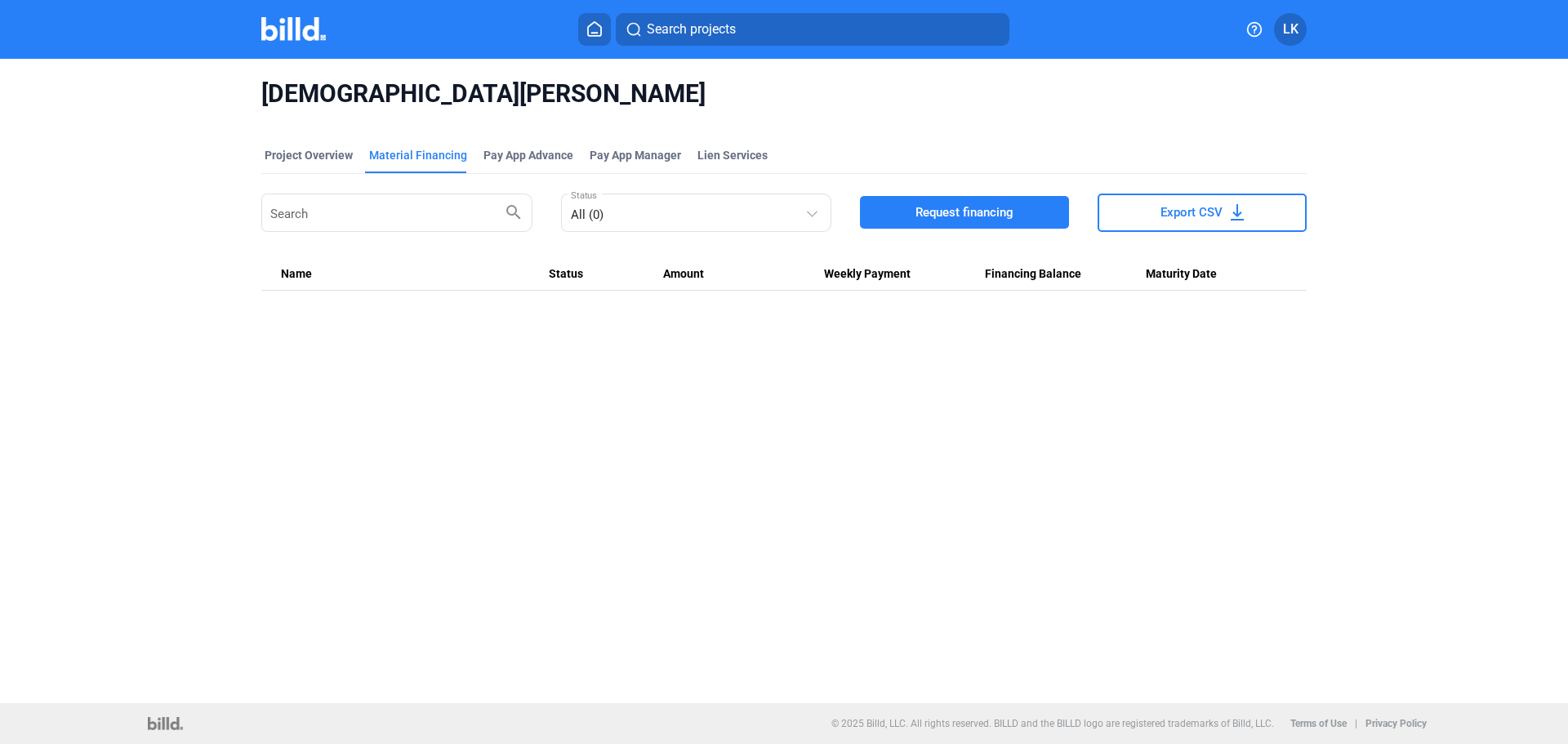
click at [1255, 30] on icon at bounding box center [1254, 29] width 16 height 16
click at [324, 38] on div at bounding box center [784, 372] width 1568 height 744
click at [599, 32] on icon at bounding box center [594, 29] width 16 height 16
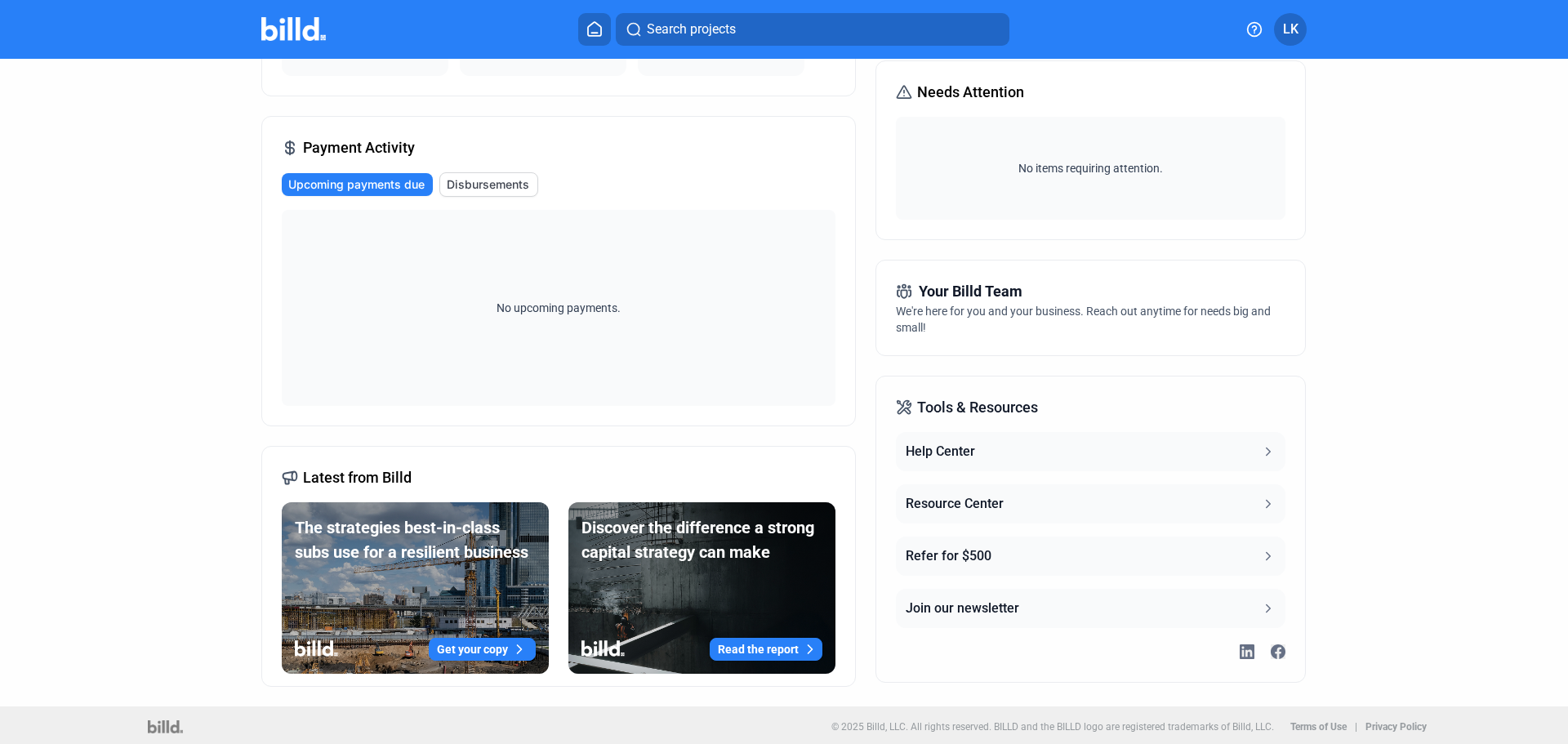
scroll to position [213, 0]
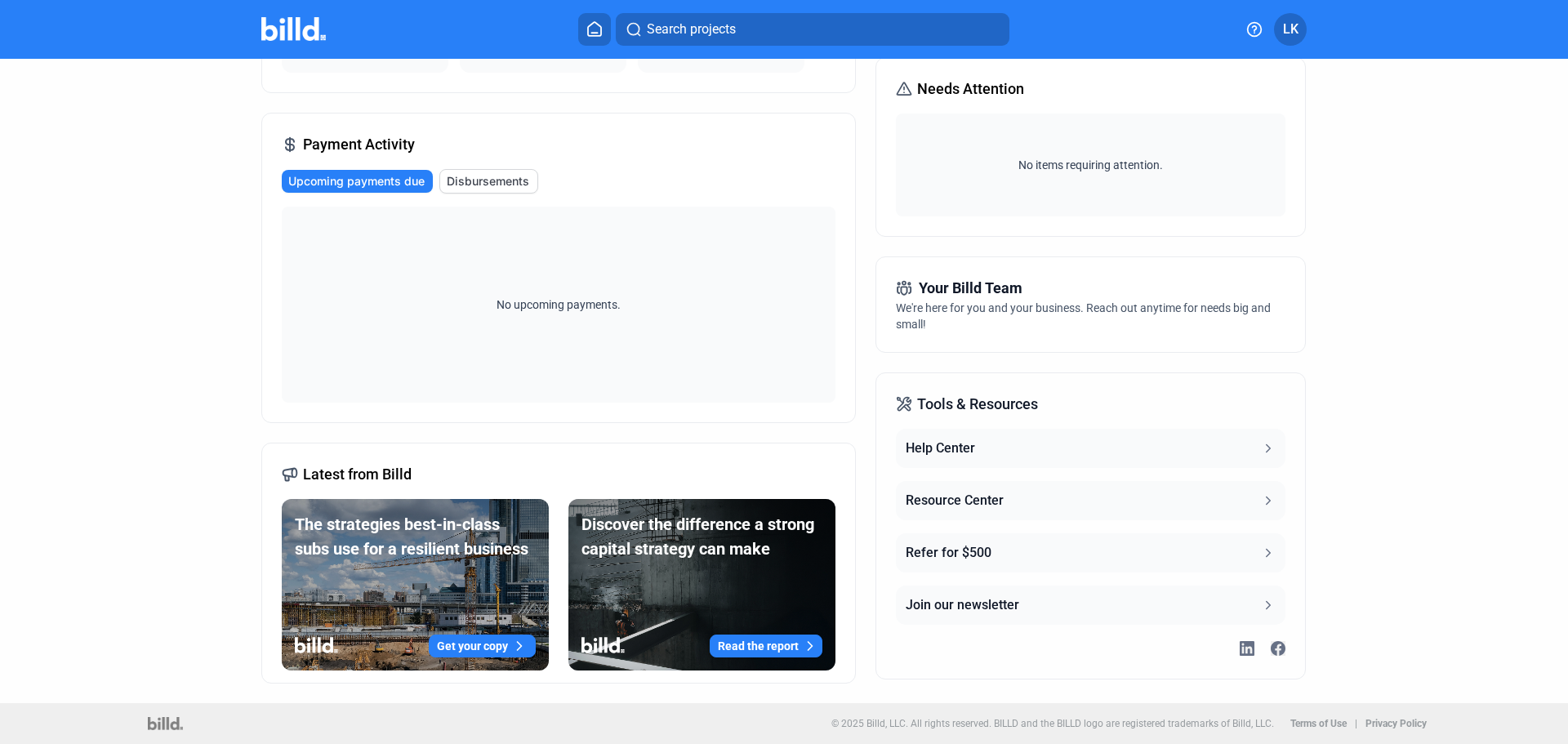
click at [602, 31] on icon at bounding box center [594, 29] width 16 height 16
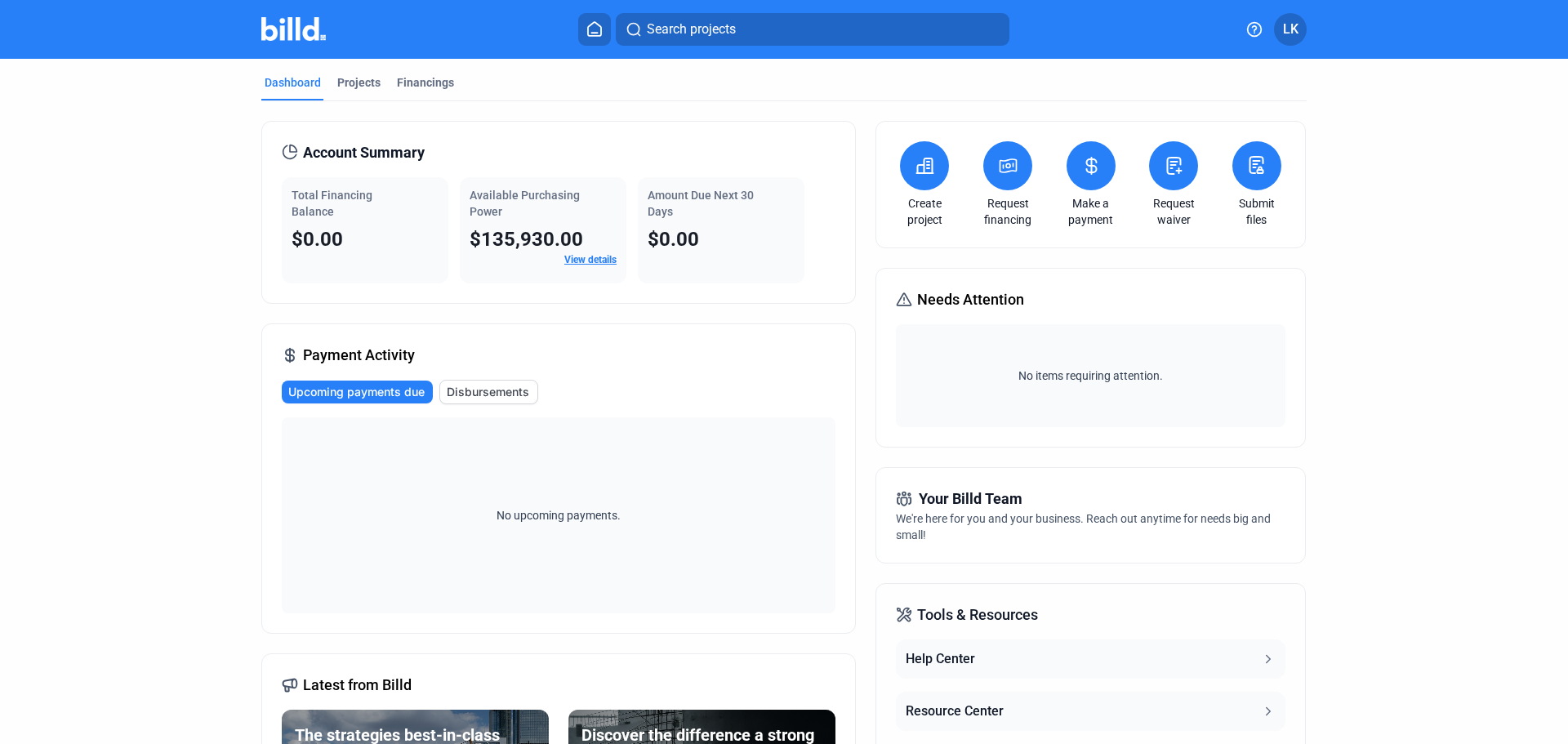
scroll to position [0, 0]
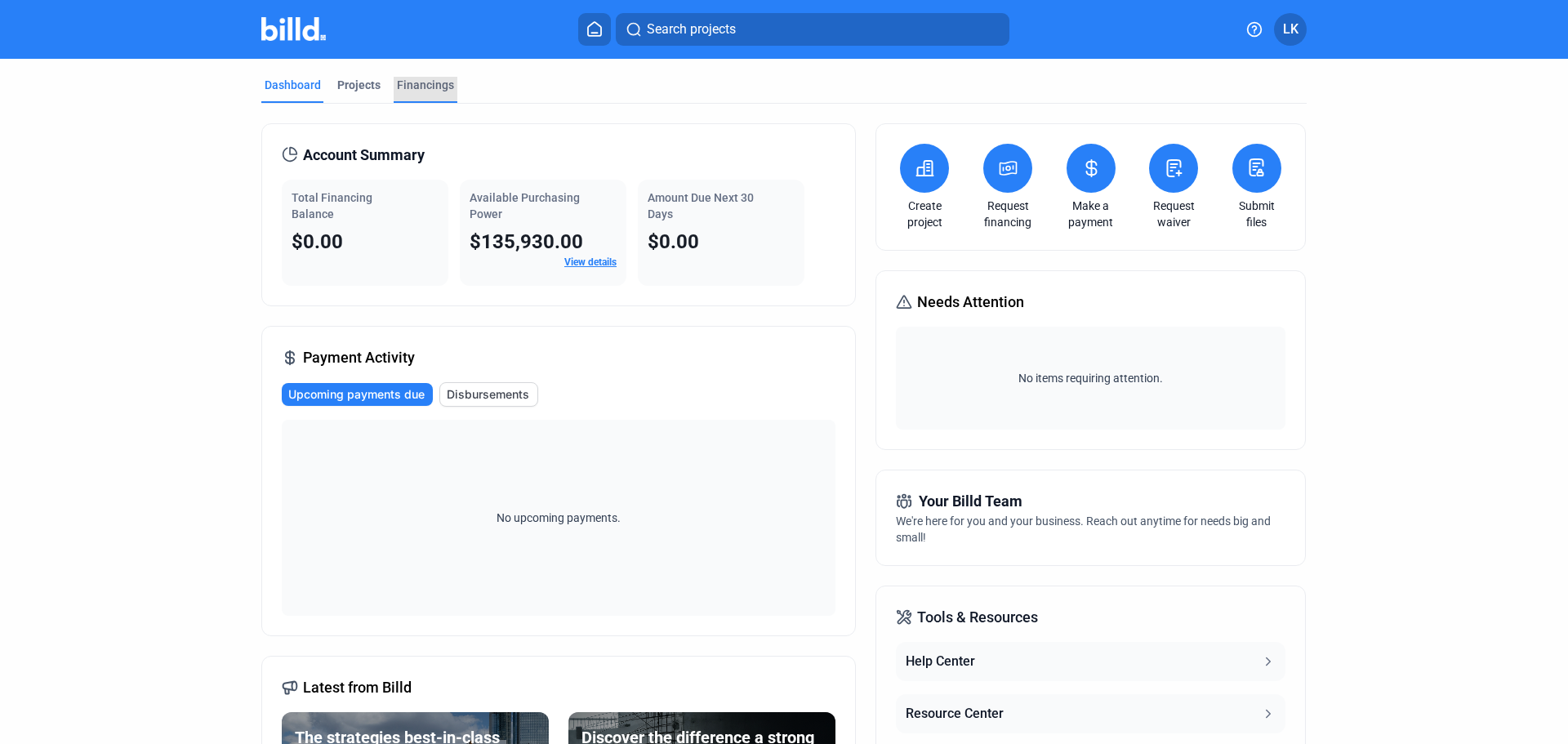
click at [415, 81] on div "Financings" at bounding box center [424, 85] width 57 height 16
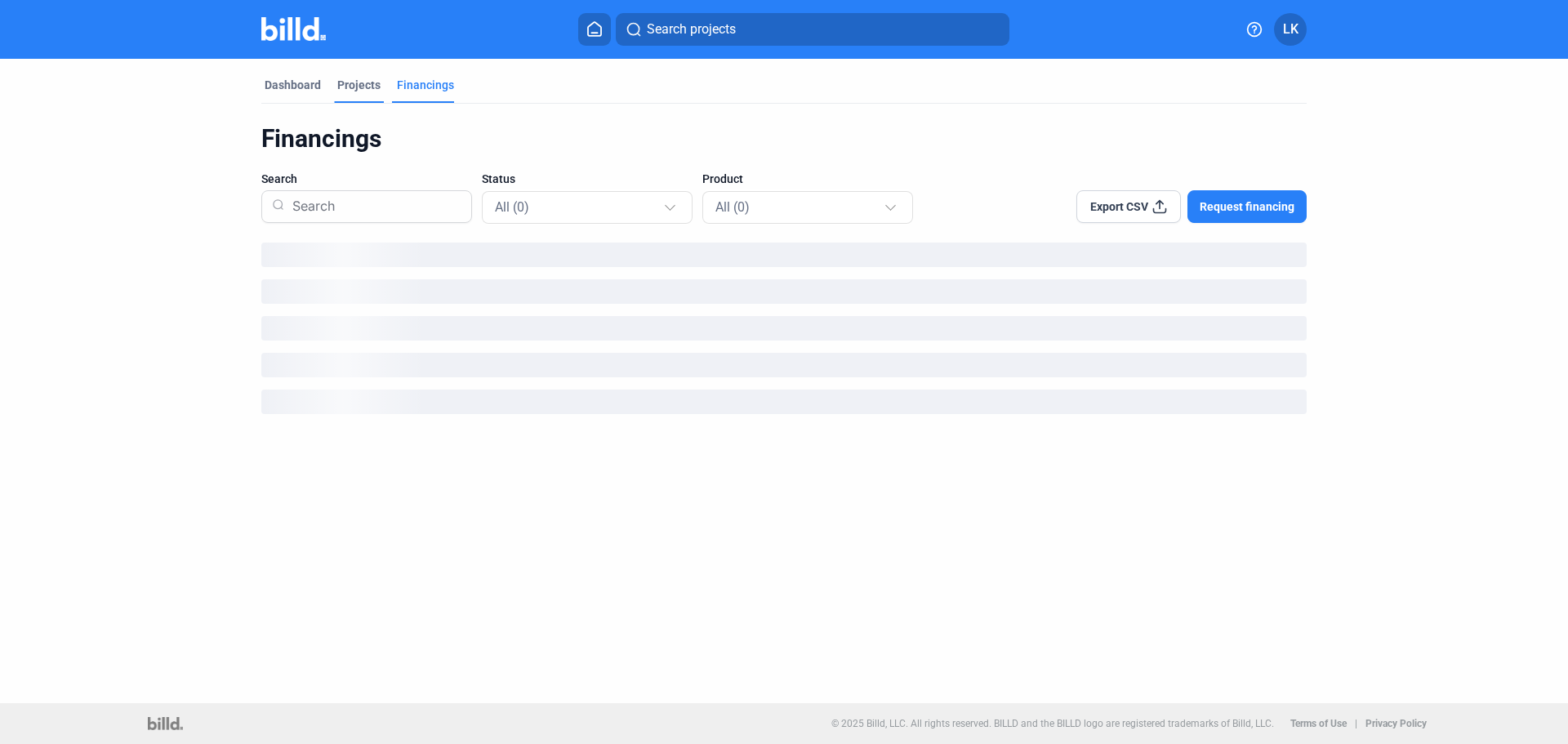
click at [373, 85] on div "Projects" at bounding box center [359, 85] width 43 height 16
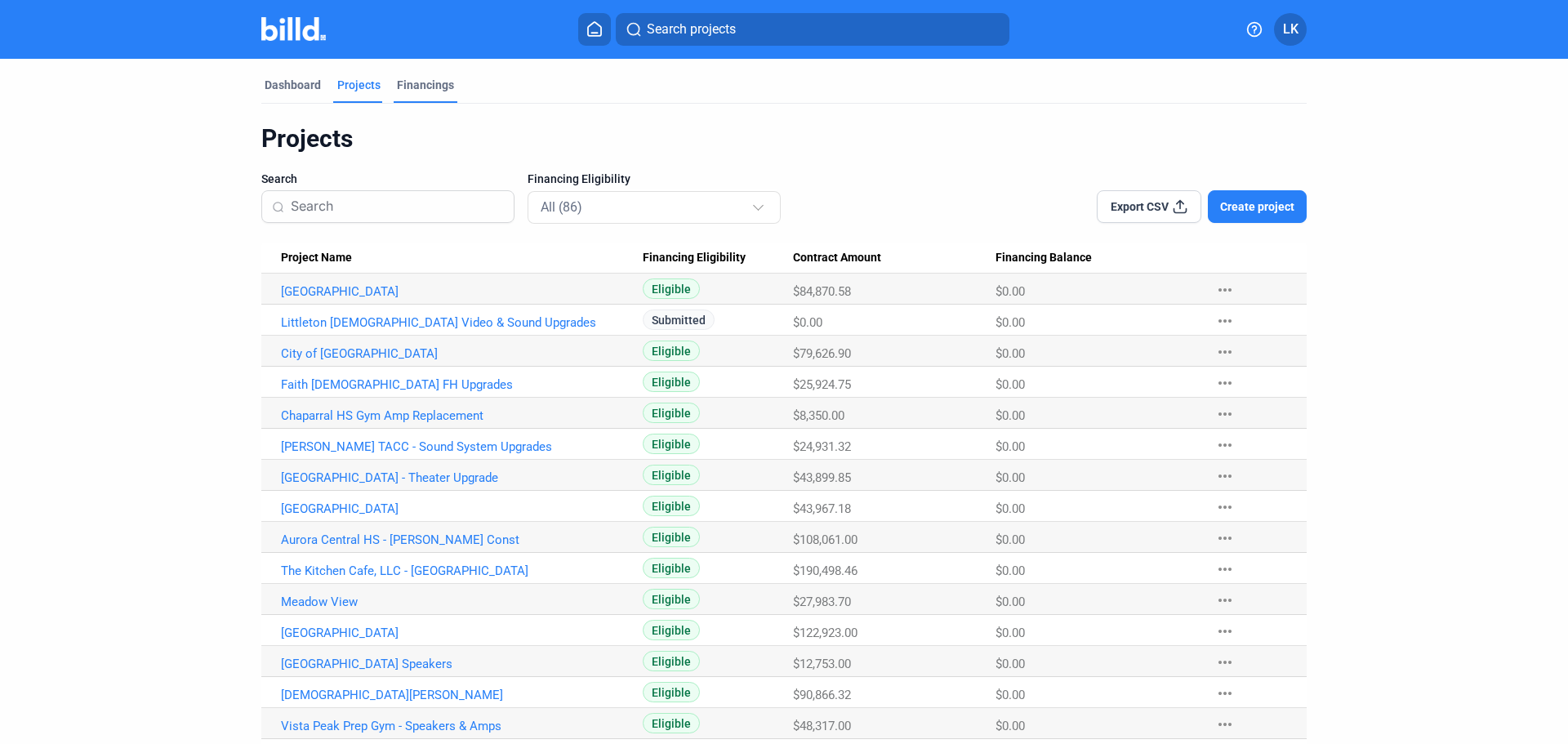
click at [436, 98] on div "Financings" at bounding box center [425, 90] width 64 height 26
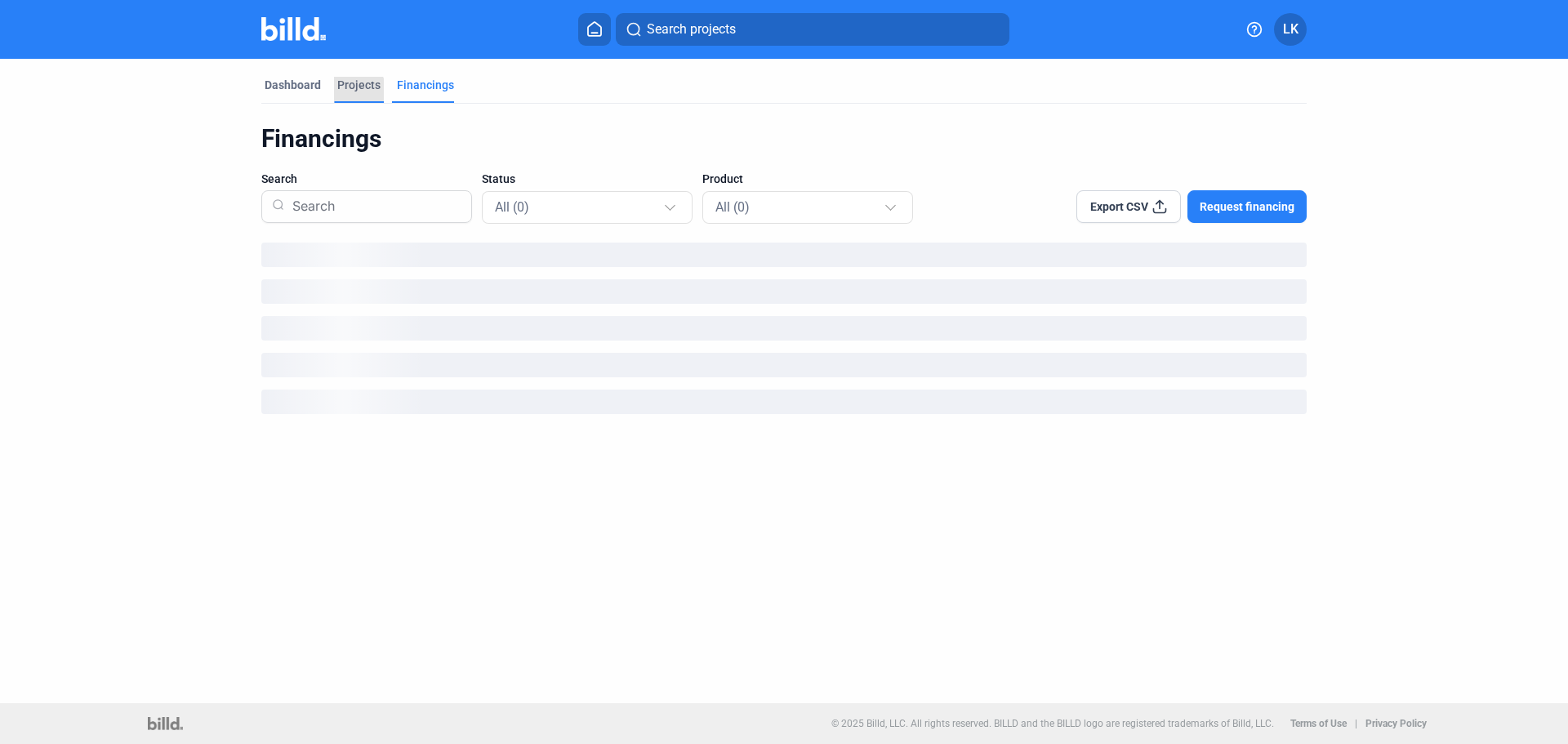
click at [347, 90] on div "Projects" at bounding box center [359, 85] width 43 height 16
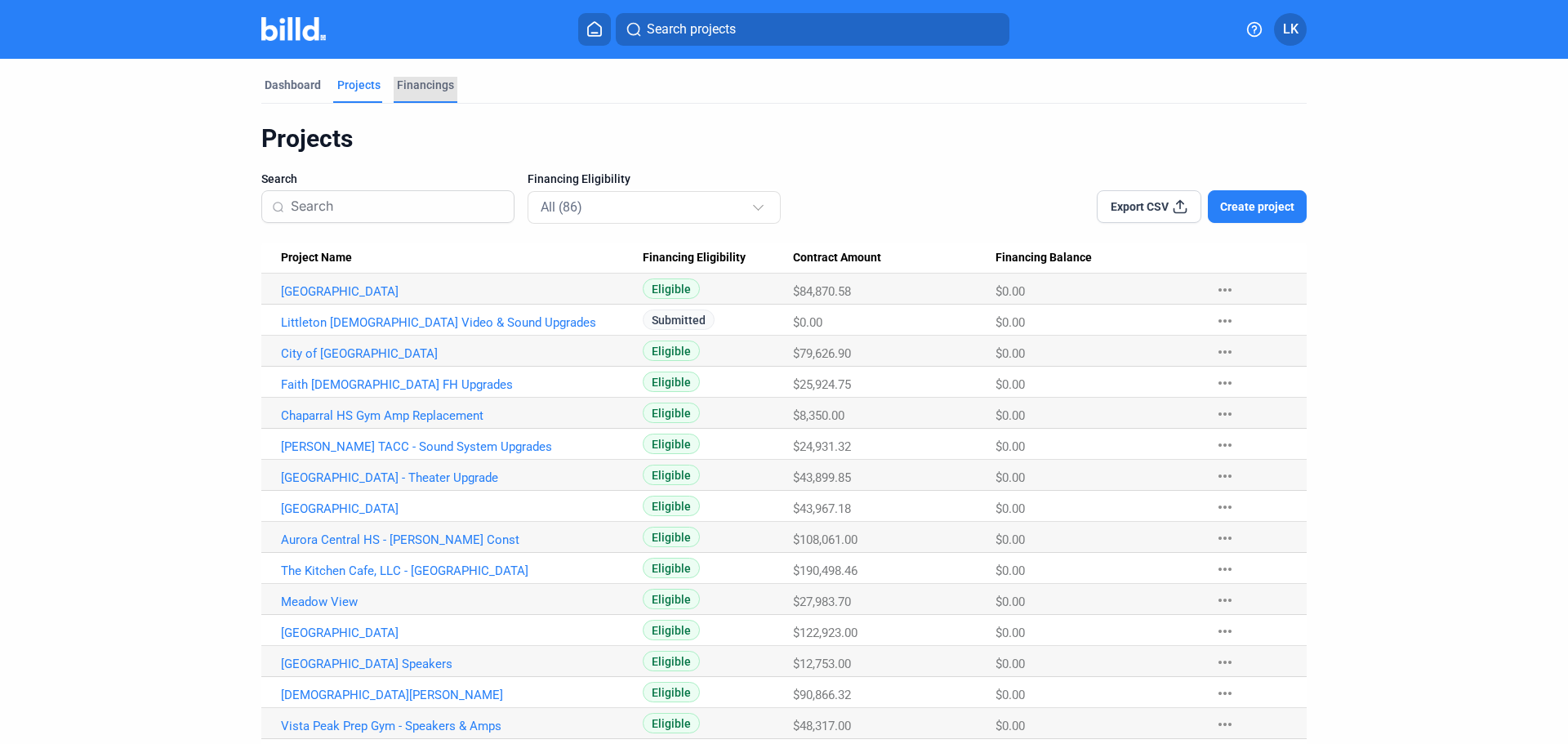
click at [432, 84] on div "Financings" at bounding box center [424, 85] width 57 height 16
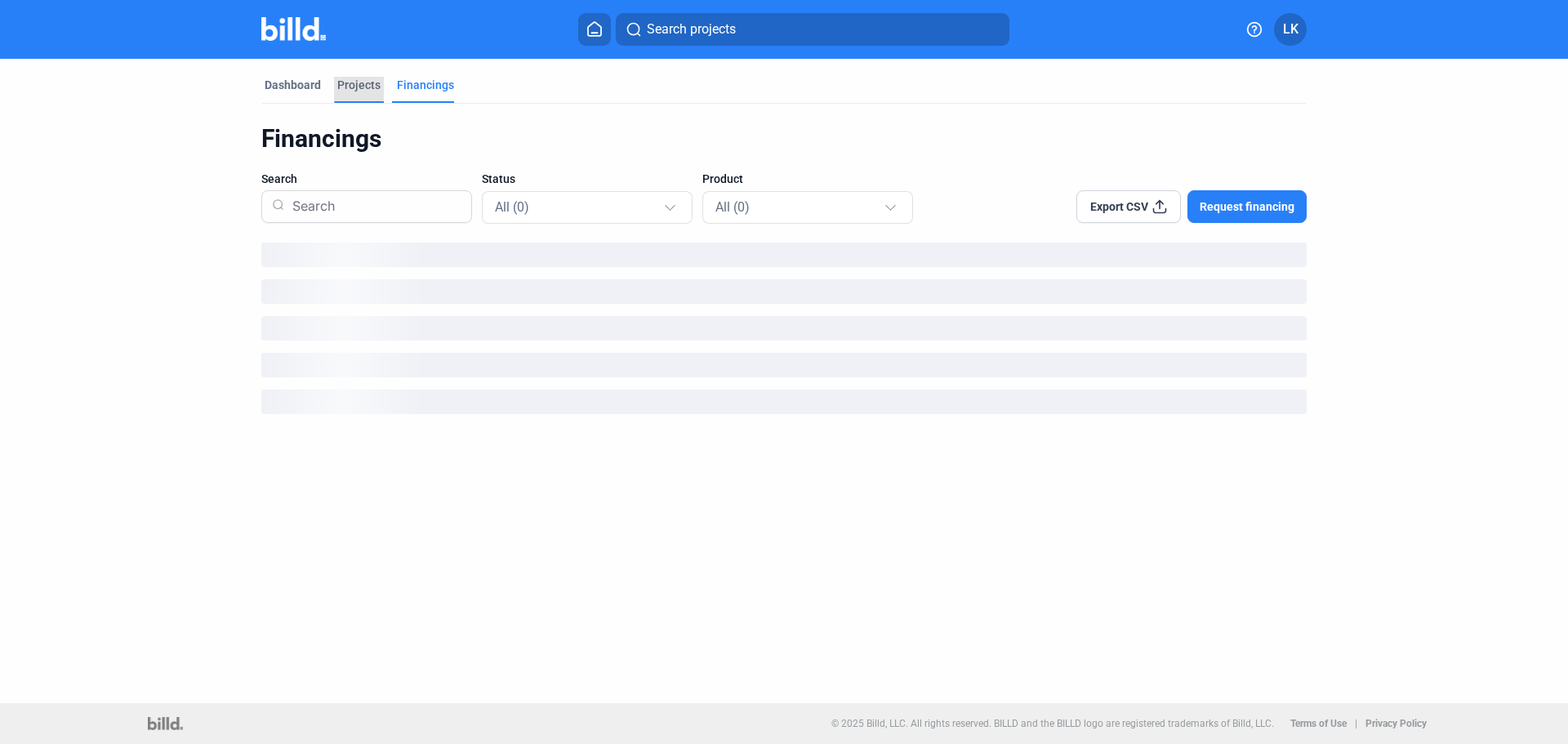
click at [344, 81] on div "Projects" at bounding box center [359, 85] width 43 height 16
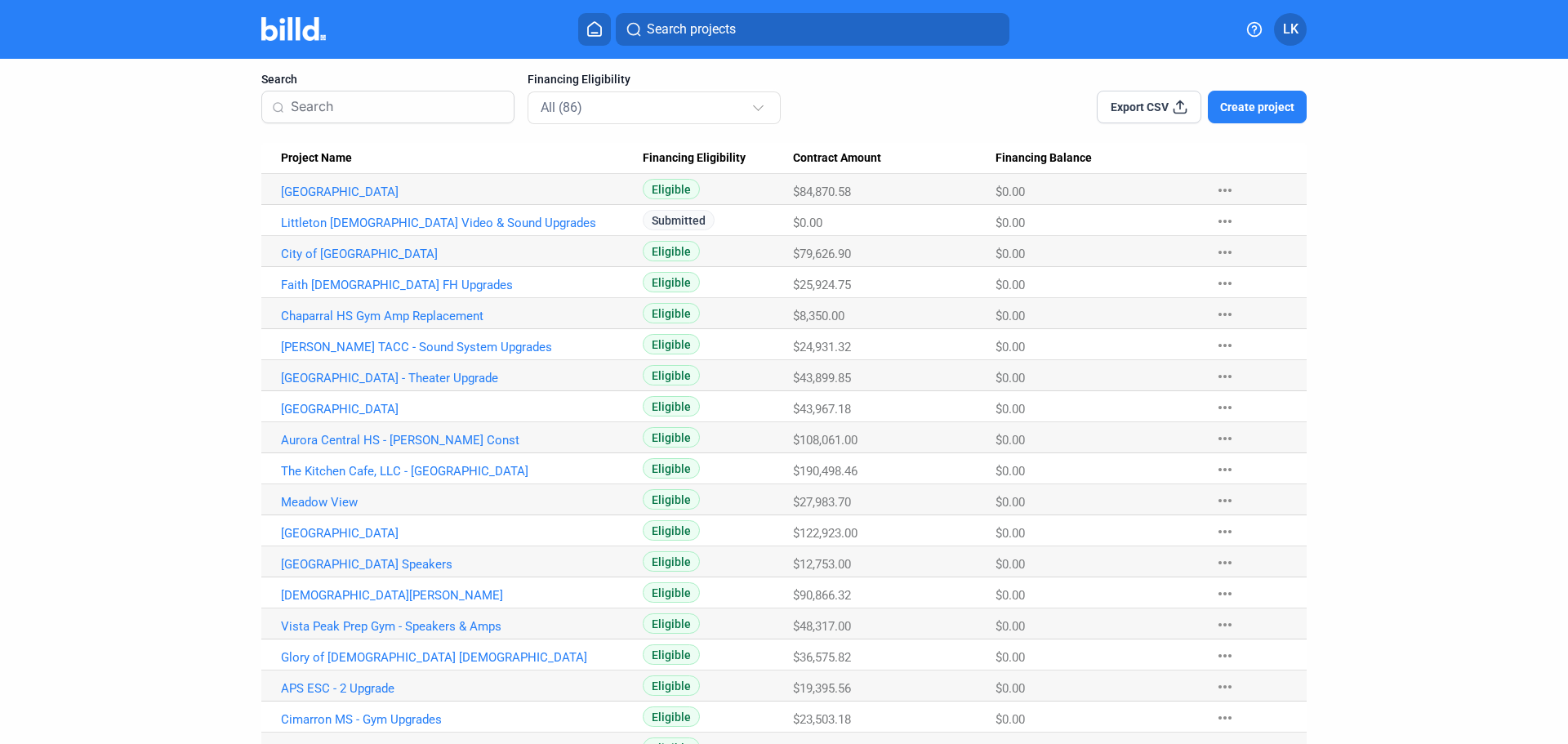
scroll to position [164, 0]
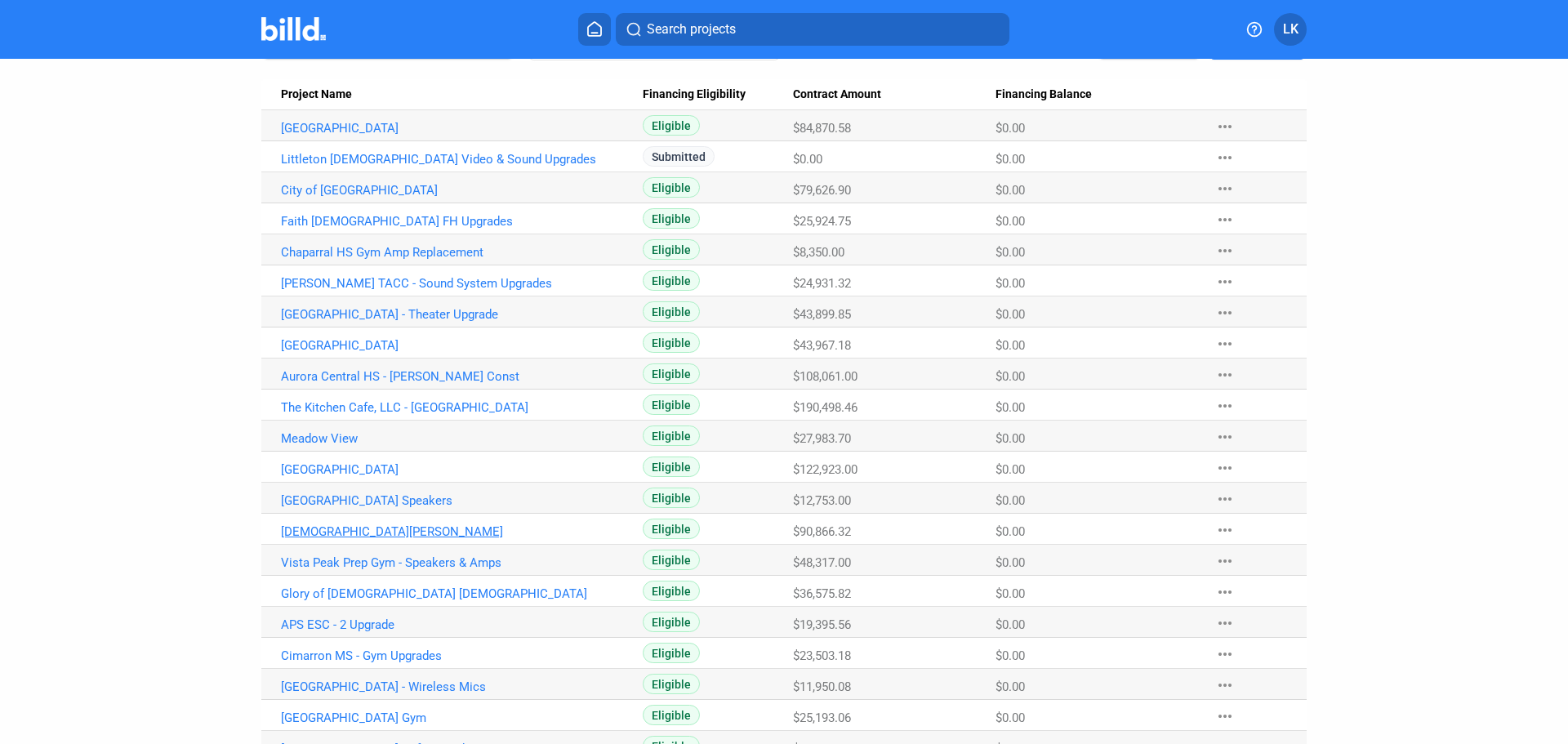
click at [366, 535] on link "[DEMOGRAPHIC_DATA][PERSON_NAME]" at bounding box center [461, 531] width 362 height 15
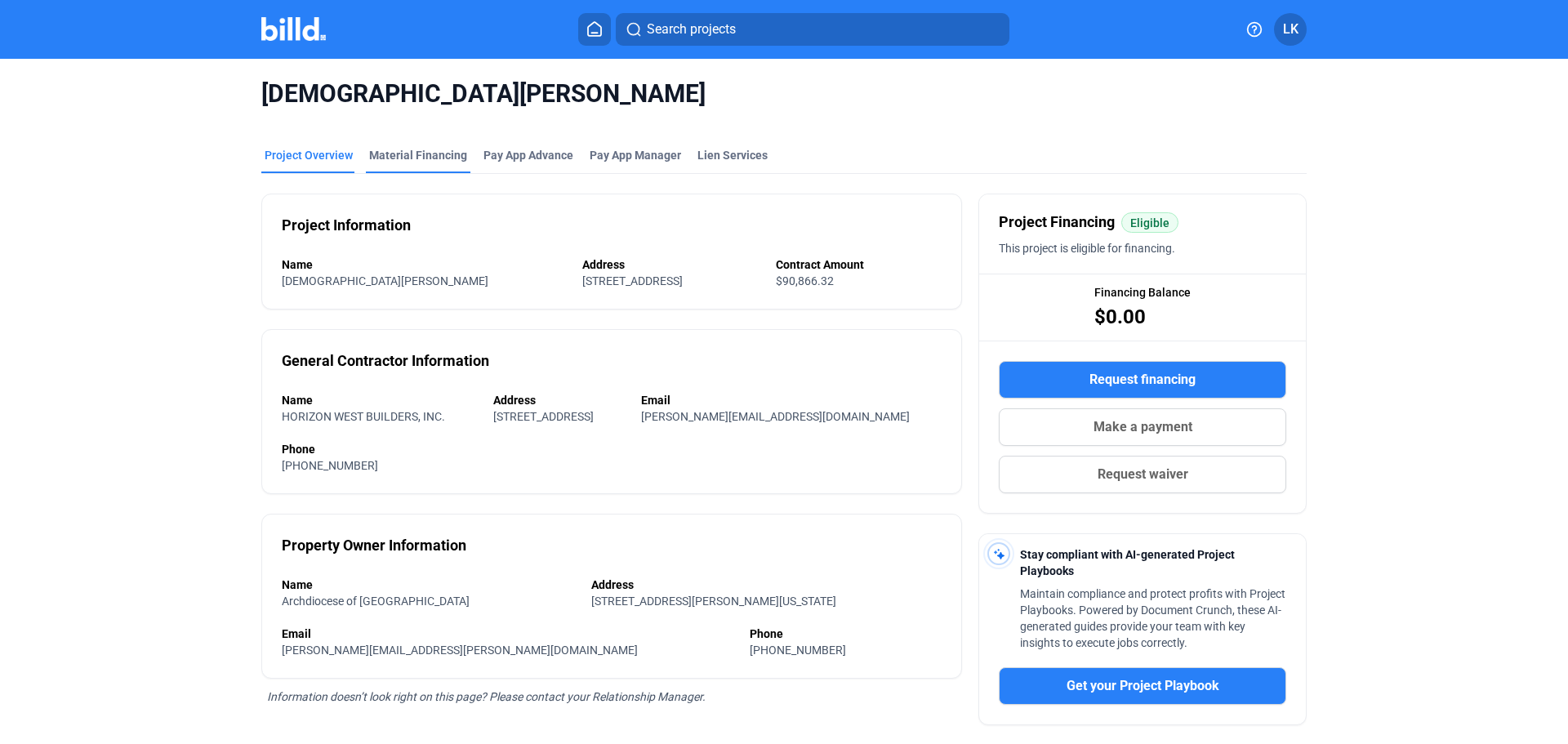
click at [394, 156] on div "Material Financing" at bounding box center [418, 155] width 98 height 16
